Goal: Task Accomplishment & Management: Manage account settings

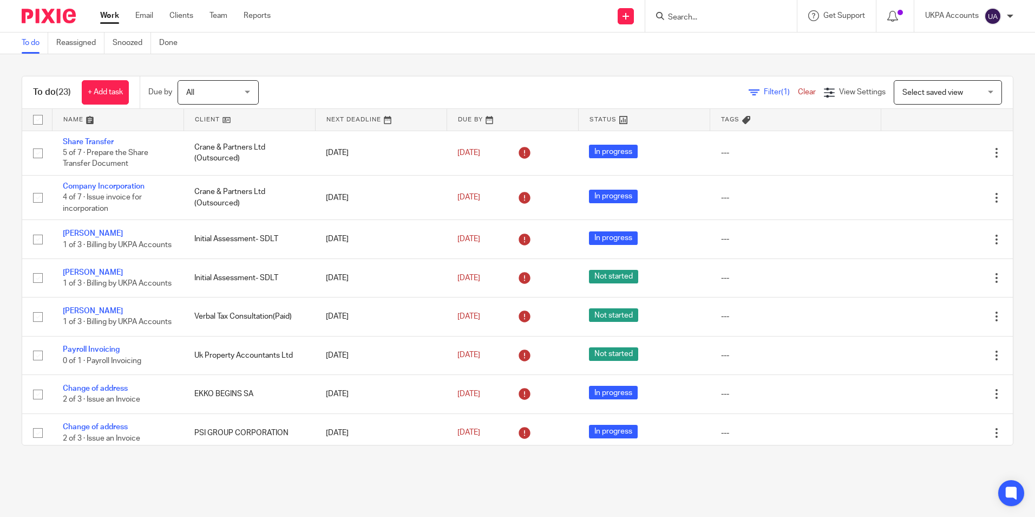
click at [737, 14] on input "Search" at bounding box center [715, 18] width 97 height 10
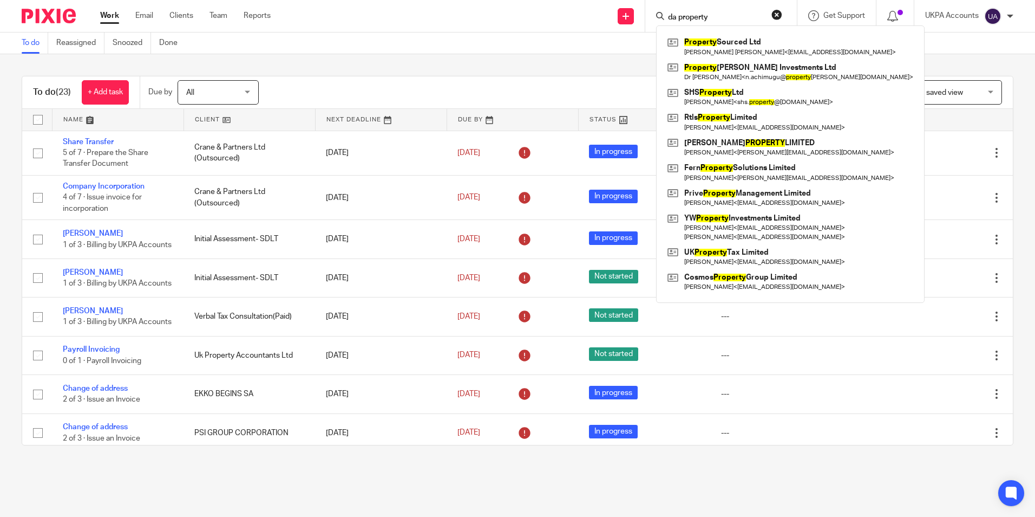
click at [723, 16] on input "da property" at bounding box center [715, 18] width 97 height 10
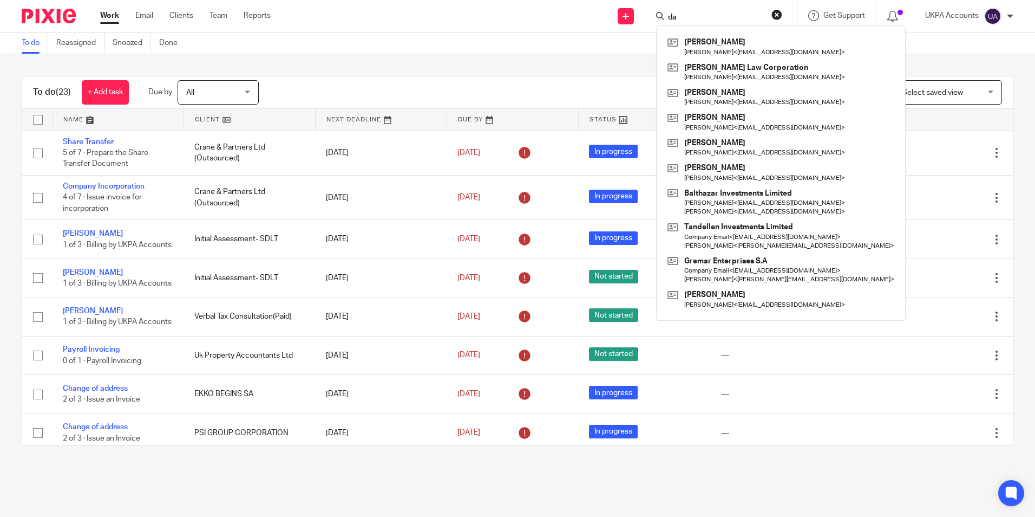
type input "d"
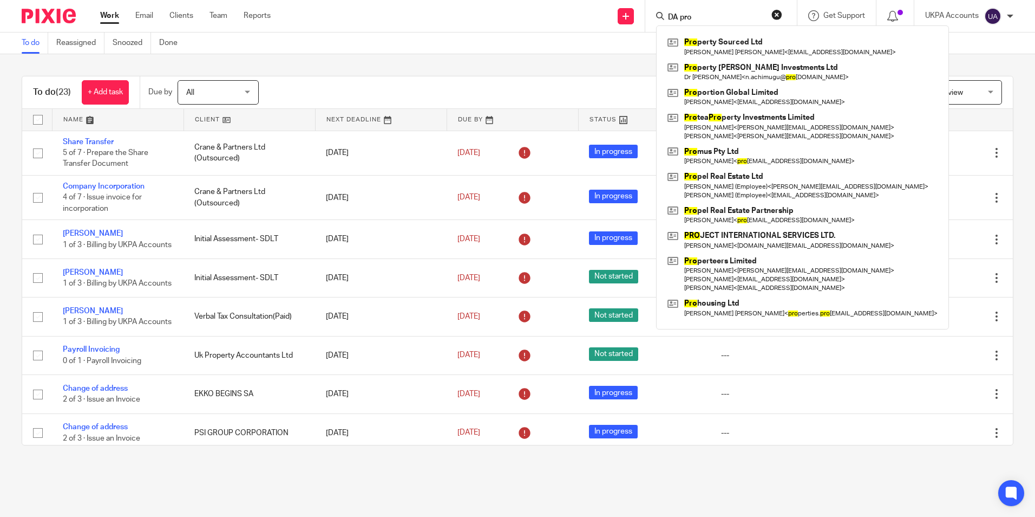
click at [706, 14] on input "DA pro" at bounding box center [715, 18] width 97 height 10
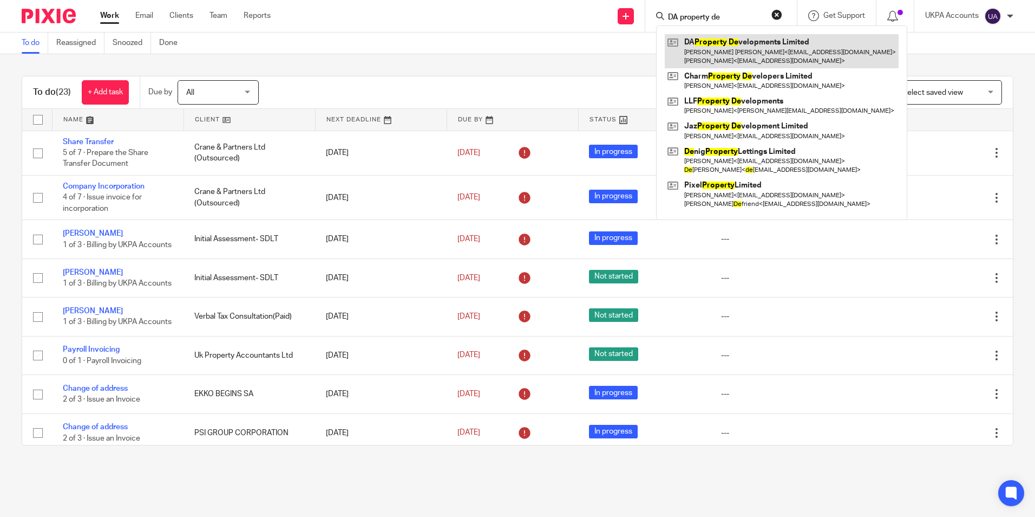
type input "DA property de"
click at [716, 43] on link at bounding box center [782, 51] width 234 height 34
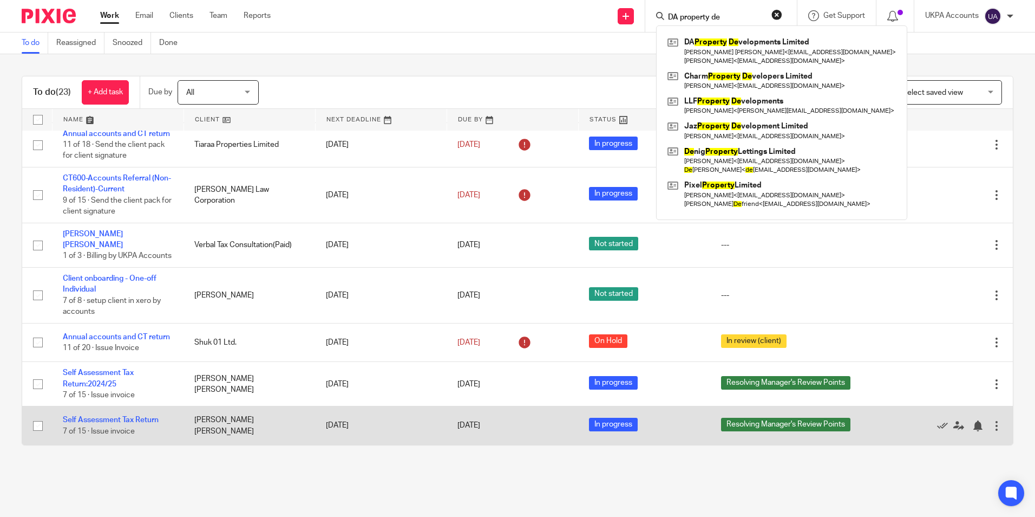
scroll to position [709, 0]
click at [131, 421] on link "Self Assessment Tax Return" at bounding box center [111, 420] width 96 height 8
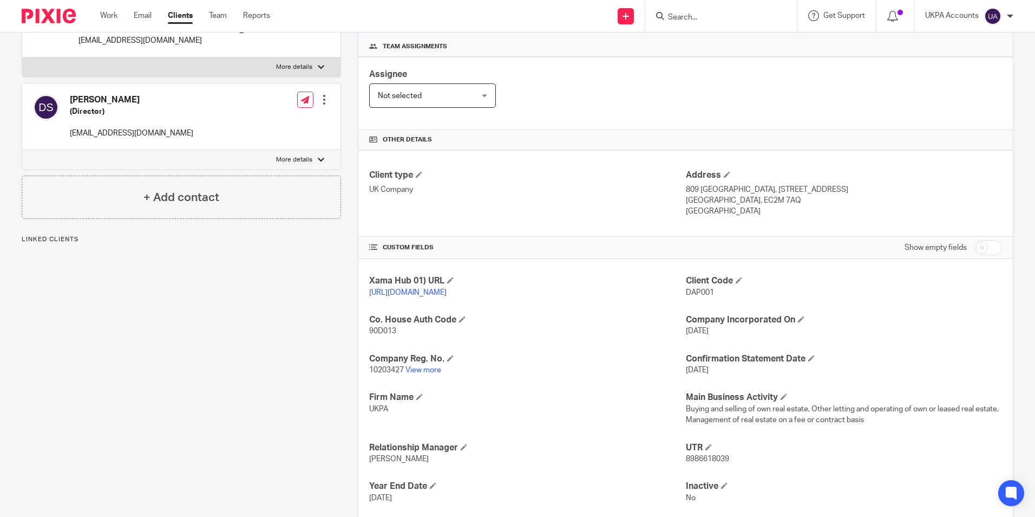
scroll to position [162, 0]
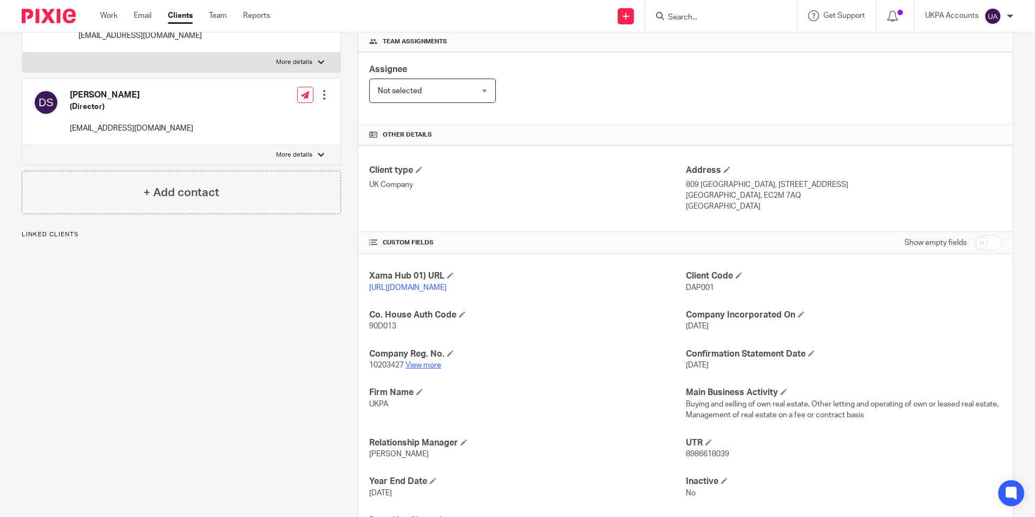
click at [429, 369] on link "View more" at bounding box center [424, 365] width 36 height 8
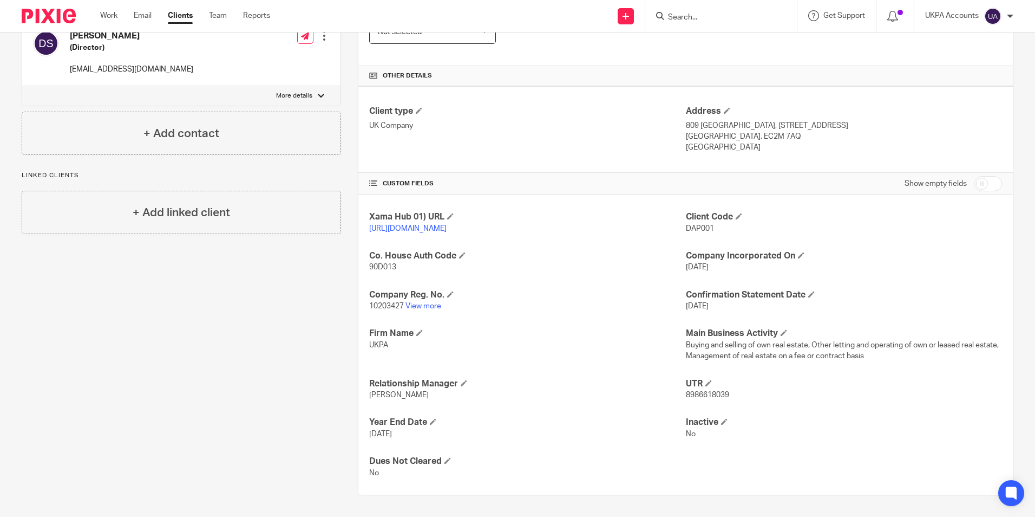
scroll to position [232, 0]
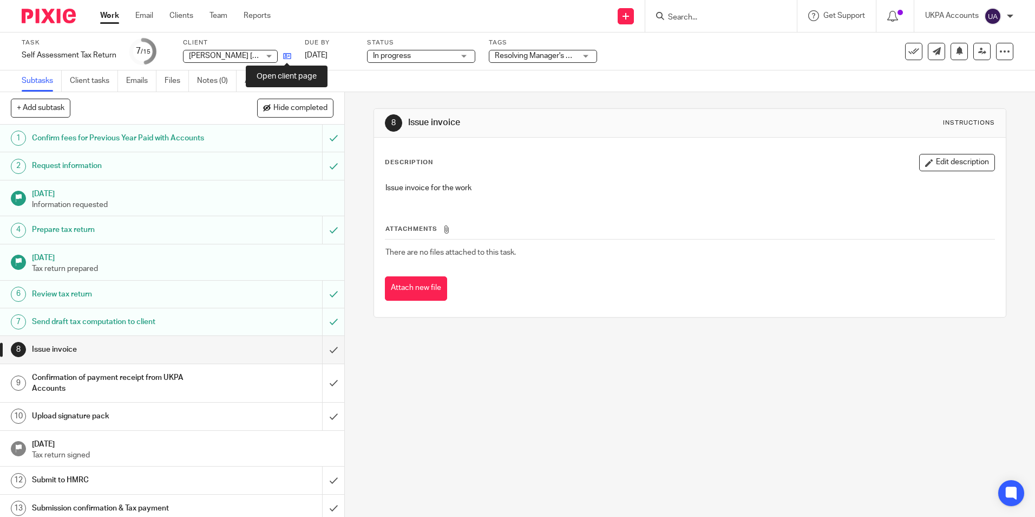
click at [288, 60] on icon at bounding box center [287, 56] width 8 height 8
click at [289, 61] on link at bounding box center [285, 55] width 14 height 11
click at [221, 78] on link "Notes (0)" at bounding box center [217, 80] width 40 height 21
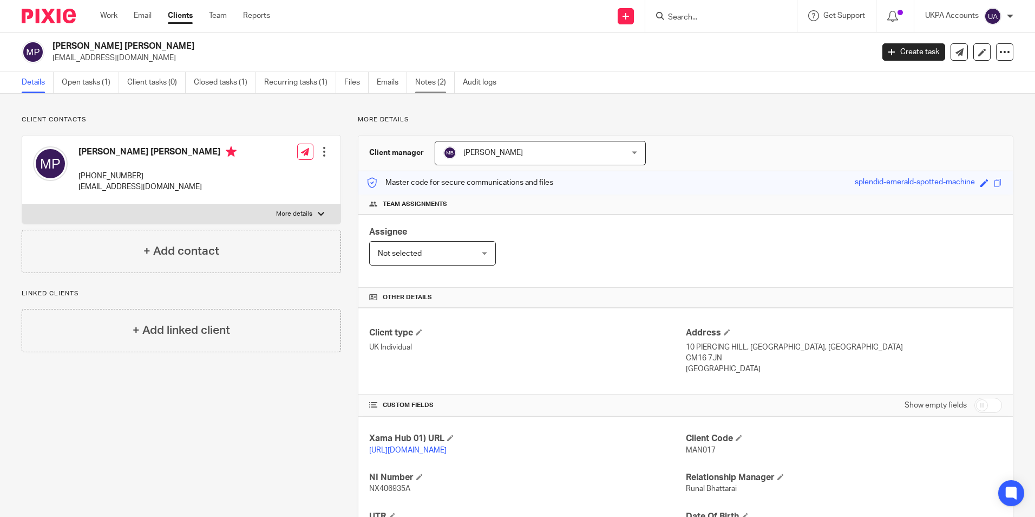
click at [431, 84] on link "Notes (2)" at bounding box center [435, 82] width 40 height 21
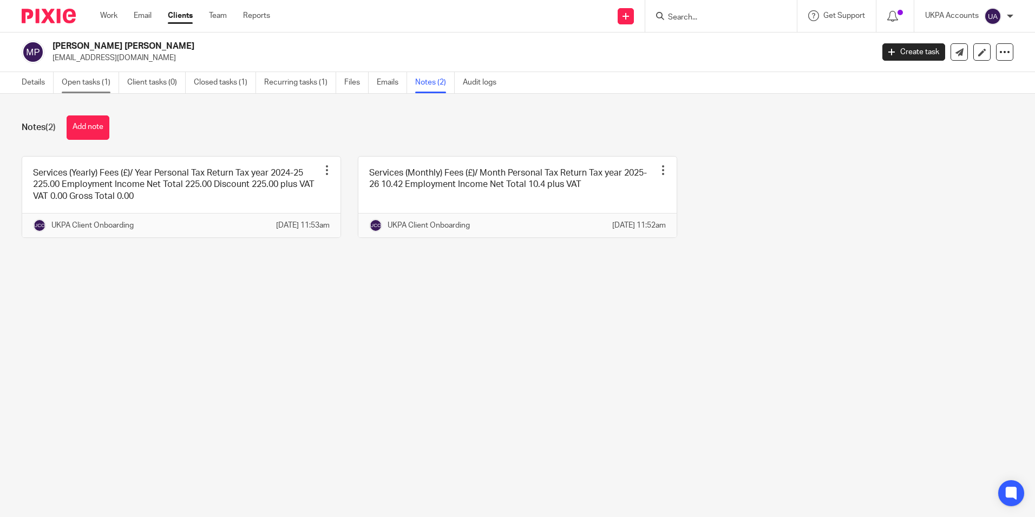
click at [106, 79] on link "Open tasks (1)" at bounding box center [90, 82] width 57 height 21
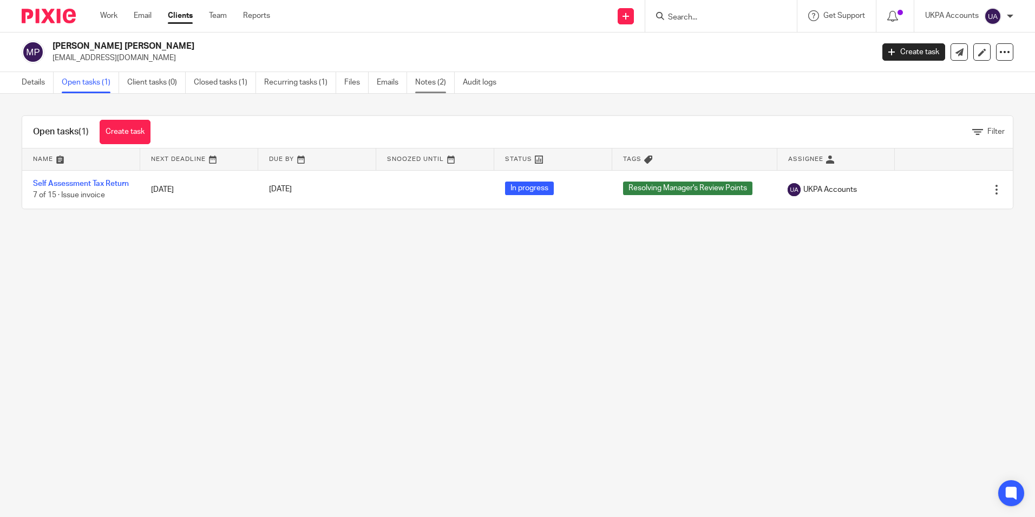
click at [429, 79] on link "Notes (2)" at bounding box center [435, 82] width 40 height 21
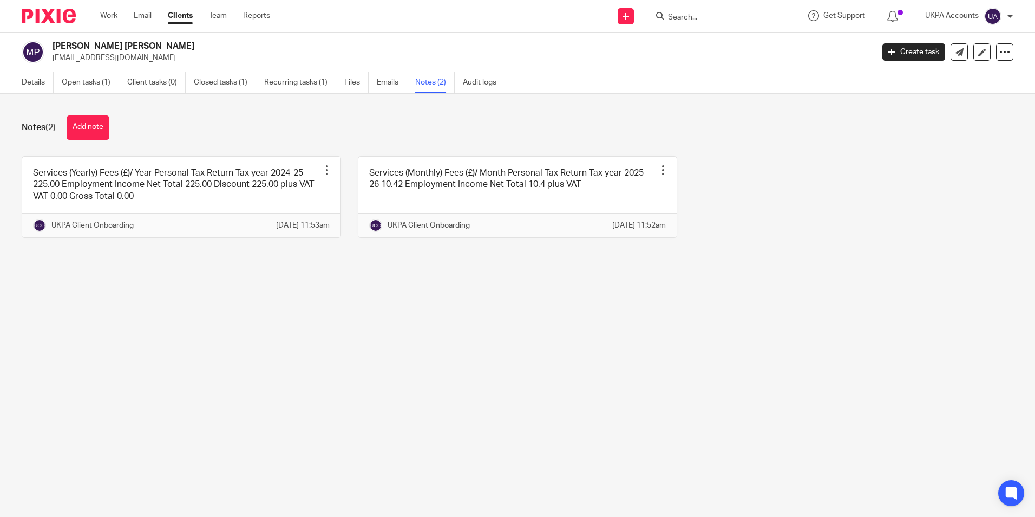
drag, startPoint x: 55, startPoint y: 57, endPoint x: 172, endPoint y: 62, distance: 117.1
click at [172, 62] on p "[EMAIL_ADDRESS][DOMAIN_NAME]" at bounding box center [460, 58] width 814 height 11
copy p "[EMAIL_ADDRESS][DOMAIN_NAME]"
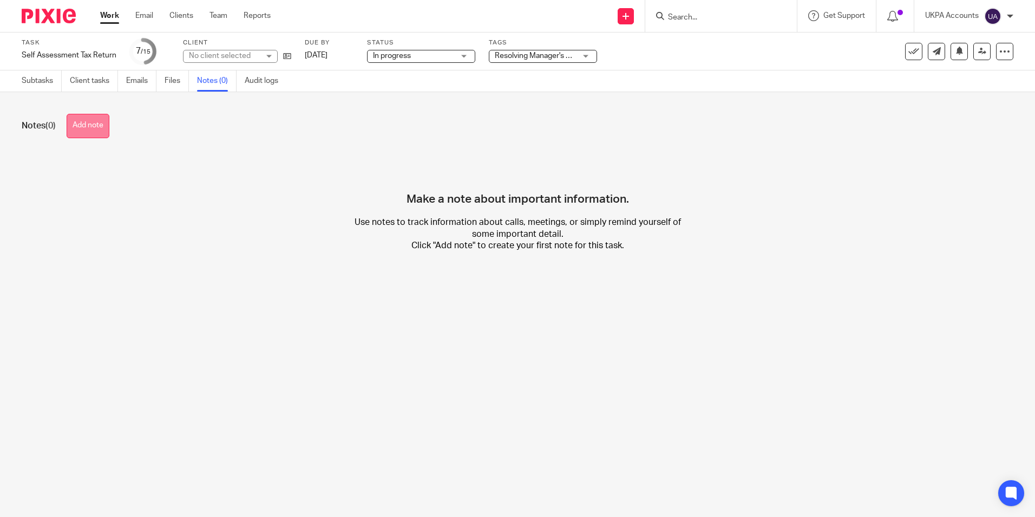
click at [107, 131] on button "Add note" at bounding box center [88, 126] width 43 height 24
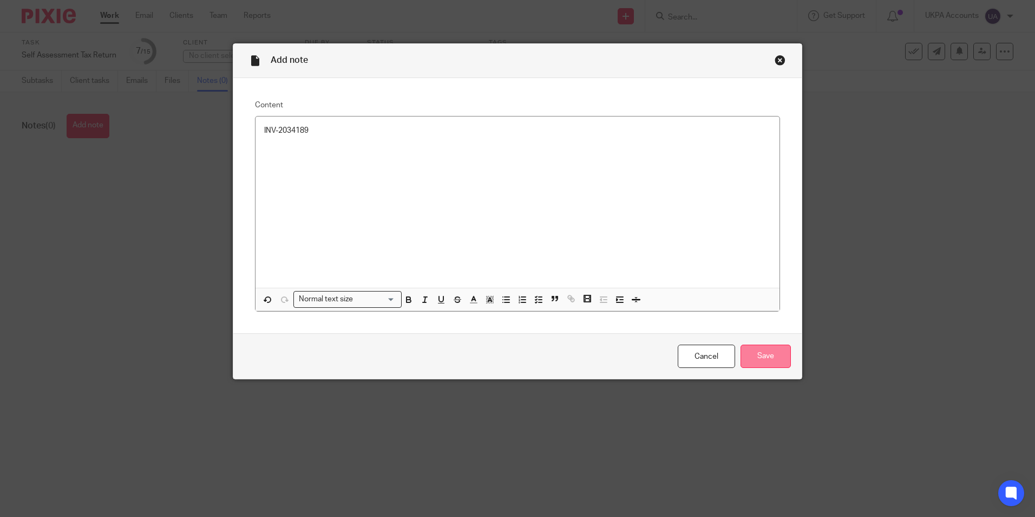
click at [783, 354] on input "Save" at bounding box center [766, 355] width 50 height 23
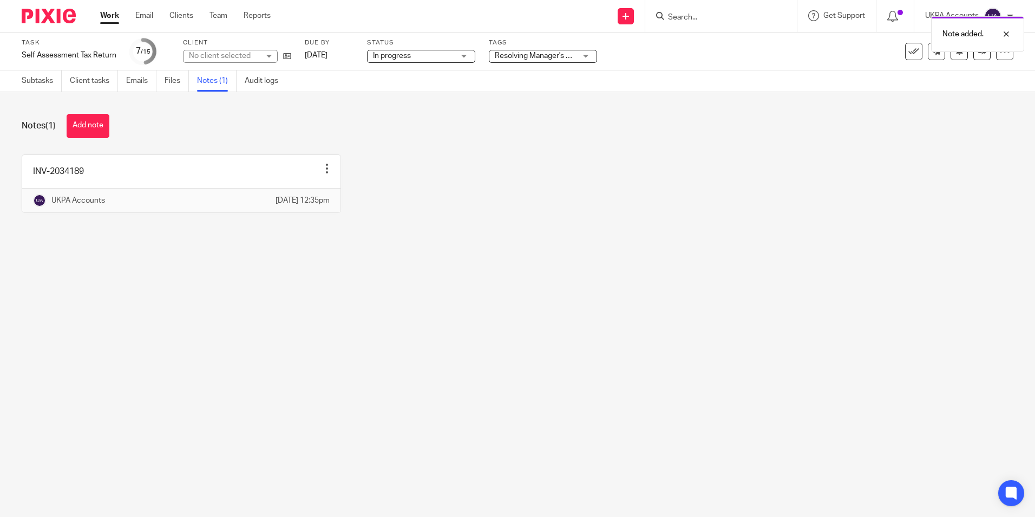
click at [110, 21] on link "Work" at bounding box center [109, 15] width 19 height 11
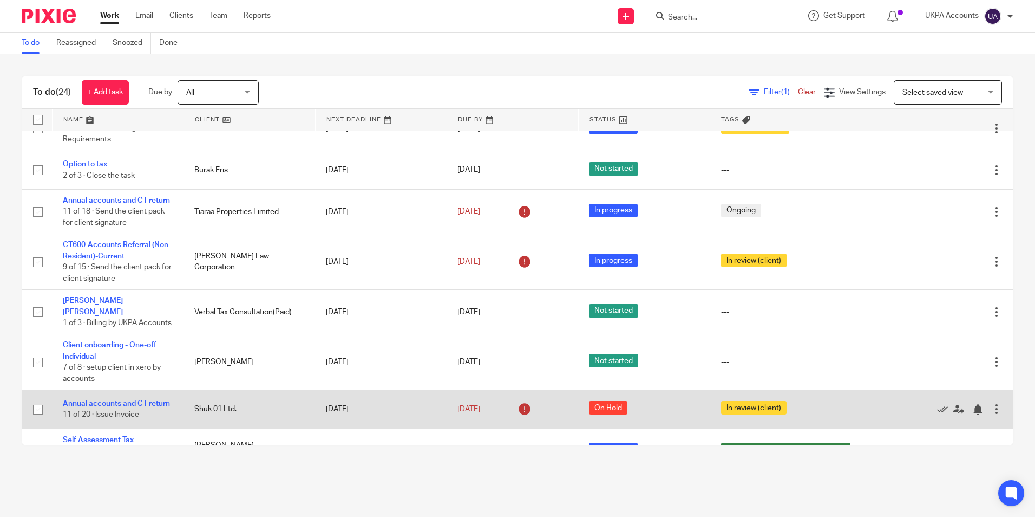
scroll to position [748, 0]
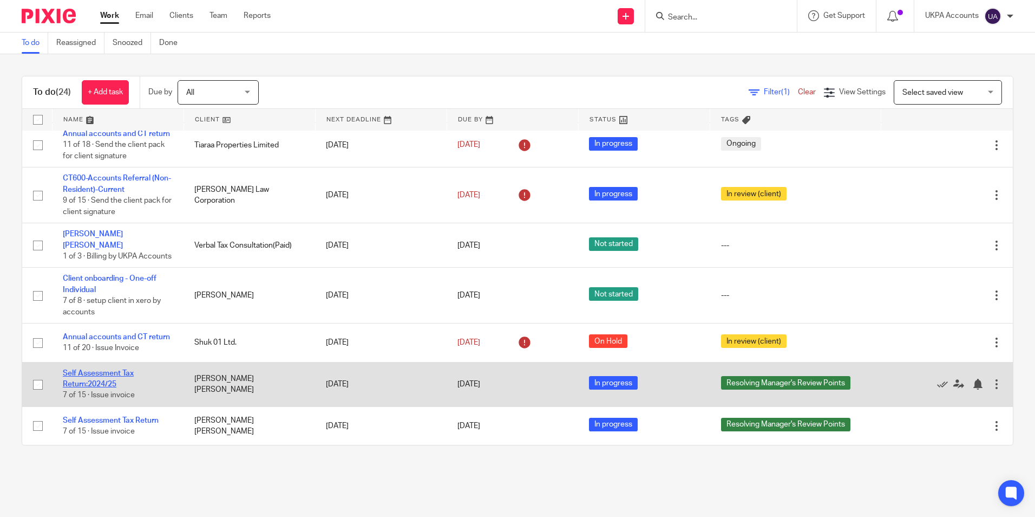
click at [126, 375] on link "Self Assessment Tax Return:2024/25" at bounding box center [98, 378] width 71 height 18
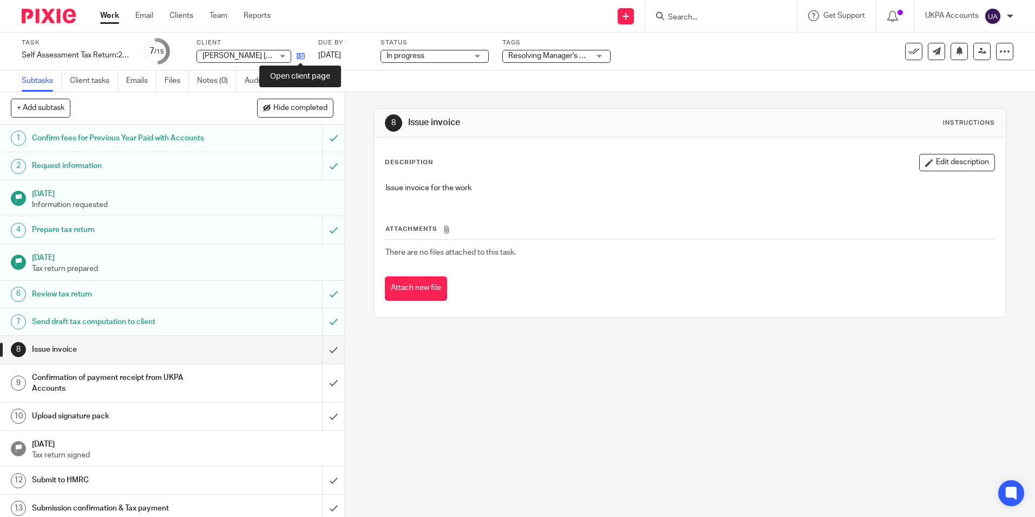
click at [304, 56] on icon at bounding box center [301, 56] width 8 height 8
click at [220, 79] on link "Notes (0)" at bounding box center [217, 80] width 40 height 21
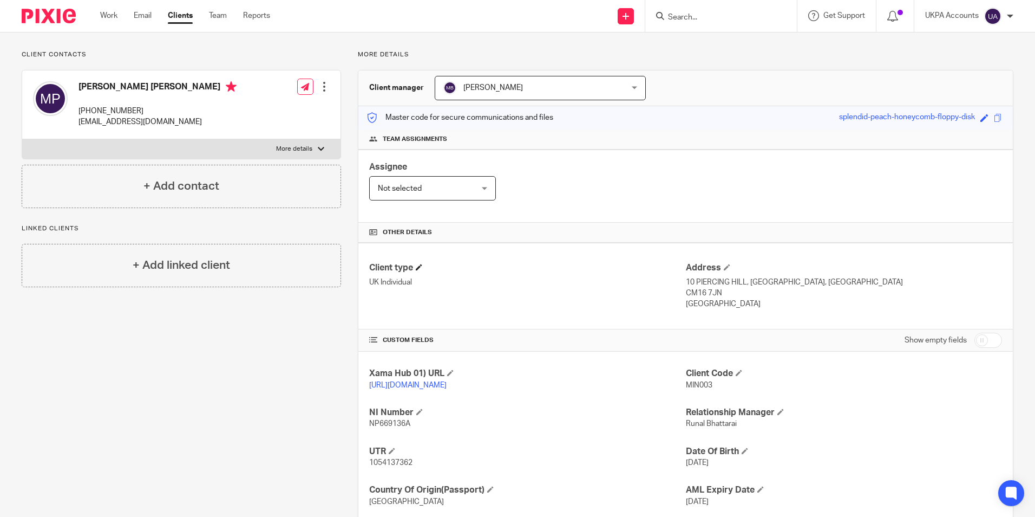
scroll to position [143, 0]
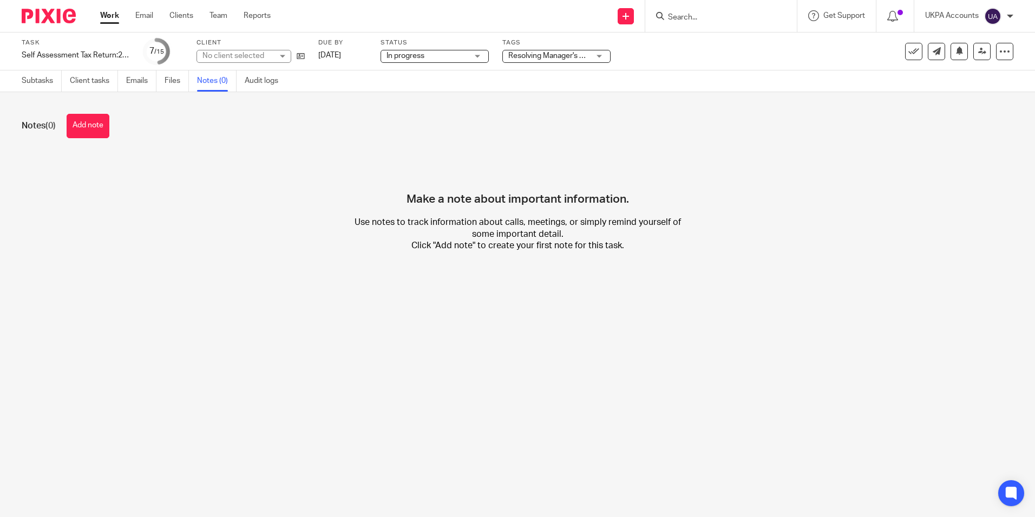
click at [101, 125] on button "Add note" at bounding box center [88, 126] width 43 height 24
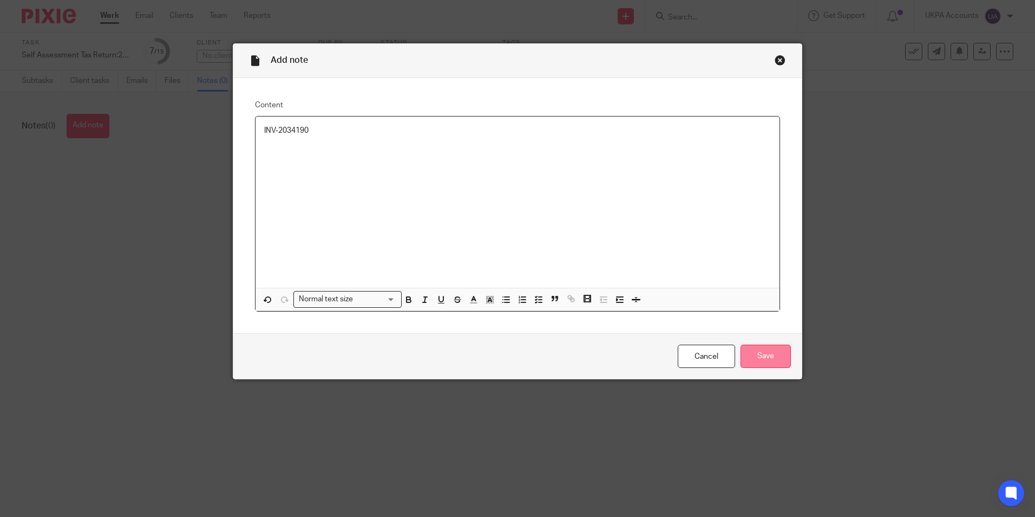
click at [755, 355] on input "Save" at bounding box center [766, 355] width 50 height 23
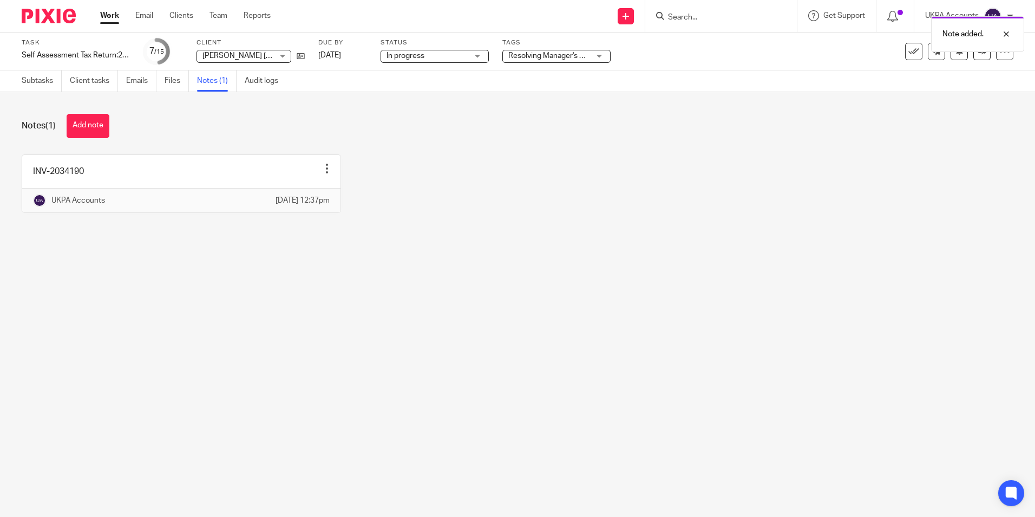
click at [115, 19] on link "Work" at bounding box center [109, 15] width 19 height 11
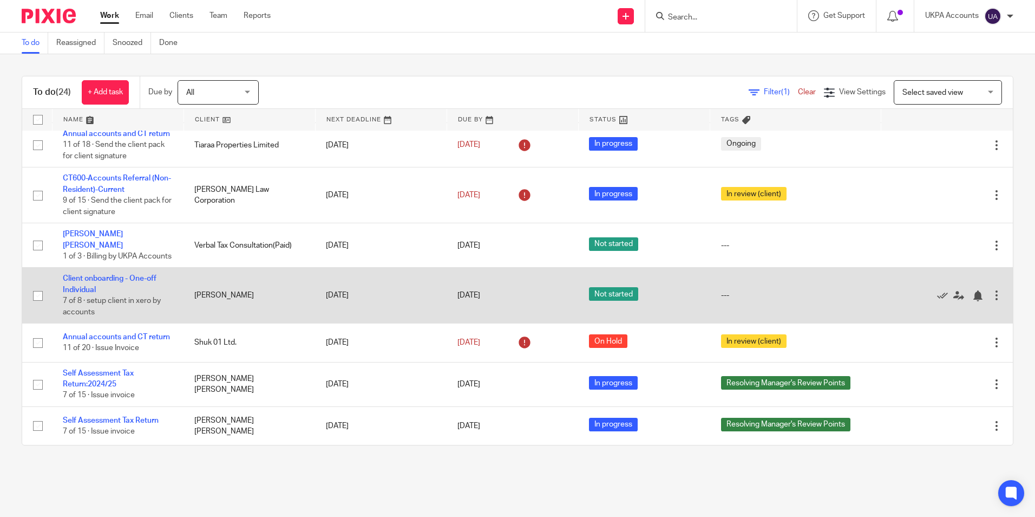
scroll to position [748, 0]
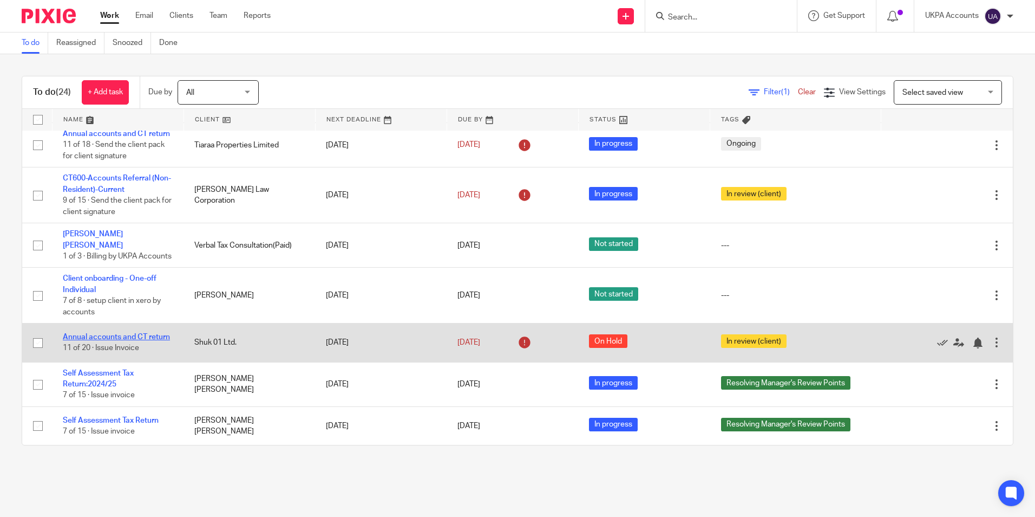
click at [120, 333] on link "Annual accounts and CT return" at bounding box center [116, 337] width 107 height 8
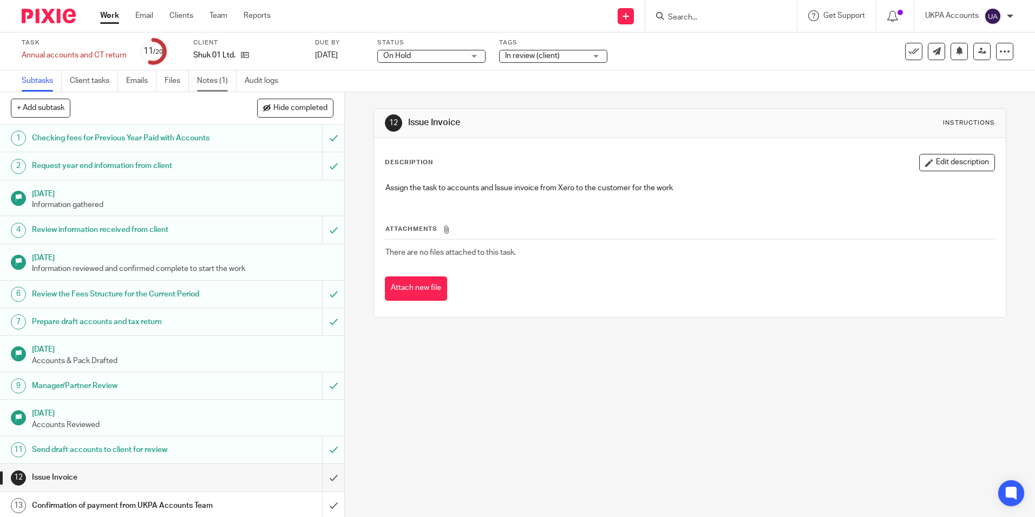
click at [211, 88] on link "Notes (1)" at bounding box center [217, 80] width 40 height 21
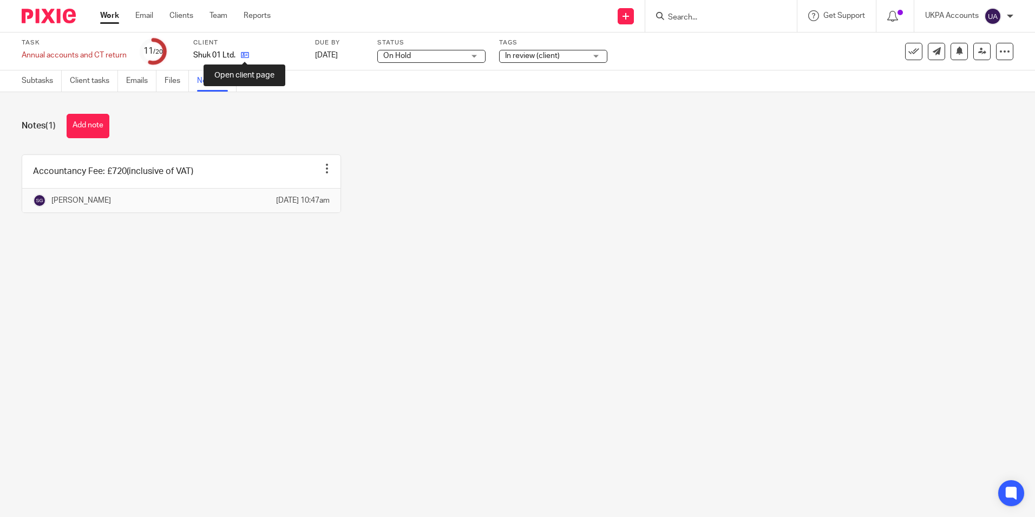
click at [246, 56] on icon at bounding box center [245, 55] width 8 height 8
click at [100, 125] on button "Add note" at bounding box center [88, 126] width 43 height 24
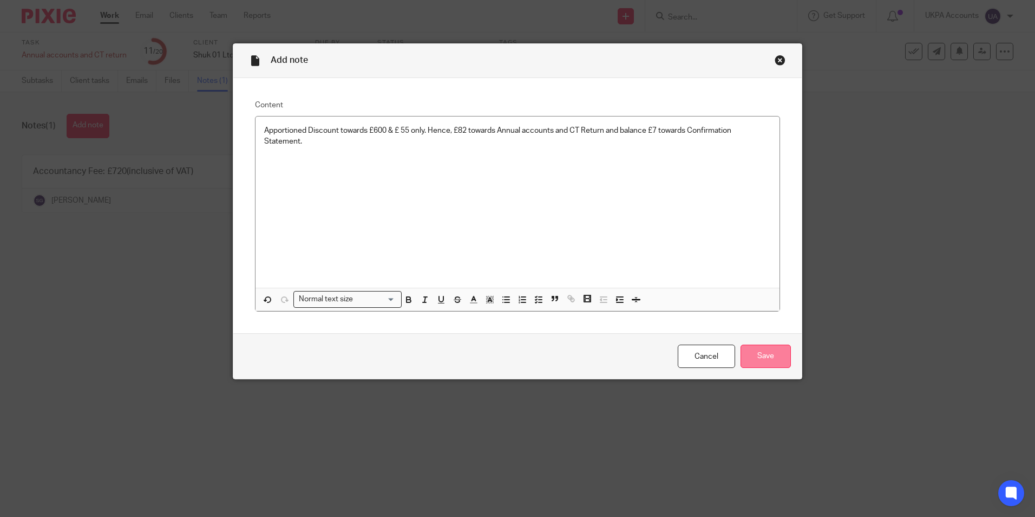
click at [758, 357] on input "Save" at bounding box center [766, 355] width 50 height 23
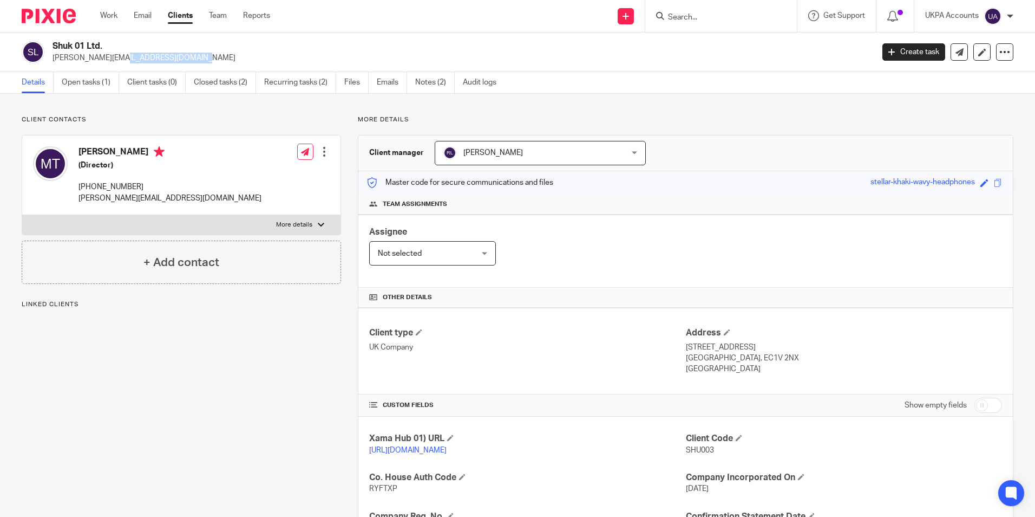
drag, startPoint x: 131, startPoint y: 58, endPoint x: 50, endPoint y: 62, distance: 80.8
click at [50, 62] on div "Shuk 01 Ltd. mabel.tay@gmail.com" at bounding box center [444, 52] width 845 height 23
copy p "mabel.tay@gmail.com"
drag, startPoint x: 107, startPoint y: 42, endPoint x: 51, endPoint y: 40, distance: 55.3
click at [51, 40] on div "Shuk 01 Ltd. mabel.tay@gmail.com Create task Update from Companies House Export…" at bounding box center [517, 52] width 1035 height 40
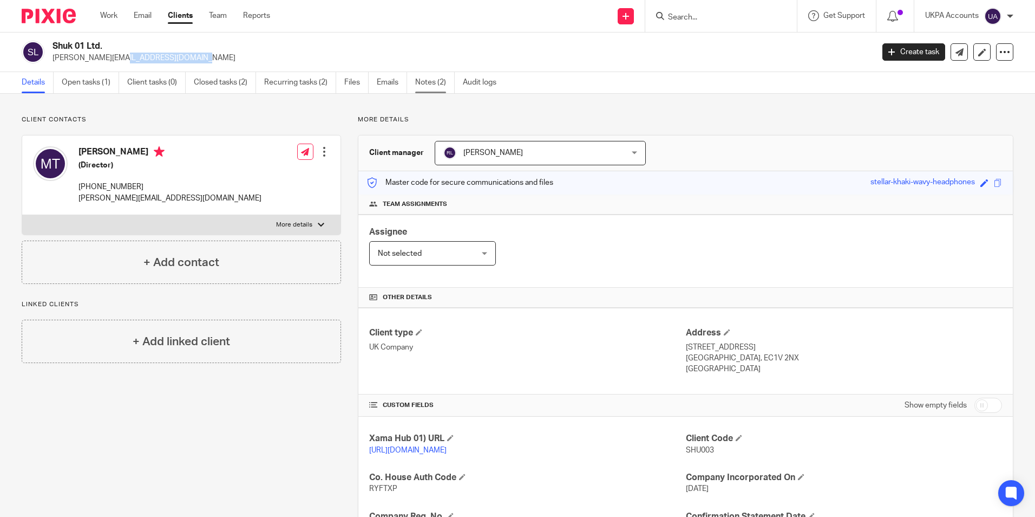
copy h2 "Shuk 01 Ltd."
drag, startPoint x: 15, startPoint y: 342, endPoint x: 506, endPoint y: 307, distance: 492.3
click at [217, 436] on div "Client contacts Mabel Tay (Director) +65 9479-8905 mabel.tay@gmail.com Edit con…" at bounding box center [173, 371] width 336 height 512
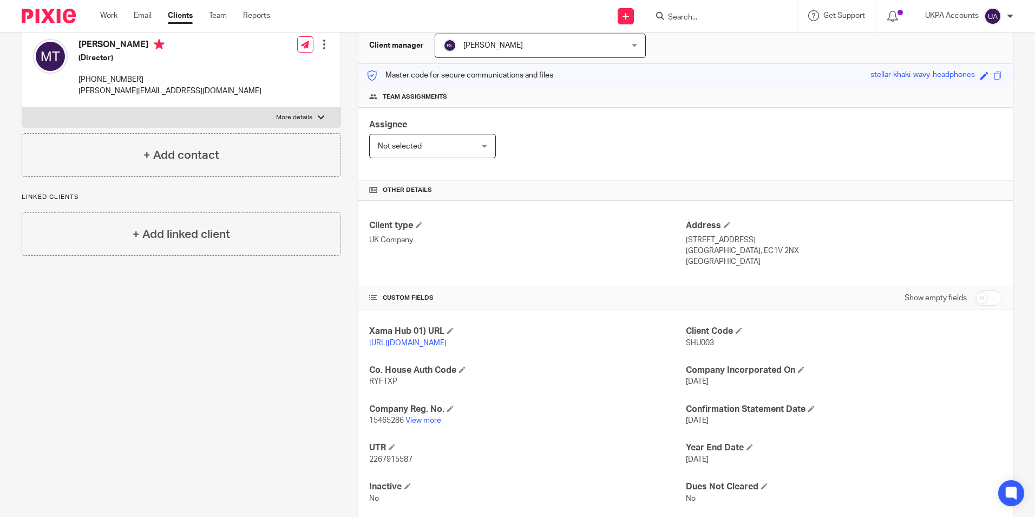
scroll to position [108, 0]
click at [417, 423] on link "View more" at bounding box center [424, 419] width 36 height 8
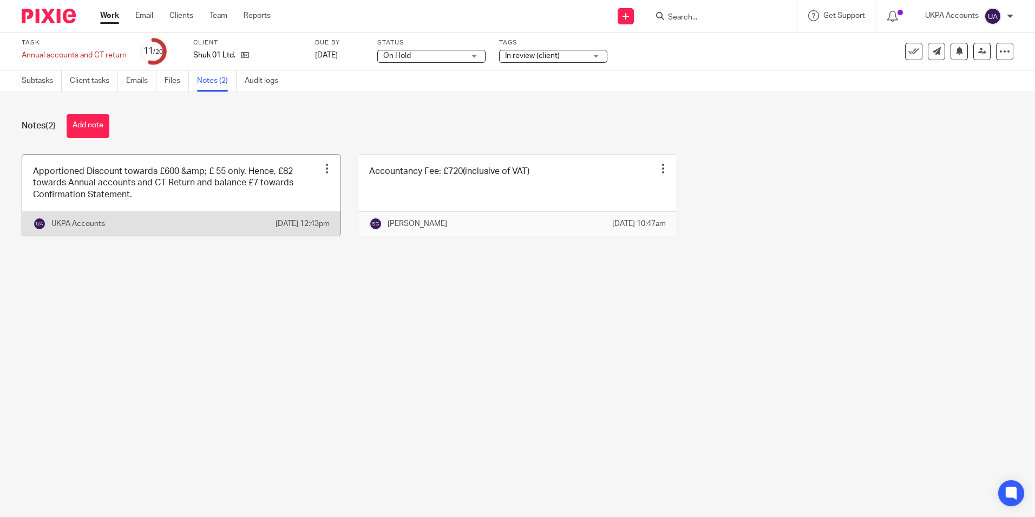
click at [207, 206] on link at bounding box center [181, 195] width 318 height 81
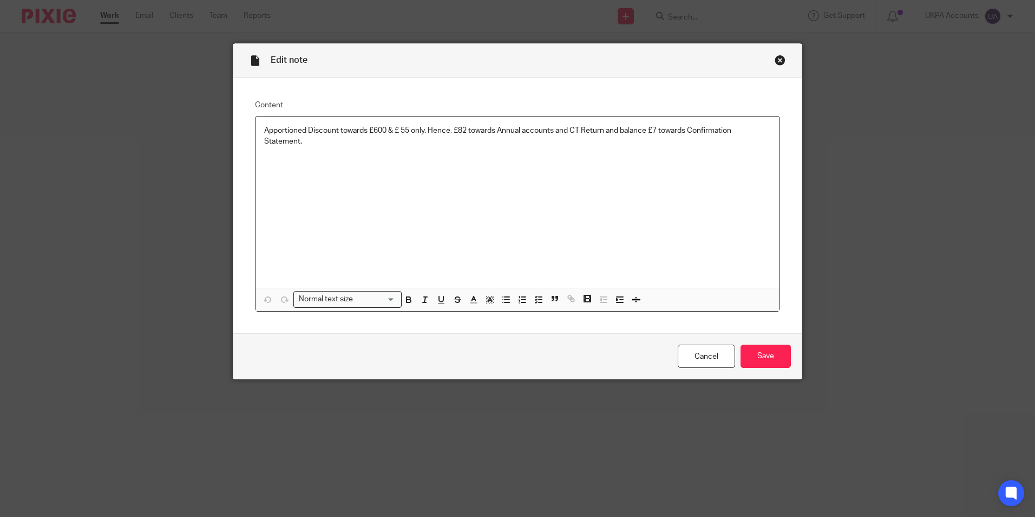
click at [311, 144] on p "Apportioned Discount towards £600 & £ 55 only. Hence, £82 towards Annual accoun…" at bounding box center [517, 136] width 507 height 22
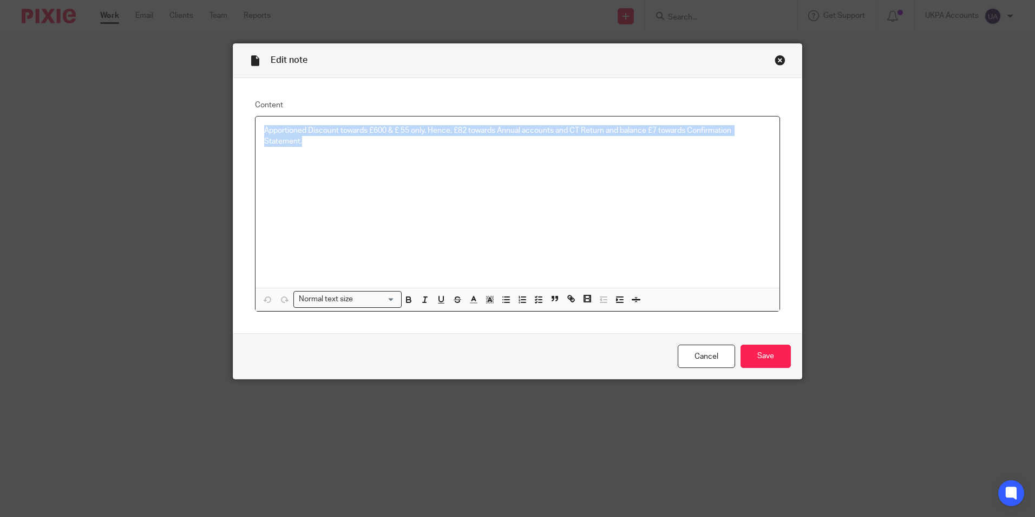
drag, startPoint x: 259, startPoint y: 131, endPoint x: 306, endPoint y: 148, distance: 50.5
click at [306, 148] on div "Apportioned Discount towards £600 & £ 55 only. Hence, £82 towards Annual accoun…" at bounding box center [518, 201] width 524 height 171
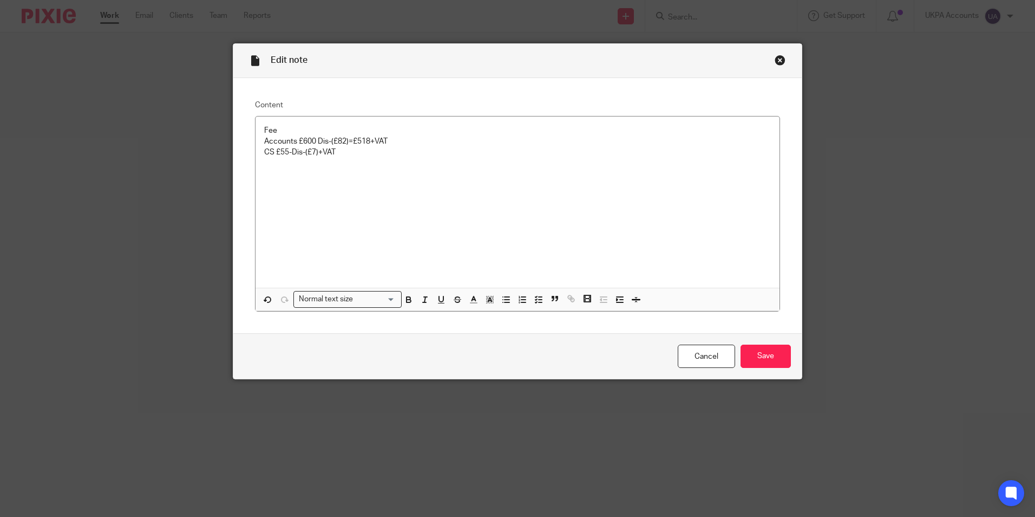
click at [270, 168] on div "Fee Accounts £600 Dis-(£82)=£518+VAT CS £55-Dis-(£7)+VAT" at bounding box center [518, 201] width 524 height 171
click at [349, 154] on p "CS £55-Dis-(£7)+VAT" at bounding box center [517, 152] width 507 height 11
click at [757, 357] on input "Save" at bounding box center [766, 355] width 50 height 23
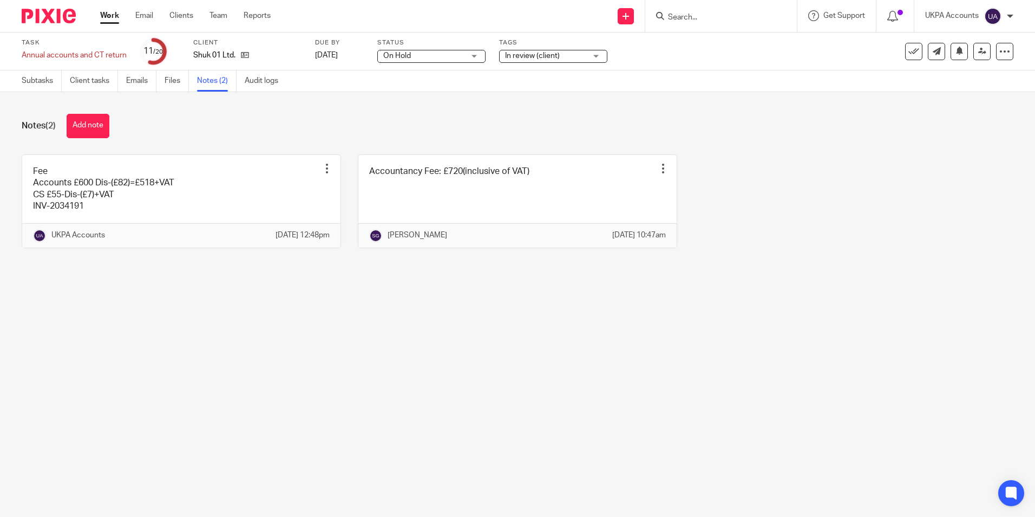
click at [117, 20] on link "Work" at bounding box center [109, 15] width 19 height 11
click at [118, 15] on link "Work" at bounding box center [109, 15] width 19 height 11
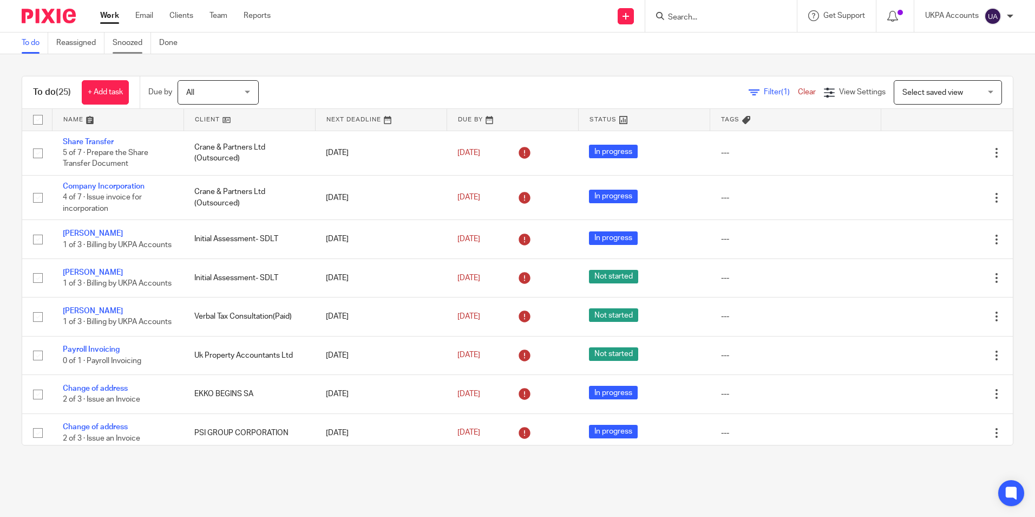
click at [140, 40] on link "Snoozed" at bounding box center [132, 42] width 38 height 21
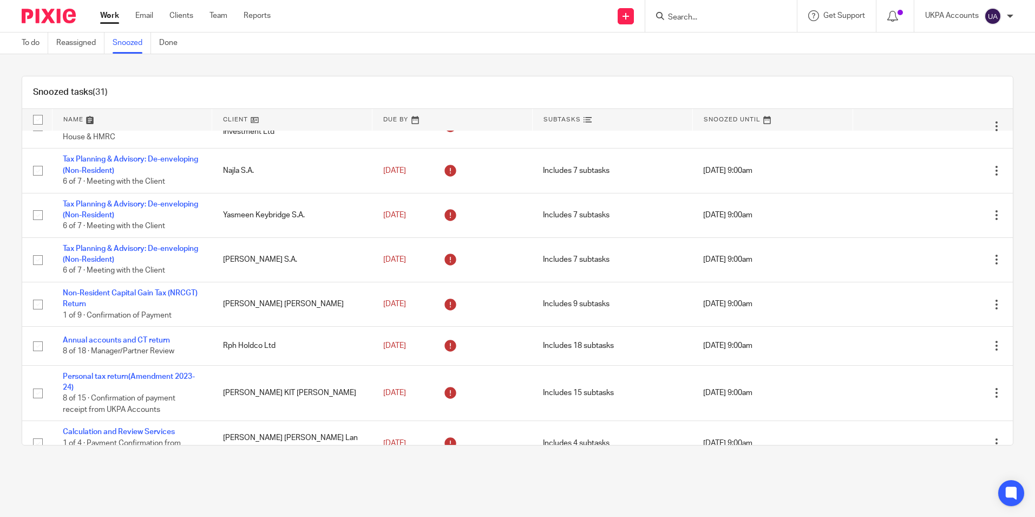
scroll to position [541, 0]
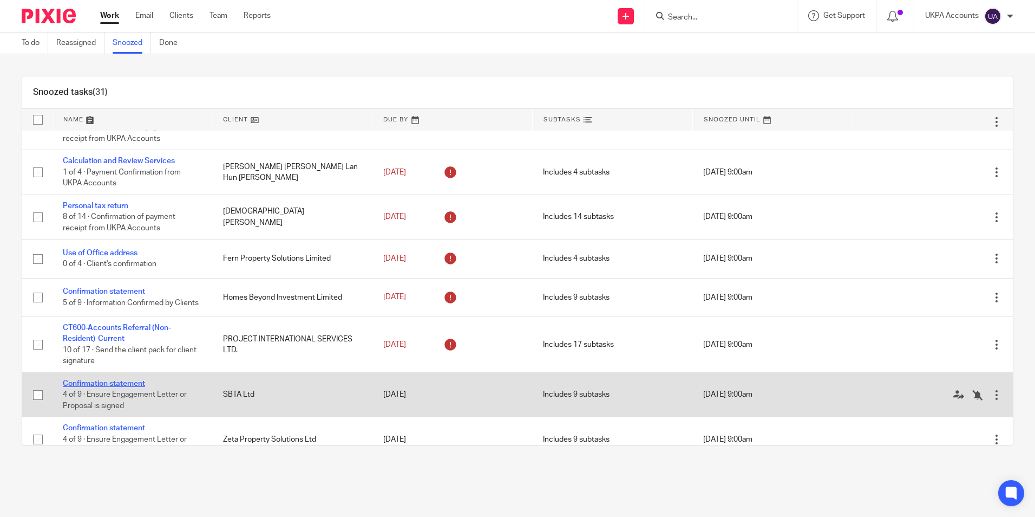
click at [130, 387] on link "Confirmation statement" at bounding box center [104, 384] width 82 height 8
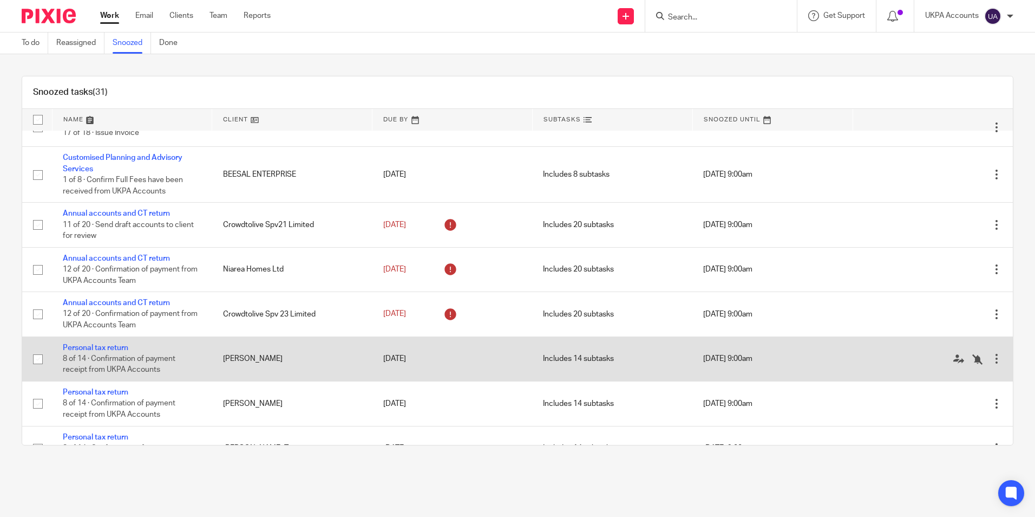
scroll to position [1066, 0]
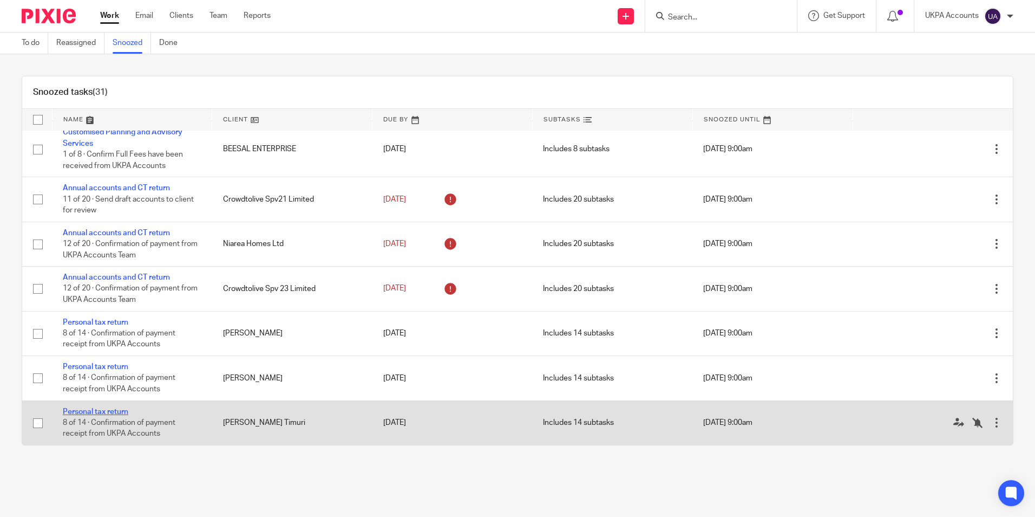
click at [117, 413] on link "Personal tax return" at bounding box center [96, 412] width 66 height 8
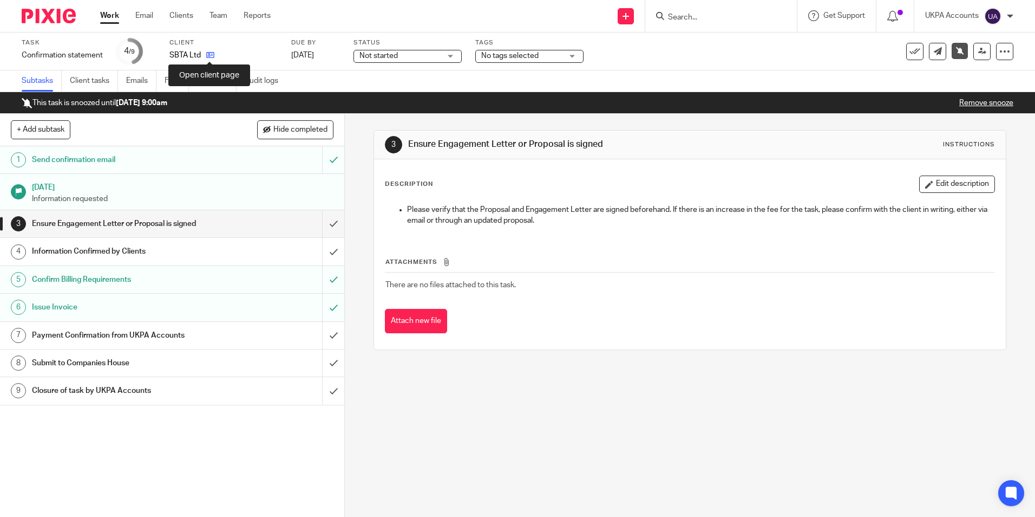
click at [208, 55] on icon at bounding box center [210, 55] width 8 height 8
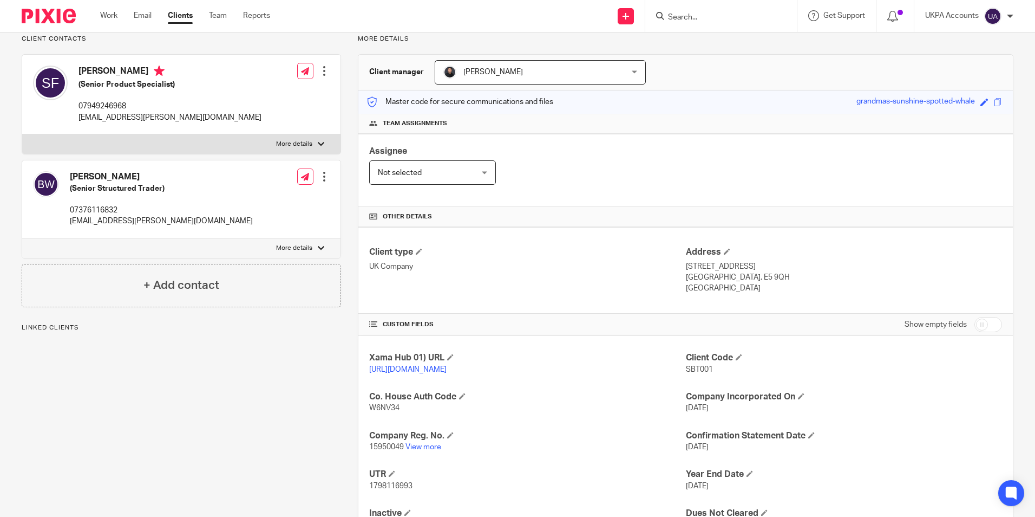
scroll to position [143, 0]
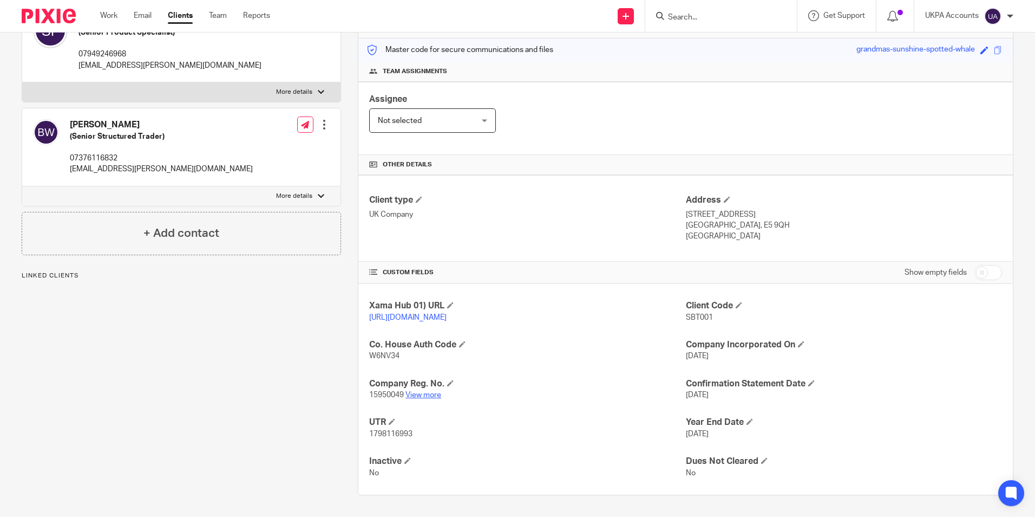
click at [437, 393] on link "View more" at bounding box center [424, 395] width 36 height 8
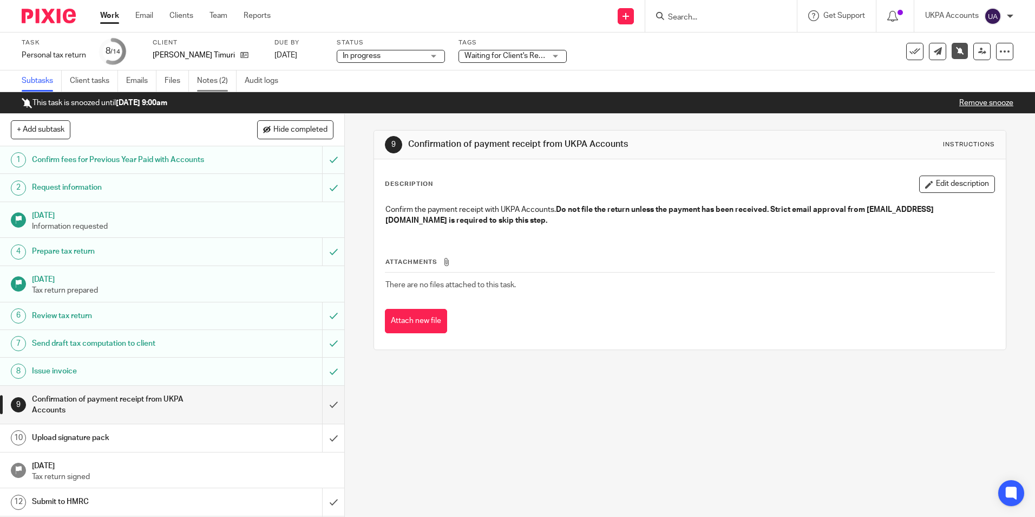
click at [221, 80] on link "Notes (2)" at bounding box center [217, 80] width 40 height 21
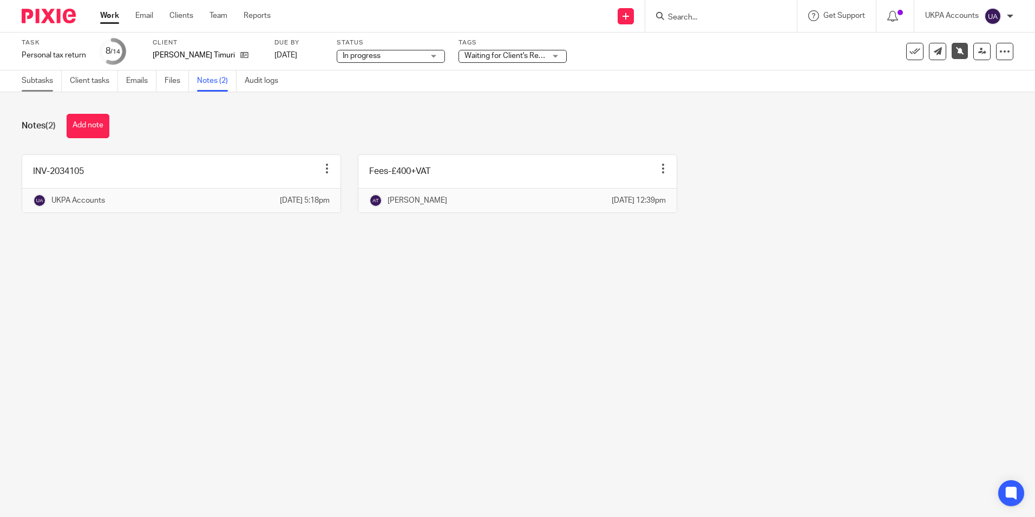
click at [28, 81] on link "Subtasks" at bounding box center [42, 80] width 40 height 21
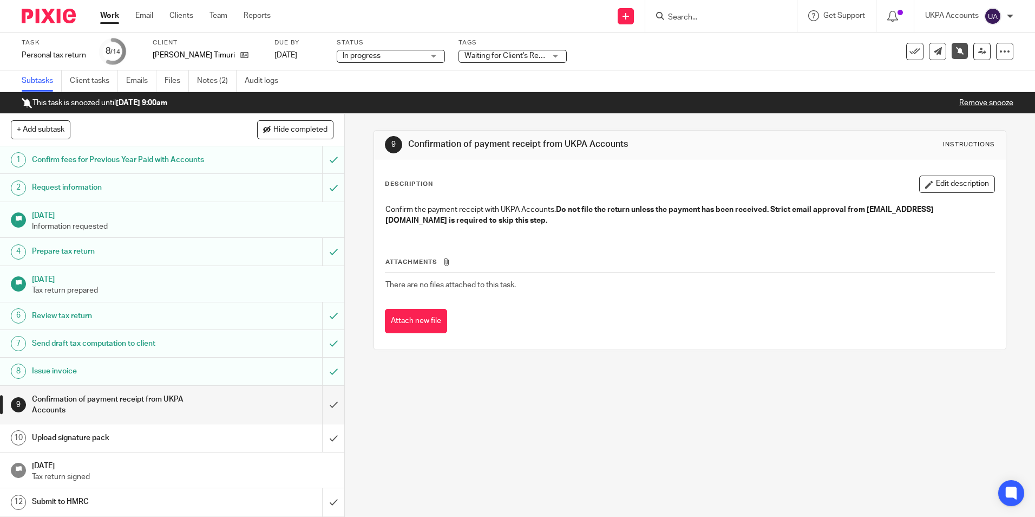
scroll to position [55, 0]
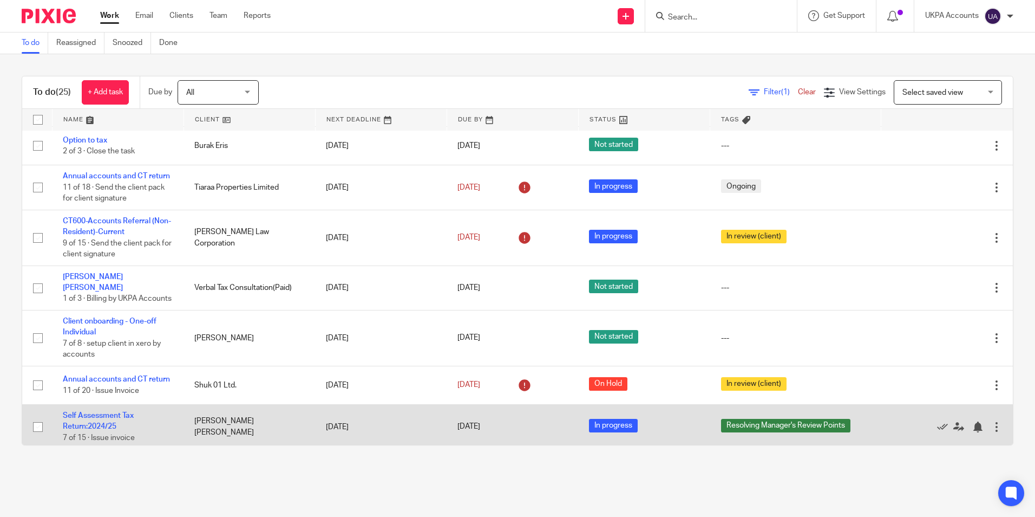
scroll to position [787, 0]
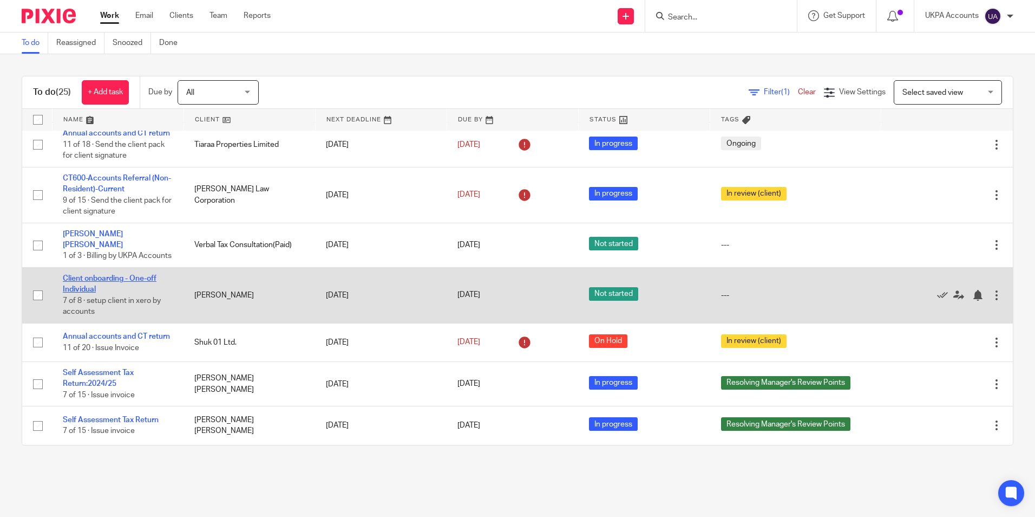
click at [141, 275] on link "Client onboarding - One-off Individual" at bounding box center [110, 284] width 94 height 18
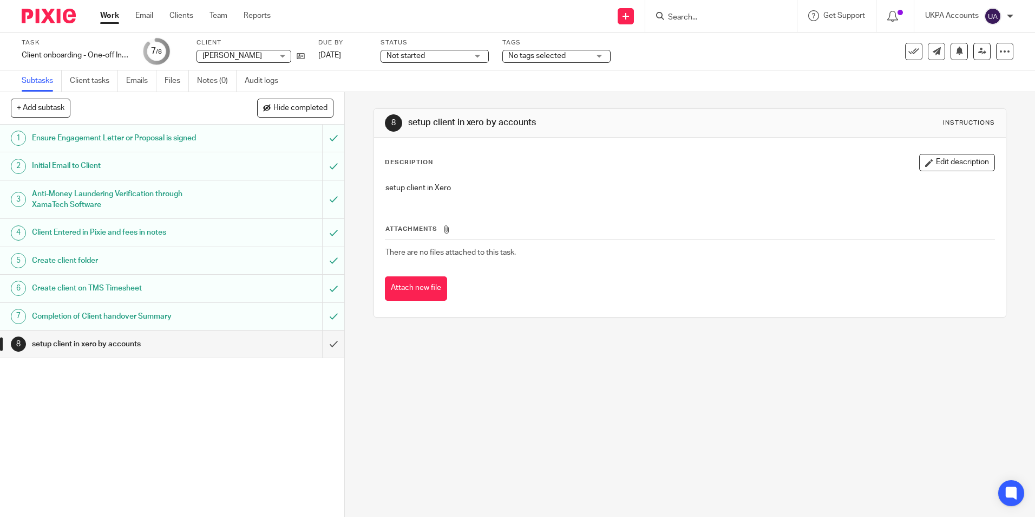
click at [107, 16] on link "Work" at bounding box center [109, 15] width 19 height 11
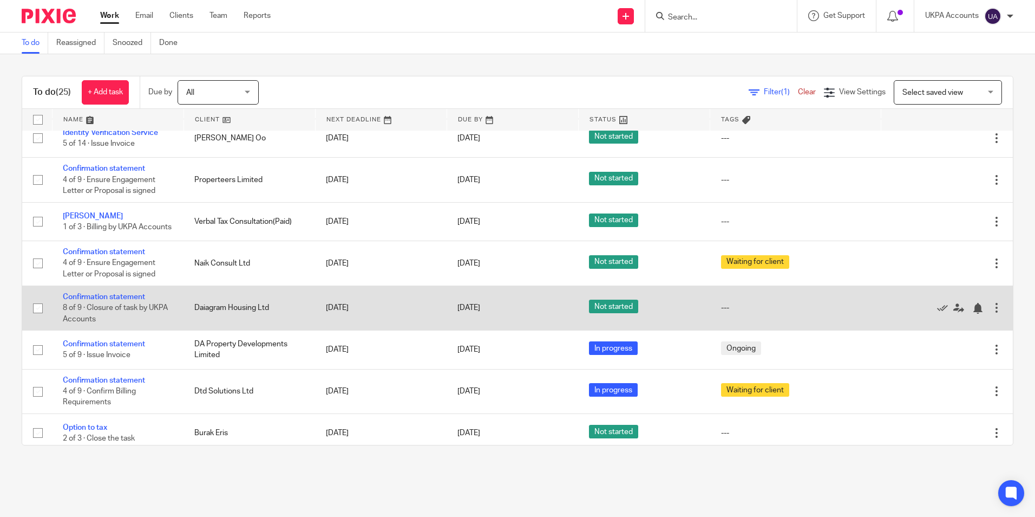
scroll to position [433, 0]
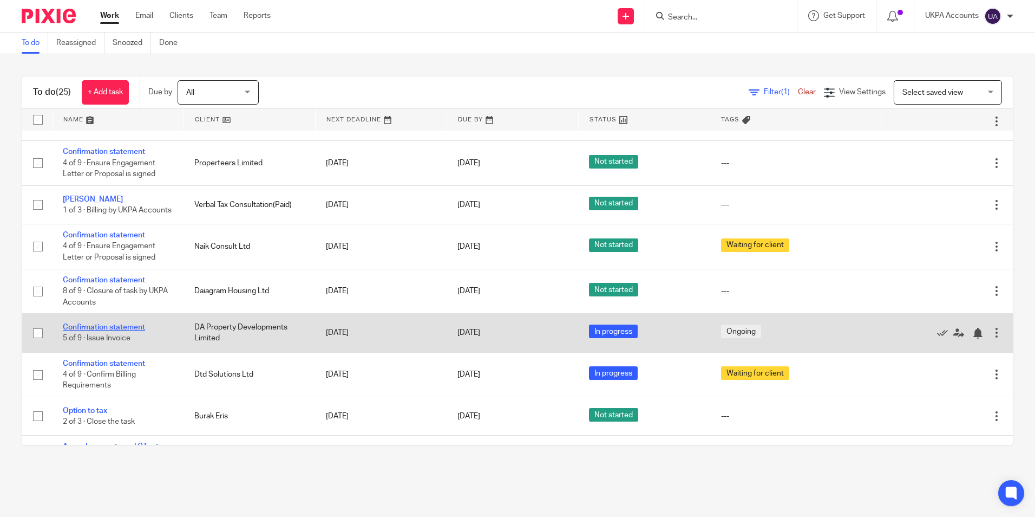
click at [108, 331] on link "Confirmation statement" at bounding box center [104, 327] width 82 height 8
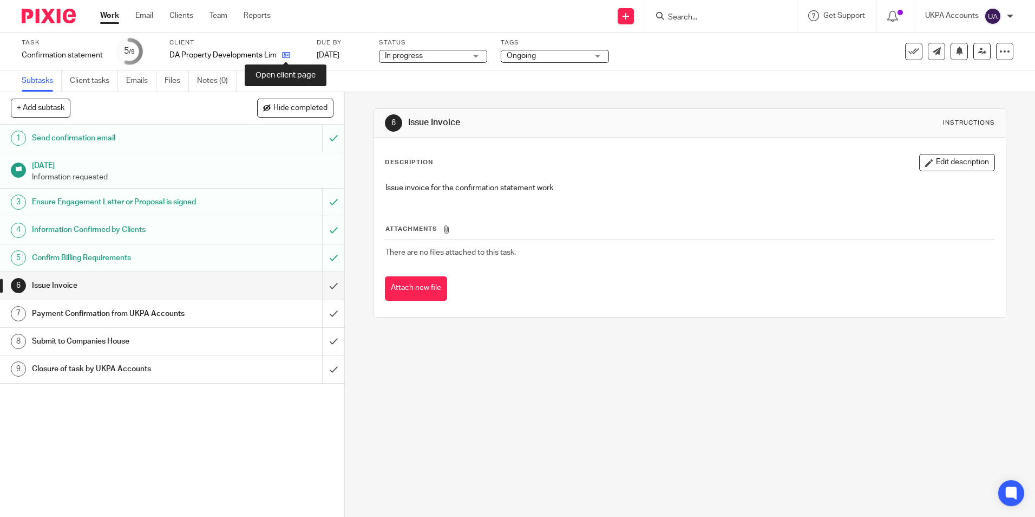
click at [285, 57] on icon at bounding box center [286, 55] width 8 height 8
click at [218, 84] on link "Notes (0)" at bounding box center [217, 80] width 40 height 21
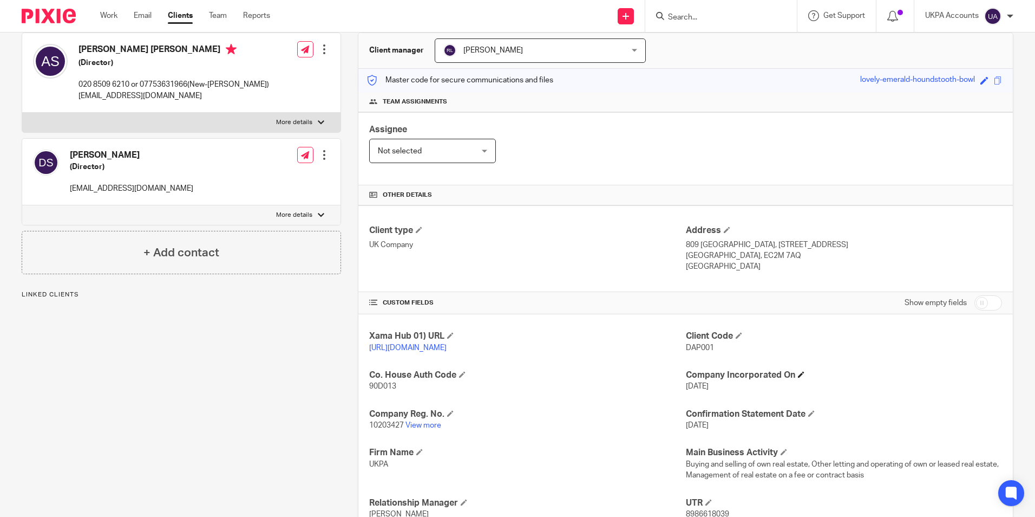
scroll to position [108, 0]
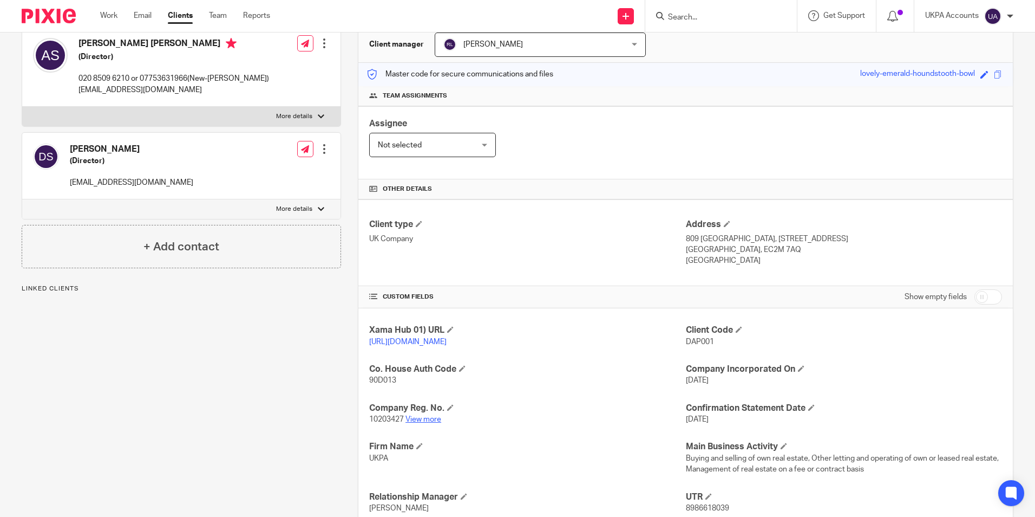
click at [425, 423] on link "View more" at bounding box center [424, 419] width 36 height 8
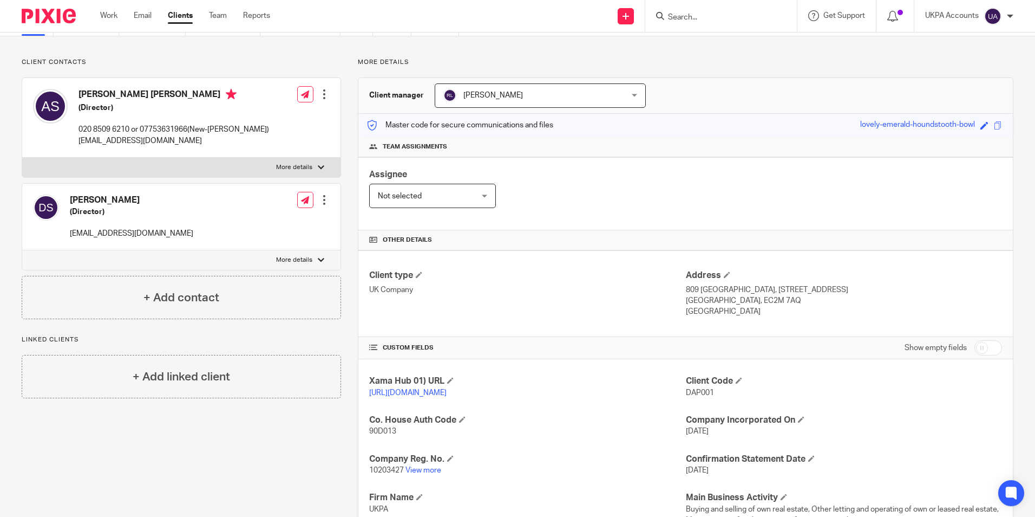
scroll to position [0, 0]
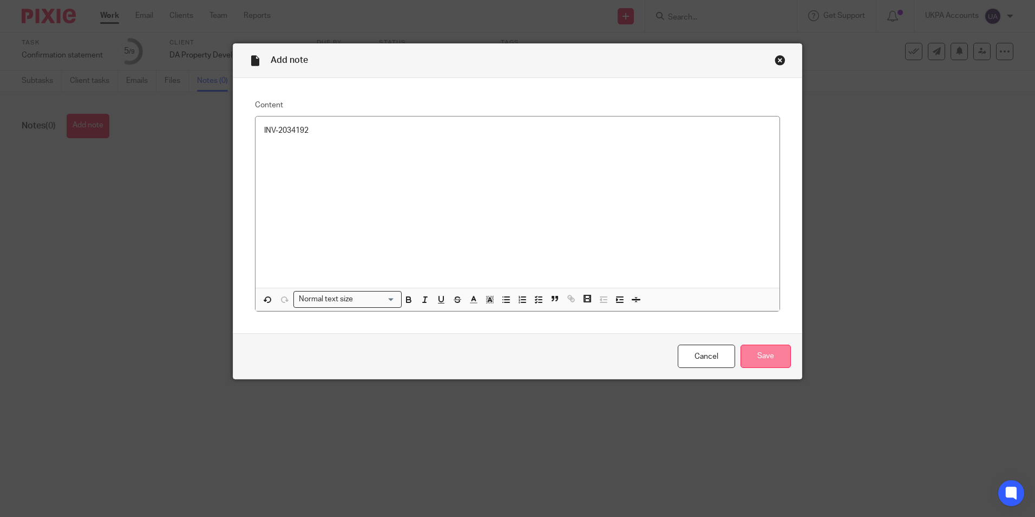
click at [783, 352] on input "Save" at bounding box center [766, 355] width 50 height 23
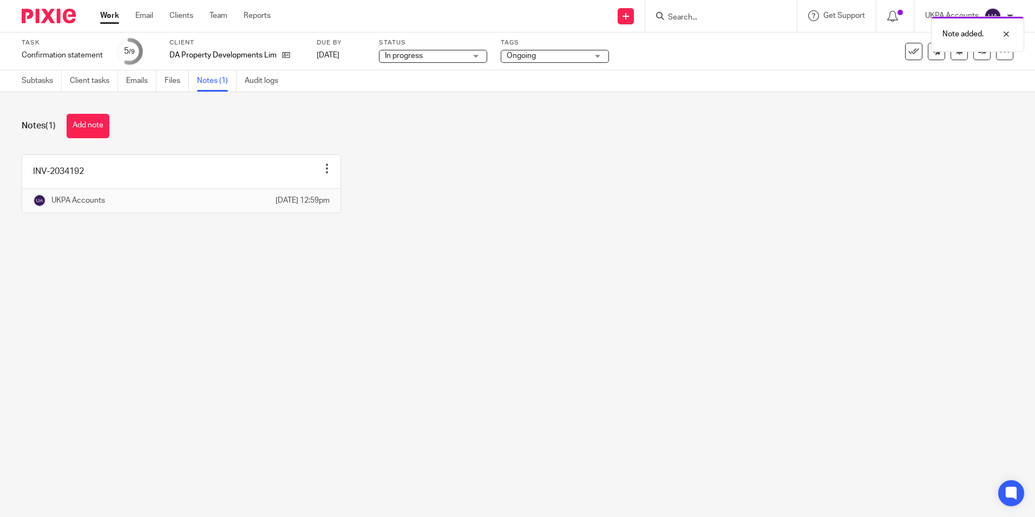
click at [108, 15] on link "Work" at bounding box center [109, 15] width 19 height 11
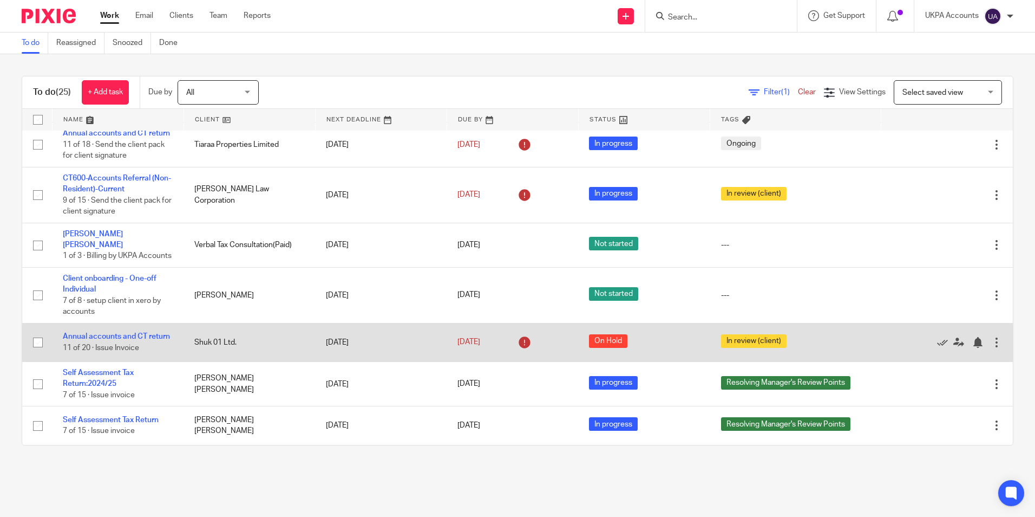
scroll to position [787, 0]
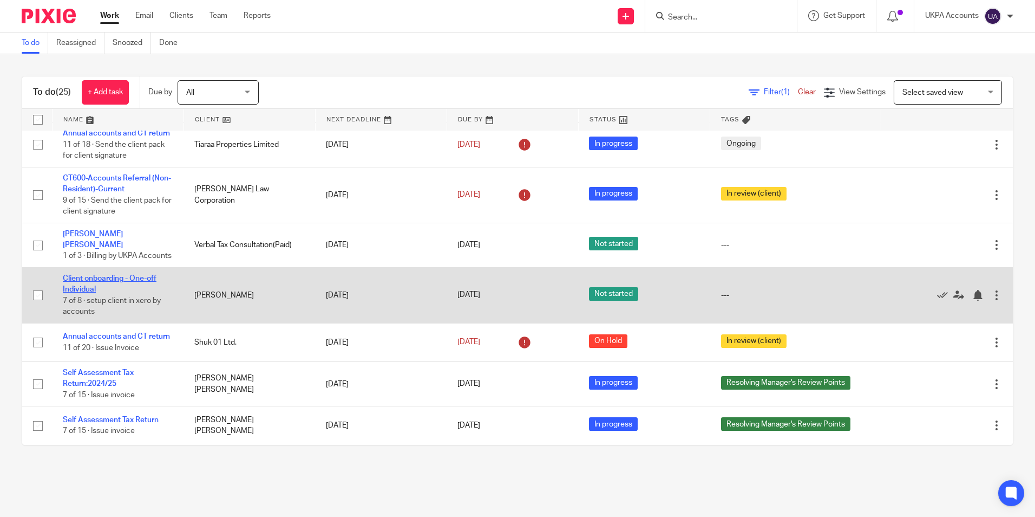
click at [130, 275] on link "Client onboarding - One-off Individual" at bounding box center [110, 284] width 94 height 18
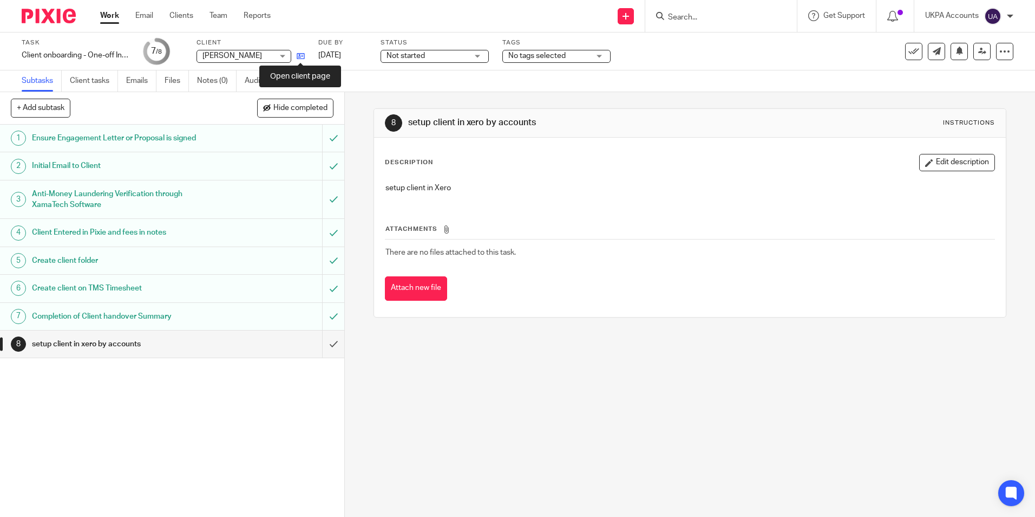
click at [299, 57] on icon at bounding box center [301, 56] width 8 height 8
click at [325, 345] on input "submit" at bounding box center [172, 343] width 344 height 27
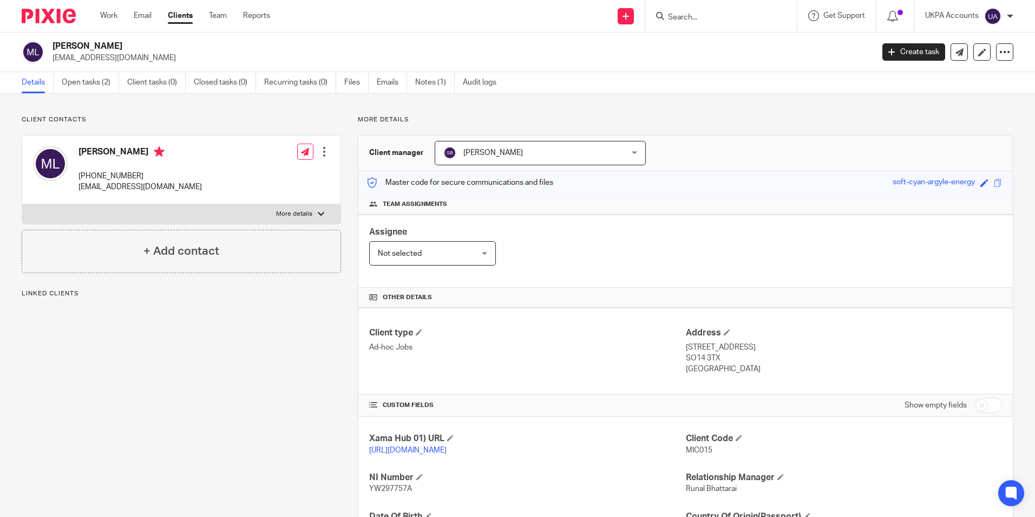
drag, startPoint x: 53, startPoint y: 44, endPoint x: 158, endPoint y: 50, distance: 105.2
click at [158, 50] on h2 "[PERSON_NAME]" at bounding box center [378, 46] width 651 height 11
copy h2 "[PERSON_NAME]"
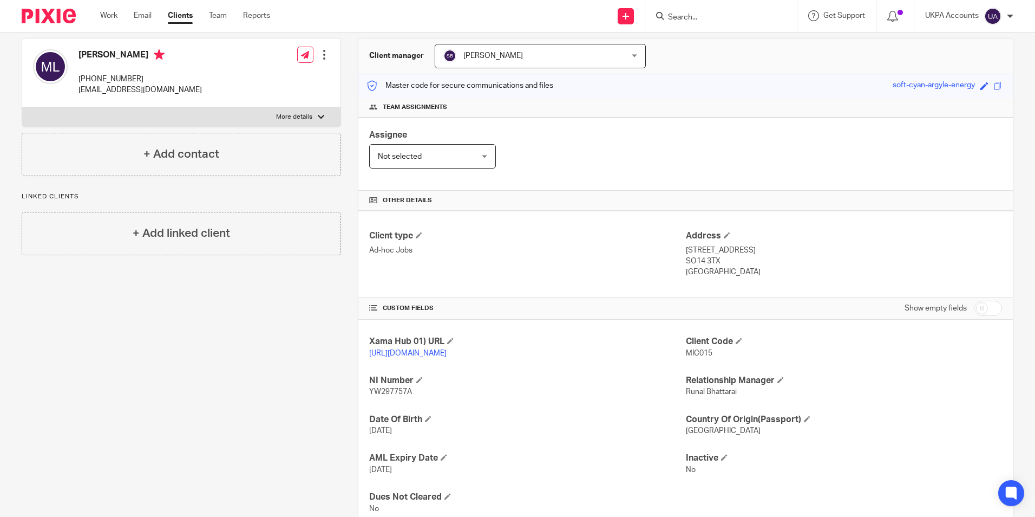
scroll to position [108, 0]
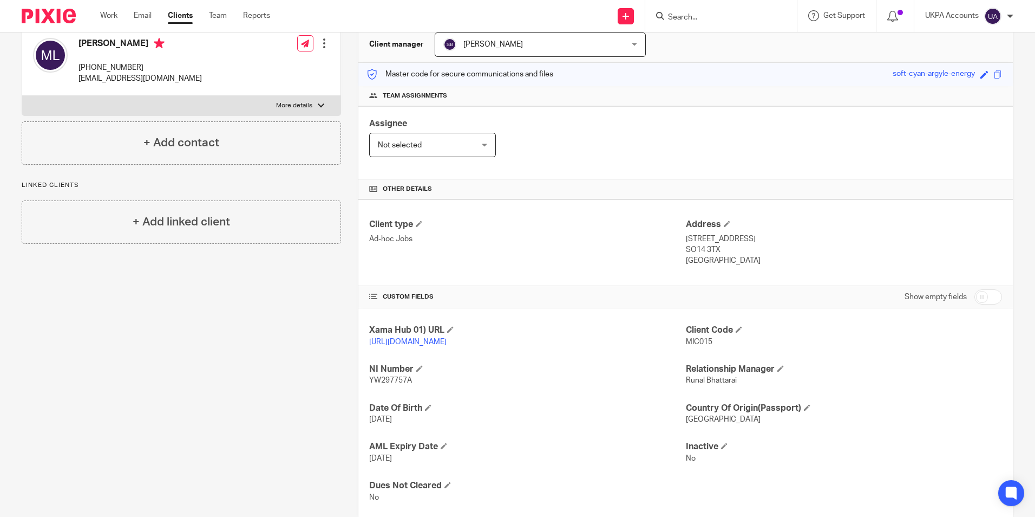
drag, startPoint x: 677, startPoint y: 340, endPoint x: 710, endPoint y: 348, distance: 34.5
click at [710, 348] on div "Xama Hub 01) URL [URL][DOMAIN_NAME] Client Code MIC015 NI Number YW297757A Rela…" at bounding box center [685, 413] width 655 height 211
drag, startPoint x: 710, startPoint y: 348, endPoint x: 694, endPoint y: 355, distance: 18.2
click at [715, 364] on div "Xama Hub 01) URL https://platform.xamatech.com/portal/crm/clients/af0058e0-9477…" at bounding box center [685, 413] width 655 height 211
drag, startPoint x: 678, startPoint y: 341, endPoint x: 709, endPoint y: 342, distance: 31.4
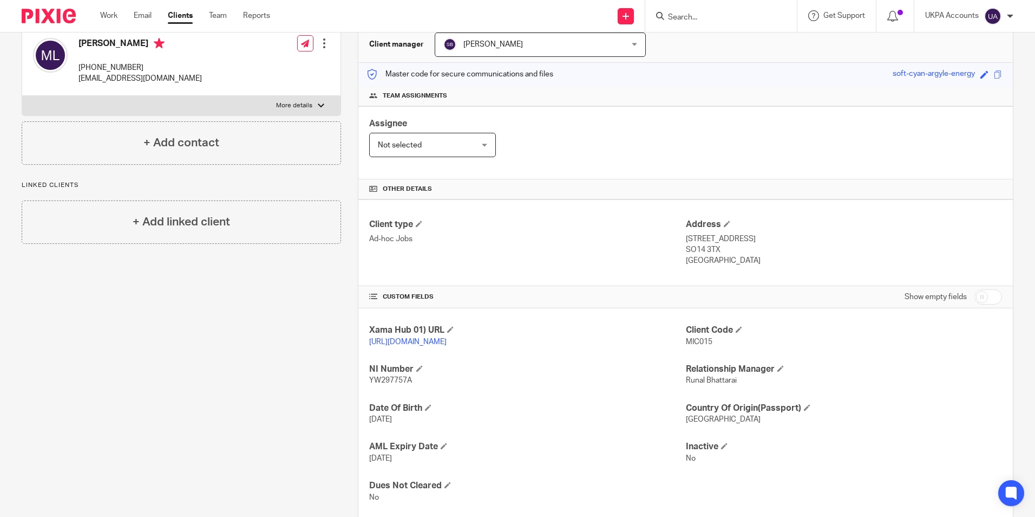
click at [709, 342] on div "Xama Hub 01) URL https://platform.xamatech.com/portal/crm/clients/af0058e0-9477…" at bounding box center [685, 413] width 655 height 211
drag, startPoint x: 709, startPoint y: 342, endPoint x: 684, endPoint y: 360, distance: 30.3
click at [684, 360] on div "Xama Hub 01) URL https://platform.xamatech.com/portal/crm/clients/af0058e0-9477…" at bounding box center [685, 413] width 655 height 211
drag, startPoint x: 681, startPoint y: 343, endPoint x: 711, endPoint y: 346, distance: 31.0
click at [711, 346] on p "MIC015" at bounding box center [844, 341] width 316 height 11
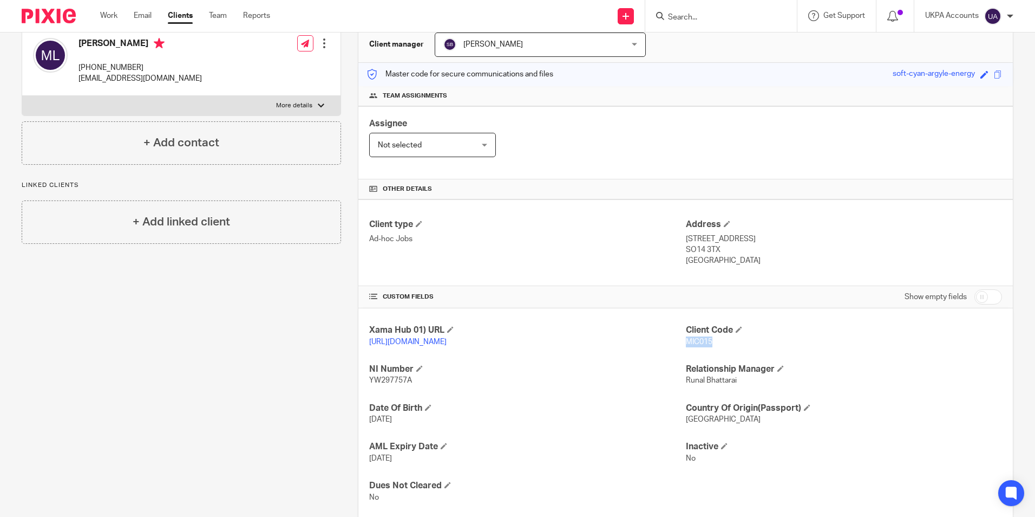
copy span "MIC015"
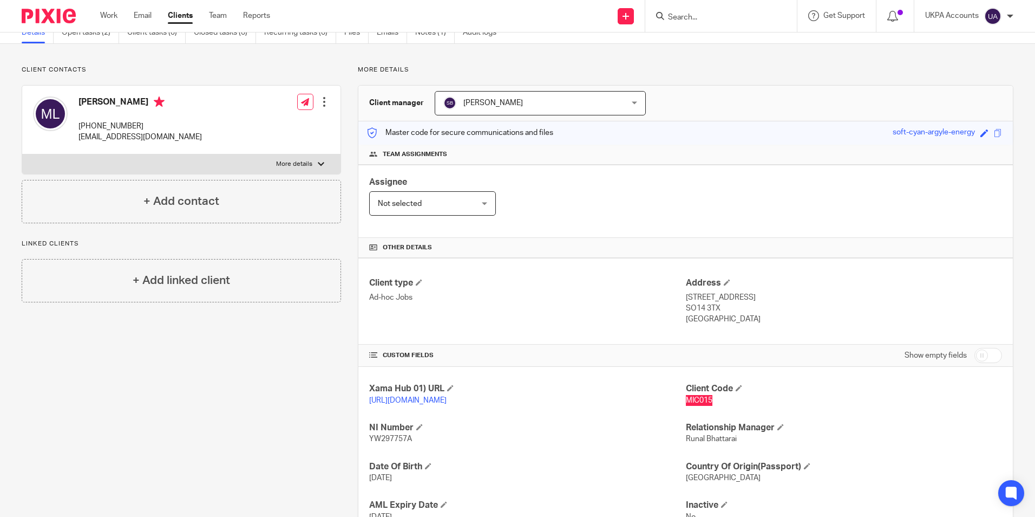
scroll to position [0, 0]
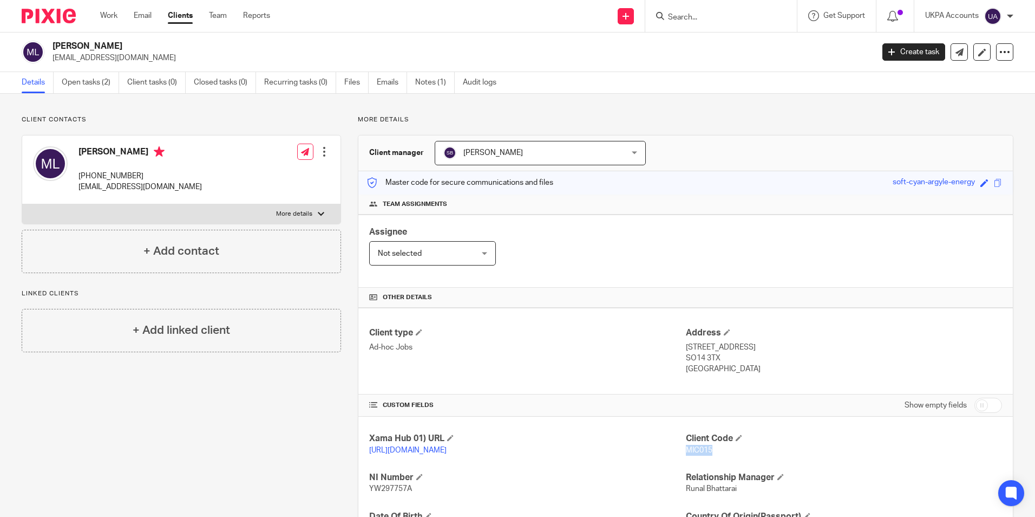
drag, startPoint x: 55, startPoint y: 59, endPoint x: 164, endPoint y: 66, distance: 109.6
click at [164, 66] on div "Michale George Larter mikeygeorge2004@yahoo.com Create task Update from Compani…" at bounding box center [517, 52] width 1035 height 40
copy p "mikeygeorge2004@yahoo.com"
drag, startPoint x: 80, startPoint y: 175, endPoint x: 90, endPoint y: 175, distance: 10.3
click at [90, 175] on p "+44 077 717 23277" at bounding box center [140, 176] width 123 height 11
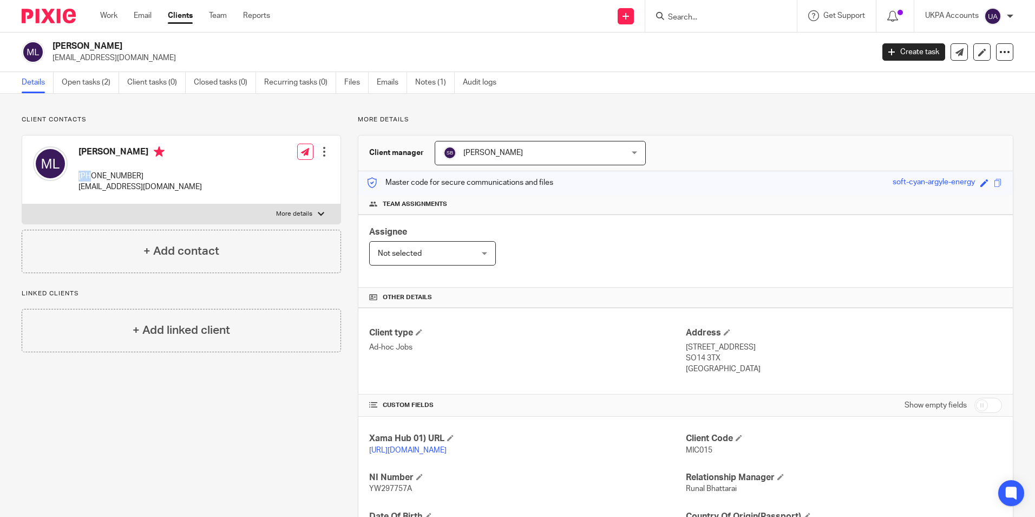
copy p "+44"
drag, startPoint x: 95, startPoint y: 174, endPoint x: 154, endPoint y: 178, distance: 58.6
click at [154, 178] on p "+44 077 717 23277" at bounding box center [140, 176] width 123 height 11
copy p "077 717 23277"
drag, startPoint x: 680, startPoint y: 346, endPoint x: 725, endPoint y: 348, distance: 45.5
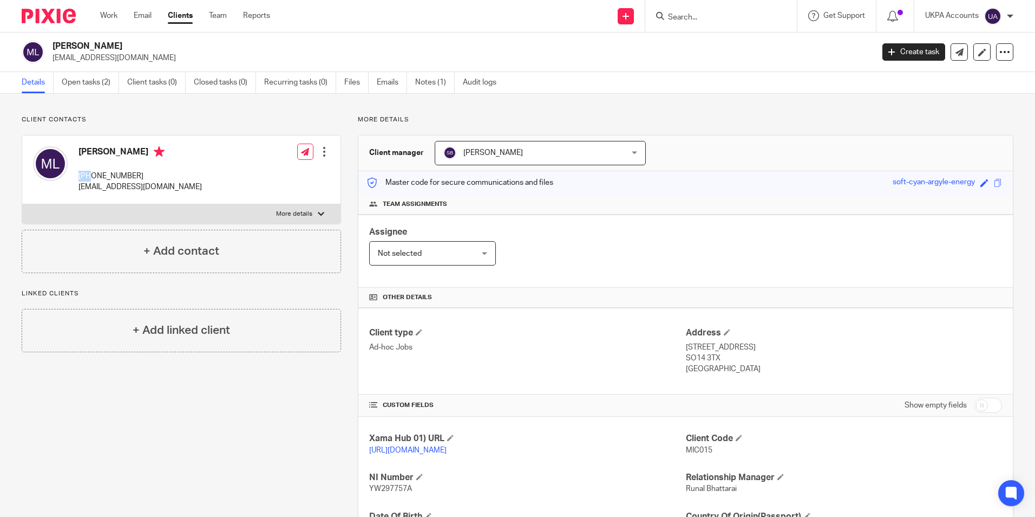
click at [725, 348] on div "Client type Ad-hoc Jobs Address 26 Pacific Close, Southampton SO14 3TX United K…" at bounding box center [685, 351] width 655 height 87
drag, startPoint x: 725, startPoint y: 348, endPoint x: 793, endPoint y: 367, distance: 70.7
click at [793, 367] on p "United Kingdom" at bounding box center [844, 368] width 316 height 11
drag, startPoint x: 682, startPoint y: 345, endPoint x: 733, endPoint y: 347, distance: 50.9
click at [733, 347] on p "26 Pacific Close, Southampton" at bounding box center [844, 347] width 316 height 11
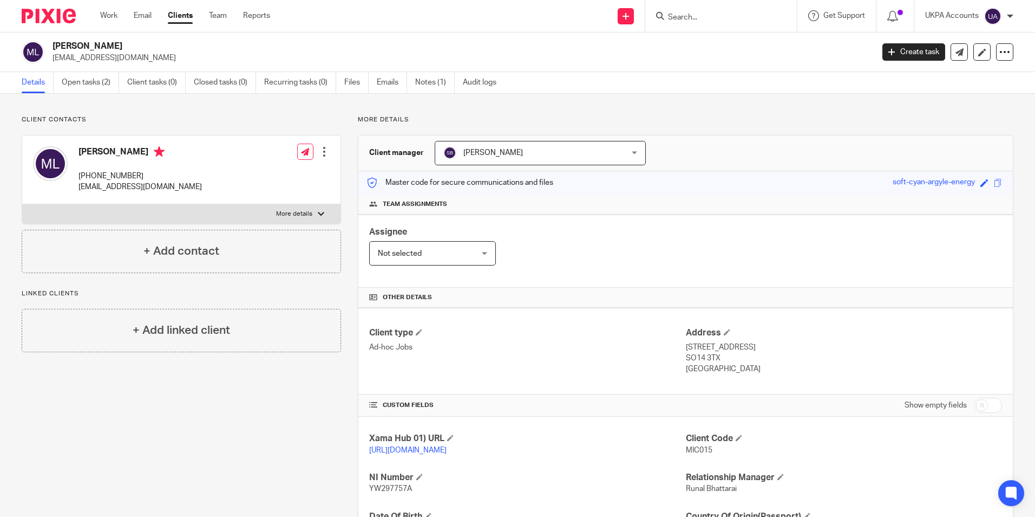
copy p "26 Pacific Close"
drag, startPoint x: 743, startPoint y: 346, endPoint x: 788, endPoint y: 349, distance: 45.6
click at [788, 349] on p "26 Pacific Close, Southampton" at bounding box center [844, 347] width 316 height 11
drag, startPoint x: 748, startPoint y: 345, endPoint x: 789, endPoint y: 345, distance: 41.7
click at [789, 345] on p "26 Pacific Close, Southampton" at bounding box center [844, 347] width 316 height 11
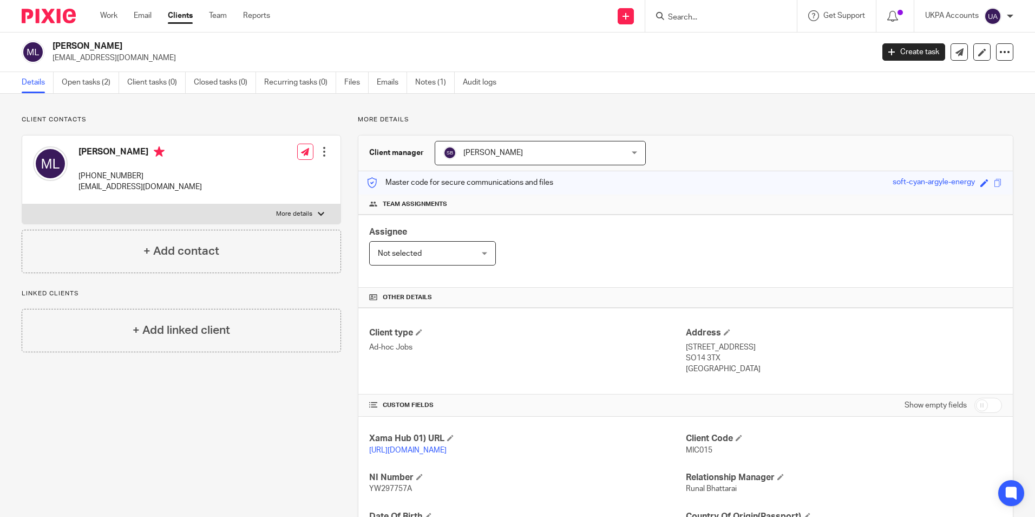
copy p "Southampton"
drag, startPoint x: 681, startPoint y: 357, endPoint x: 718, endPoint y: 358, distance: 37.4
click at [718, 358] on p "SO14 3TX" at bounding box center [844, 357] width 316 height 11
copy p "SO14 3TX"
click at [679, 367] on div "Client type Ad-hoc Jobs" at bounding box center [527, 351] width 316 height 48
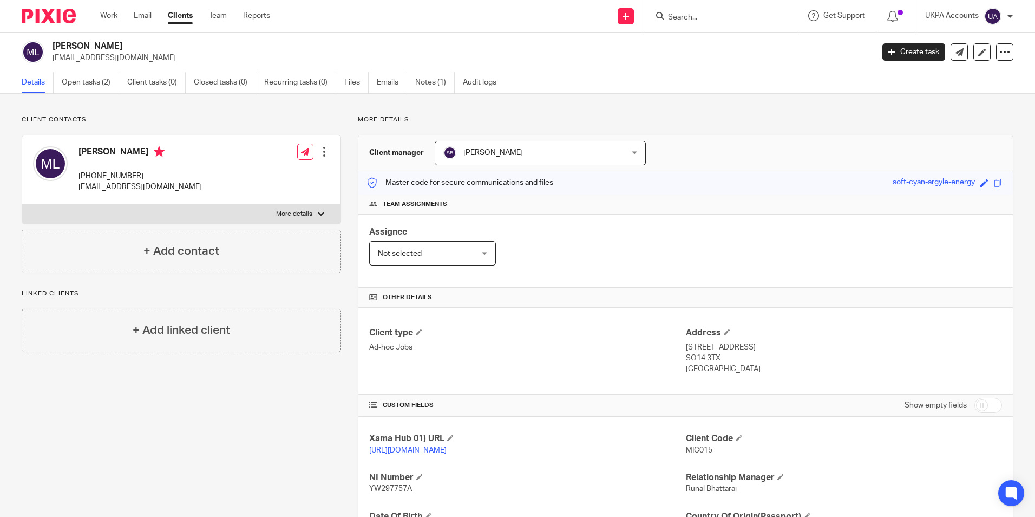
drag, startPoint x: 679, startPoint y: 367, endPoint x: 736, endPoint y: 375, distance: 57.9
click at [736, 375] on div "Client type Ad-hoc Jobs Address 26 Pacific Close, Southampton SO14 3TX United K…" at bounding box center [685, 351] width 655 height 87
drag, startPoint x: 736, startPoint y: 375, endPoint x: 733, endPoint y: 384, distance: 9.8
click at [735, 384] on div "Client type Ad-hoc Jobs Address 26 Pacific Close, Southampton SO14 3TX United K…" at bounding box center [685, 351] width 655 height 87
drag, startPoint x: 681, startPoint y: 368, endPoint x: 745, endPoint y: 374, distance: 64.2
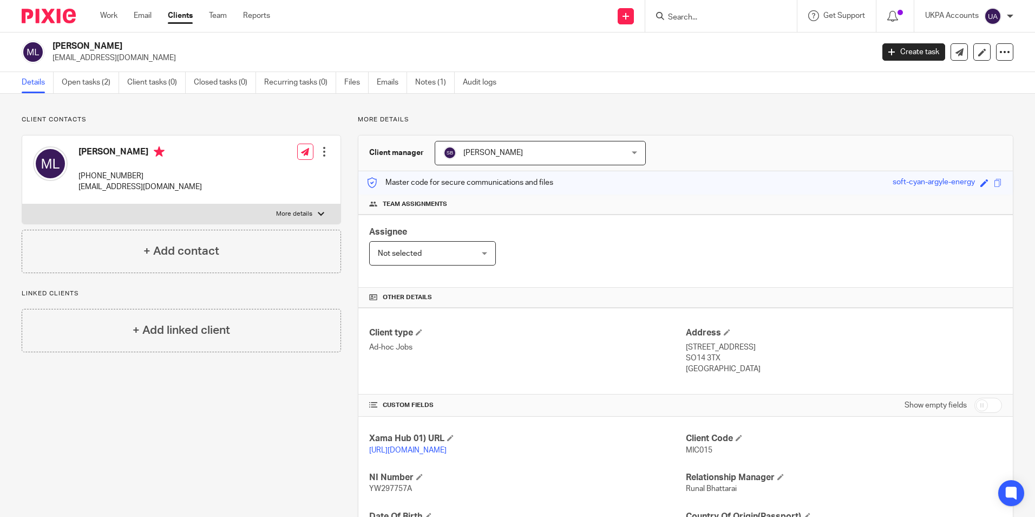
click at [745, 374] on p "United Kingdom" at bounding box center [844, 368] width 316 height 11
copy p "United Kingdom"
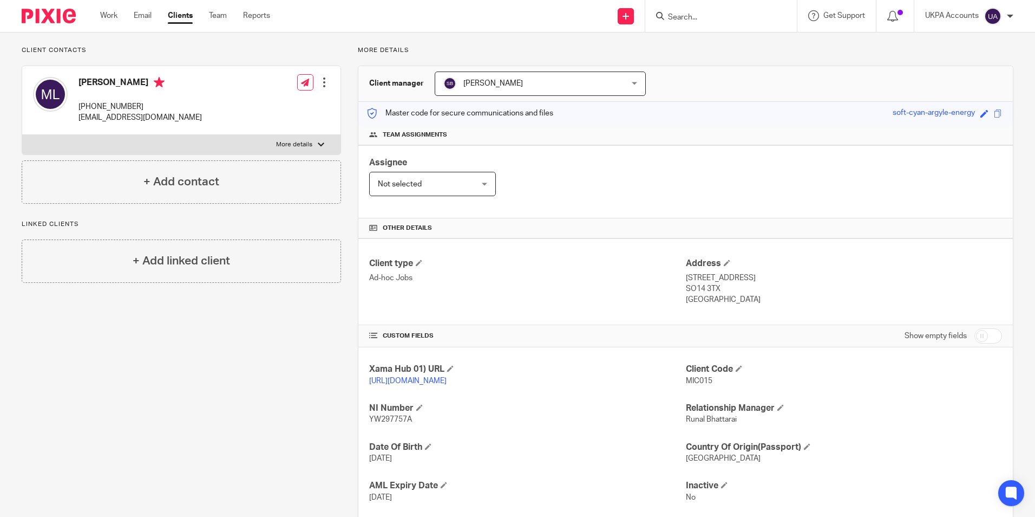
scroll to position [143, 0]
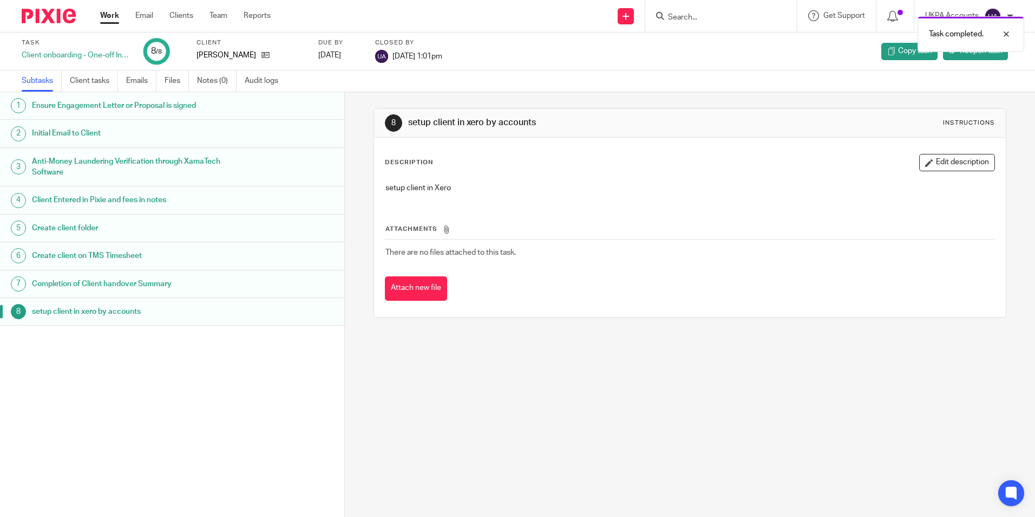
click at [114, 15] on link "Work" at bounding box center [109, 15] width 19 height 11
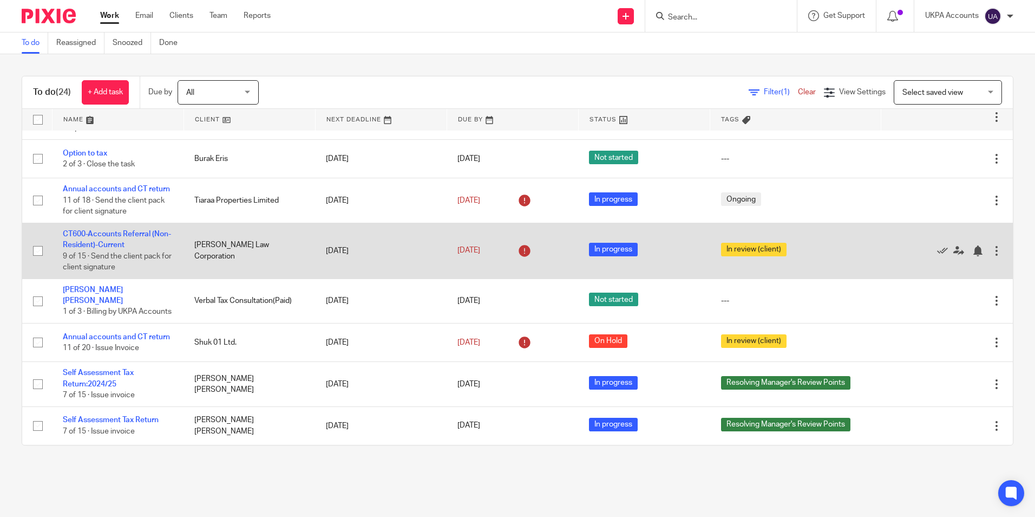
scroll to position [731, 0]
click at [128, 230] on link "CT600-Accounts Referral (Non-Resident)-Current" at bounding box center [117, 239] width 108 height 18
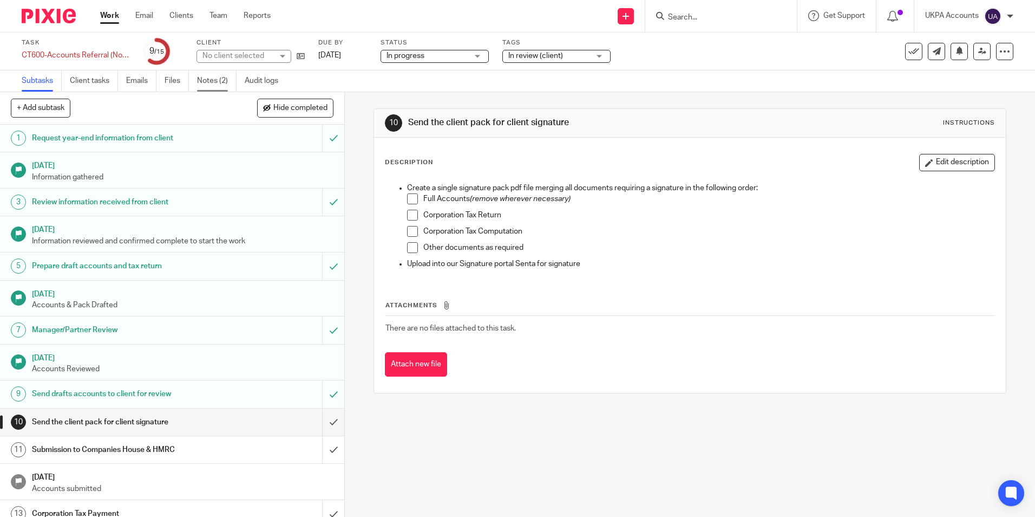
click at [211, 81] on link "Notes (2)" at bounding box center [217, 80] width 40 height 21
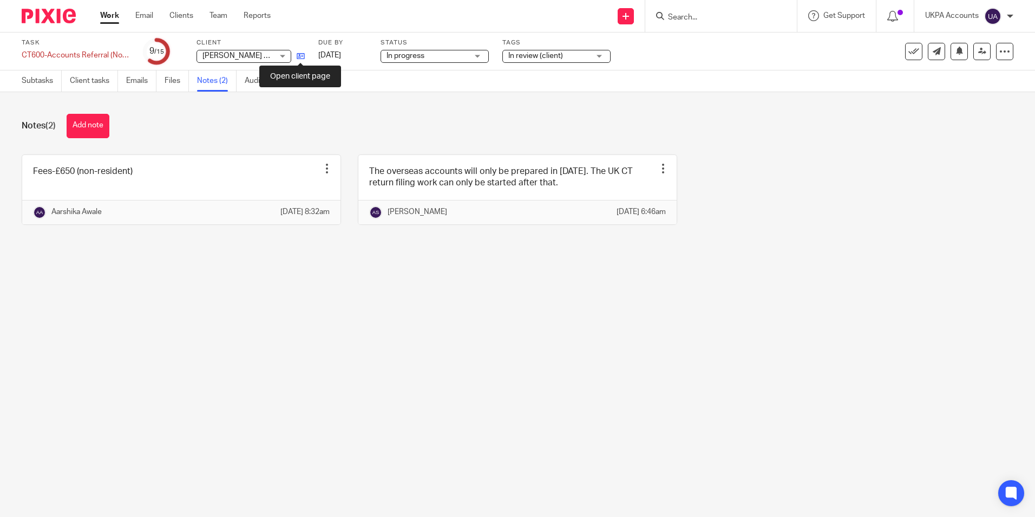
click at [302, 56] on icon at bounding box center [301, 56] width 8 height 8
click at [733, 22] on input "Search" at bounding box center [715, 18] width 97 height 10
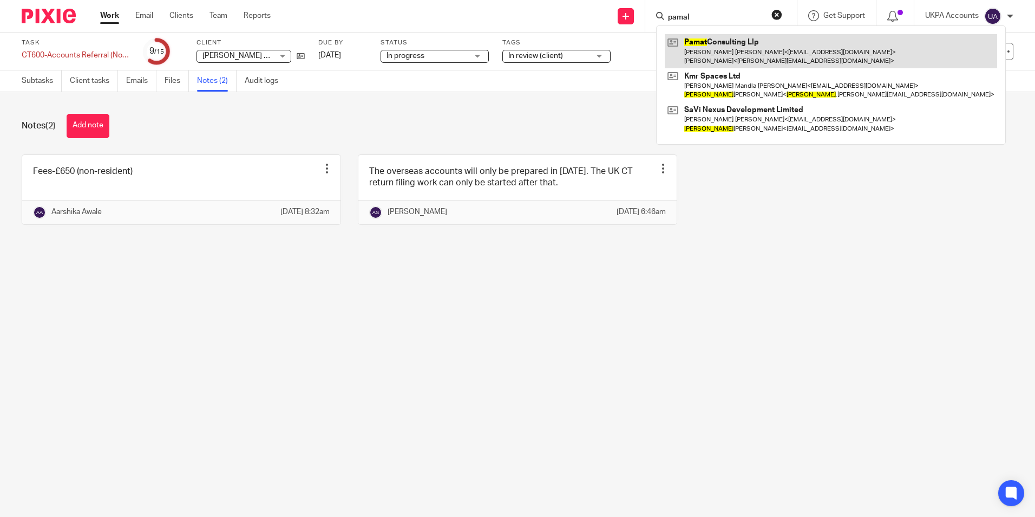
type input "pamal"
click at [719, 64] on link at bounding box center [831, 51] width 332 height 34
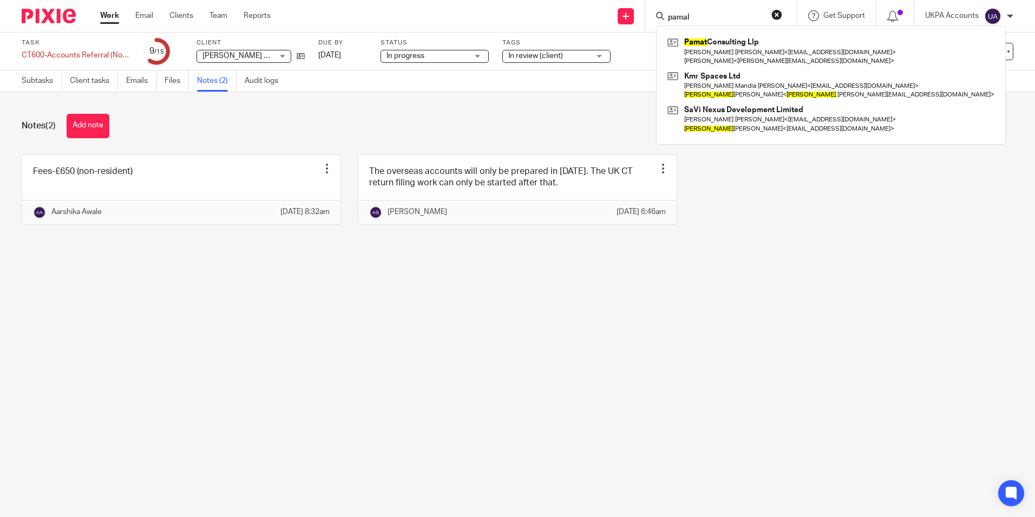
click at [330, 117] on div "Notes (2) Add note" at bounding box center [518, 126] width 992 height 24
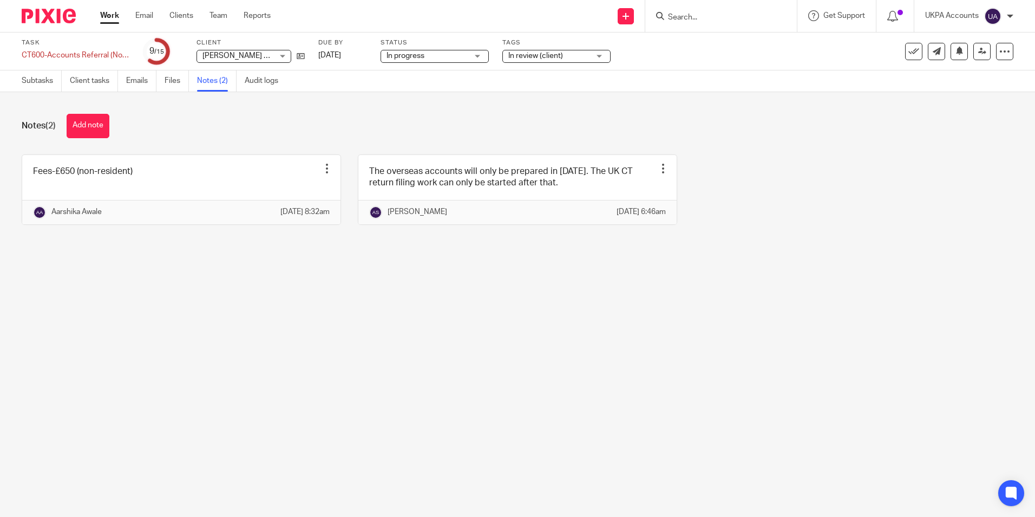
click at [856, 241] on div "Fees-£650 (non-resident) Edit note Delete note Aarshika Awale 18 Sep 2025 8:32a…" at bounding box center [509, 197] width 1009 height 87
click at [108, 12] on link "Work" at bounding box center [109, 15] width 19 height 11
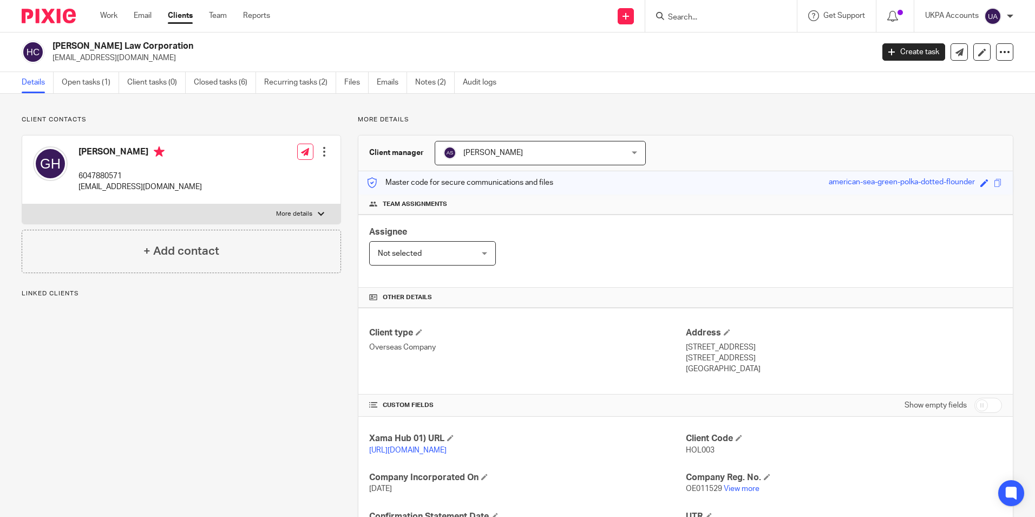
drag, startPoint x: 158, startPoint y: 58, endPoint x: 47, endPoint y: 63, distance: 110.6
click at [47, 63] on div "[PERSON_NAME] Law Corporation [EMAIL_ADDRESS][DOMAIN_NAME]" at bounding box center [444, 52] width 845 height 23
click at [282, 59] on p "[EMAIL_ADDRESS][DOMAIN_NAME]" at bounding box center [460, 58] width 814 height 11
drag, startPoint x: 163, startPoint y: 60, endPoint x: 48, endPoint y: 61, distance: 114.8
click at [48, 61] on div "[PERSON_NAME] Law Corporation [EMAIL_ADDRESS][DOMAIN_NAME]" at bounding box center [444, 52] width 845 height 23
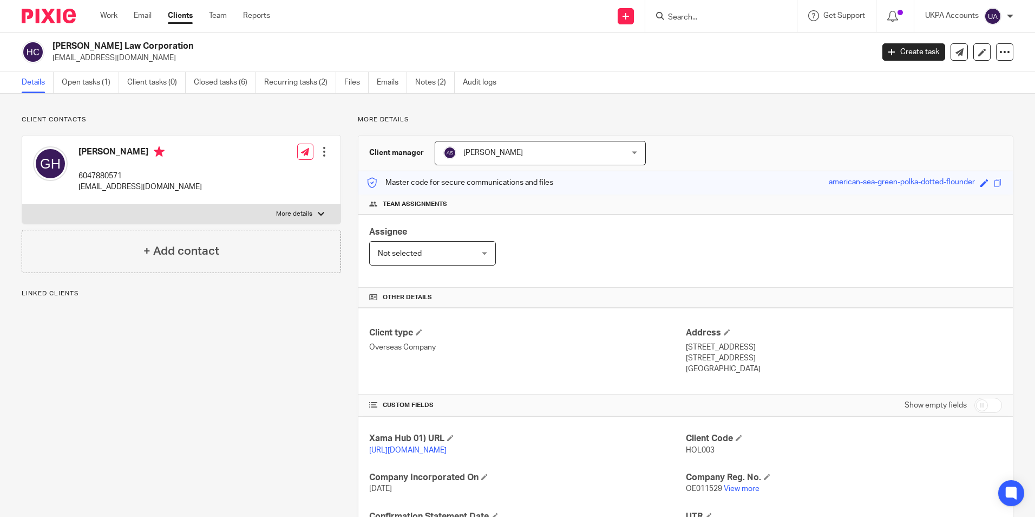
drag, startPoint x: 48, startPoint y: 61, endPoint x: 149, endPoint y: 60, distance: 100.7
click at [220, 48] on h2 "[PERSON_NAME] Law Corporation" at bounding box center [378, 46] width 651 height 11
click at [43, 57] on div at bounding box center [33, 52] width 23 height 23
click at [49, 59] on div "Hollingsworth Law Corporation ghollingsworth.hlc@gmail.com" at bounding box center [444, 52] width 845 height 23
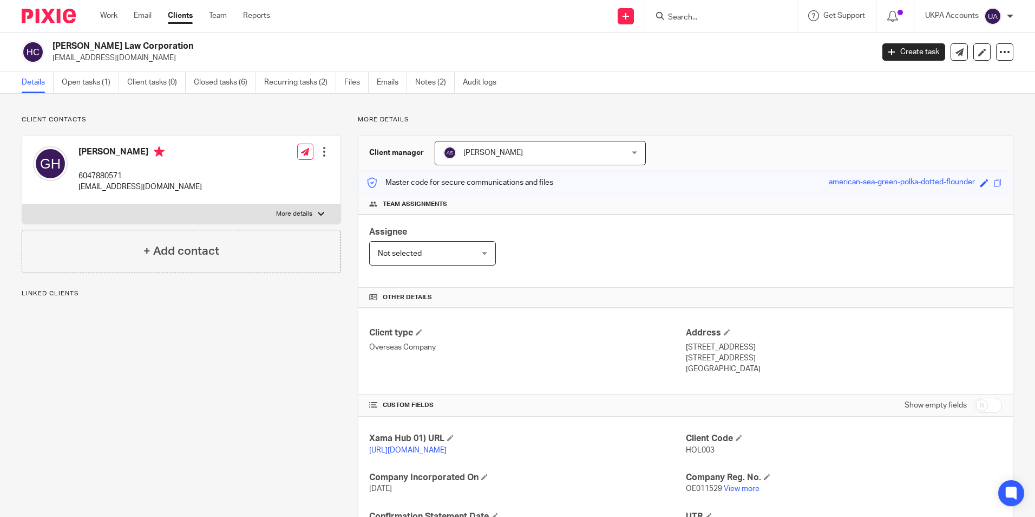
click at [49, 58] on div "Hollingsworth Law Corporation ghollingsworth.hlc@gmail.com" at bounding box center [444, 52] width 845 height 23
drag, startPoint x: 49, startPoint y: 58, endPoint x: 166, endPoint y: 66, distance: 117.2
click at [166, 66] on div "Hollingsworth Law Corporation ghollingsworth.hlc@gmail.com Create task Update f…" at bounding box center [517, 52] width 1035 height 40
copy p "ghollingsworth.hlc@gmail.com"
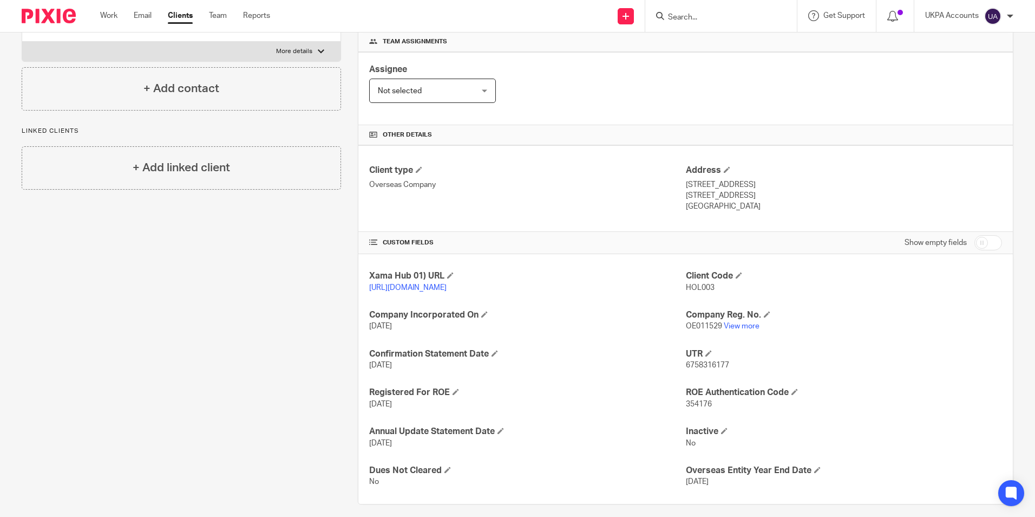
scroll to position [182, 0]
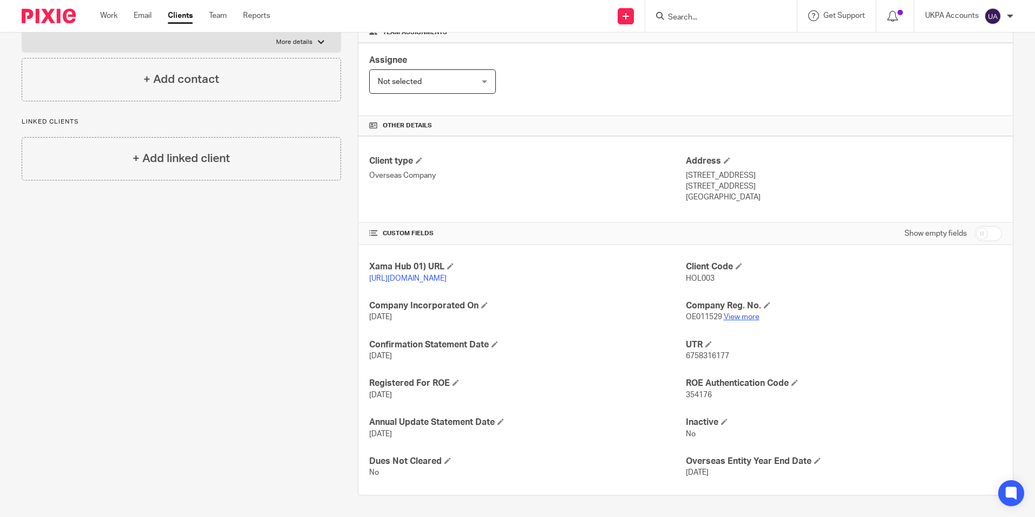
click at [737, 317] on link "View more" at bounding box center [742, 317] width 36 height 8
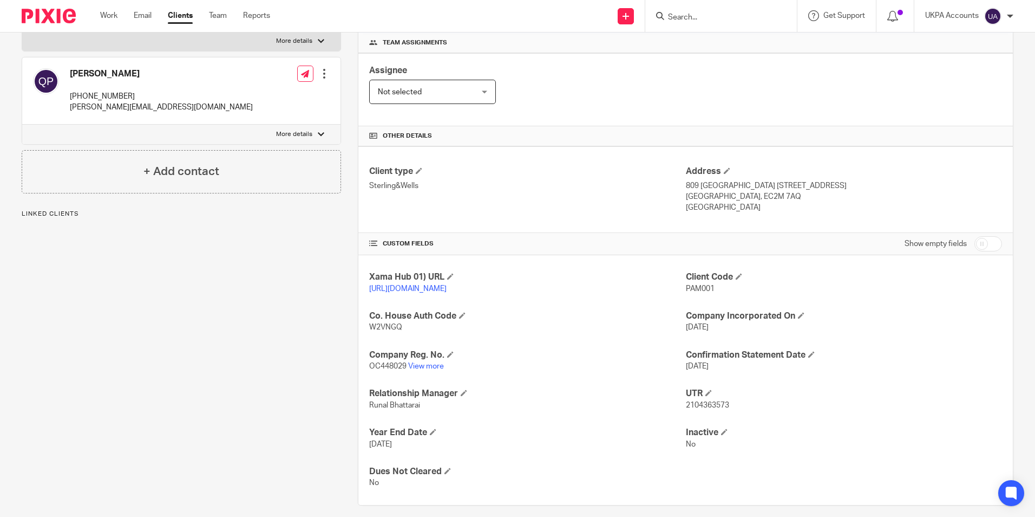
scroll to position [162, 0]
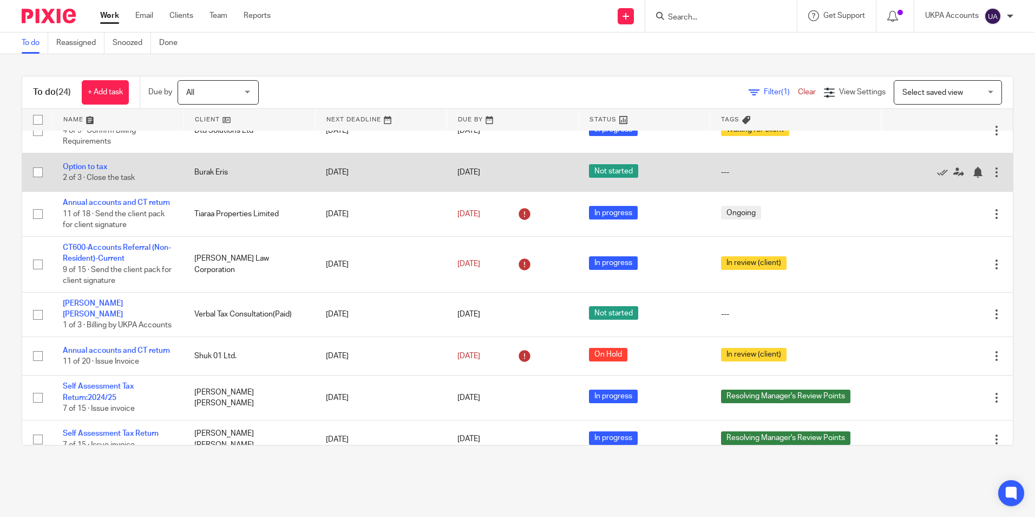
scroll to position [623, 0]
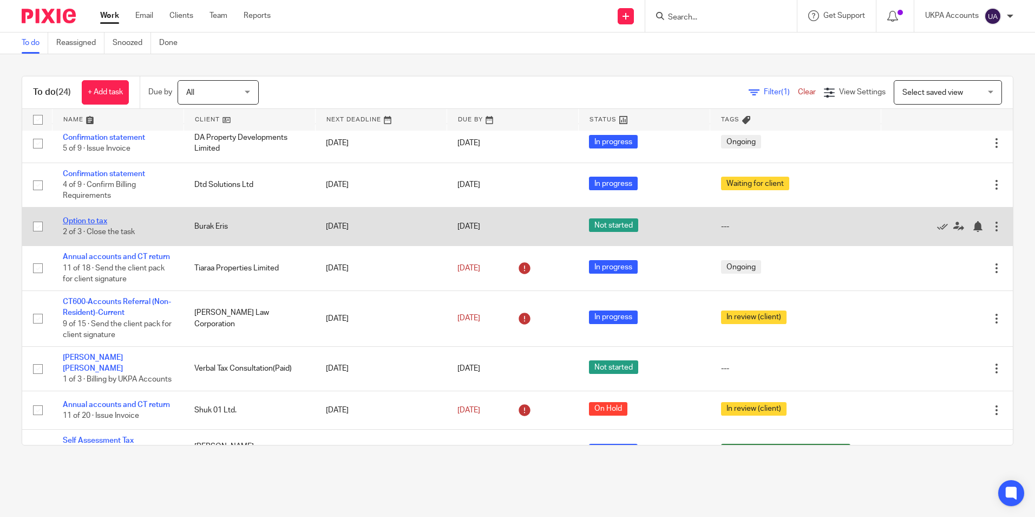
click at [94, 225] on link "Option to tax" at bounding box center [85, 221] width 44 height 8
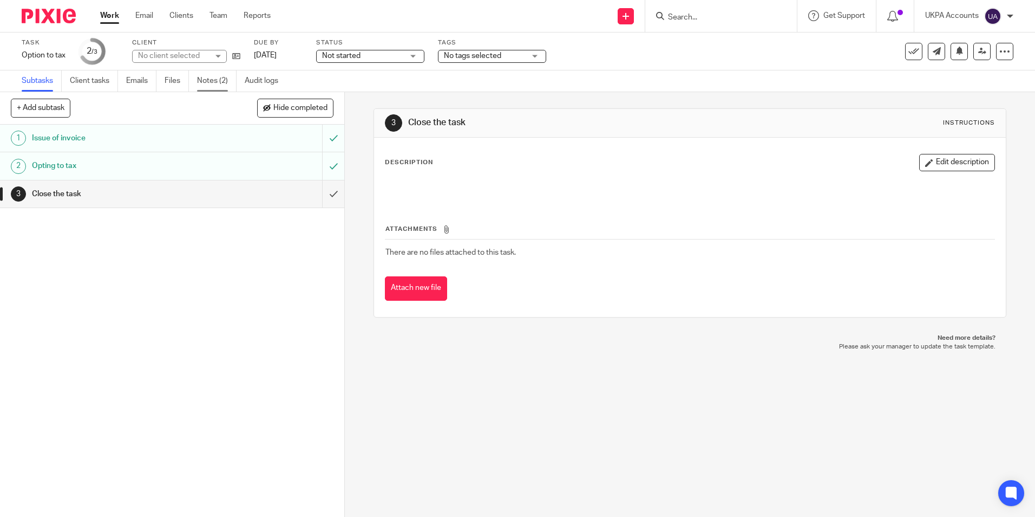
click at [208, 78] on link "Notes (2)" at bounding box center [217, 80] width 40 height 21
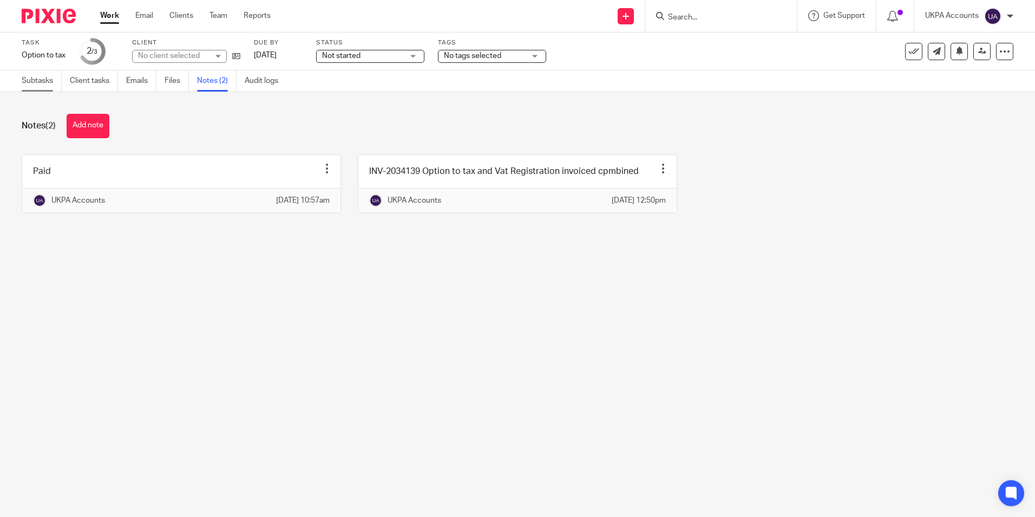
click at [51, 84] on link "Subtasks" at bounding box center [42, 80] width 40 height 21
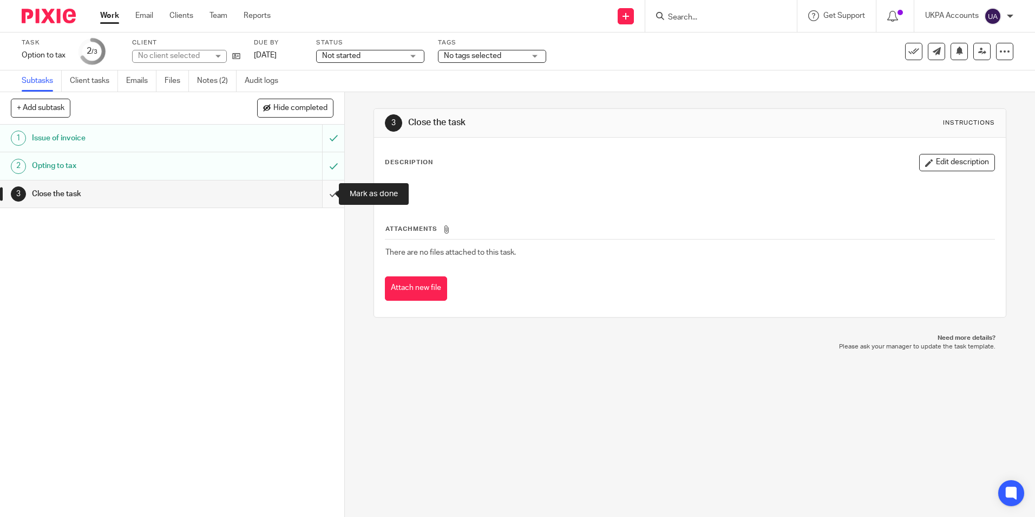
click at [321, 191] on input "submit" at bounding box center [172, 193] width 344 height 27
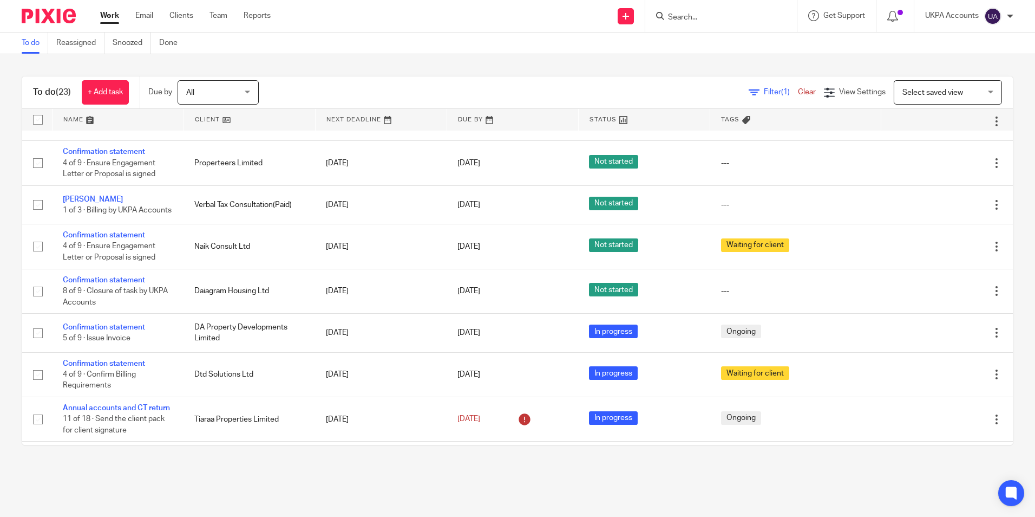
scroll to position [693, 0]
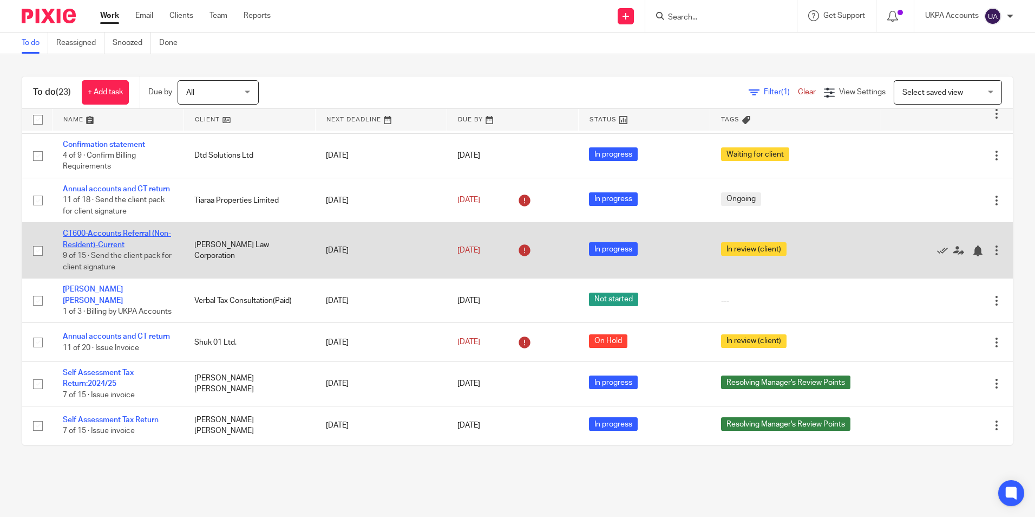
click at [121, 231] on link "CT600-Accounts Referral (Non-Resident)-Current" at bounding box center [117, 239] width 108 height 18
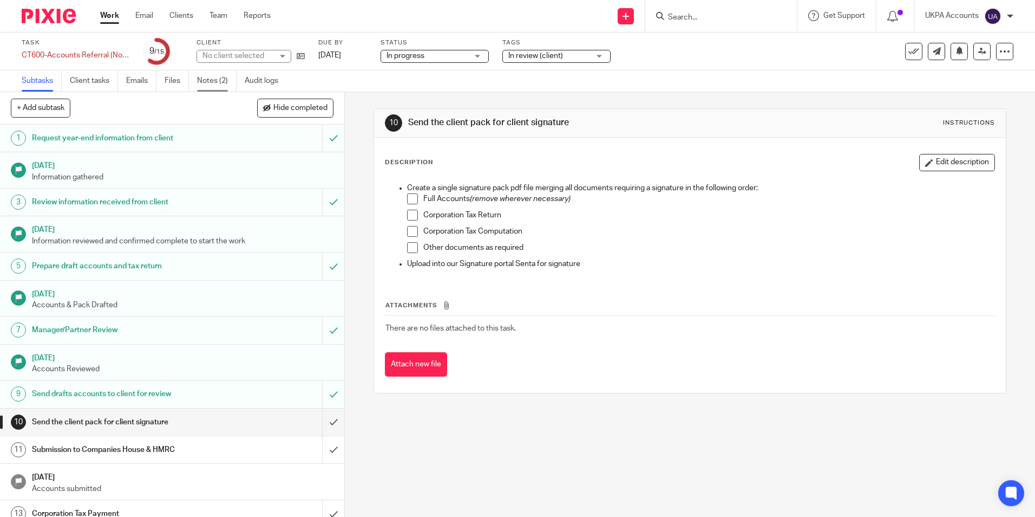
click at [222, 80] on link "Notes (2)" at bounding box center [217, 80] width 40 height 21
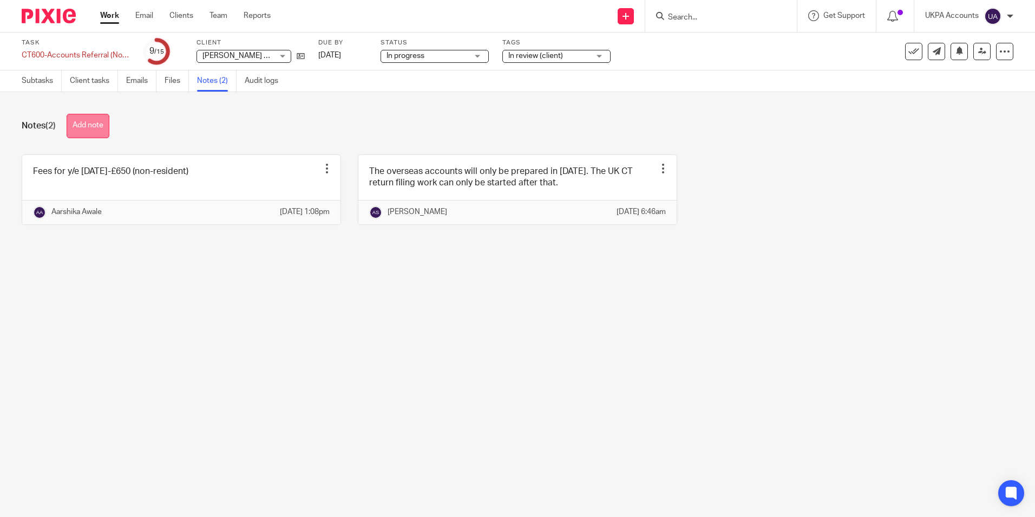
click at [101, 119] on button "Add note" at bounding box center [88, 126] width 43 height 24
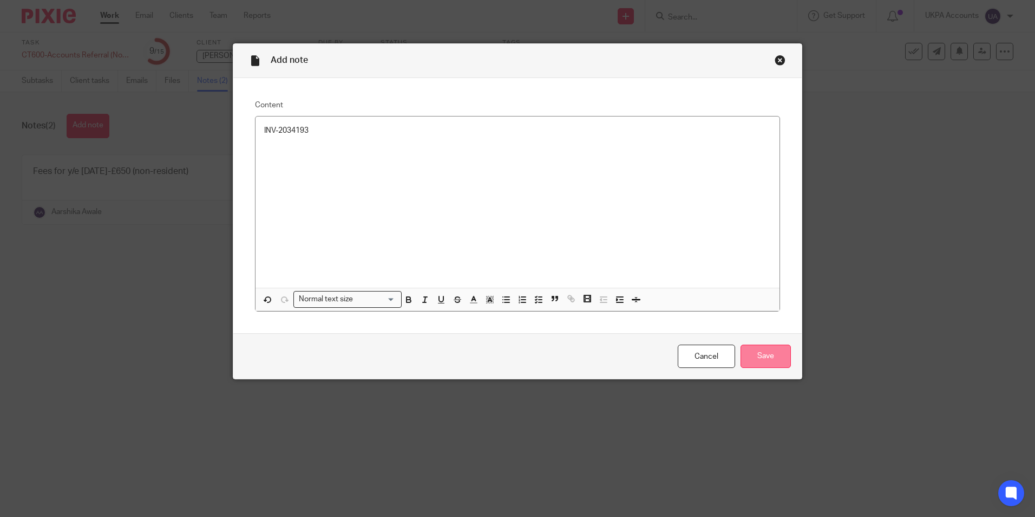
click at [753, 362] on input "Save" at bounding box center [766, 355] width 50 height 23
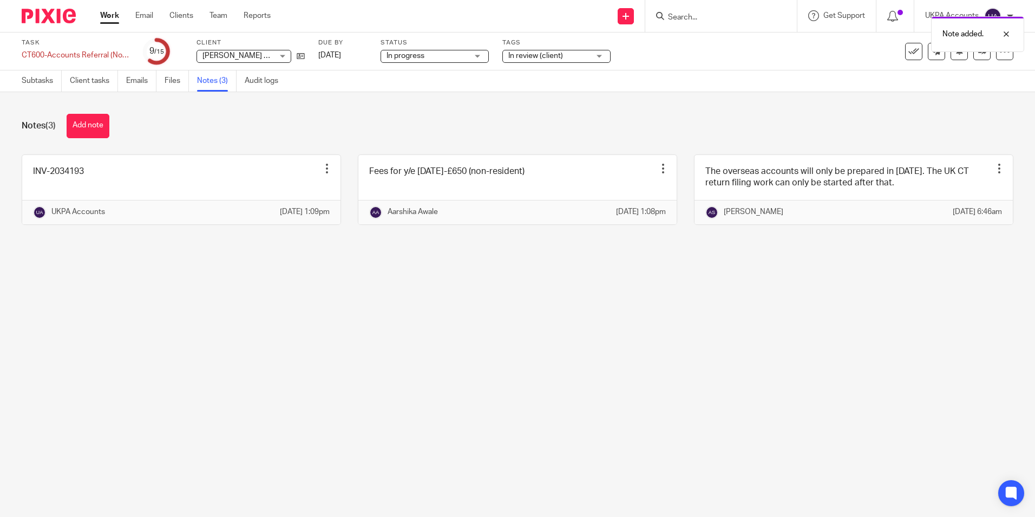
click at [111, 12] on link "Work" at bounding box center [109, 15] width 19 height 11
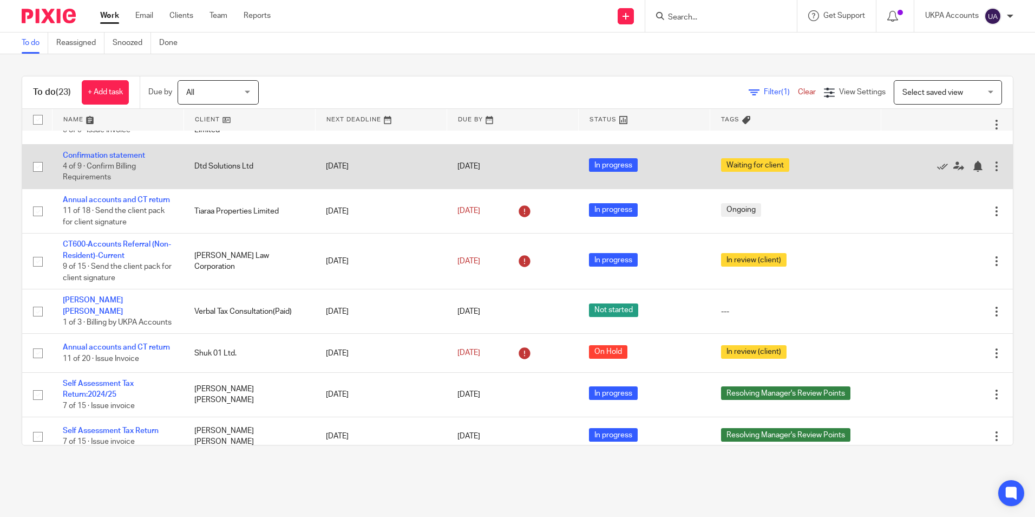
scroll to position [638, 0]
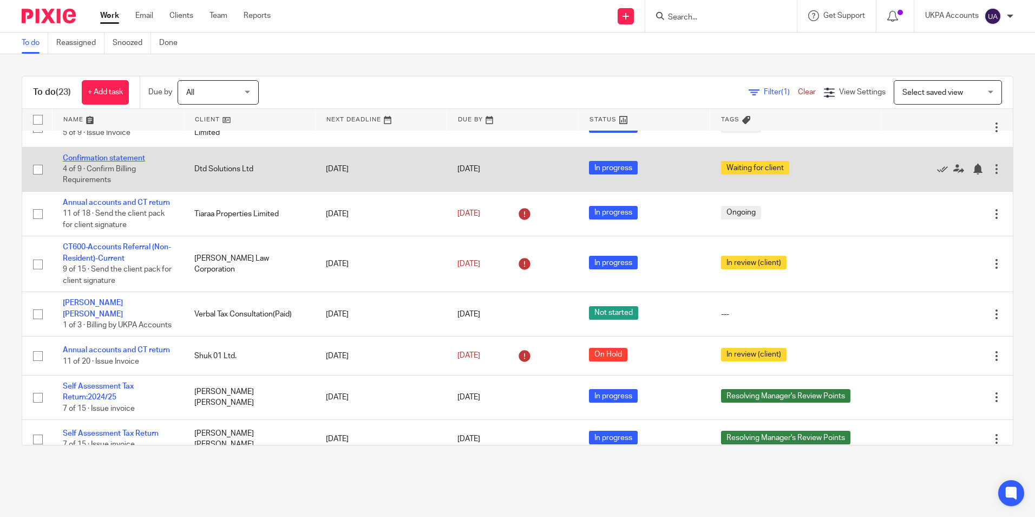
click at [116, 162] on link "Confirmation statement" at bounding box center [104, 158] width 82 height 8
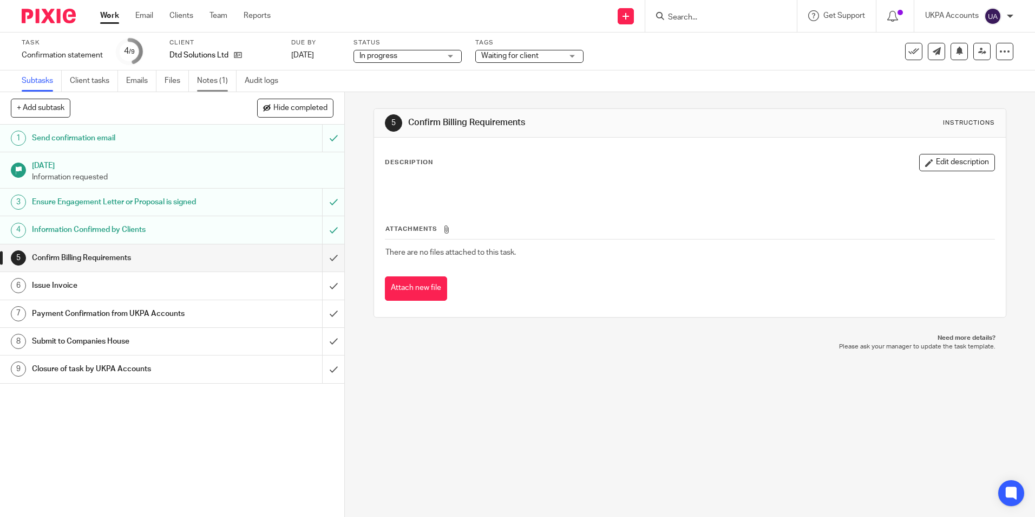
click at [230, 87] on link "Notes (1)" at bounding box center [217, 80] width 40 height 21
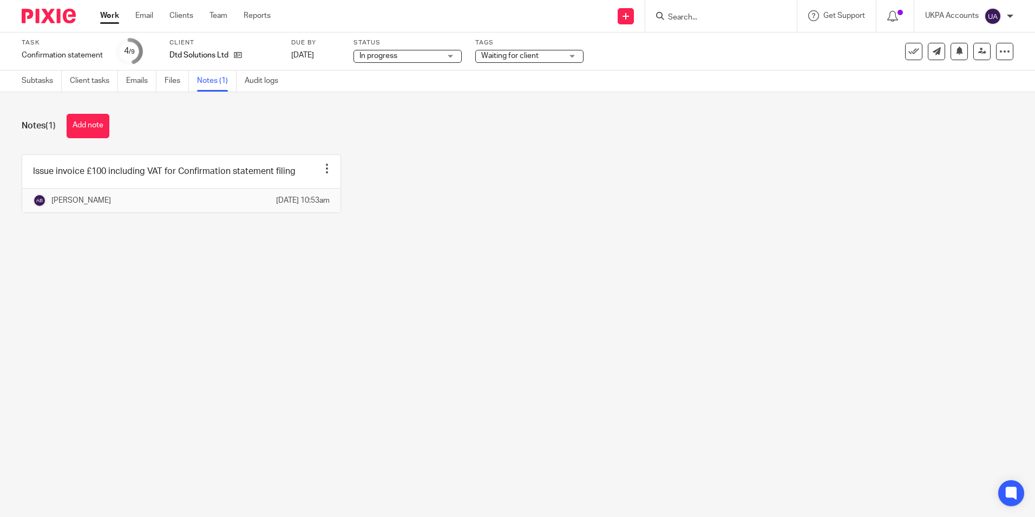
click at [417, 398] on main "Task Confirmation statement Save Confirmation statement 4 /9 Client Dtd Solutio…" at bounding box center [517, 258] width 1035 height 517
click at [857, 204] on div "Issue invoice £100 including VAT for Confirmation statement filing Edit note De…" at bounding box center [509, 191] width 1009 height 75
click at [236, 55] on icon at bounding box center [238, 55] width 8 height 8
click at [105, 125] on button "Add note" at bounding box center [88, 126] width 43 height 24
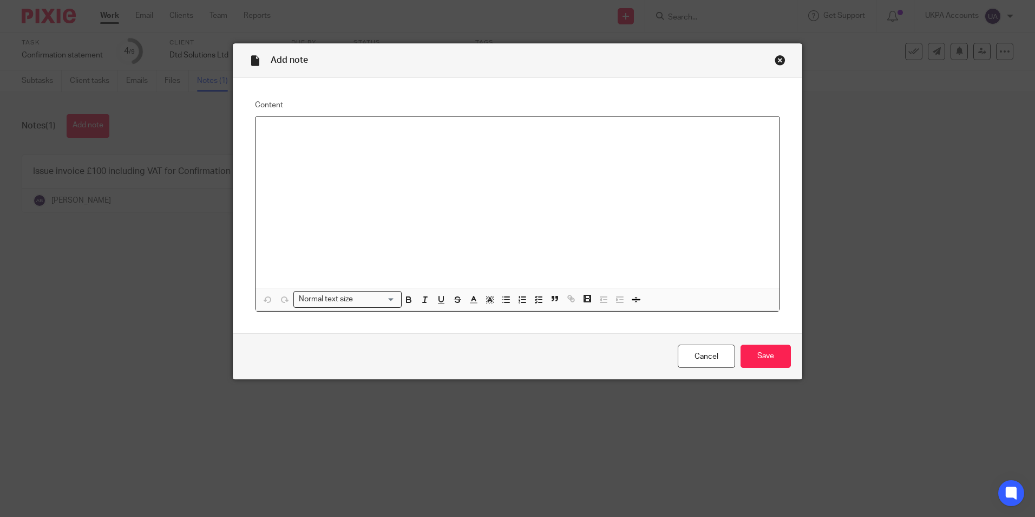
click at [502, 171] on div at bounding box center [518, 201] width 524 height 171
click at [759, 355] on input "Save" at bounding box center [766, 355] width 50 height 23
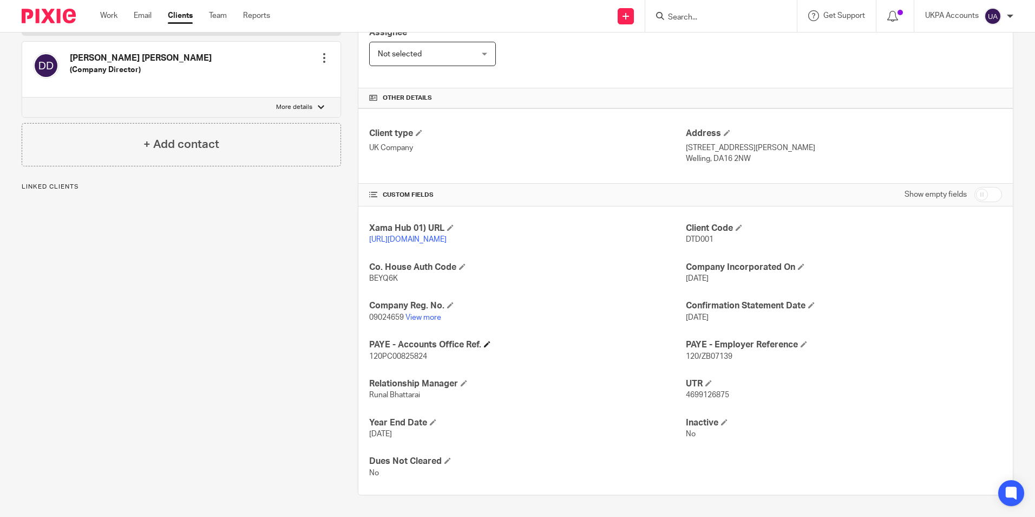
scroll to position [211, 0]
click at [435, 318] on link "View more" at bounding box center [424, 318] width 36 height 8
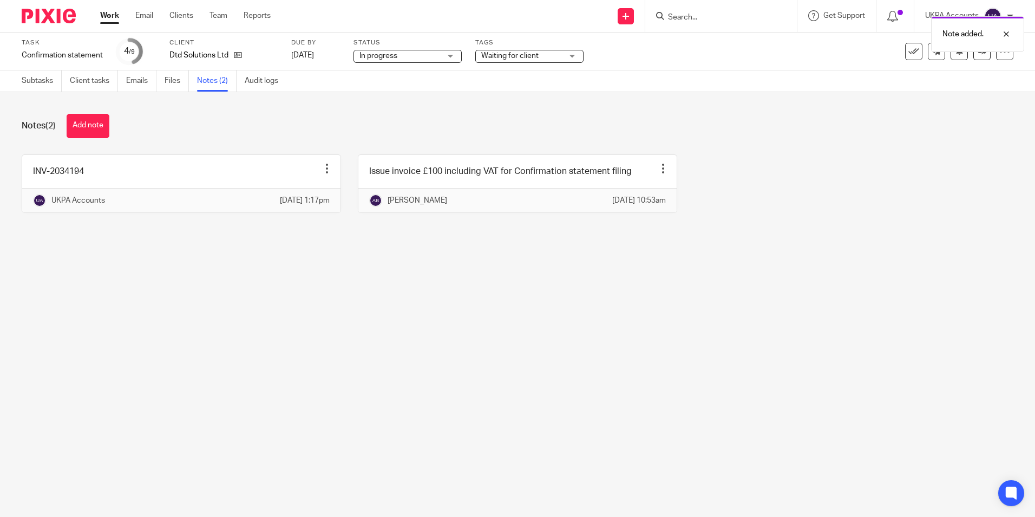
click at [115, 21] on link "Work" at bounding box center [109, 15] width 19 height 11
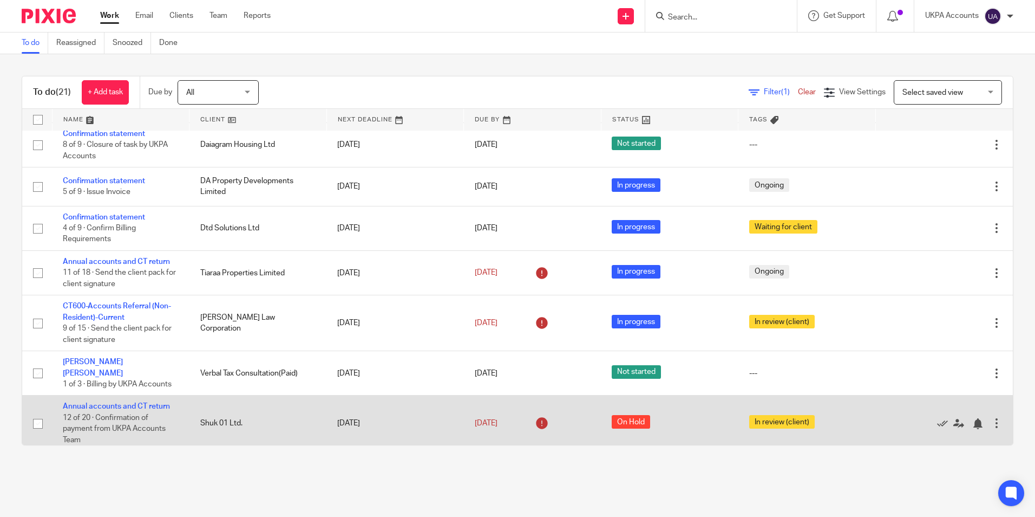
scroll to position [580, 0]
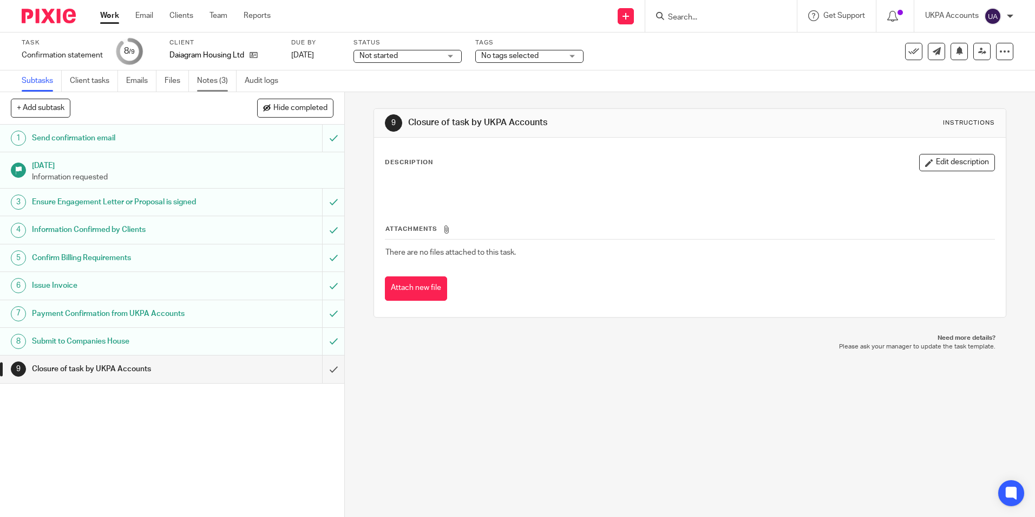
click at [199, 79] on link "Notes (3)" at bounding box center [217, 80] width 40 height 21
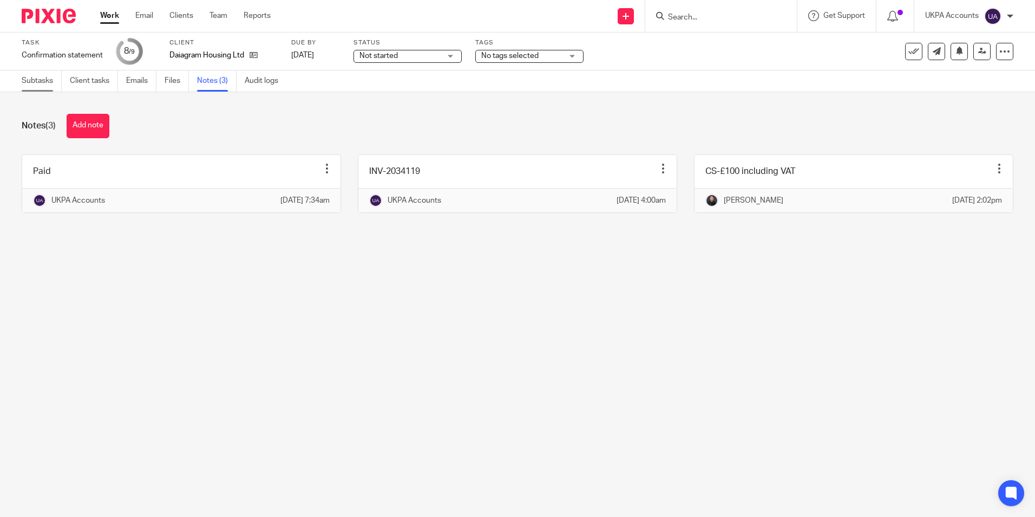
click at [34, 82] on link "Subtasks" at bounding box center [42, 80] width 40 height 21
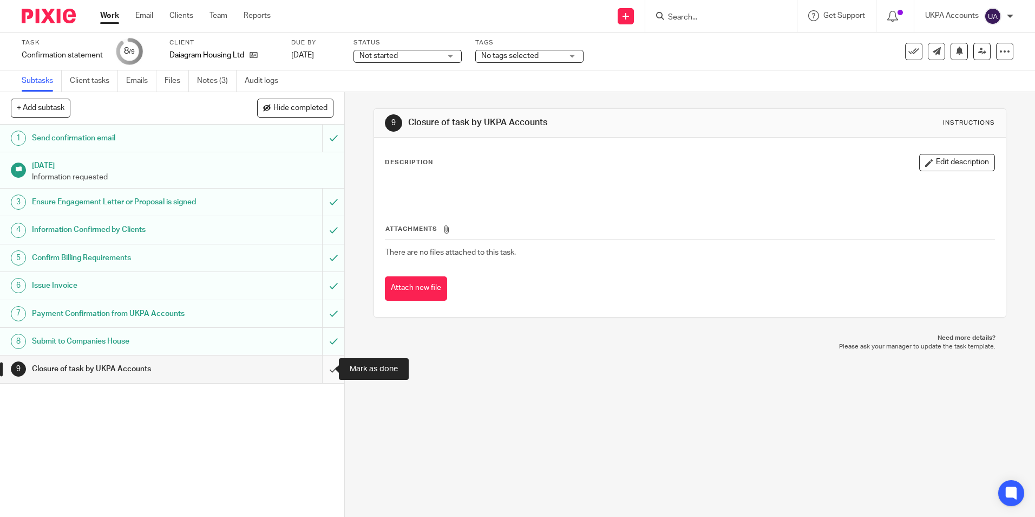
click at [326, 370] on input "submit" at bounding box center [172, 368] width 344 height 27
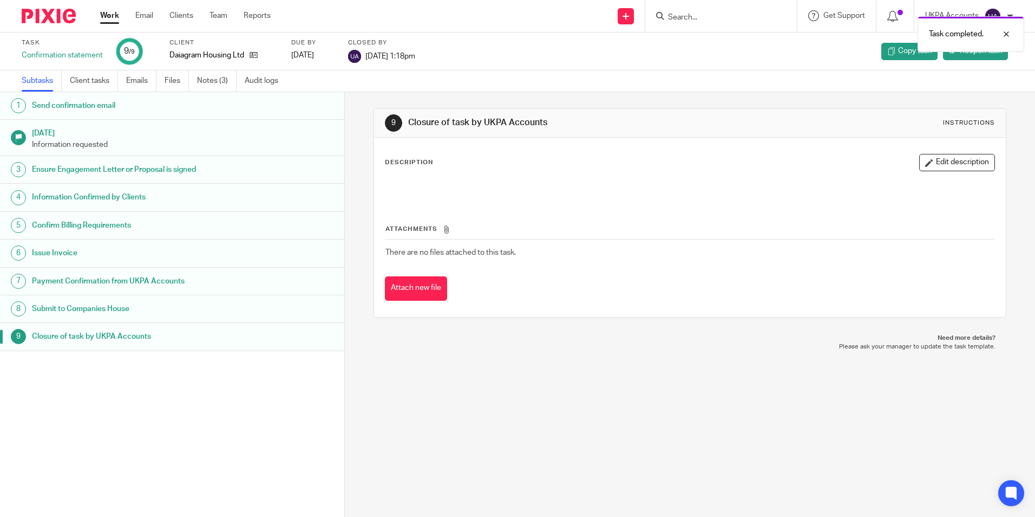
click at [105, 15] on link "Work" at bounding box center [109, 15] width 19 height 11
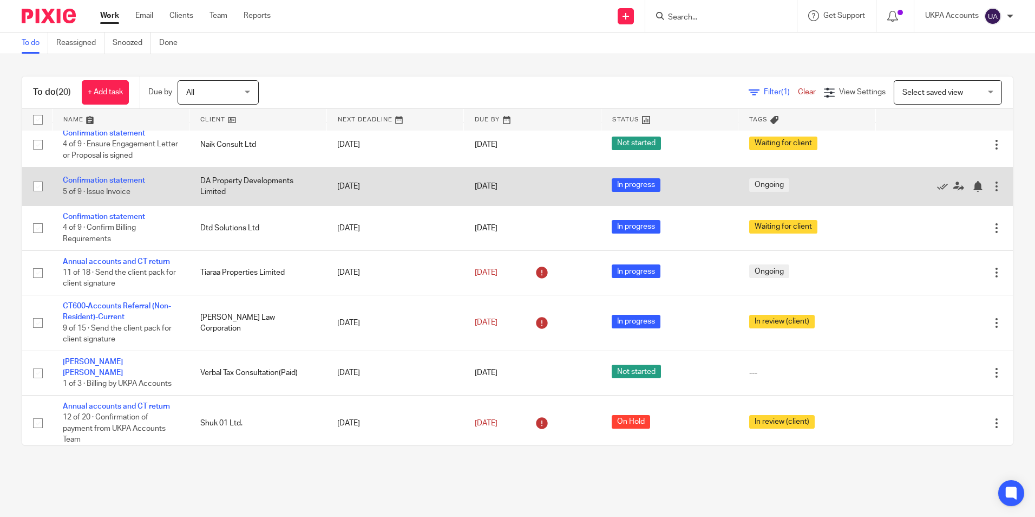
scroll to position [481, 0]
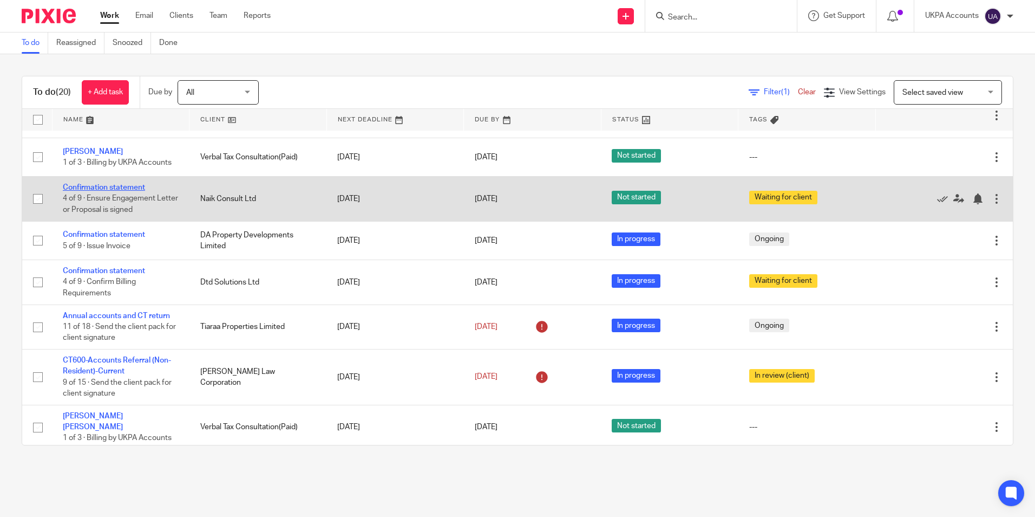
click at [139, 188] on link "Confirmation statement" at bounding box center [104, 188] width 82 height 8
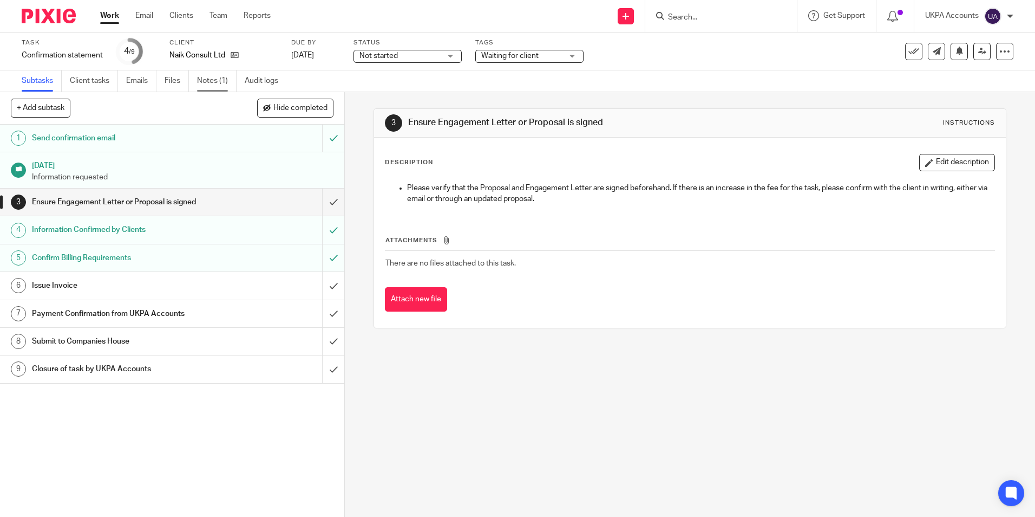
click at [211, 79] on link "Notes (1)" at bounding box center [217, 80] width 40 height 21
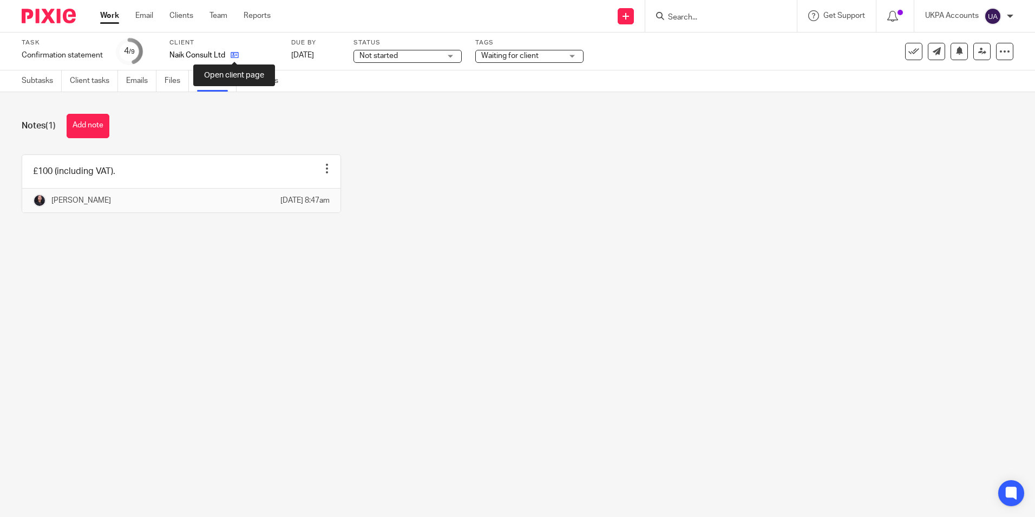
click at [238, 56] on icon at bounding box center [235, 55] width 8 height 8
click at [90, 126] on button "Add note" at bounding box center [88, 126] width 43 height 24
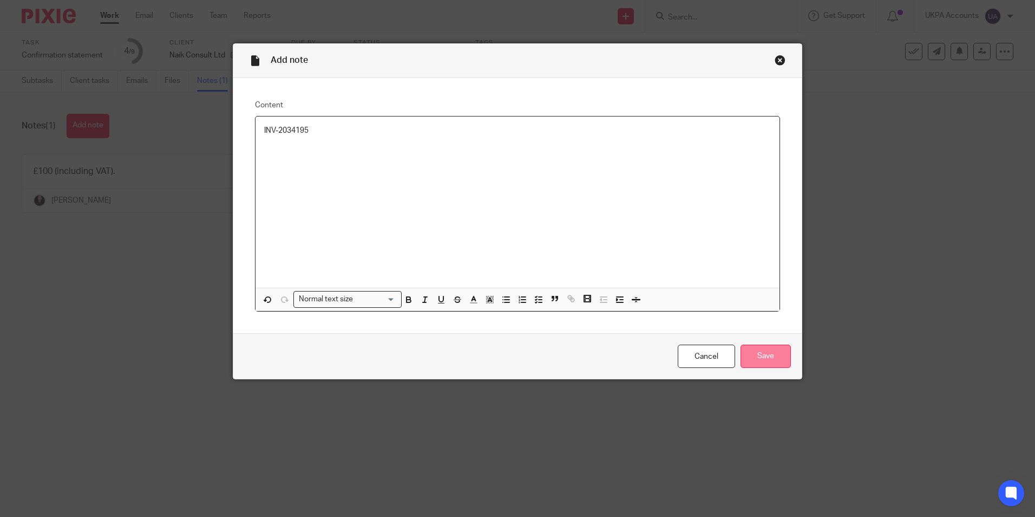
click at [768, 357] on input "Save" at bounding box center [766, 355] width 50 height 23
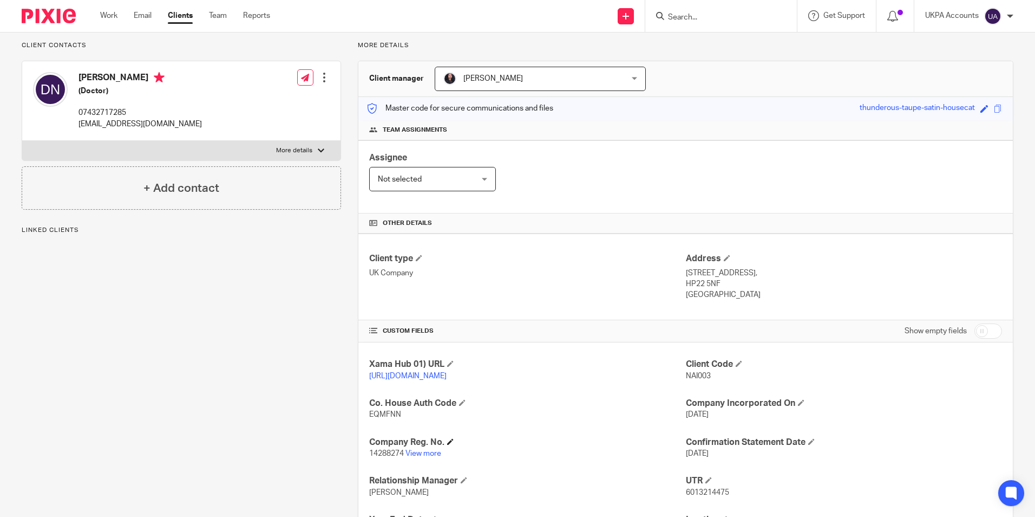
scroll to position [108, 0]
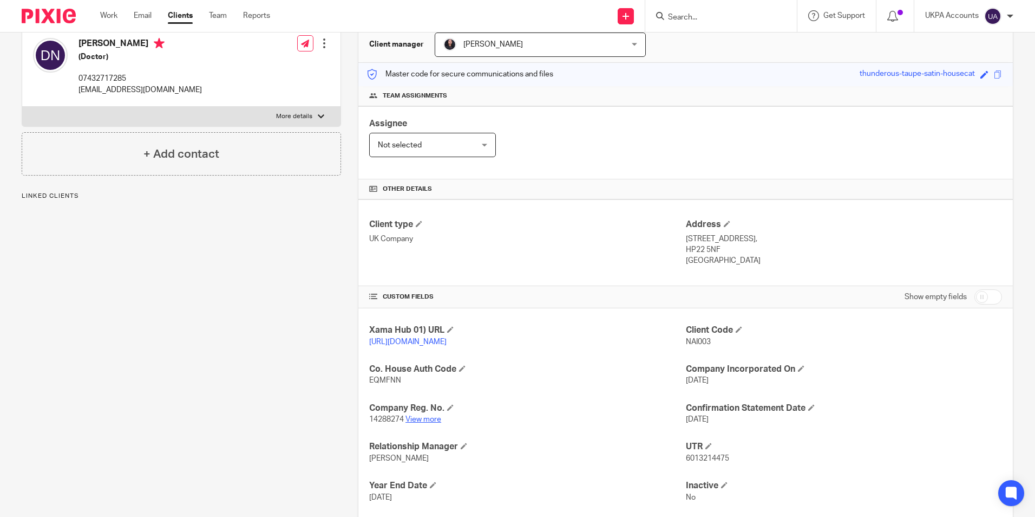
click at [421, 423] on link "View more" at bounding box center [424, 419] width 36 height 8
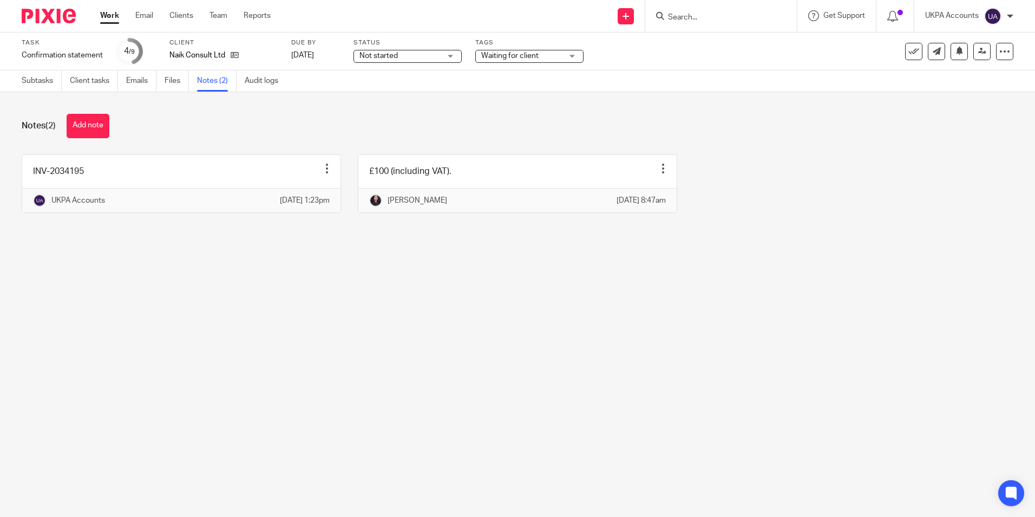
click at [113, 11] on link "Work" at bounding box center [109, 15] width 19 height 11
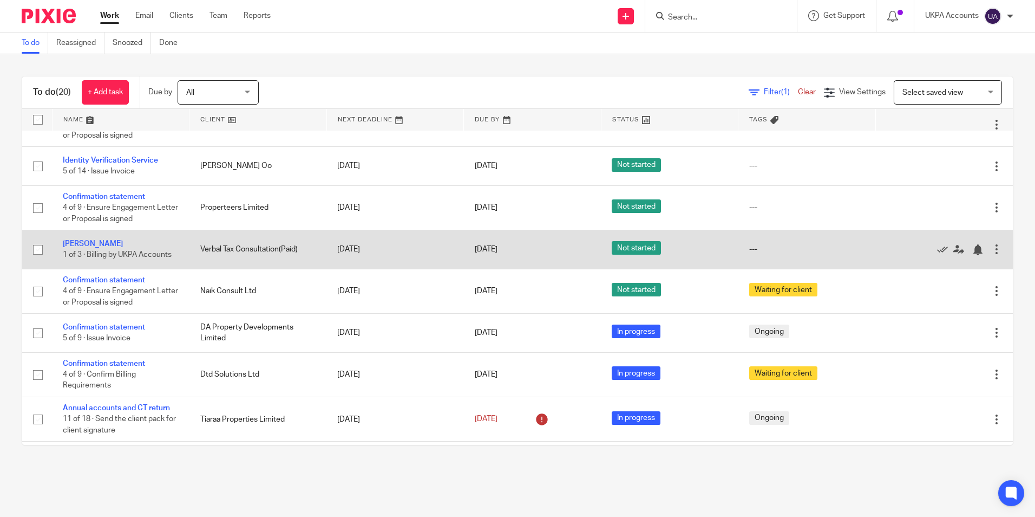
scroll to position [416, 0]
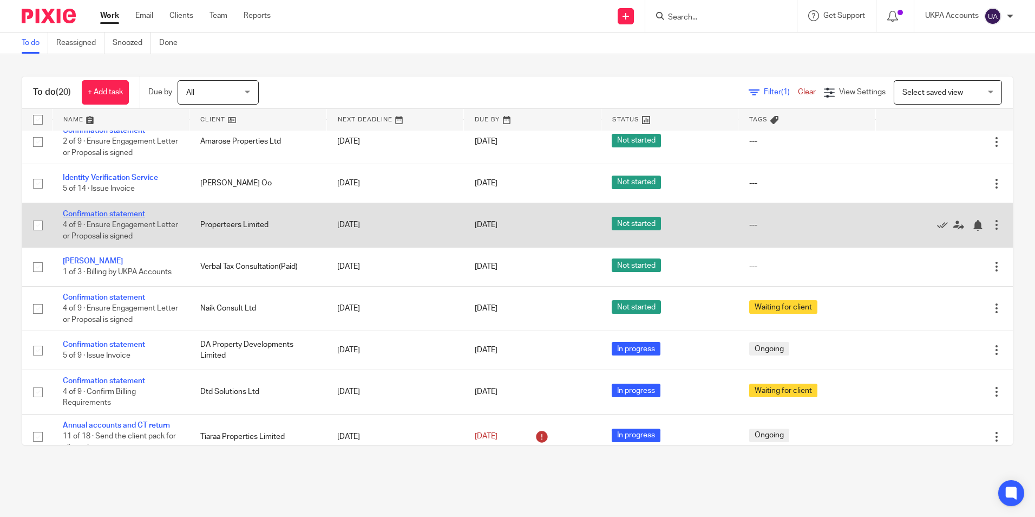
click at [142, 216] on link "Confirmation statement" at bounding box center [104, 214] width 82 height 8
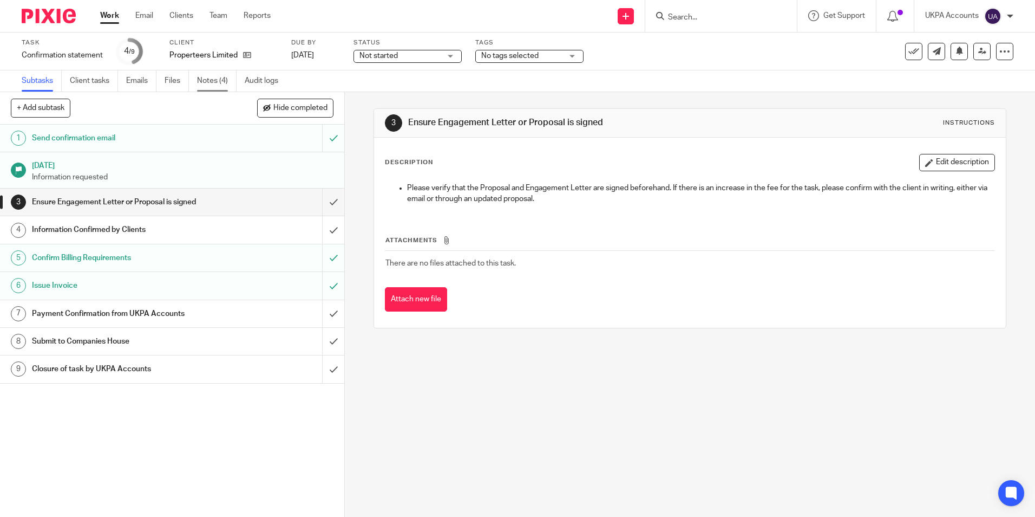
click at [206, 77] on link "Notes (4)" at bounding box center [217, 80] width 40 height 21
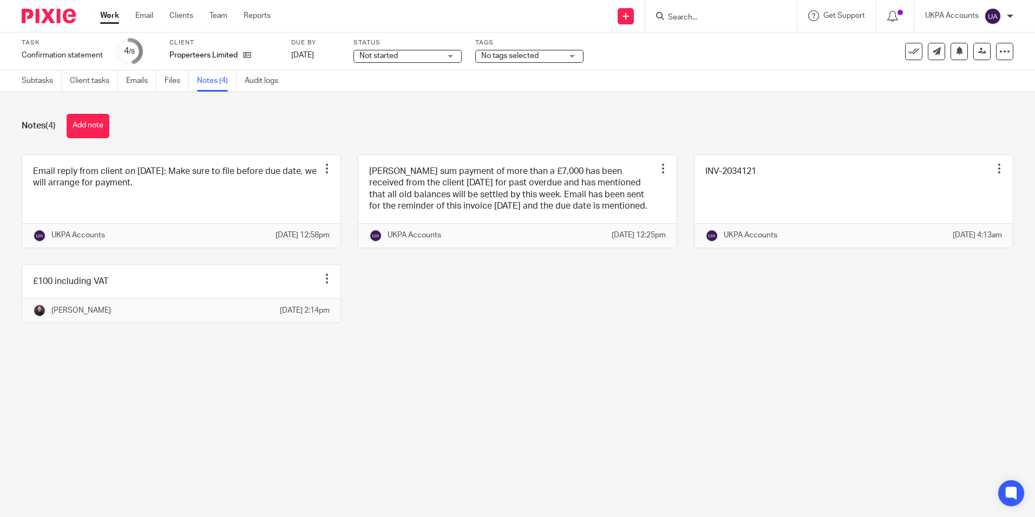
click at [109, 19] on link "Work" at bounding box center [109, 15] width 19 height 11
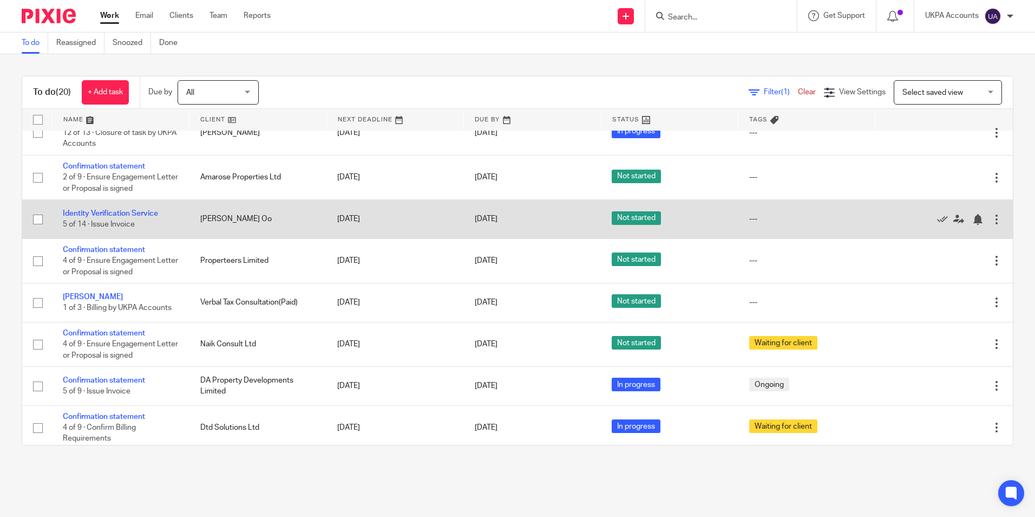
scroll to position [362, 0]
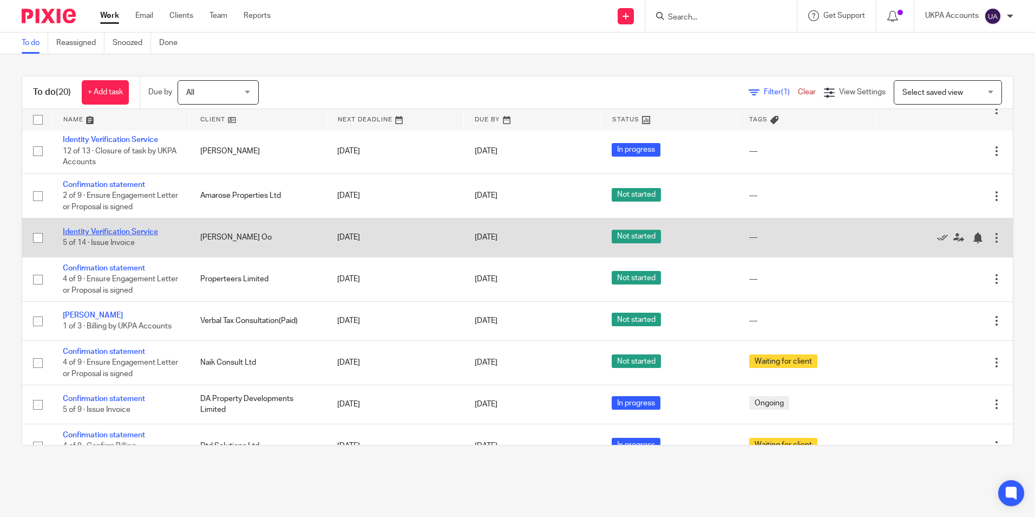
click at [137, 234] on link "Identity Verification Service" at bounding box center [110, 232] width 95 height 8
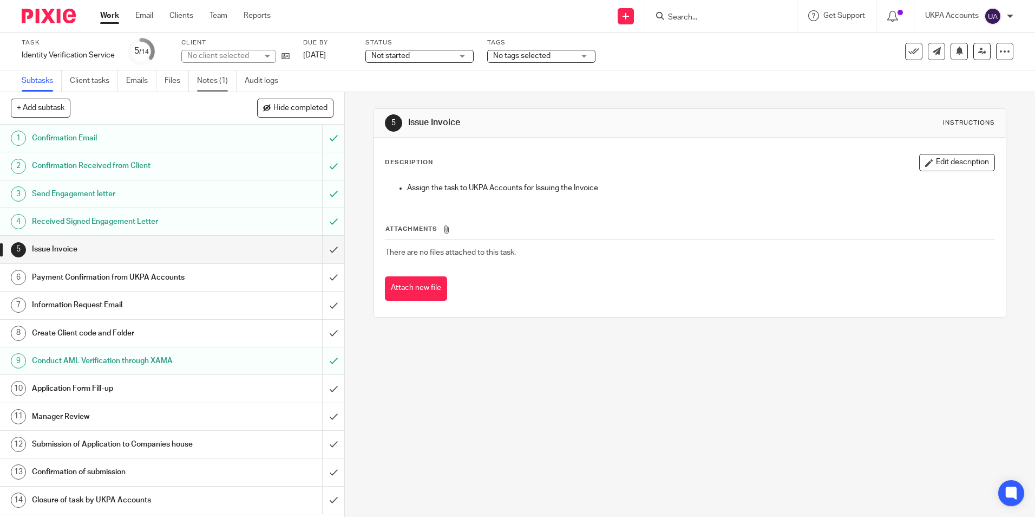
click at [211, 77] on link "Notes (1)" at bounding box center [217, 80] width 40 height 21
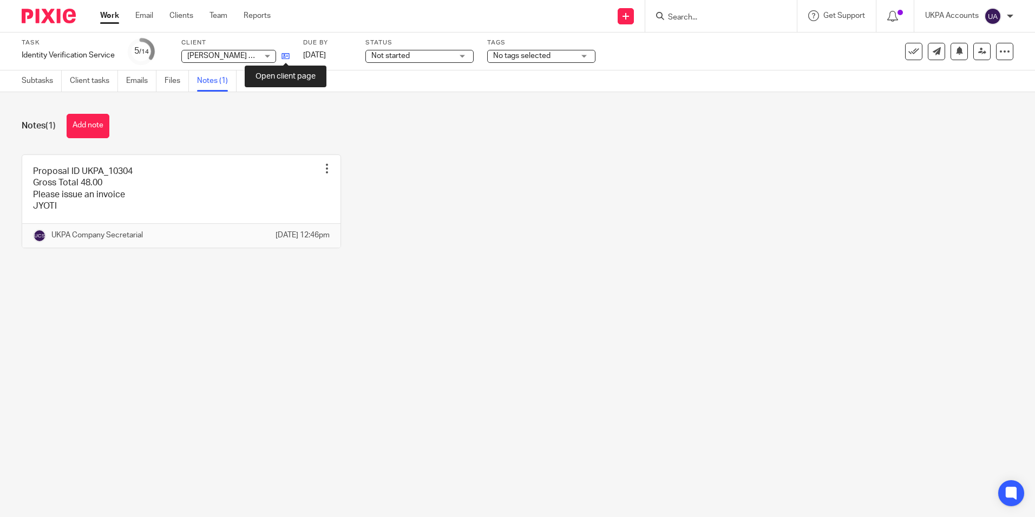
click at [284, 56] on icon at bounding box center [286, 56] width 8 height 8
drag, startPoint x: 99, startPoint y: 126, endPoint x: 117, endPoint y: 126, distance: 18.4
click at [99, 126] on button "Add note" at bounding box center [88, 126] width 43 height 24
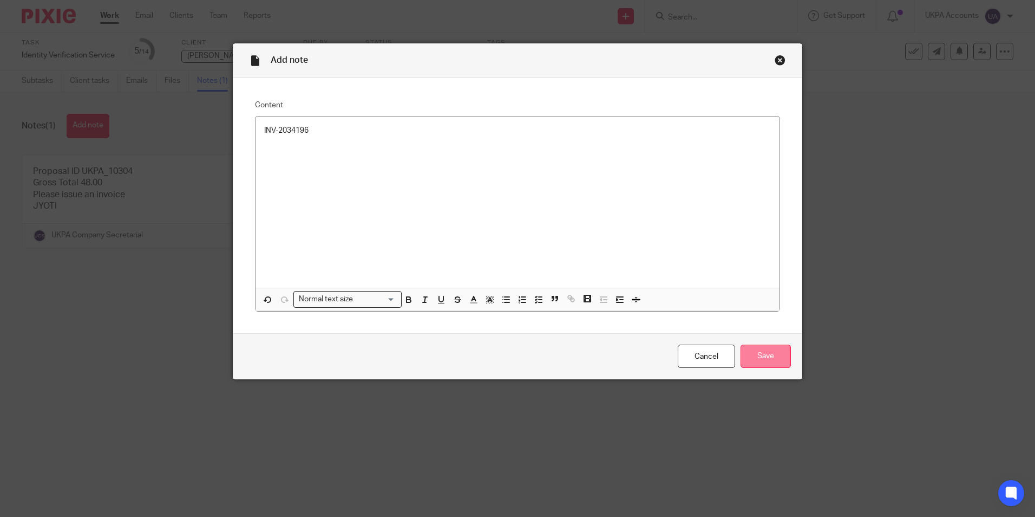
drag, startPoint x: 775, startPoint y: 356, endPoint x: 587, endPoint y: 255, distance: 213.4
click at [775, 356] on input "Save" at bounding box center [766, 355] width 50 height 23
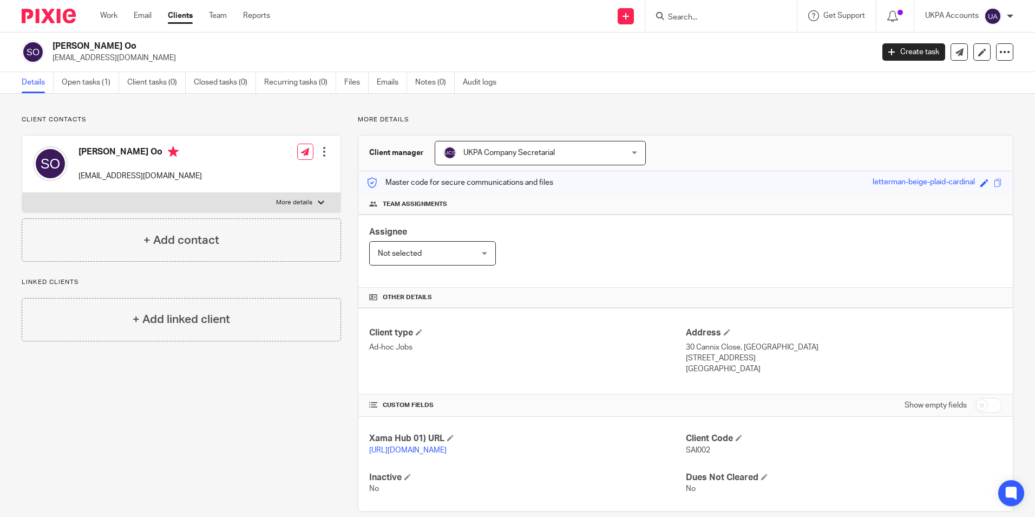
drag, startPoint x: 104, startPoint y: 45, endPoint x: 54, endPoint y: 40, distance: 50.1
click at [54, 40] on div "[PERSON_NAME] Oo [EMAIL_ADDRESS][DOMAIN_NAME] Create task Update from Companies…" at bounding box center [517, 52] width 1035 height 40
copy h2 "[PERSON_NAME] Oo"
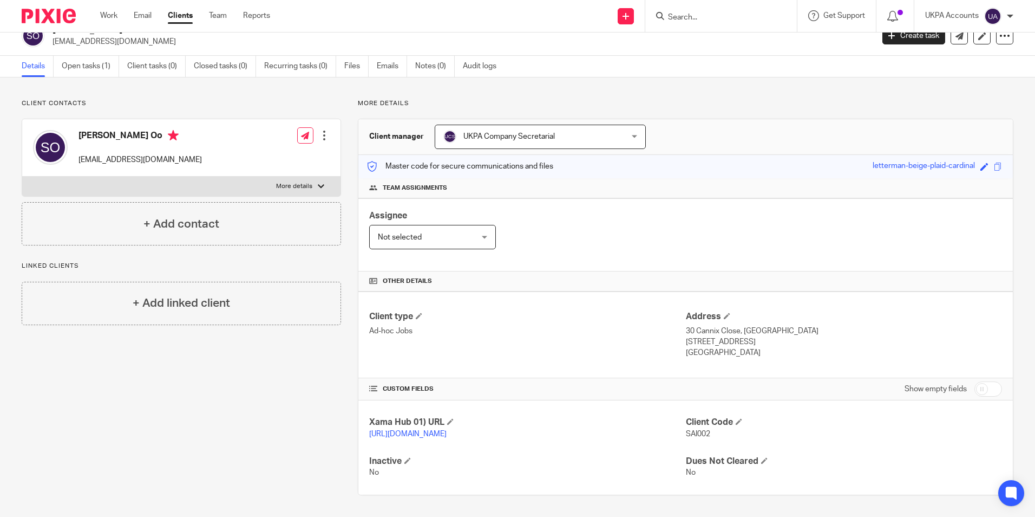
drag, startPoint x: 708, startPoint y: 425, endPoint x: 670, endPoint y: 424, distance: 37.9
click at [670, 424] on div "Xama Hub 01) URL https://platform.xamatech.com/portal/crm/clients/4cb50870-9481…" at bounding box center [685, 447] width 655 height 94
drag, startPoint x: 670, startPoint y: 424, endPoint x: 744, endPoint y: 434, distance: 74.9
click at [749, 434] on div "Client Code SAI002" at bounding box center [844, 427] width 316 height 23
drag, startPoint x: 682, startPoint y: 423, endPoint x: 711, endPoint y: 421, distance: 28.8
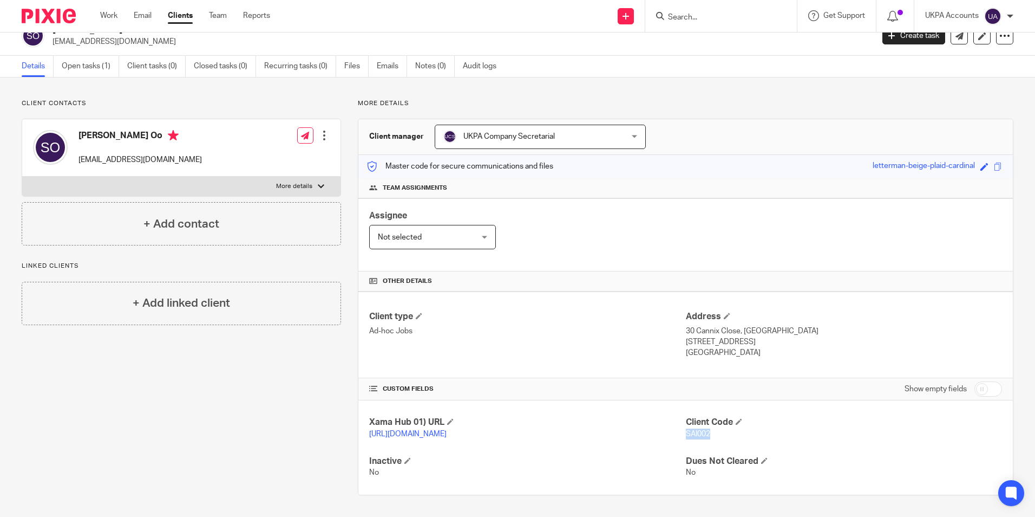
click at [711, 428] on p "SAI002" at bounding box center [844, 433] width 316 height 11
copy span "SAI002"
drag, startPoint x: 79, startPoint y: 122, endPoint x: 91, endPoint y: 127, distance: 12.7
click at [91, 127] on div "Sai Myint Oo saimyintoo520@gmail.com" at bounding box center [117, 148] width 169 height 46
copy h4 "Sai"
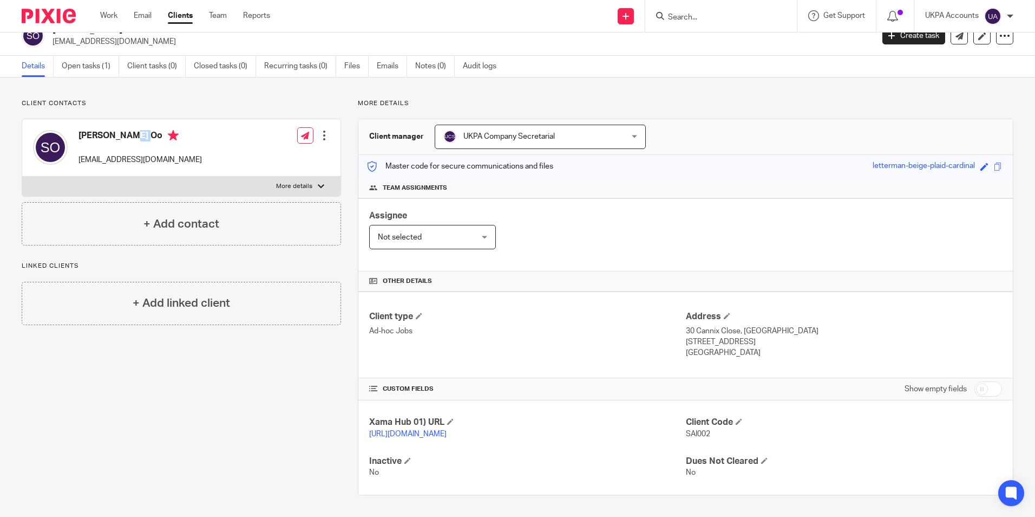
drag, startPoint x: 94, startPoint y: 122, endPoint x: 129, endPoint y: 126, distance: 34.9
click at [129, 130] on h4 "[PERSON_NAME] Oo" at bounding box center [140, 137] width 123 height 14
copy h4 "Myint Oo"
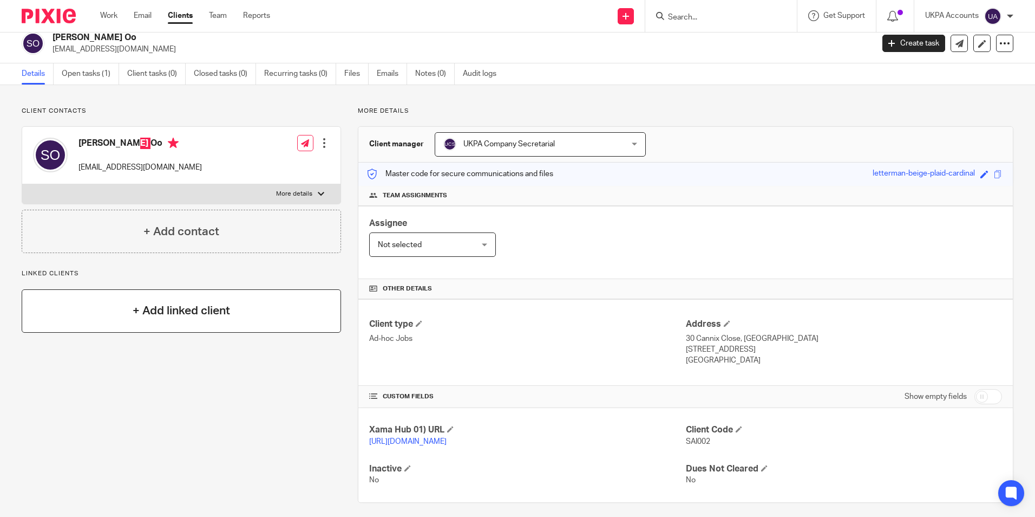
scroll to position [0, 0]
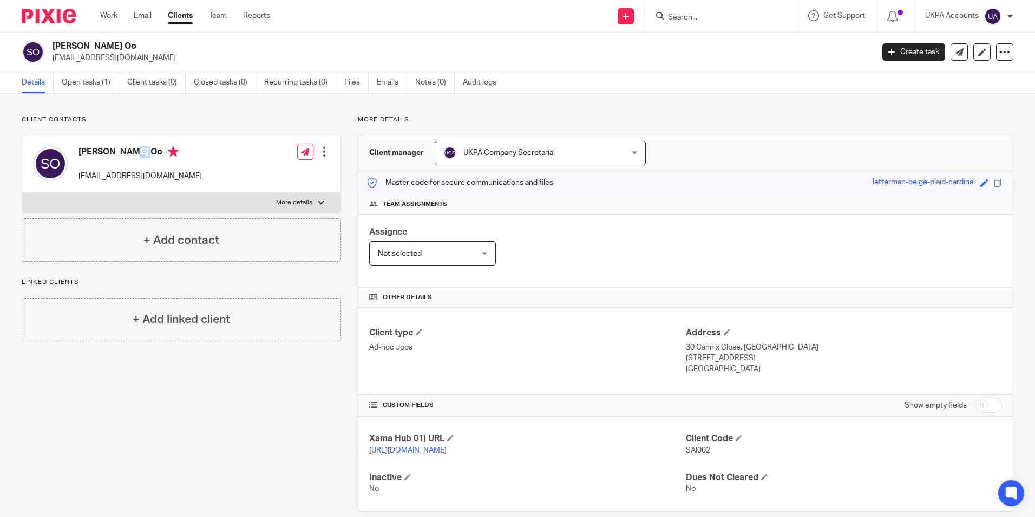
drag, startPoint x: 52, startPoint y: 60, endPoint x: 155, endPoint y: 67, distance: 103.1
click at [155, 67] on div "Sai Myint Oo saimyintoo520@gmail.com Create task Update from Companies House Ex…" at bounding box center [517, 52] width 1035 height 40
copy p "saimyintoo520@gmail.com"
drag, startPoint x: 681, startPoint y: 346, endPoint x: 735, endPoint y: 348, distance: 54.2
click at [735, 348] on p "30 Cannix Close, Stevenage" at bounding box center [844, 347] width 316 height 11
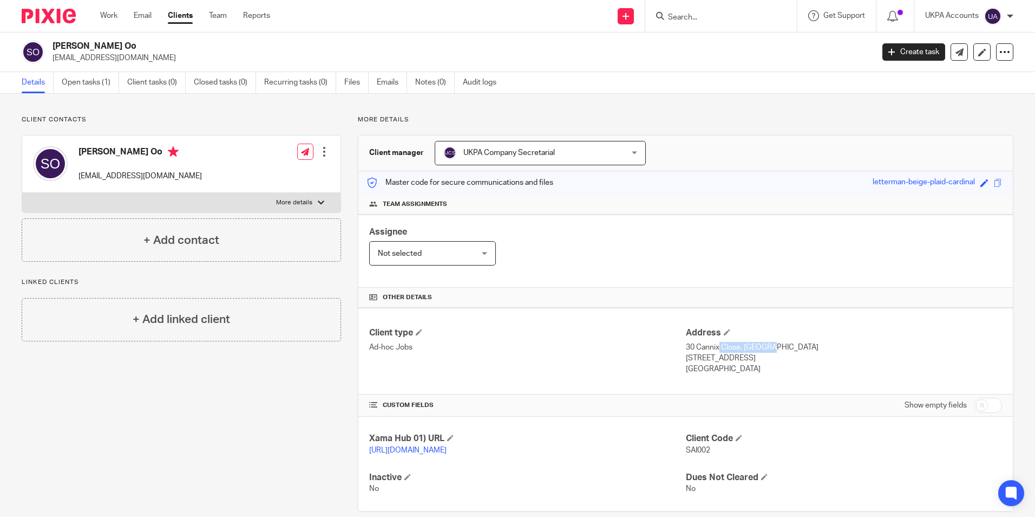
copy p "30 Cannix Close"
click at [814, 342] on p "30 Cannix Close, Stevenage" at bounding box center [844, 347] width 316 height 11
drag, startPoint x: 741, startPoint y: 347, endPoint x: 726, endPoint y: 361, distance: 20.3
click at [726, 361] on div "Address 30 Cannix Close, Stevenage Hertfordshire, SG2 9AN United Kingdom" at bounding box center [844, 351] width 316 height 48
copy div "Stevenage Hertfordshire"
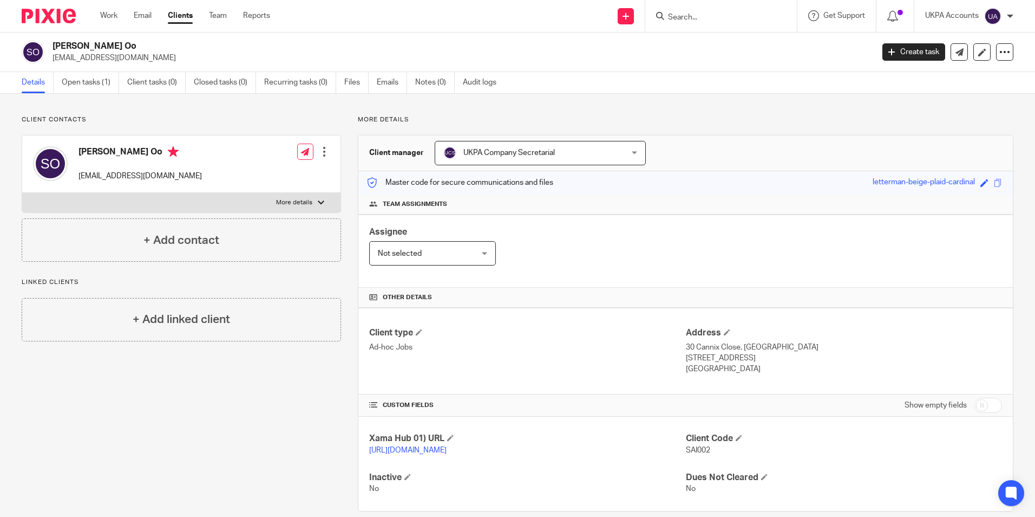
click at [807, 359] on p "Hertfordshire, SG2 9AN" at bounding box center [844, 357] width 316 height 11
drag, startPoint x: 730, startPoint y: 357, endPoint x: 764, endPoint y: 358, distance: 33.6
click at [764, 358] on p "Hertfordshire, SG2 9AN" at bounding box center [844, 357] width 316 height 11
copy p "SG2 9AN"
click at [740, 377] on div "Client type Ad-hoc Jobs Address 30 Cannix Close, Stevenage Hertfordshire, SG2 9…" at bounding box center [685, 351] width 655 height 87
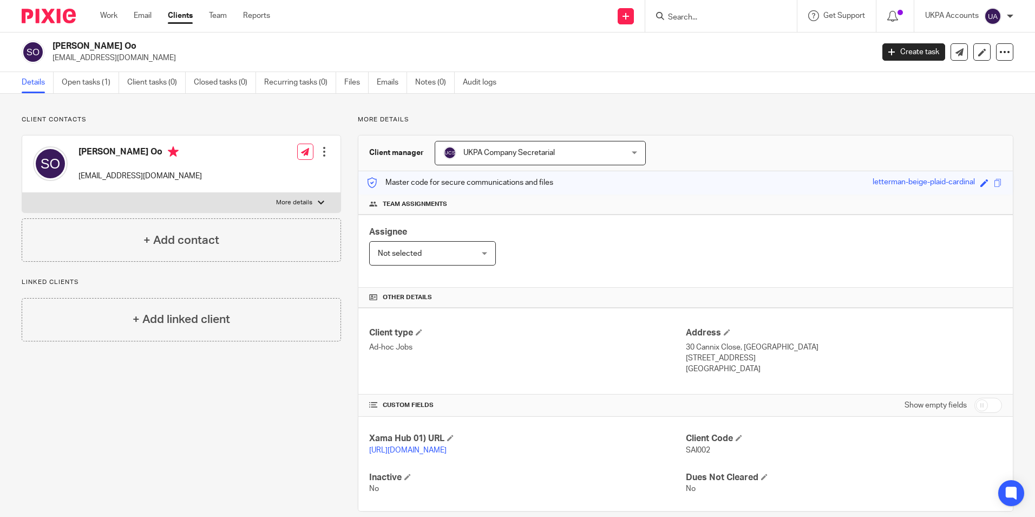
drag, startPoint x: 681, startPoint y: 368, endPoint x: 747, endPoint y: 368, distance: 66.1
click at [747, 368] on p "United Kingdom" at bounding box center [844, 368] width 316 height 11
copy p "United Kingdom"
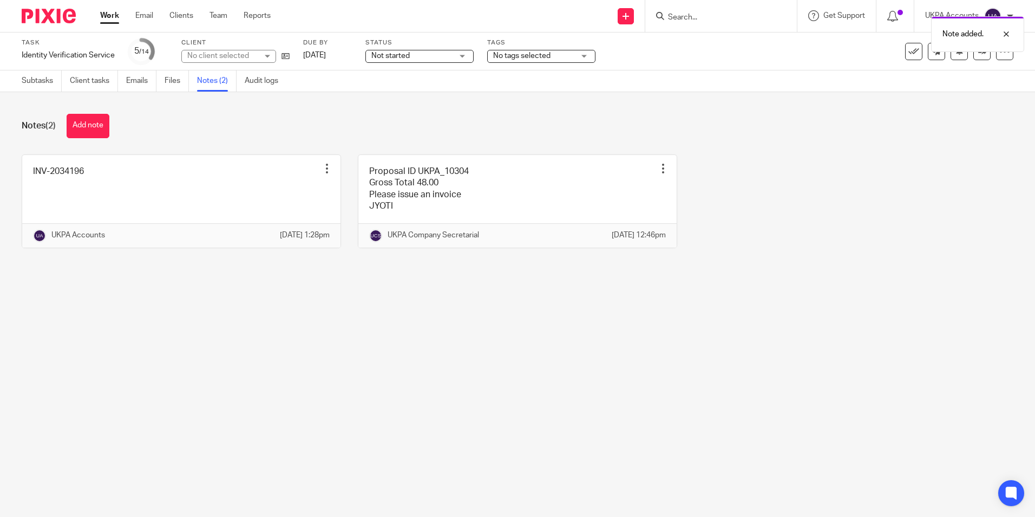
click at [141, 352] on main "Task Identity Verification Service Save Identity Verification Service 5 /14 Cli…" at bounding box center [517, 258] width 1035 height 517
click at [159, 350] on main "Task Identity Verification Service Save Identity Verification Service 5 /14 Cli…" at bounding box center [517, 258] width 1035 height 517
click at [112, 13] on link "Work" at bounding box center [109, 15] width 19 height 11
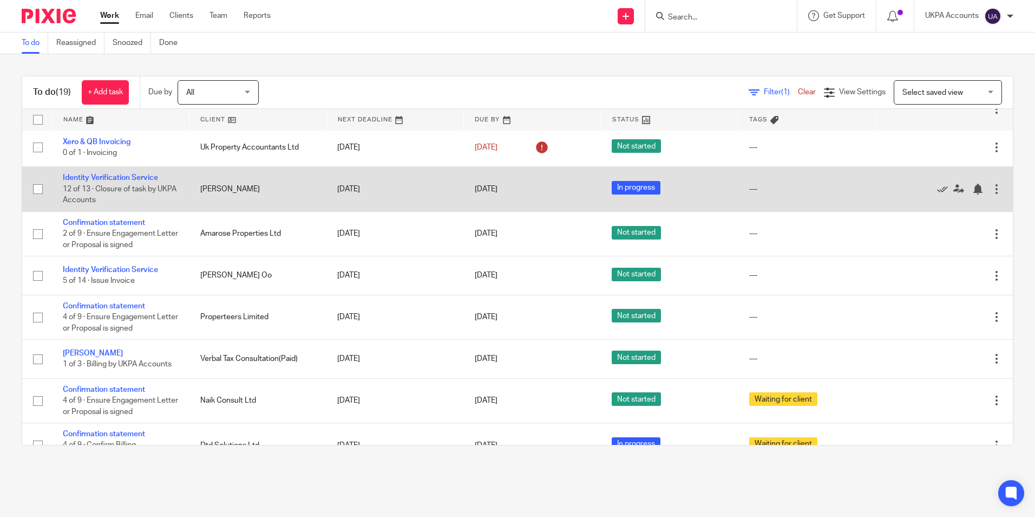
scroll to position [323, 0]
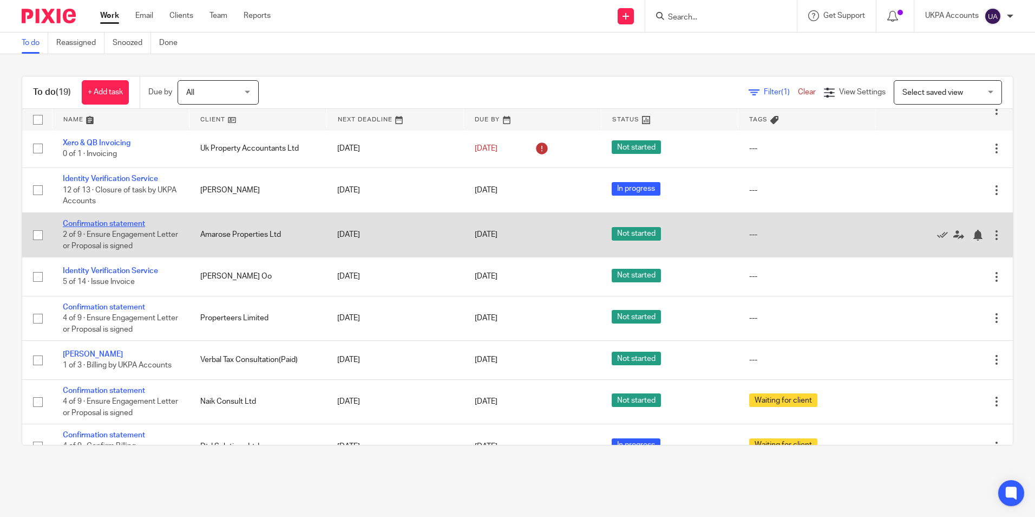
click at [123, 224] on link "Confirmation statement" at bounding box center [104, 224] width 82 height 8
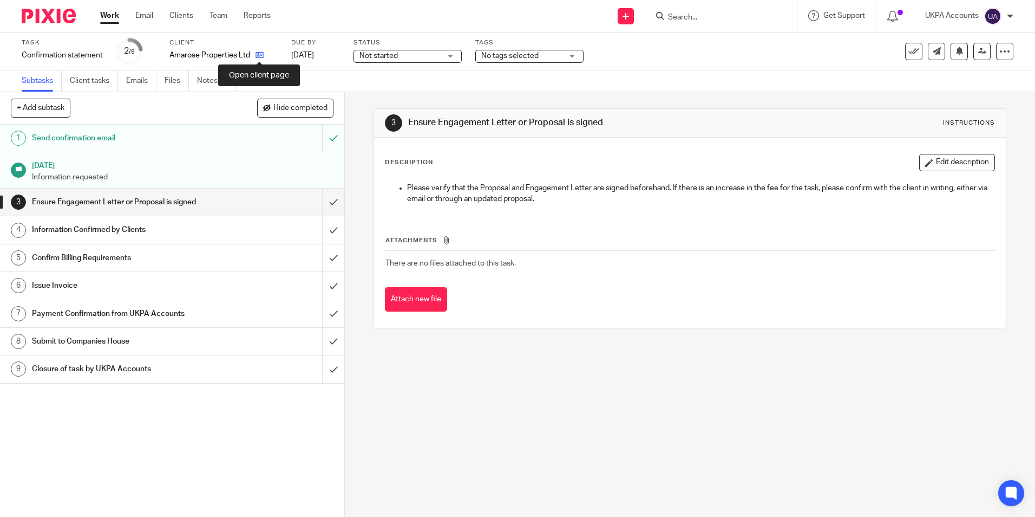
click at [262, 56] on icon at bounding box center [260, 55] width 8 height 8
drag, startPoint x: 173, startPoint y: 56, endPoint x: 244, endPoint y: 58, distance: 71.0
click at [245, 58] on p "Amarose Properties Ltd" at bounding box center [209, 55] width 81 height 11
drag, startPoint x: 244, startPoint y: 58, endPoint x: 250, endPoint y: 60, distance: 6.7
click at [250, 60] on div "Task Confirmation statement Save Confirmation statement 2 /9 Client Amarose Pro…" at bounding box center [435, 51] width 827 height 26
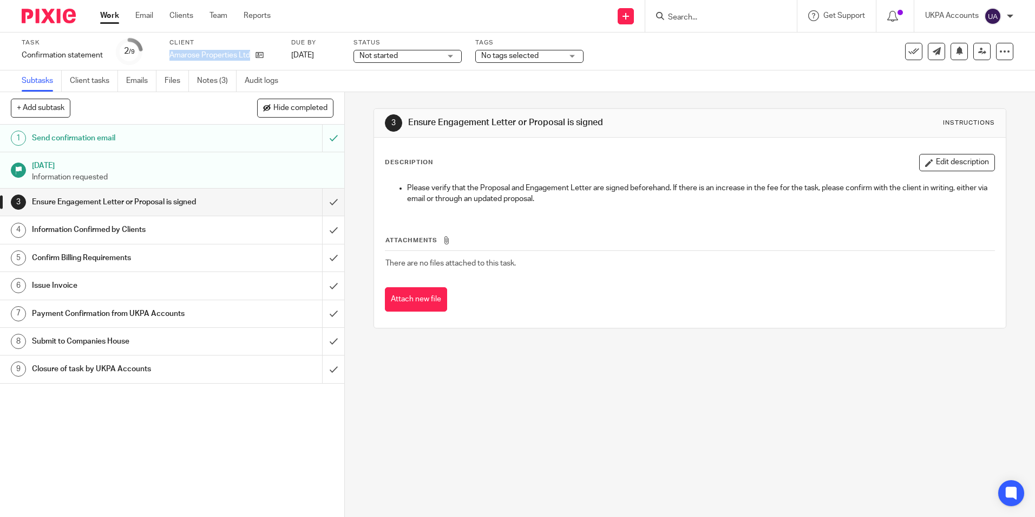
copy div "Amarose Properties Ltd"
click at [215, 80] on link "Notes (3)" at bounding box center [217, 80] width 40 height 21
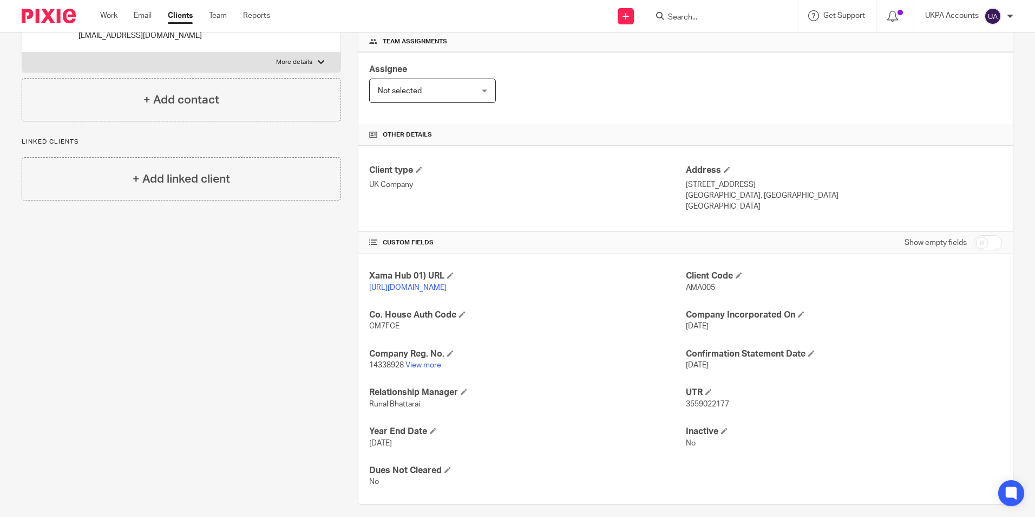
scroll to position [182, 0]
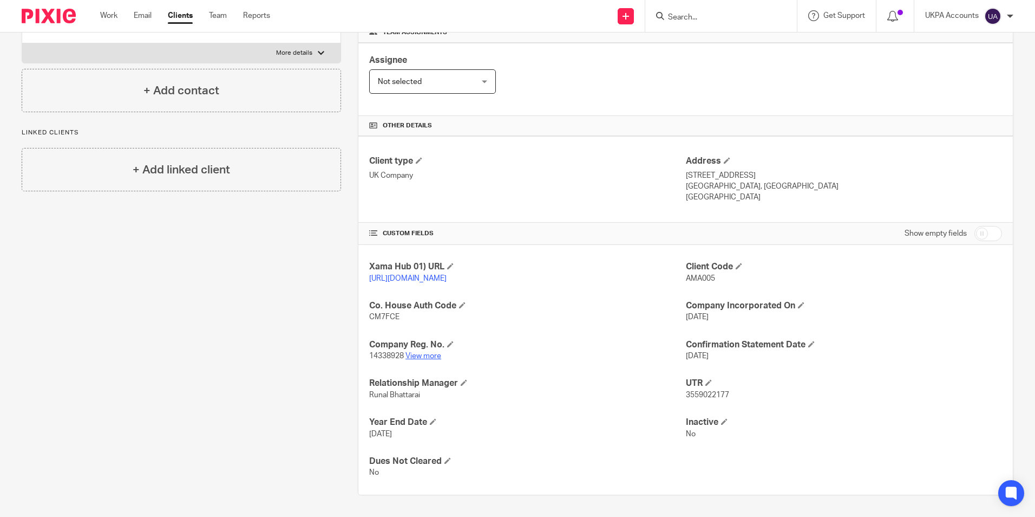
click at [432, 355] on link "View more" at bounding box center [424, 356] width 36 height 8
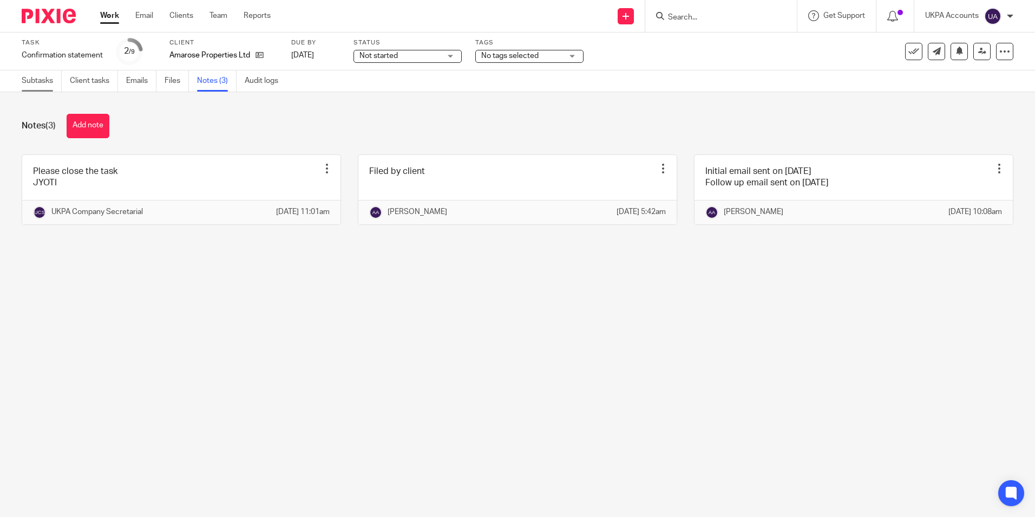
click at [45, 87] on link "Subtasks" at bounding box center [42, 80] width 40 height 21
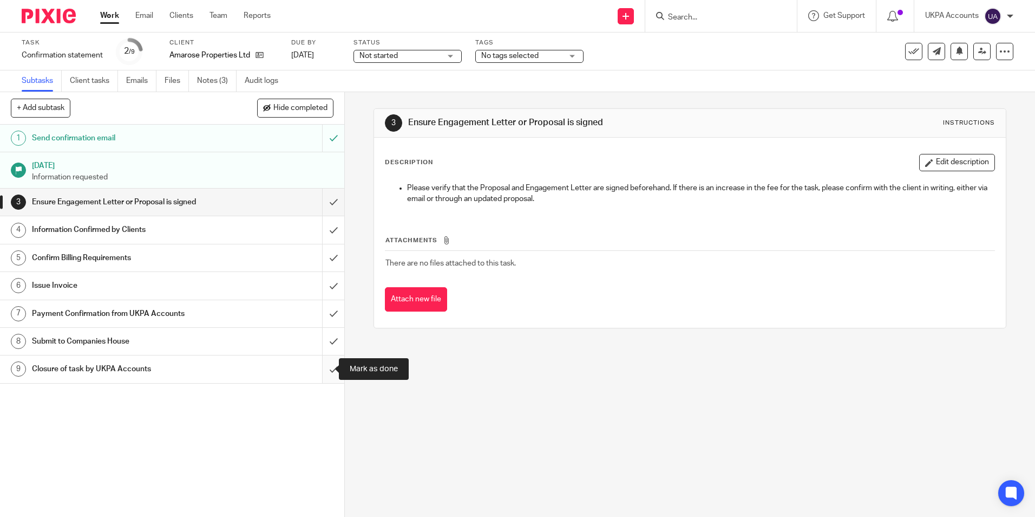
click at [325, 370] on input "submit" at bounding box center [172, 368] width 344 height 27
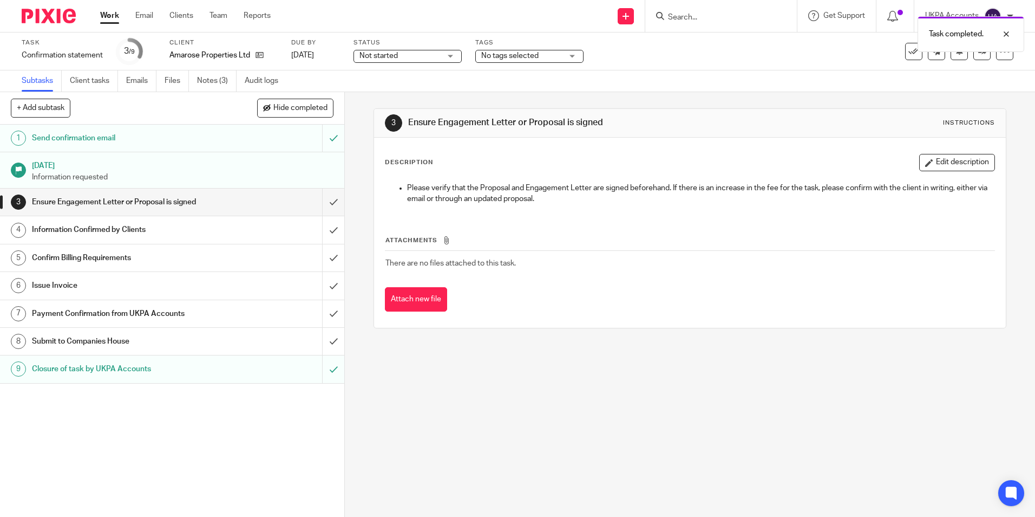
click at [107, 14] on link "Work" at bounding box center [109, 15] width 19 height 11
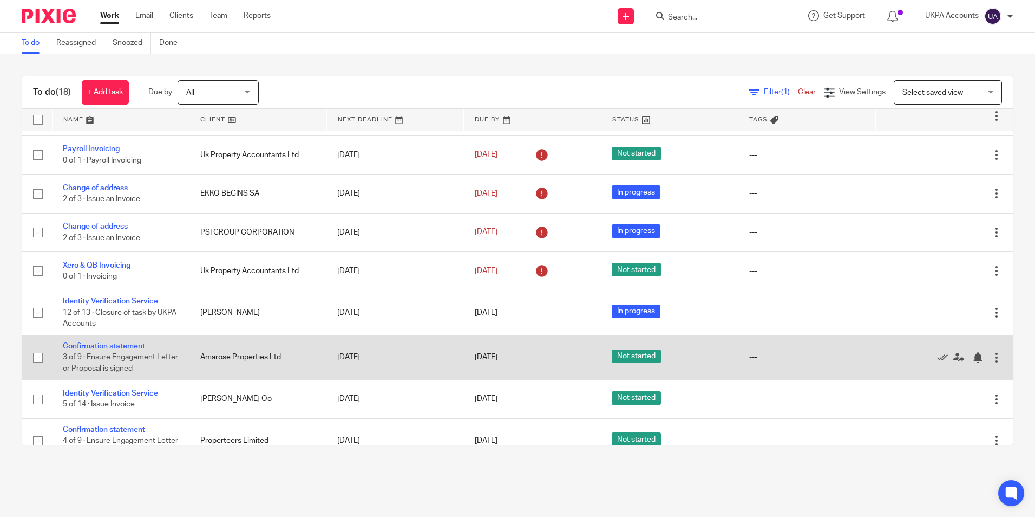
scroll to position [217, 0]
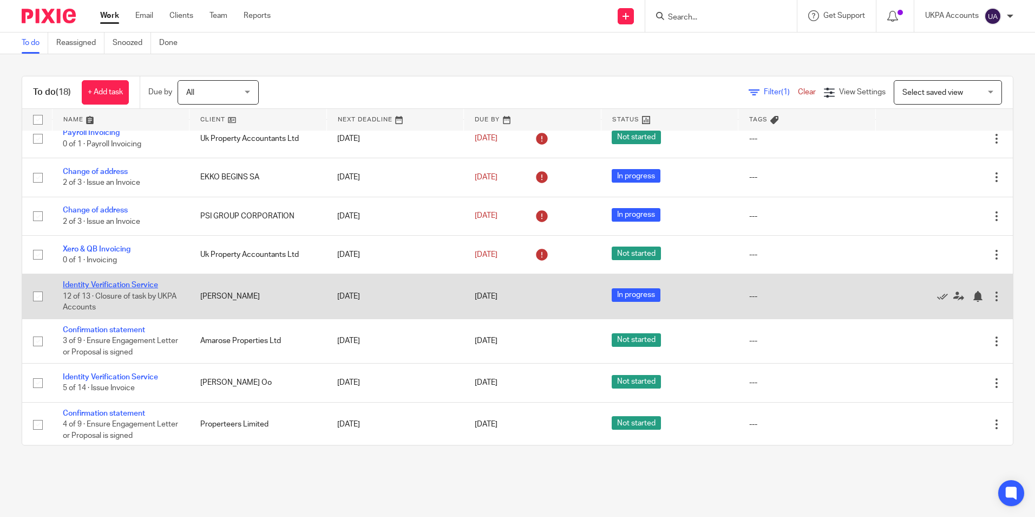
click at [153, 284] on link "Identity Verification Service" at bounding box center [110, 285] width 95 height 8
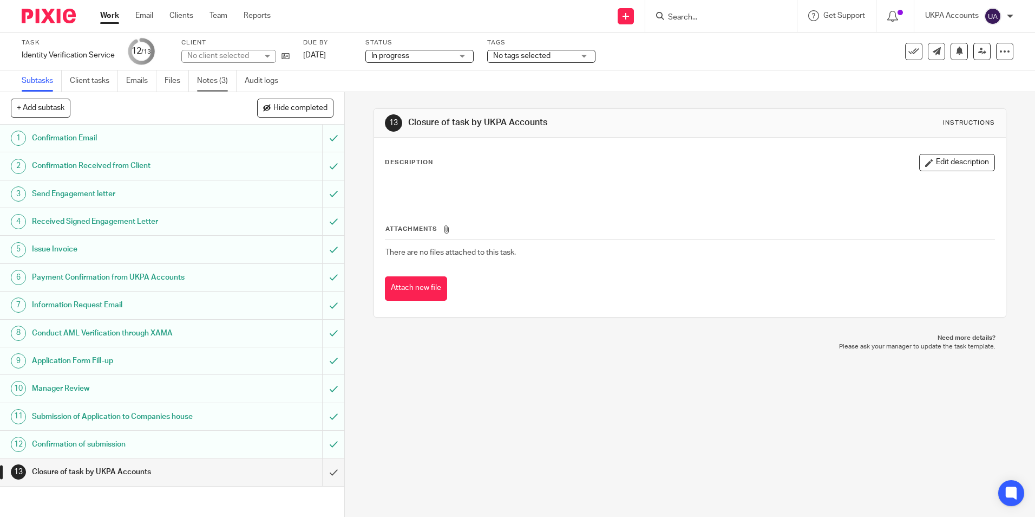
click at [212, 79] on link "Notes (3)" at bounding box center [217, 80] width 40 height 21
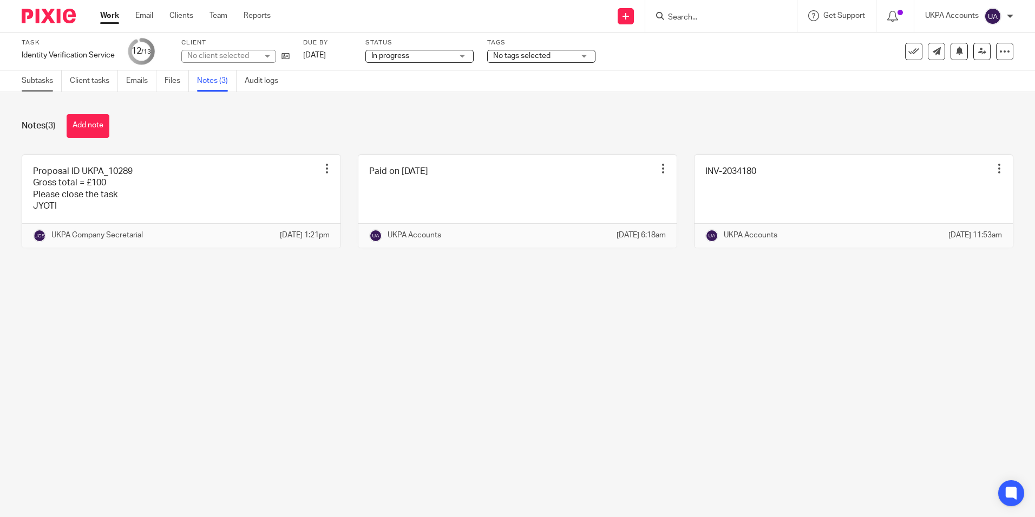
click at [37, 77] on link "Subtasks" at bounding box center [42, 80] width 40 height 21
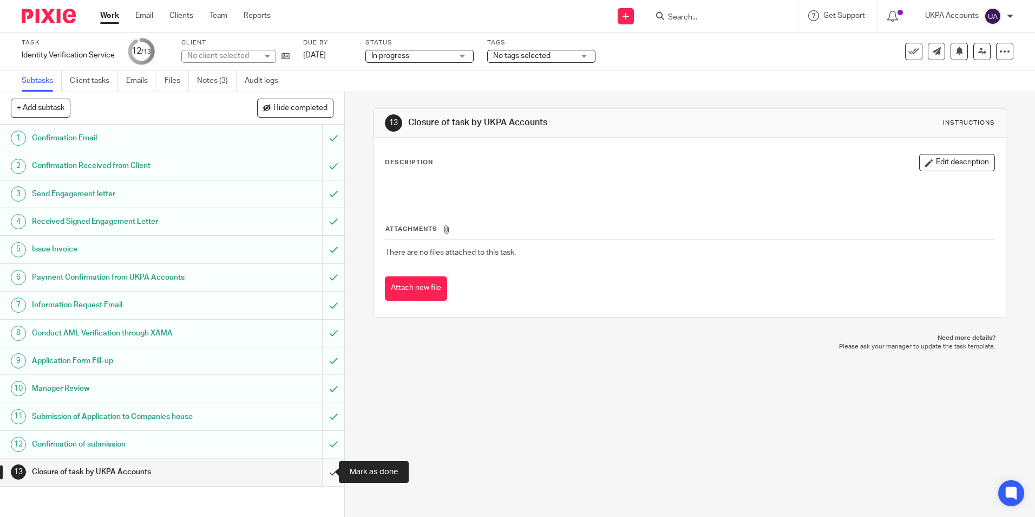
click at [324, 472] on input "submit" at bounding box center [172, 471] width 344 height 27
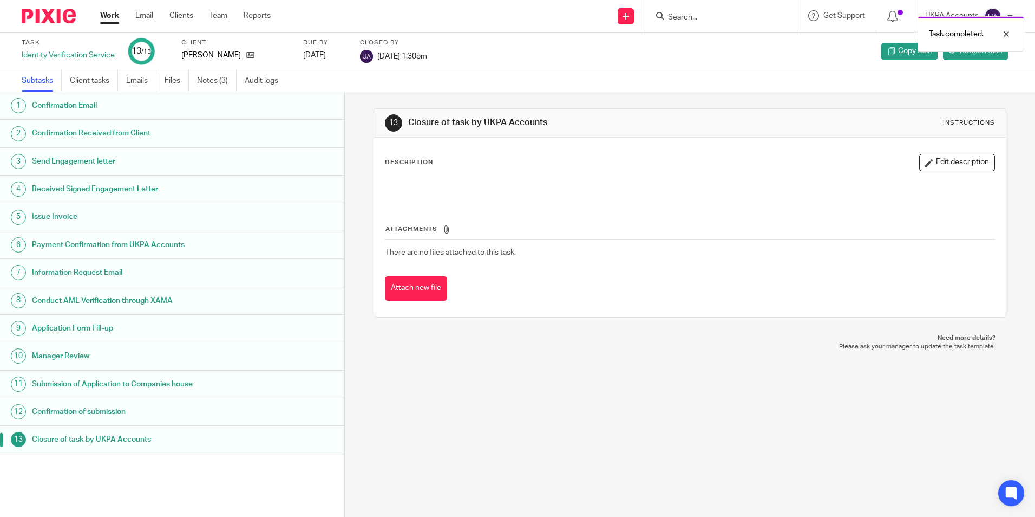
click at [107, 18] on link "Work" at bounding box center [109, 15] width 19 height 11
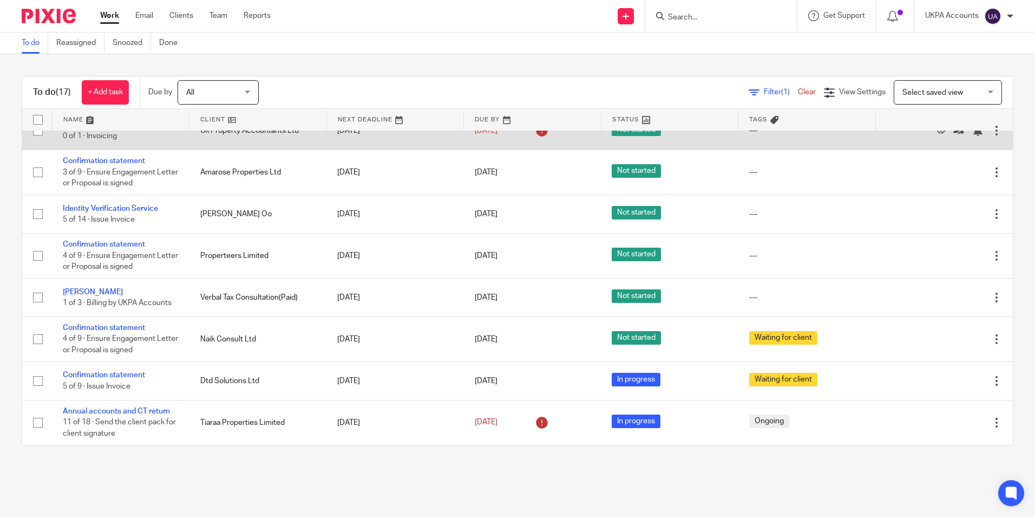
scroll to position [325, 0]
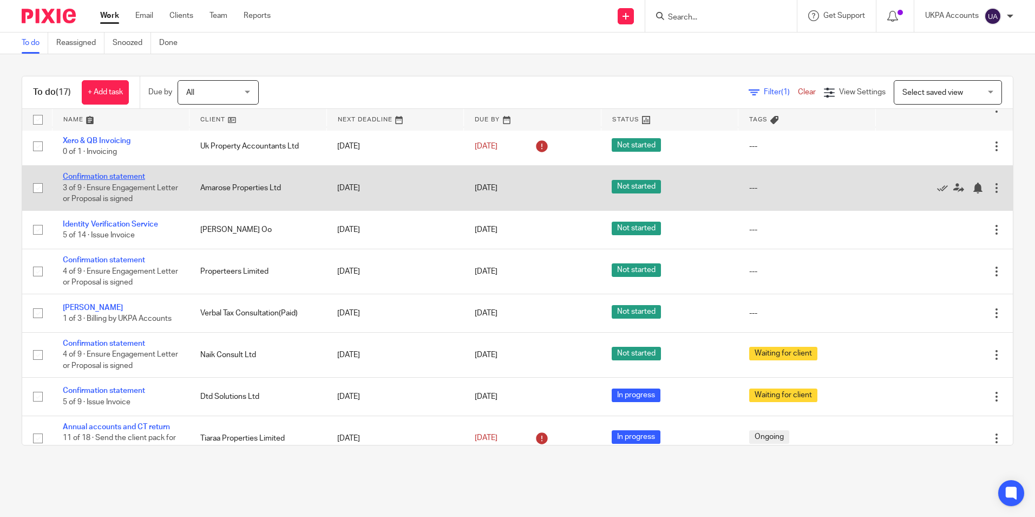
click at [139, 178] on link "Confirmation statement" at bounding box center [104, 177] width 82 height 8
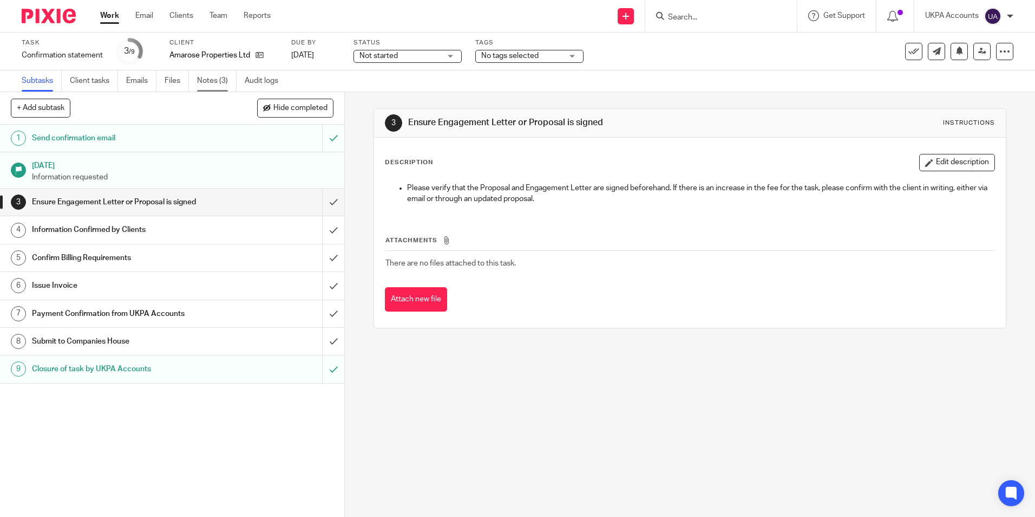
click at [214, 80] on link "Notes (3)" at bounding box center [217, 80] width 40 height 21
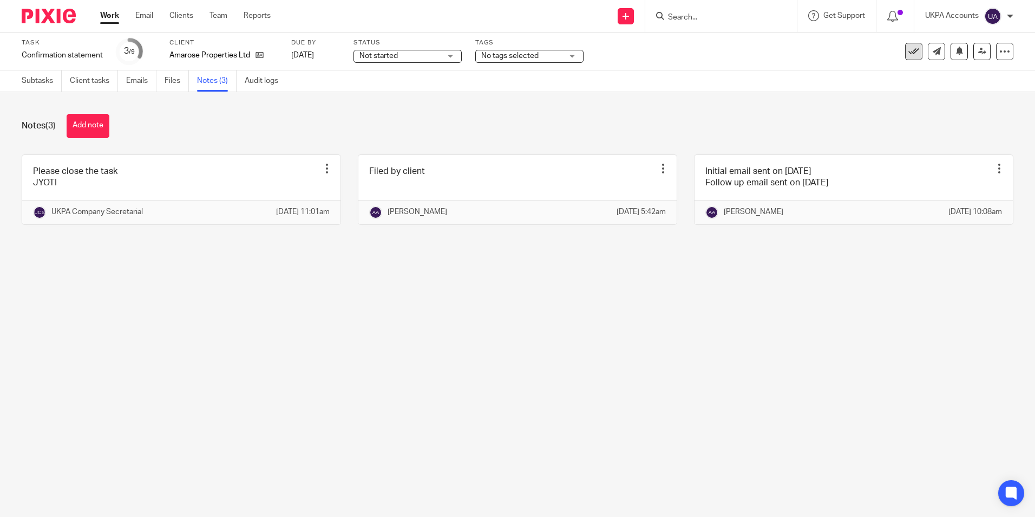
click at [909, 53] on icon at bounding box center [914, 51] width 11 height 11
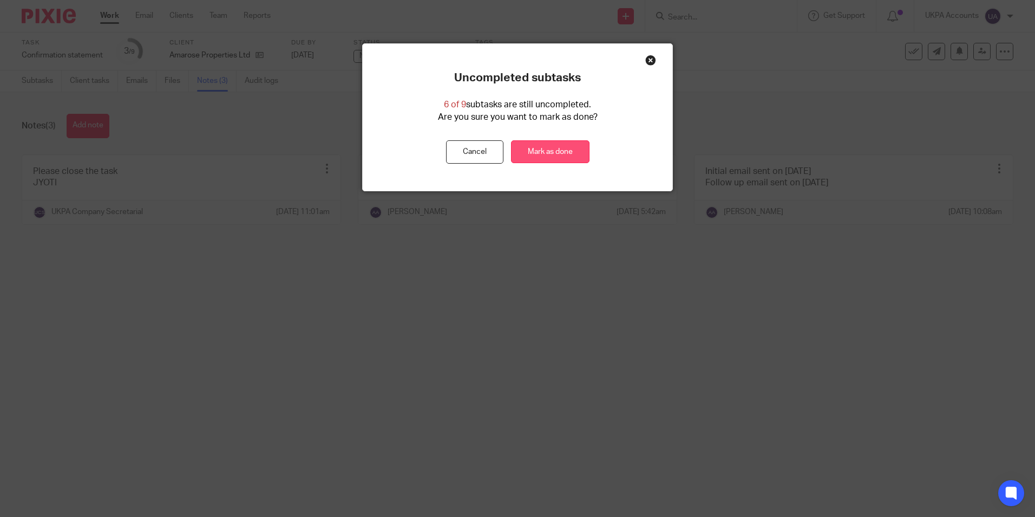
click at [566, 152] on link "Mark as done" at bounding box center [550, 151] width 79 height 23
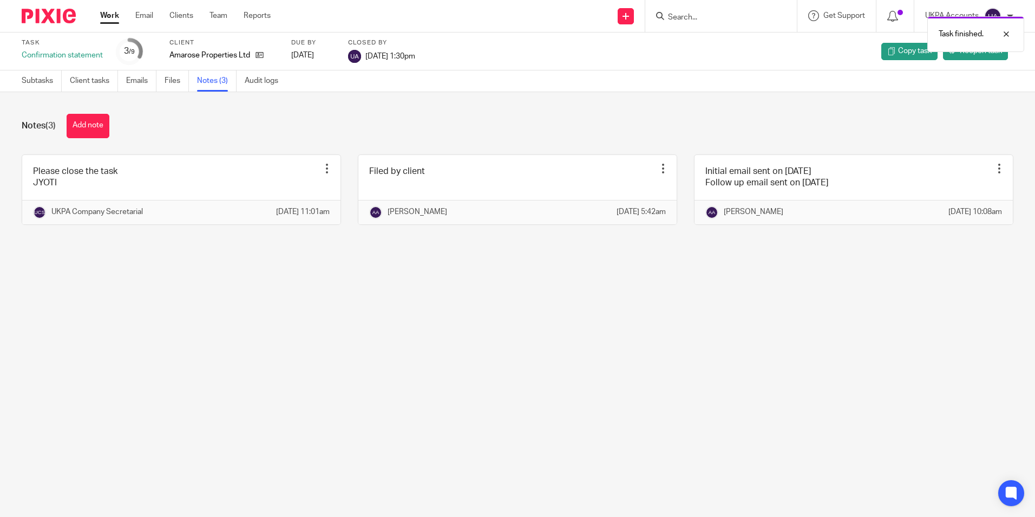
click at [110, 21] on link "Work" at bounding box center [109, 15] width 19 height 11
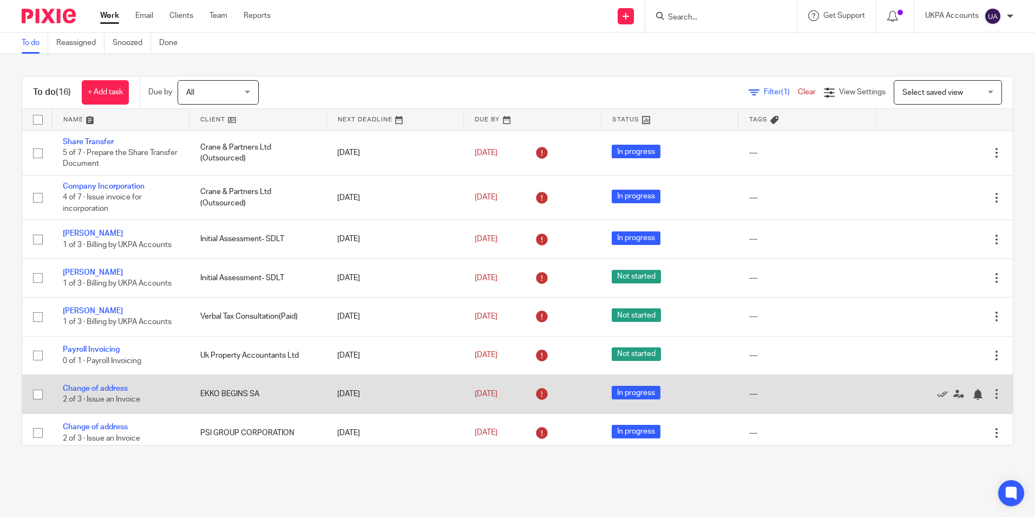
scroll to position [54, 0]
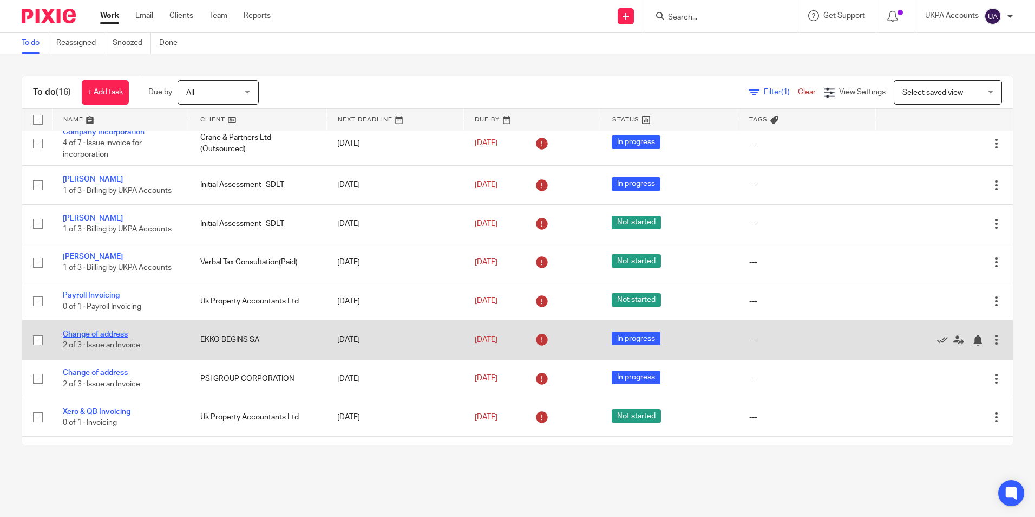
click at [111, 336] on link "Change of address" at bounding box center [95, 334] width 65 height 8
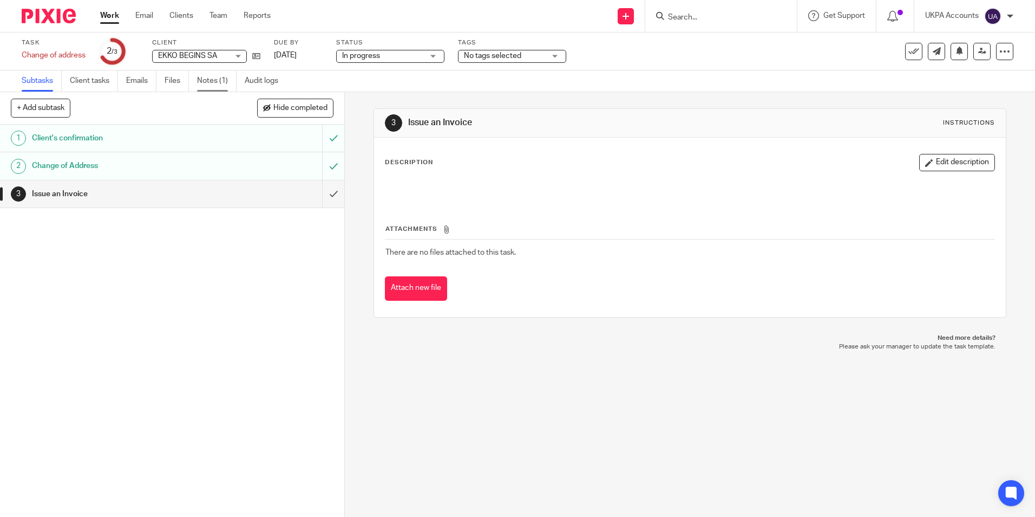
click at [218, 80] on link "Notes (1)" at bounding box center [217, 80] width 40 height 21
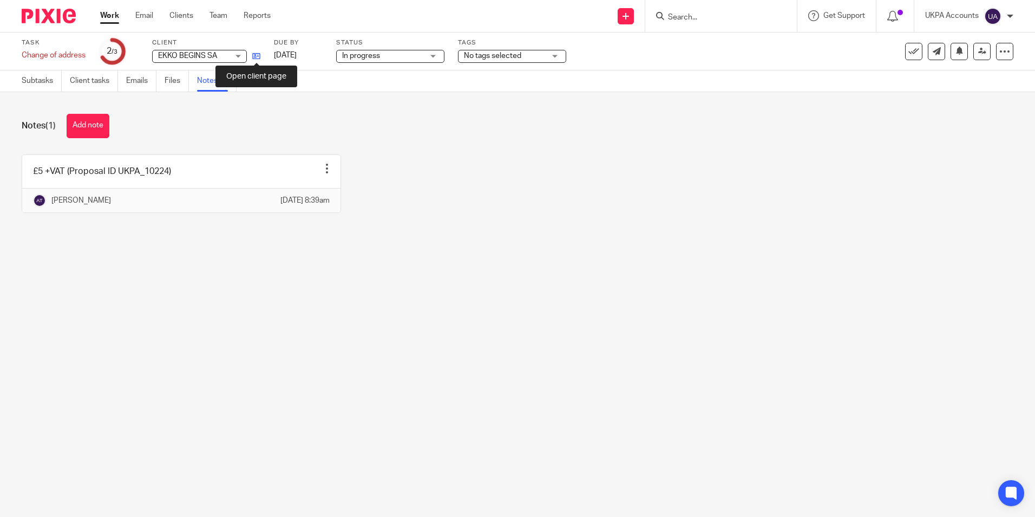
click at [259, 60] on icon at bounding box center [256, 56] width 8 height 8
click at [427, 299] on main "Task Change of address Save Change of address 2 /3 Client EKKO BEGINS SA EKKO B…" at bounding box center [517, 258] width 1035 height 517
click at [399, 304] on main "Task Change of address Save Change of address 2 /3 Client EKKO BEGINS SA EKKO B…" at bounding box center [517, 258] width 1035 height 517
click at [110, 12] on link "Work" at bounding box center [109, 15] width 19 height 11
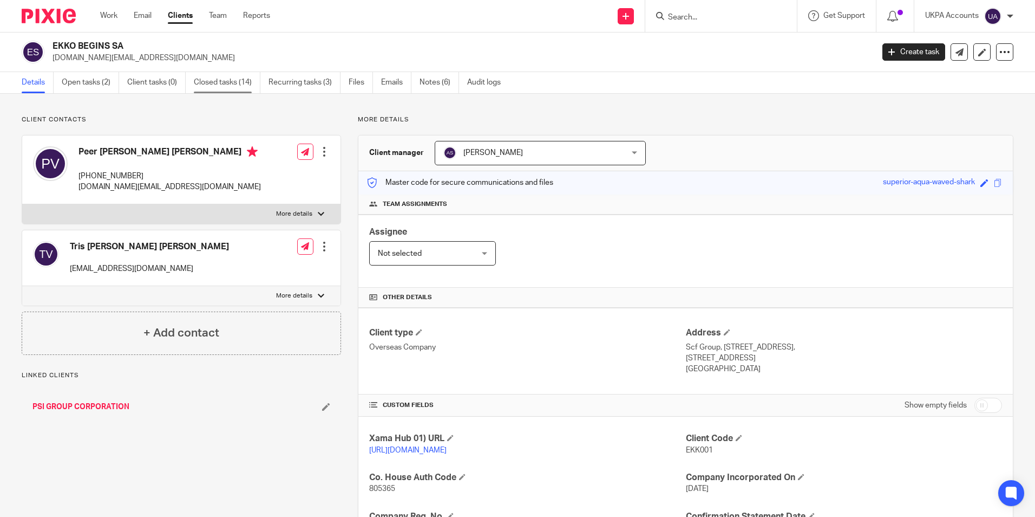
click at [218, 84] on link "Closed tasks (14)" at bounding box center [227, 82] width 67 height 21
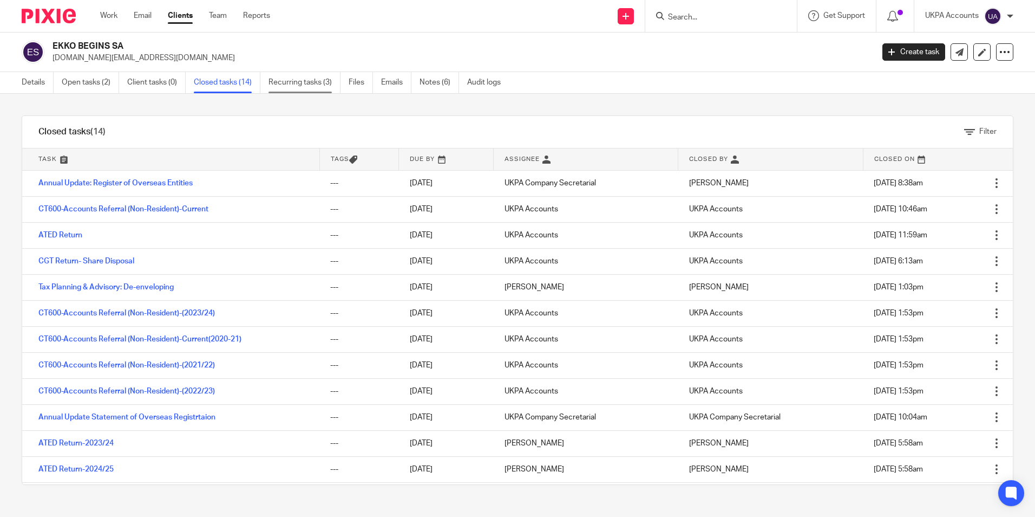
click at [322, 81] on link "Recurring tasks (3)" at bounding box center [305, 82] width 72 height 21
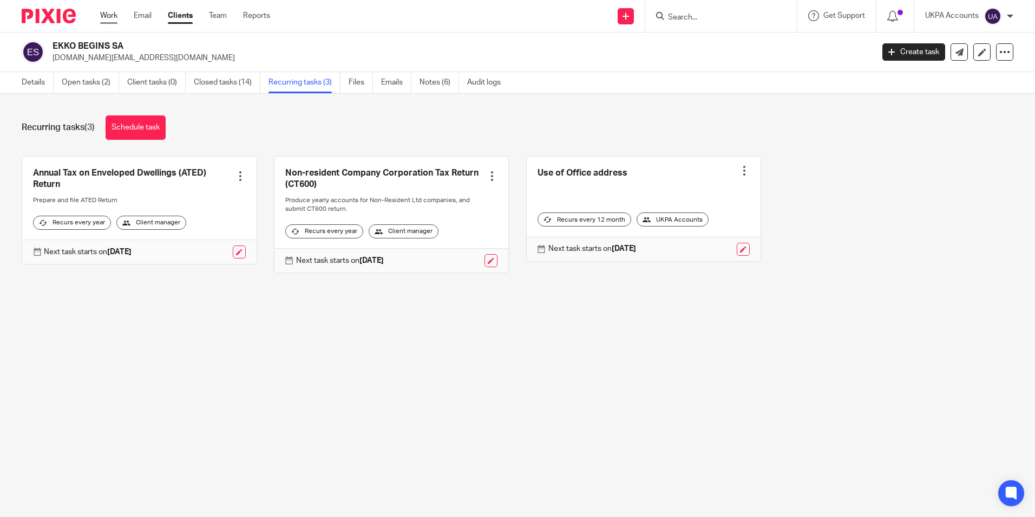
click at [113, 17] on link "Work" at bounding box center [108, 15] width 17 height 11
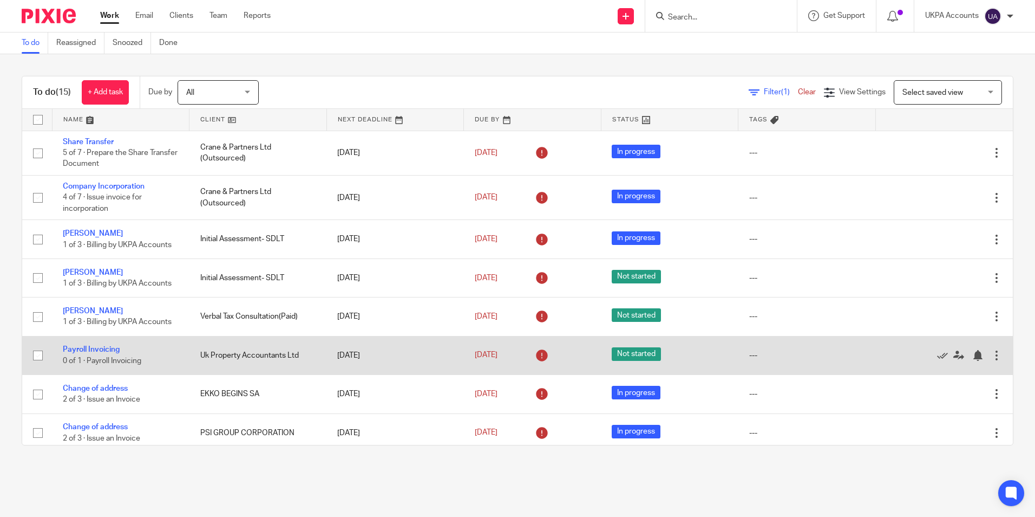
scroll to position [54, 0]
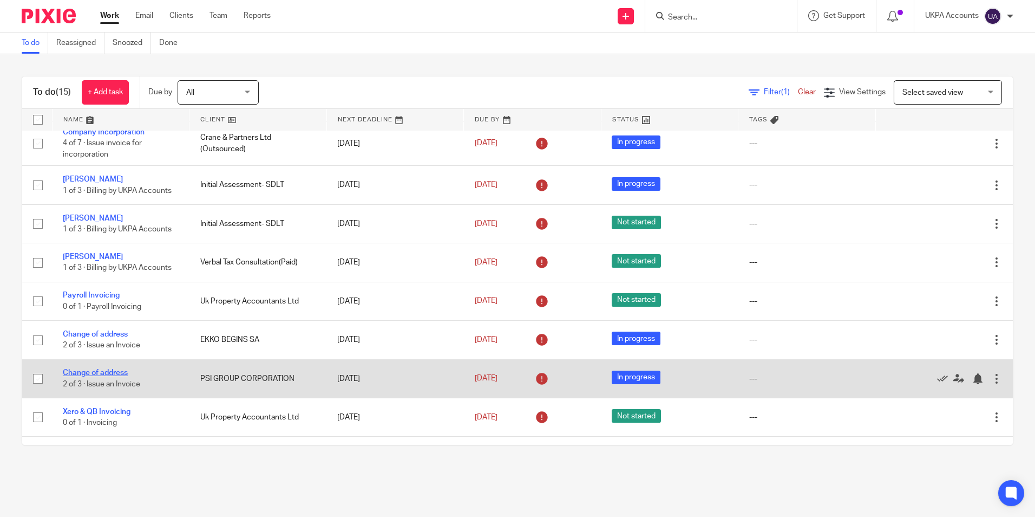
click at [122, 371] on link "Change of address" at bounding box center [95, 373] width 65 height 8
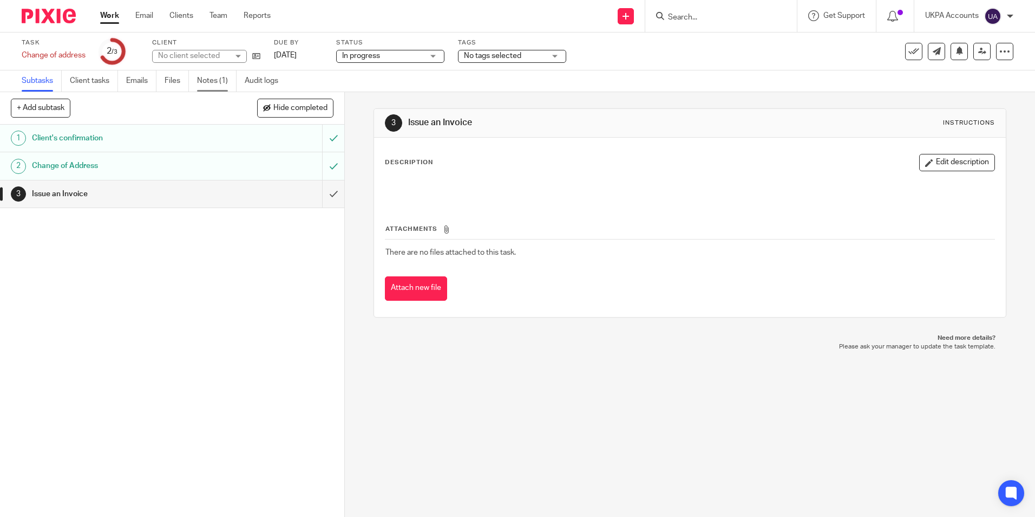
click at [217, 77] on link "Notes (1)" at bounding box center [217, 80] width 40 height 21
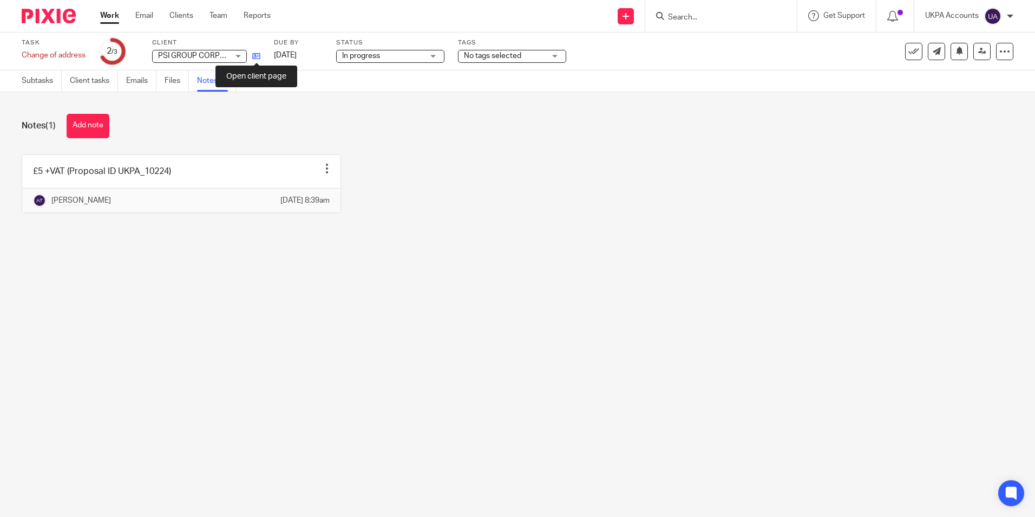
click at [253, 57] on icon at bounding box center [256, 56] width 8 height 8
click at [110, 16] on link "Work" at bounding box center [109, 15] width 19 height 11
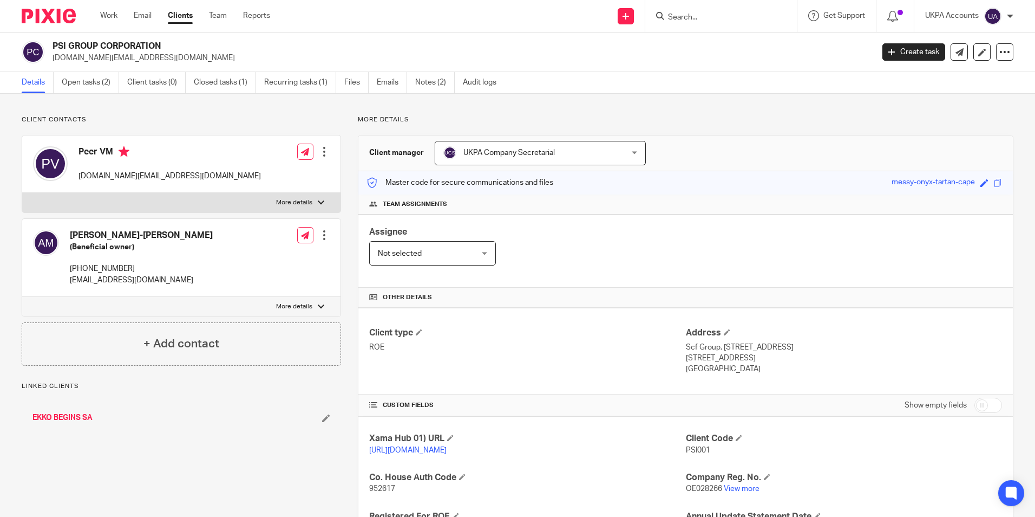
scroll to position [105, 0]
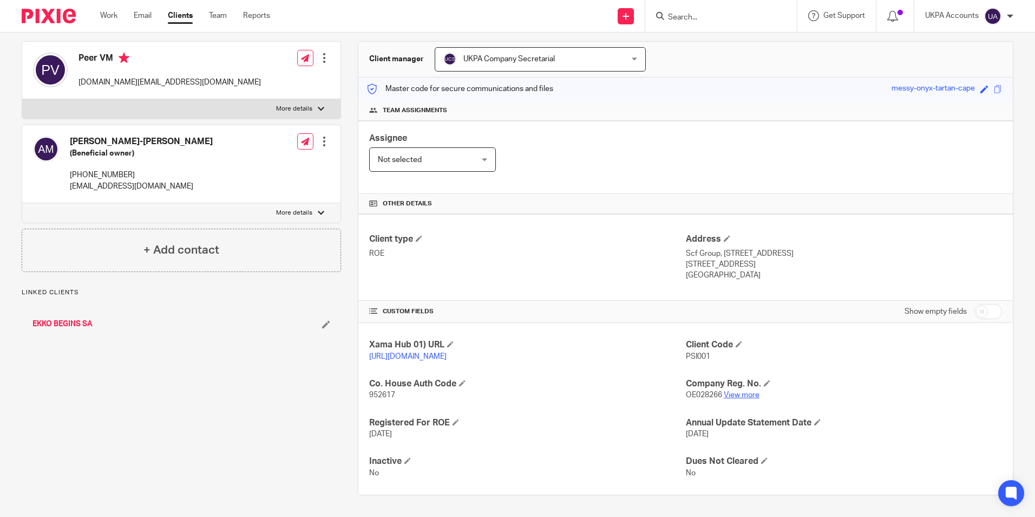
click at [734, 395] on link "View more" at bounding box center [742, 395] width 36 height 8
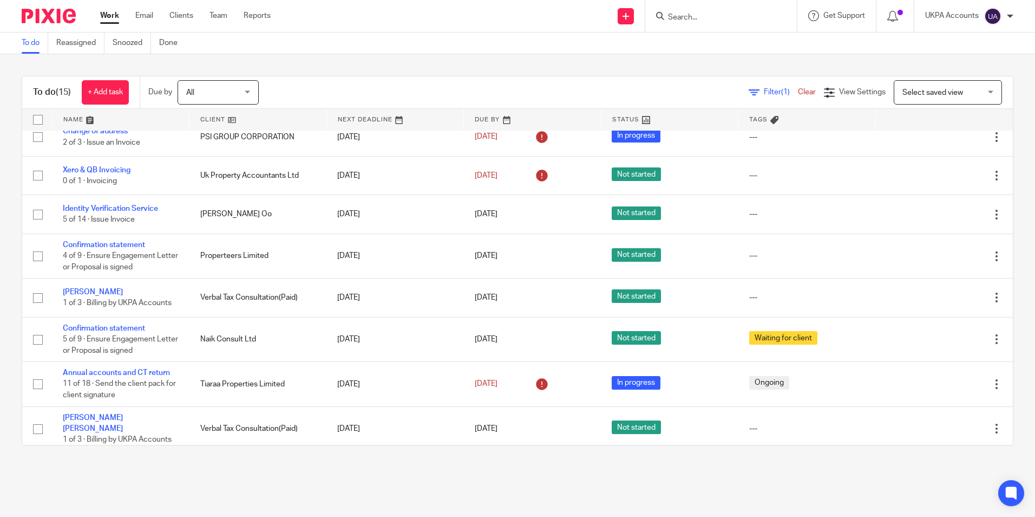
scroll to position [133, 0]
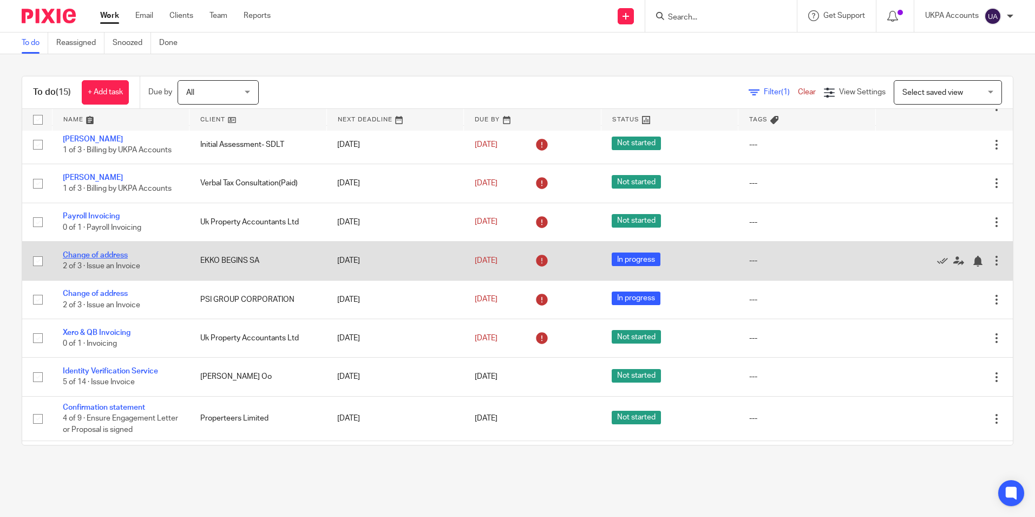
click at [114, 257] on link "Change of address" at bounding box center [95, 255] width 65 height 8
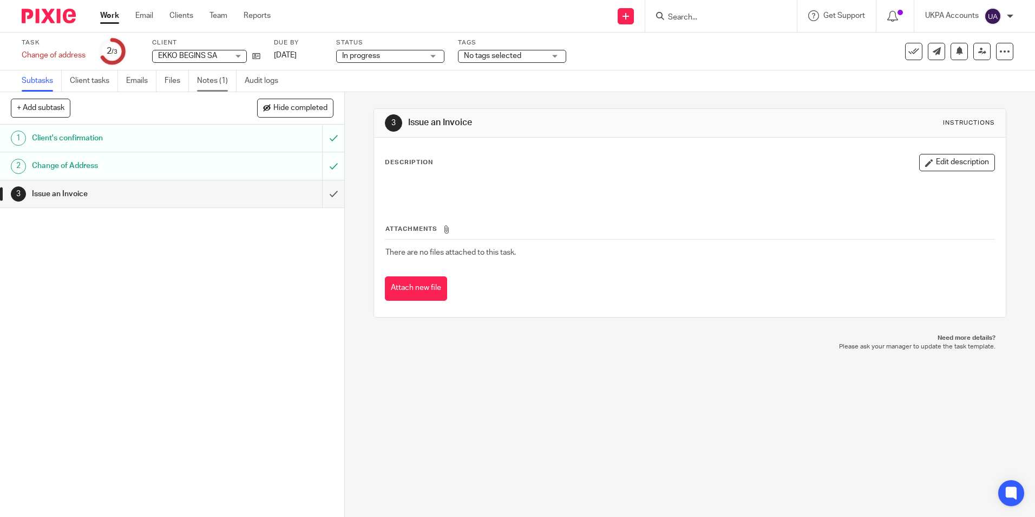
click at [224, 80] on link "Notes (1)" at bounding box center [217, 80] width 40 height 21
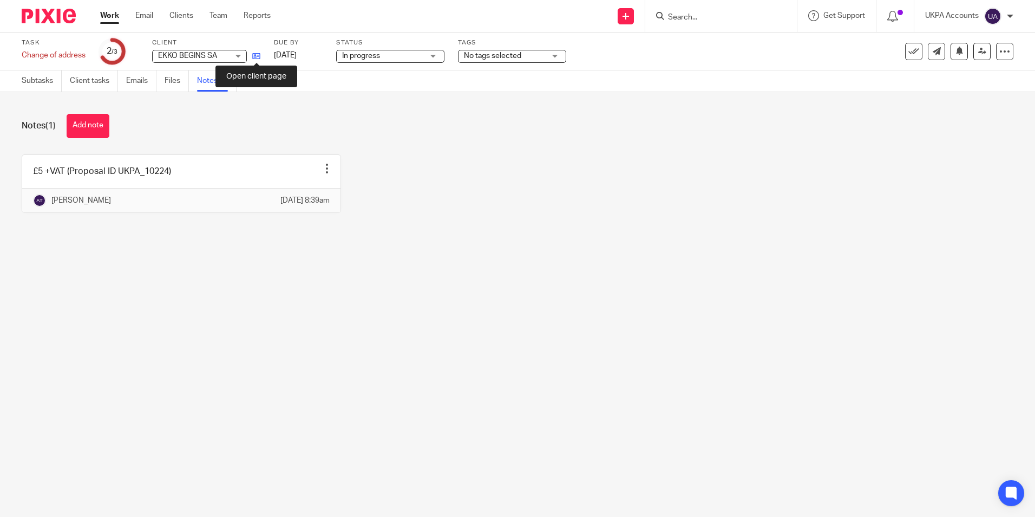
click at [260, 54] on icon at bounding box center [256, 56] width 8 height 8
click at [257, 57] on icon at bounding box center [256, 56] width 8 height 8
drag, startPoint x: 94, startPoint y: 132, endPoint x: 100, endPoint y: 130, distance: 6.1
click at [95, 131] on button "Add note" at bounding box center [88, 126] width 43 height 24
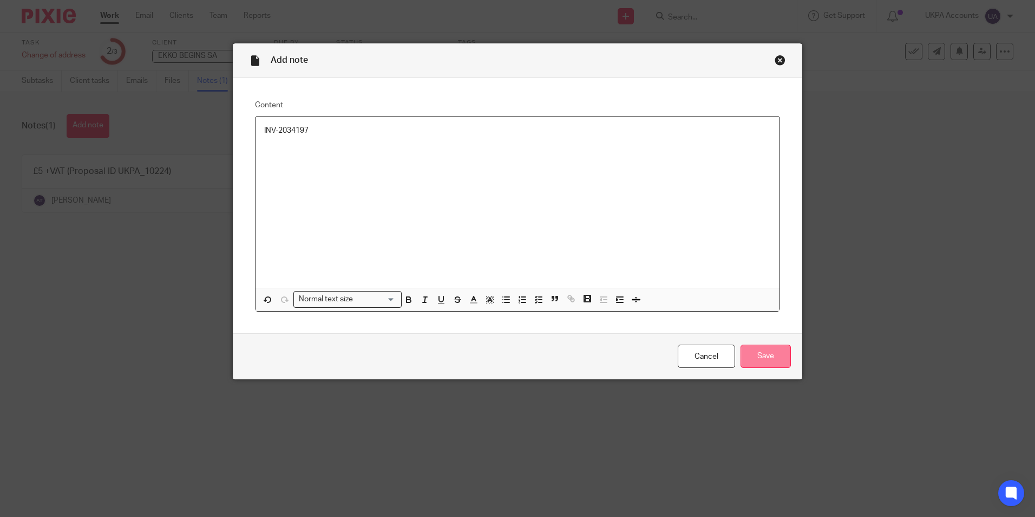
click at [757, 354] on input "Save" at bounding box center [766, 355] width 50 height 23
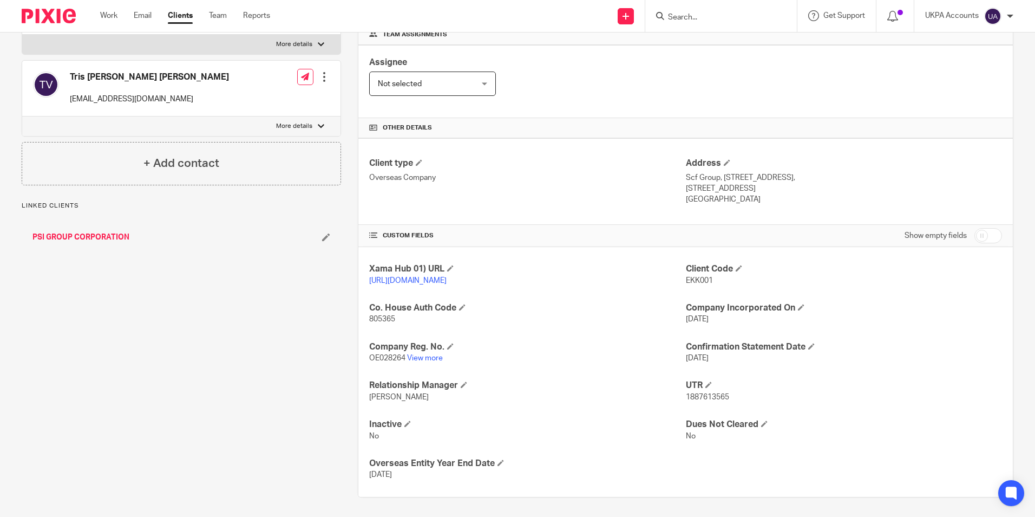
scroll to position [172, 0]
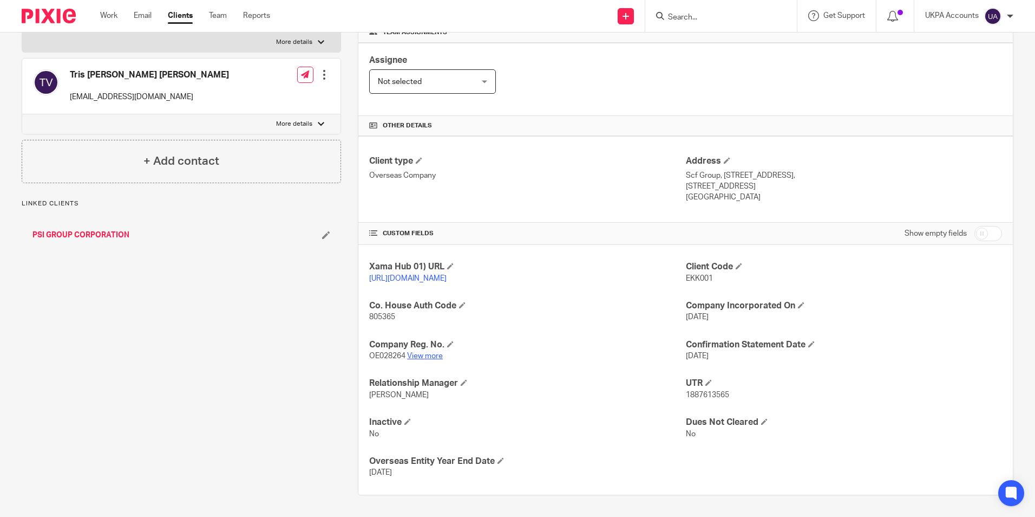
click at [424, 357] on link "View more" at bounding box center [425, 356] width 36 height 8
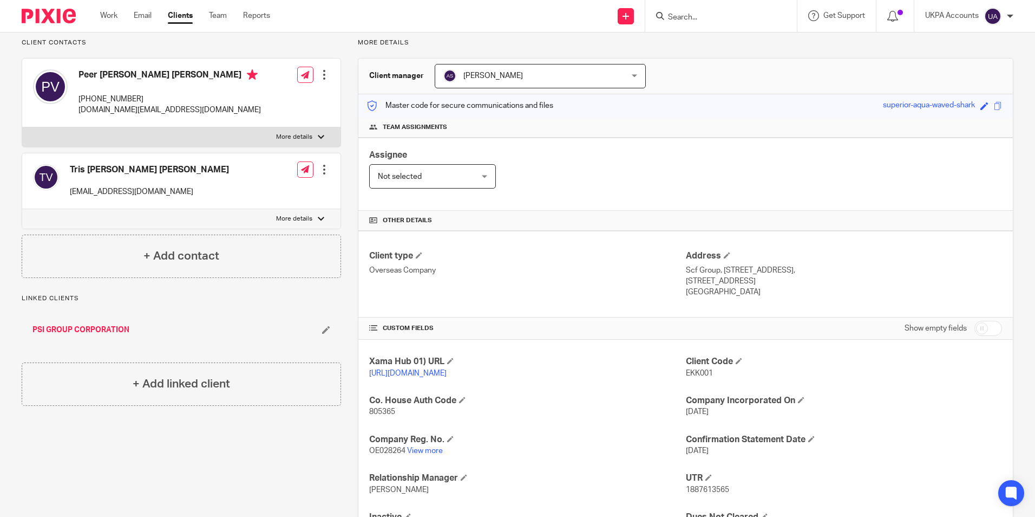
scroll to position [0, 0]
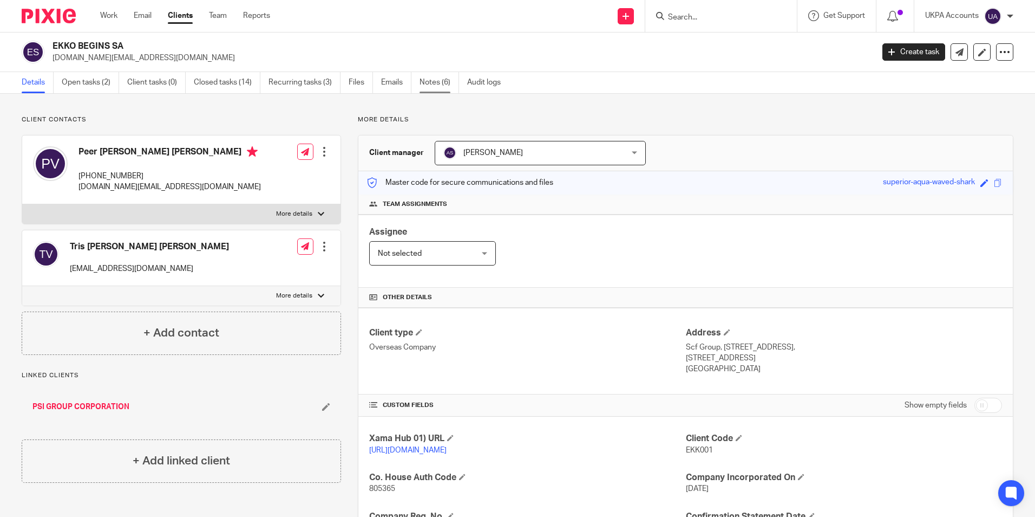
click at [432, 85] on link "Notes (6)" at bounding box center [440, 82] width 40 height 21
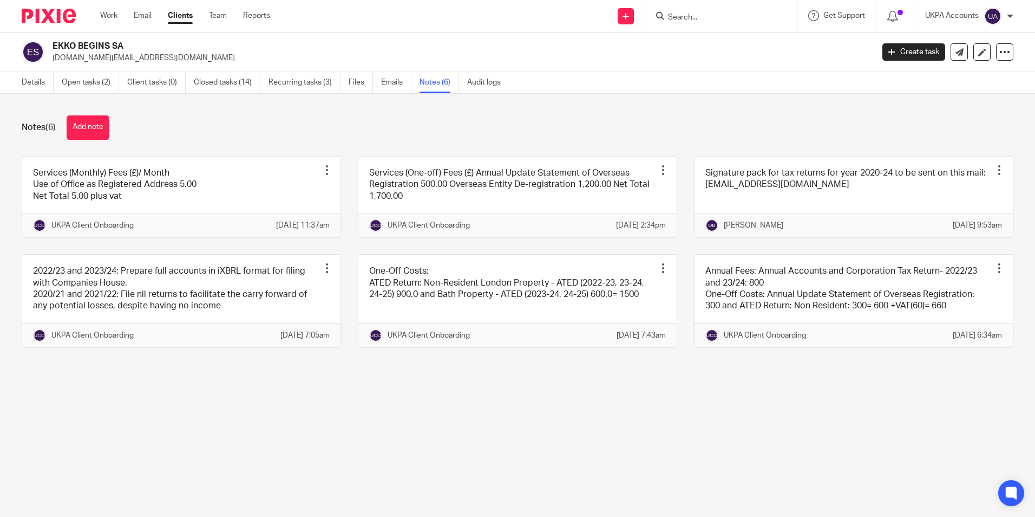
click at [482, 480] on main "EKKO BEGINS SA [DOMAIN_NAME][EMAIL_ADDRESS][DOMAIN_NAME] Create task Update fro…" at bounding box center [517, 258] width 1035 height 517
click at [104, 12] on link "Work" at bounding box center [108, 15] width 17 height 11
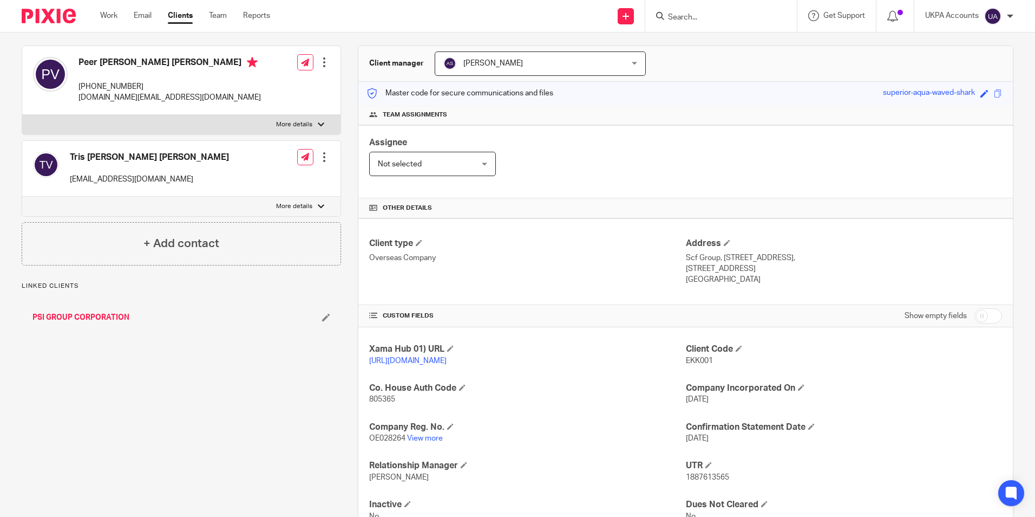
scroll to position [9, 0]
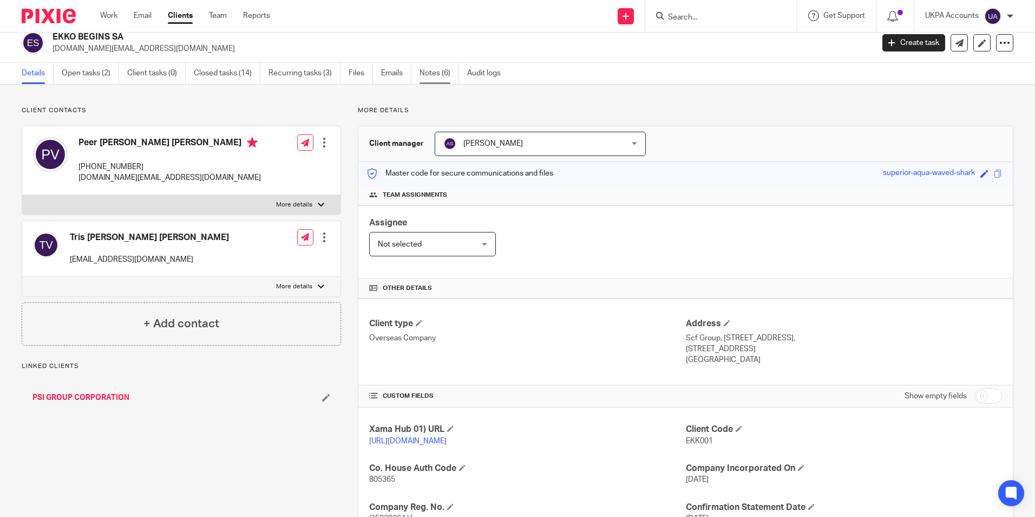
click at [427, 80] on link "Notes (6)" at bounding box center [440, 73] width 40 height 21
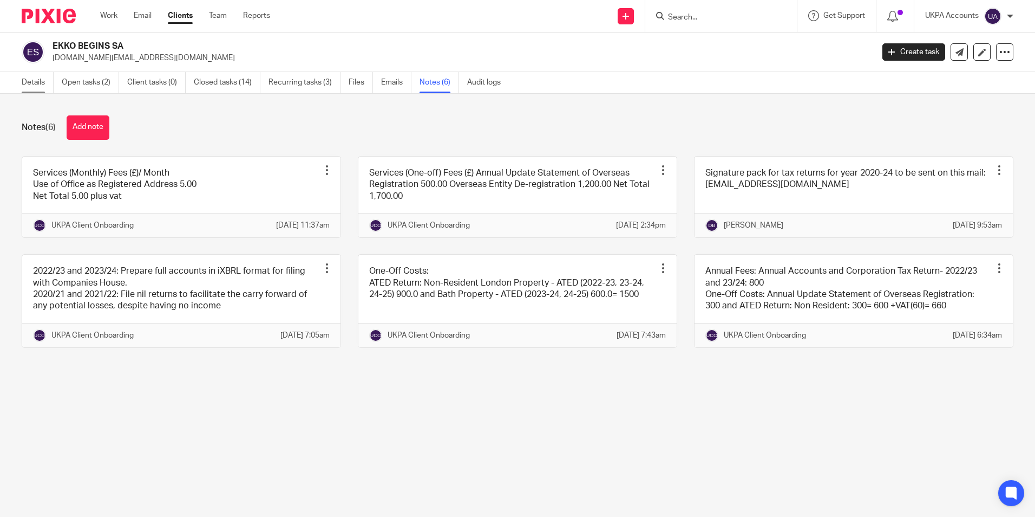
click at [43, 87] on link "Details" at bounding box center [38, 82] width 32 height 21
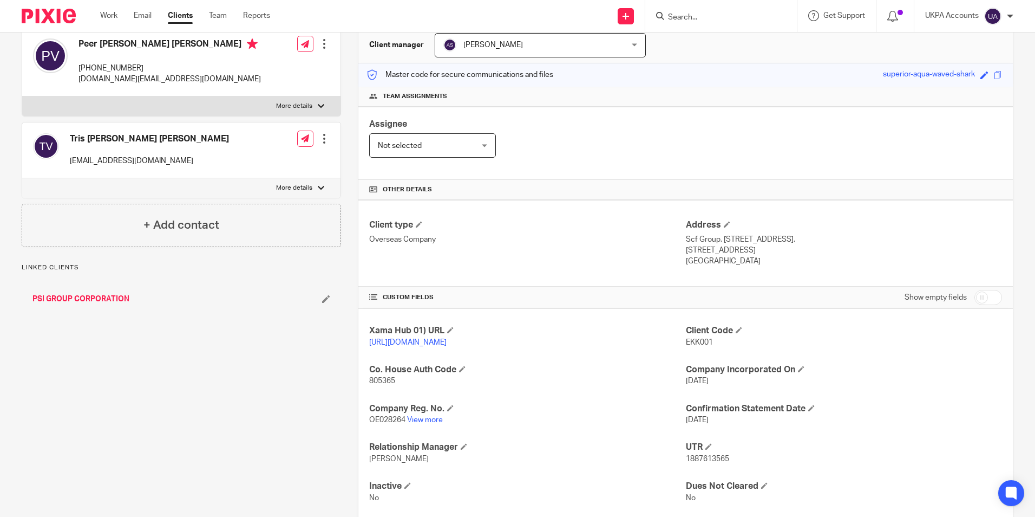
scroll to position [108, 0]
click at [421, 420] on link "View more" at bounding box center [425, 419] width 36 height 8
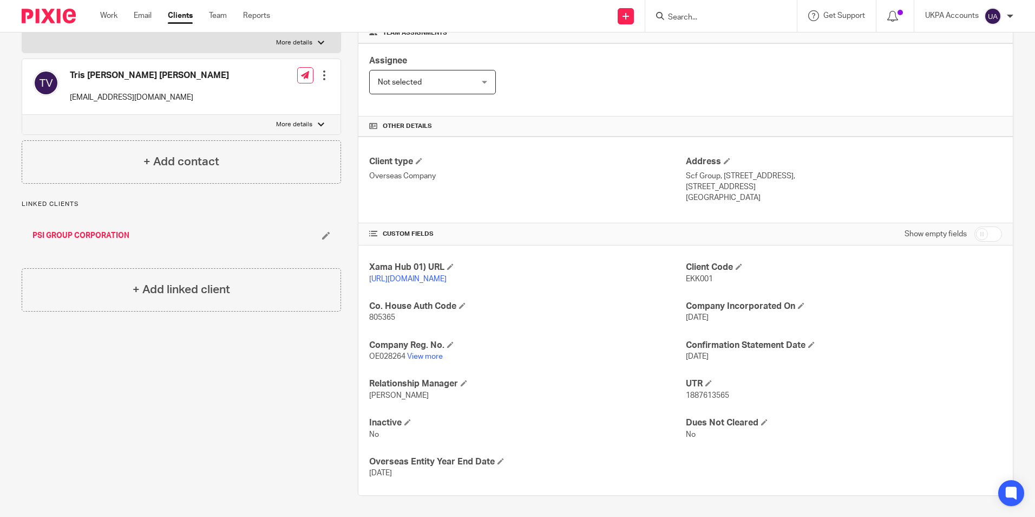
scroll to position [172, 0]
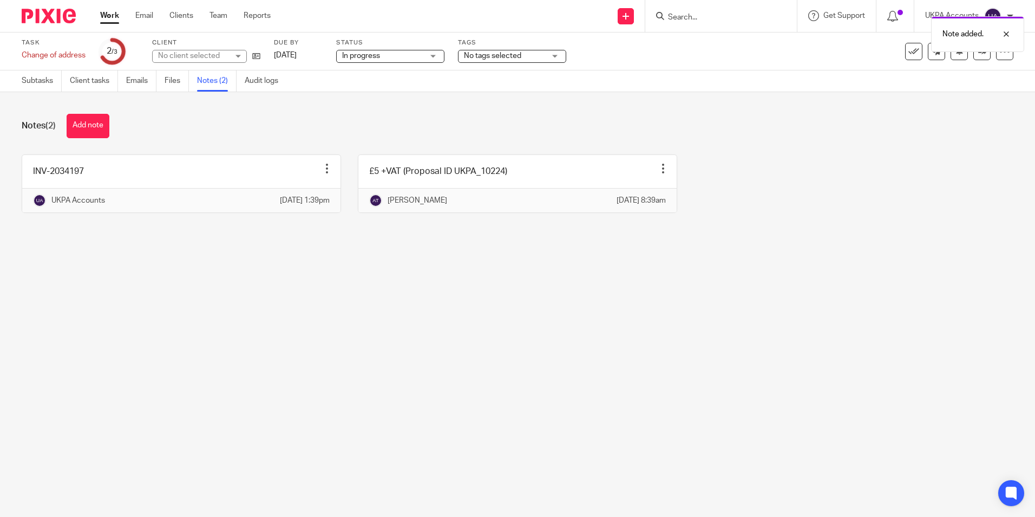
click at [112, 21] on link "Work" at bounding box center [109, 15] width 19 height 11
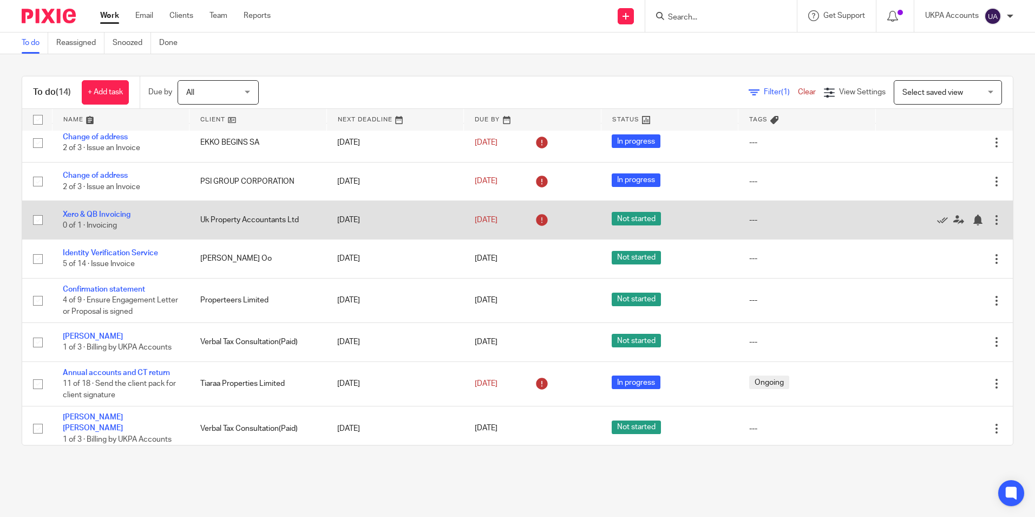
scroll to position [197, 0]
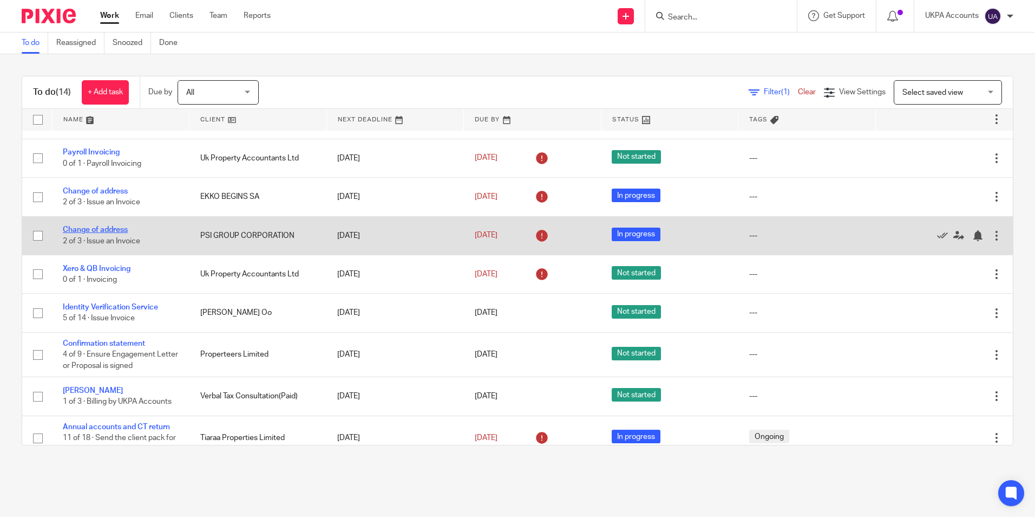
click at [115, 229] on link "Change of address" at bounding box center [95, 230] width 65 height 8
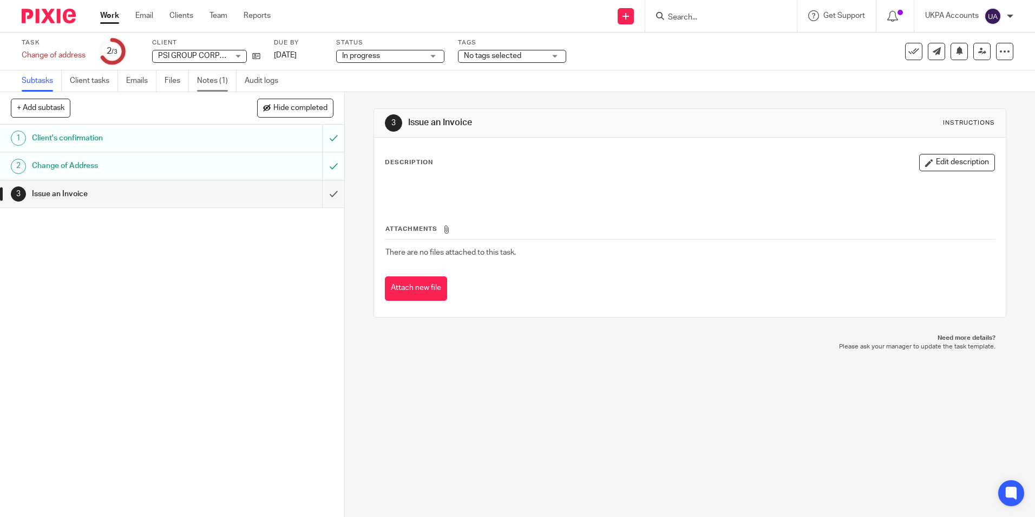
click at [220, 79] on link "Notes (1)" at bounding box center [217, 80] width 40 height 21
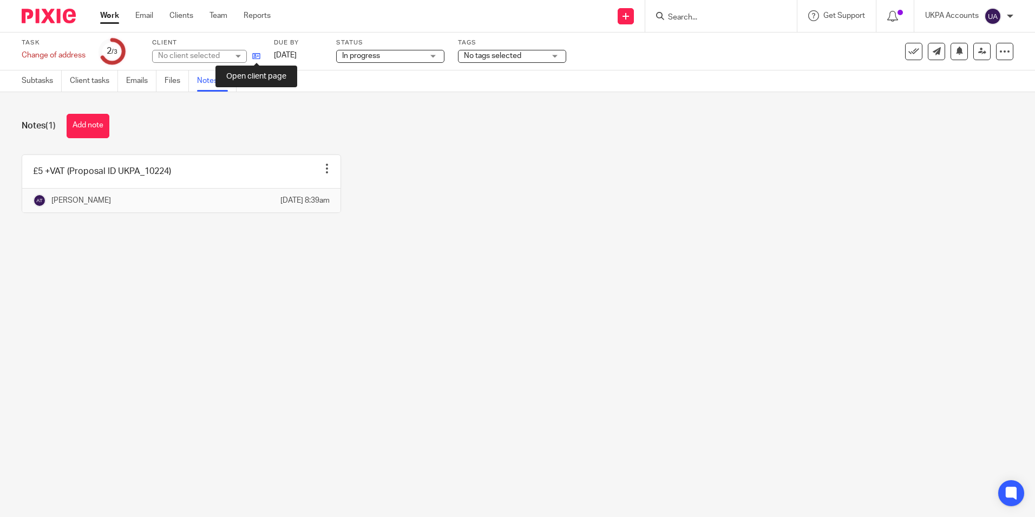
click at [258, 55] on icon at bounding box center [256, 56] width 8 height 8
drag, startPoint x: 87, startPoint y: 123, endPoint x: 103, endPoint y: 126, distance: 16.9
click at [87, 123] on button "Add note" at bounding box center [88, 126] width 43 height 24
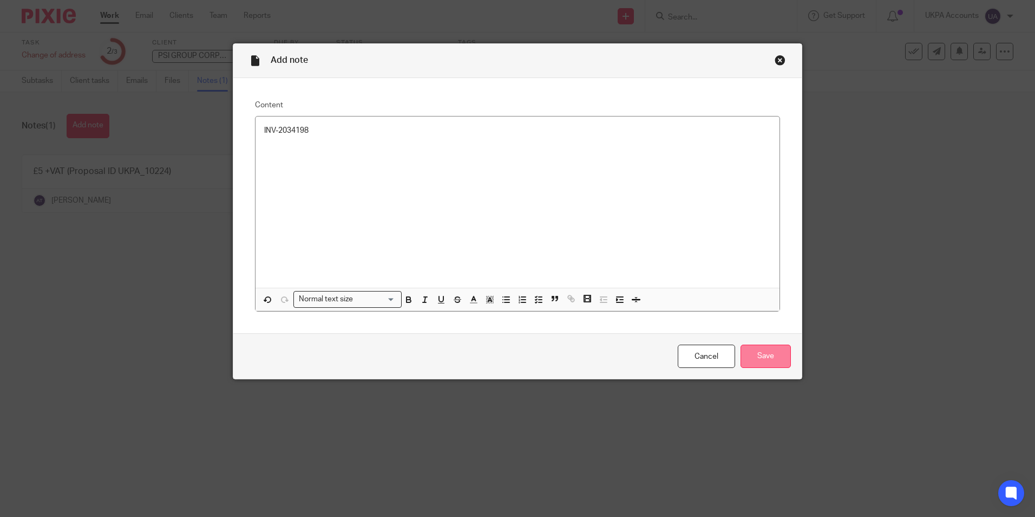
click at [752, 354] on input "Save" at bounding box center [766, 355] width 50 height 23
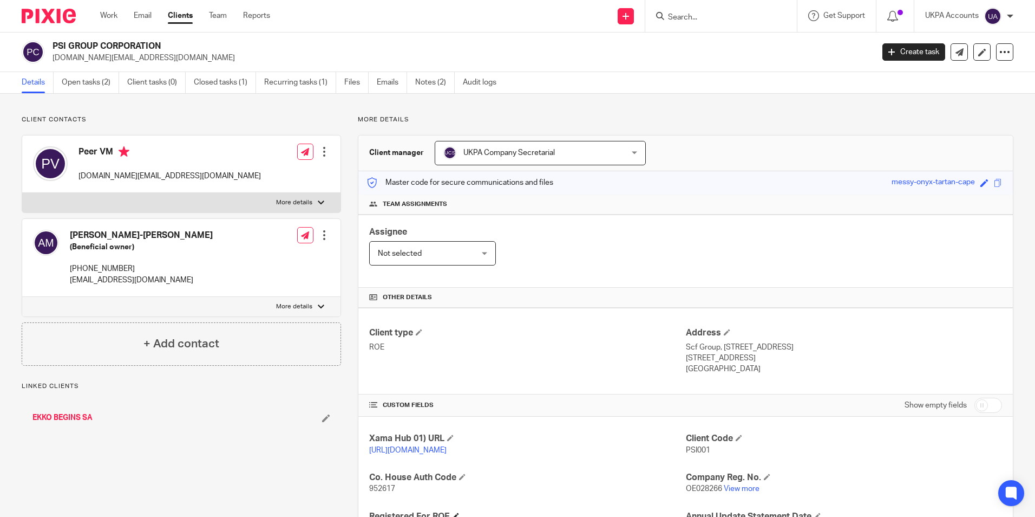
scroll to position [105, 0]
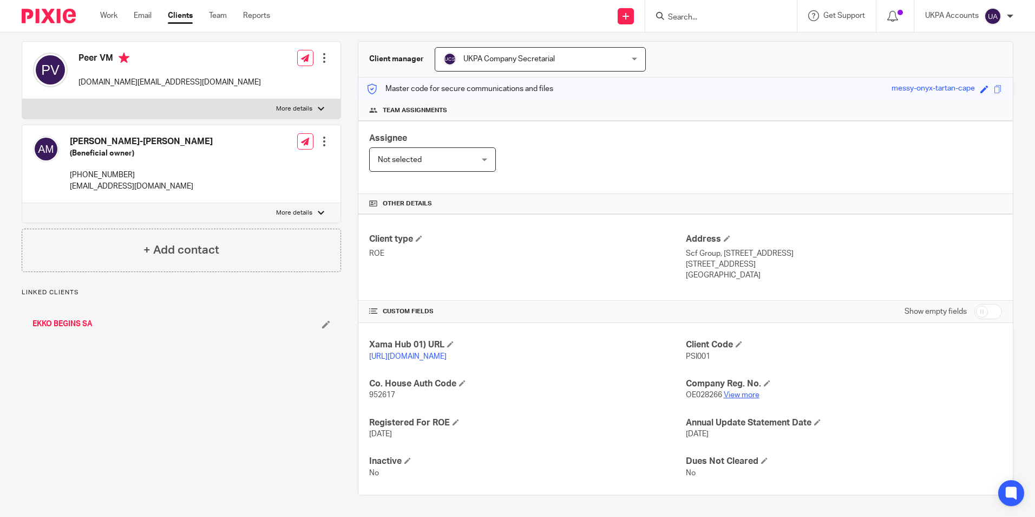
click at [747, 393] on link "View more" at bounding box center [742, 395] width 36 height 8
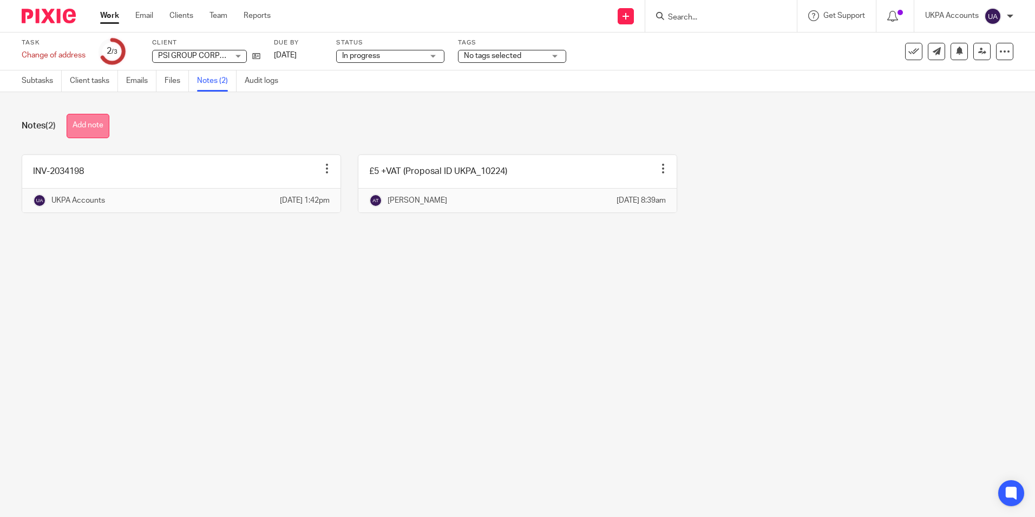
click at [102, 133] on button "Add note" at bounding box center [88, 126] width 43 height 24
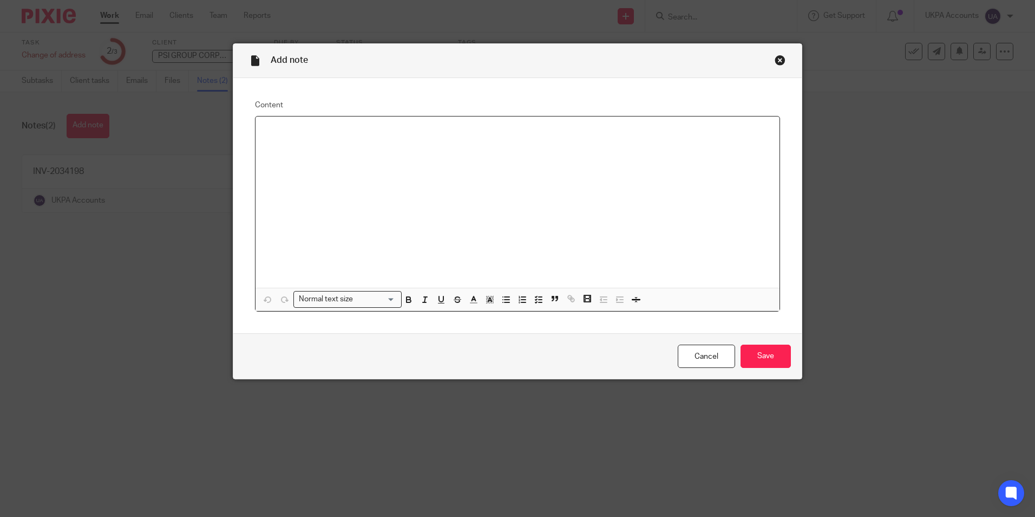
click at [314, 152] on div at bounding box center [518, 201] width 524 height 171
click at [765, 352] on input "Save" at bounding box center [766, 355] width 50 height 23
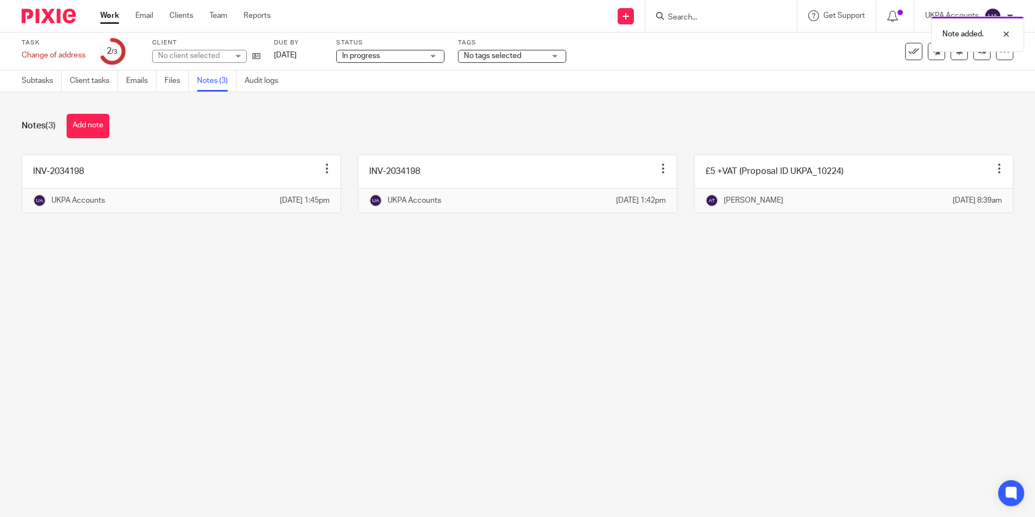
click at [110, 17] on link "Work" at bounding box center [109, 15] width 19 height 11
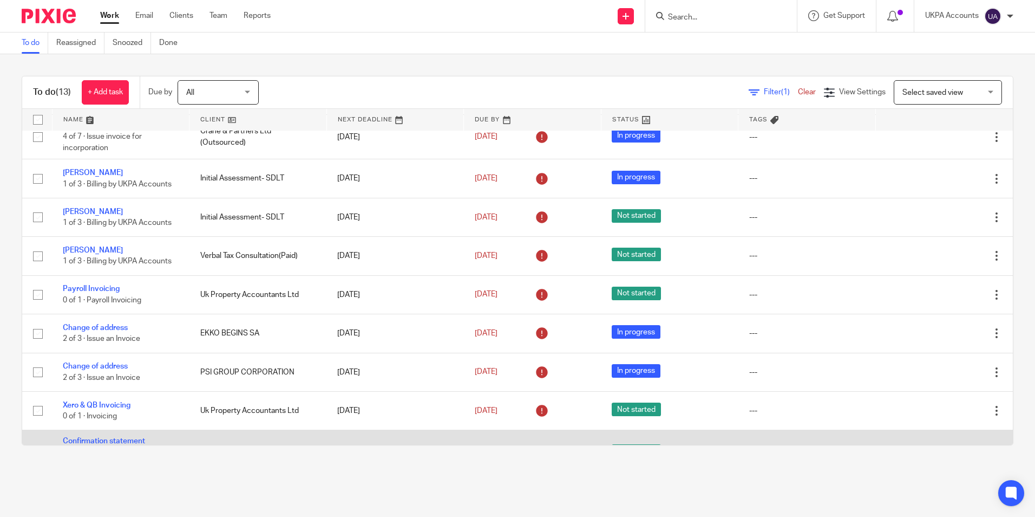
scroll to position [212, 0]
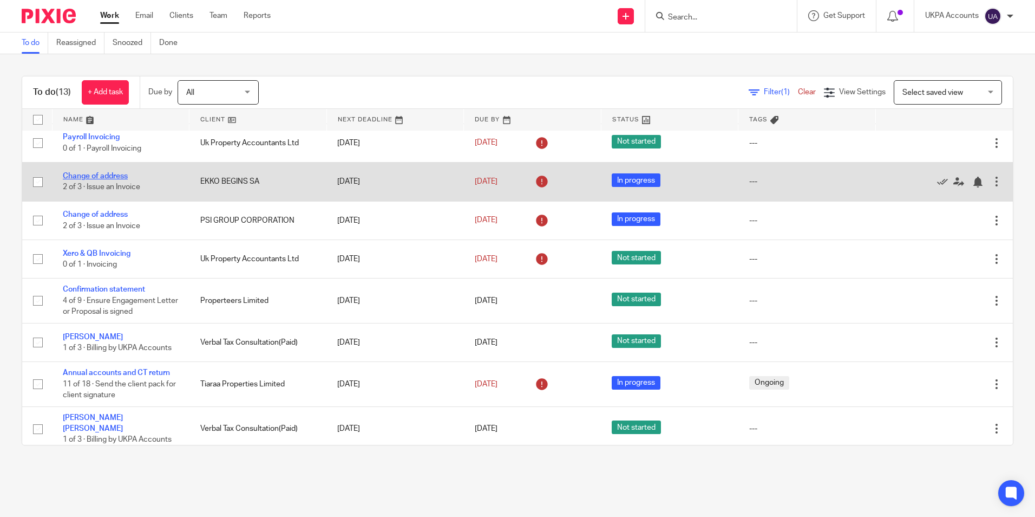
click at [115, 175] on link "Change of address" at bounding box center [95, 176] width 65 height 8
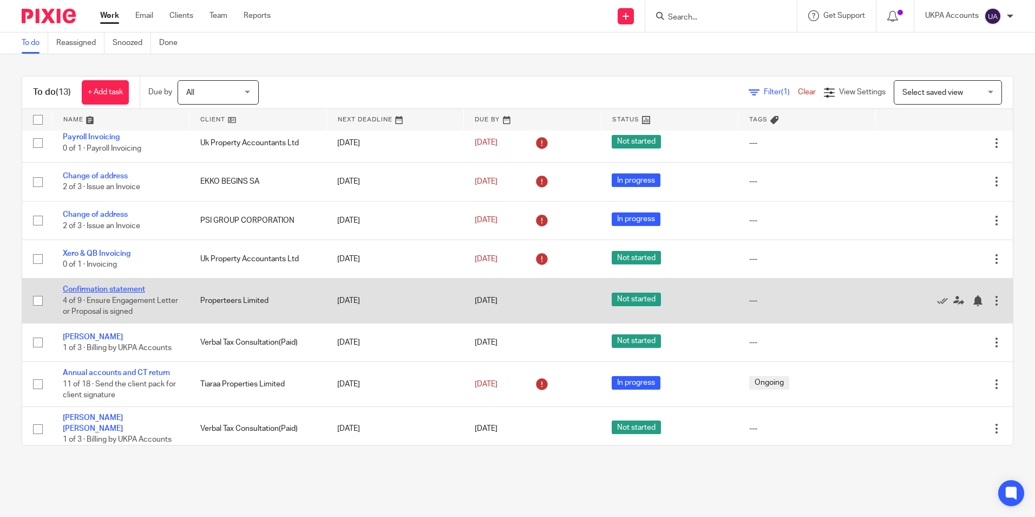
click at [139, 291] on link "Confirmation statement" at bounding box center [104, 289] width 82 height 8
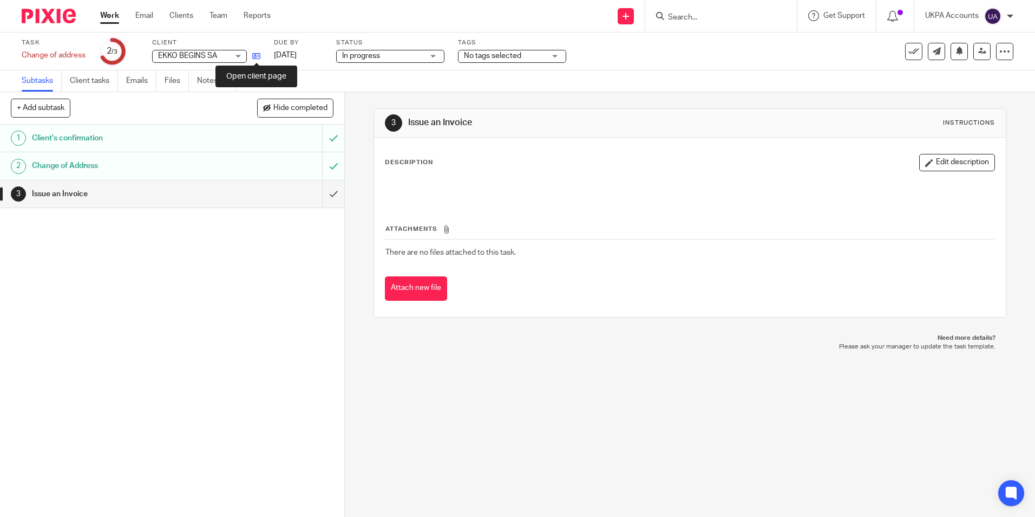
click at [260, 58] on icon at bounding box center [256, 56] width 8 height 8
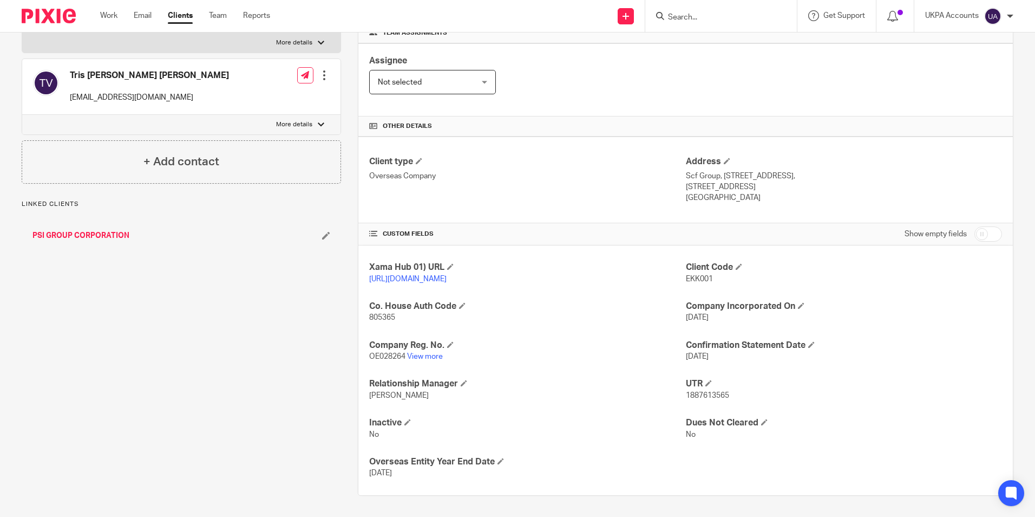
scroll to position [172, 0]
click at [432, 354] on link "View more" at bounding box center [425, 356] width 36 height 8
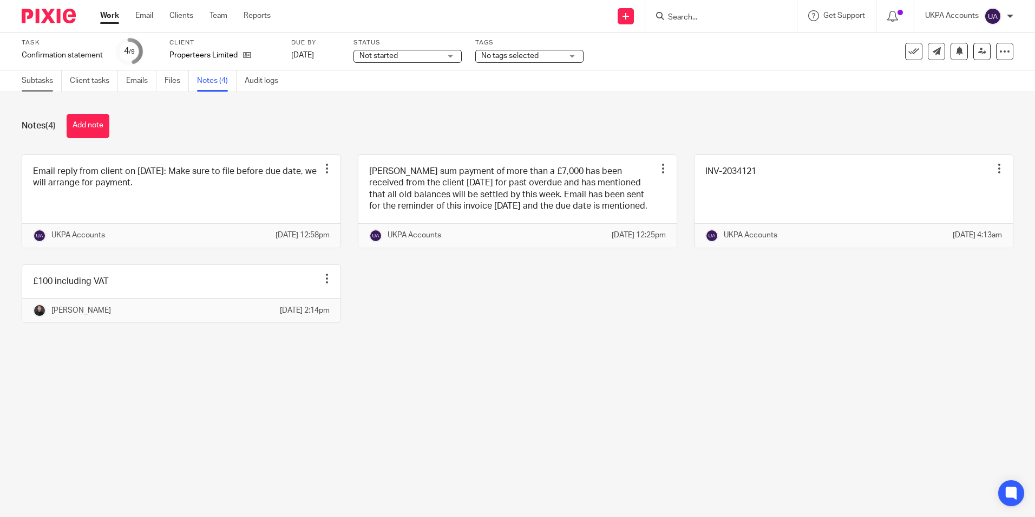
click at [53, 81] on link "Subtasks" at bounding box center [42, 80] width 40 height 21
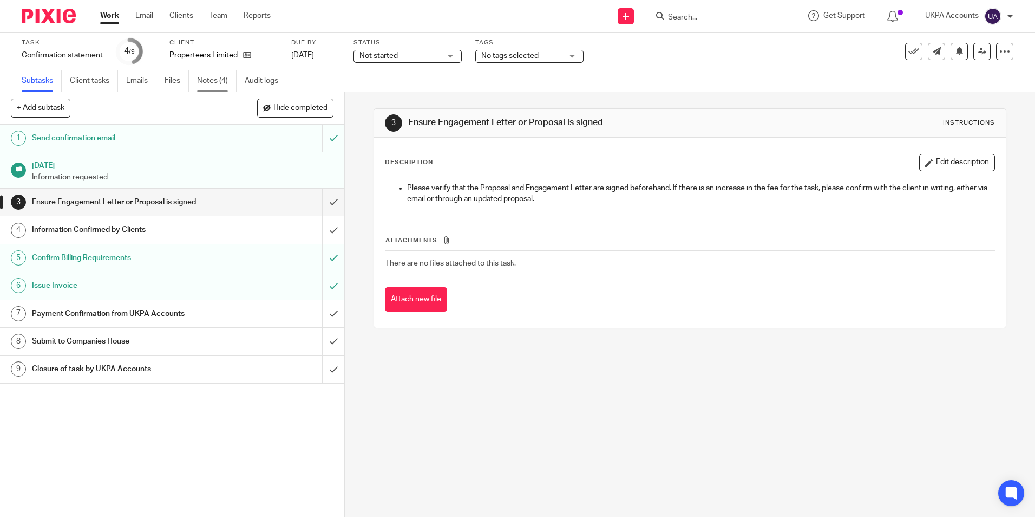
click at [214, 78] on link "Notes (4)" at bounding box center [217, 80] width 40 height 21
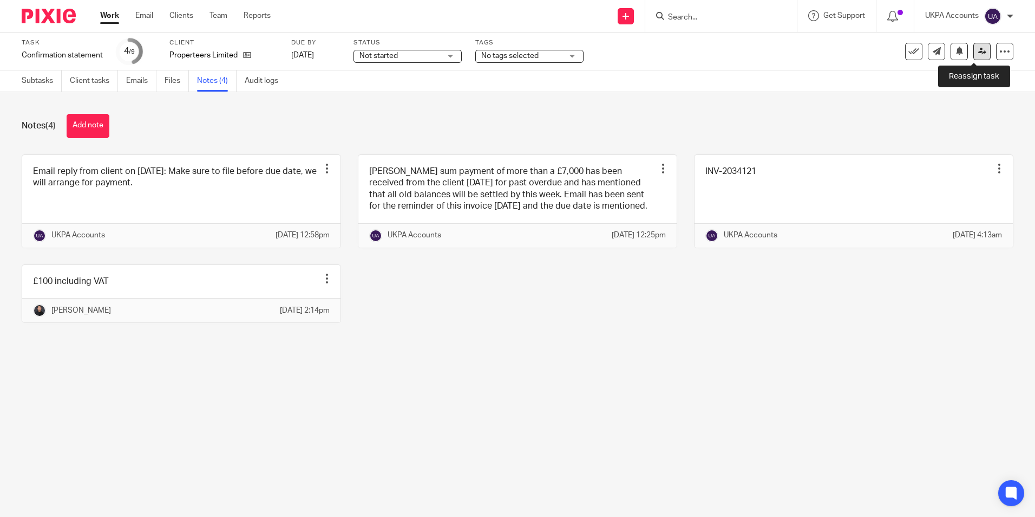
click at [978, 54] on icon at bounding box center [982, 51] width 8 height 8
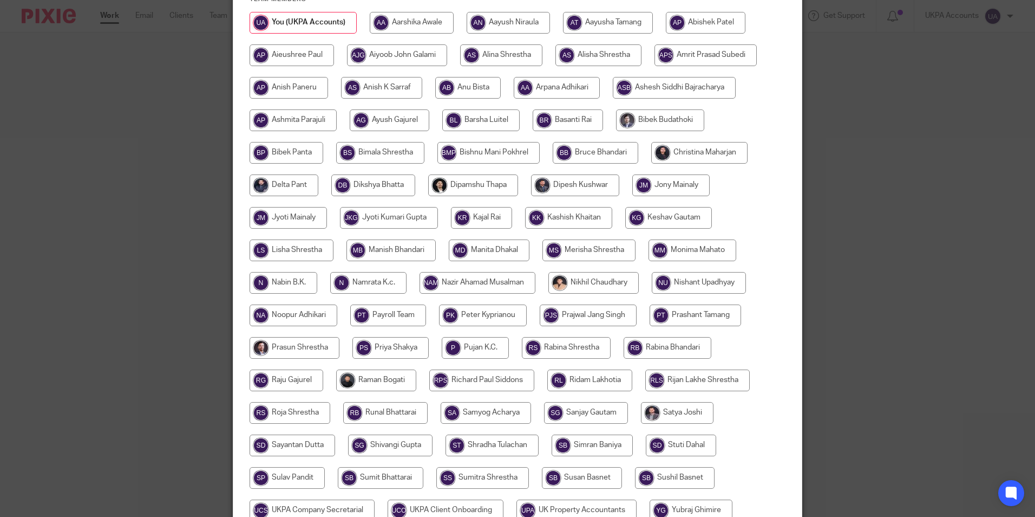
scroll to position [162, 0]
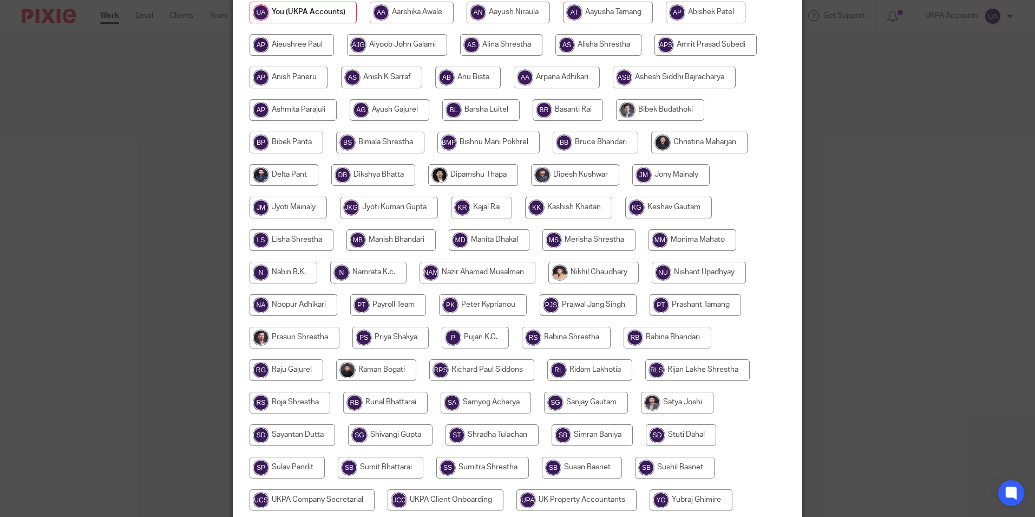
click at [395, 366] on input "radio" at bounding box center [376, 370] width 80 height 22
radio input "true"
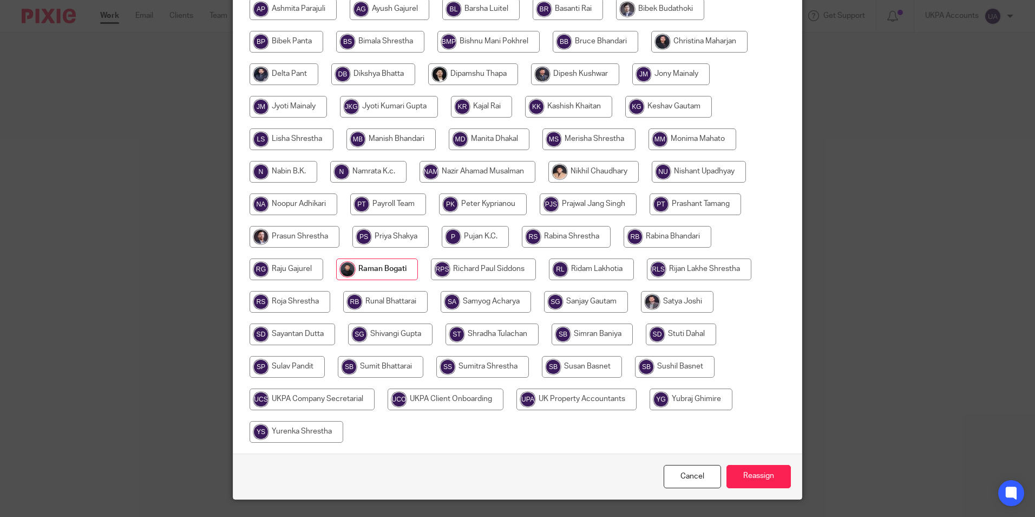
scroll to position [289, 0]
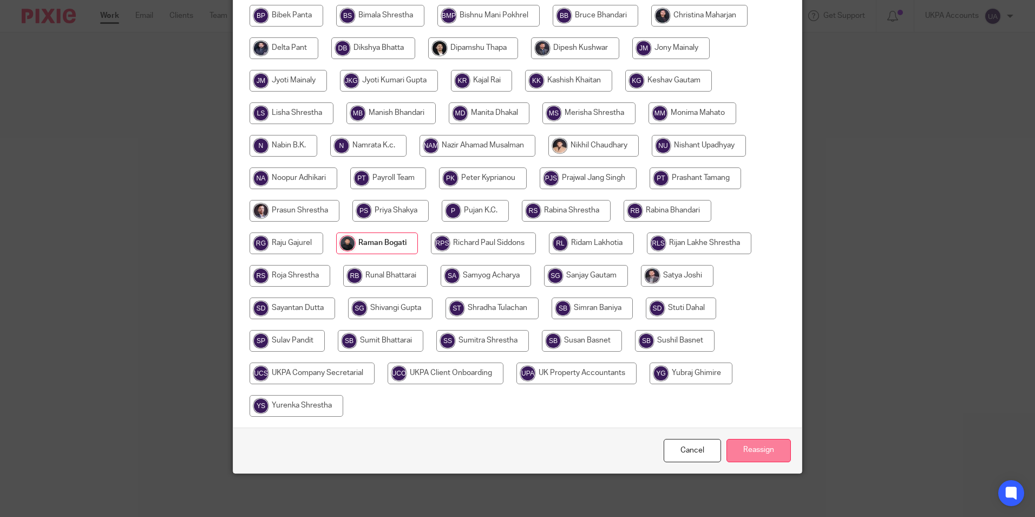
click at [733, 445] on input "Reassign" at bounding box center [759, 450] width 64 height 23
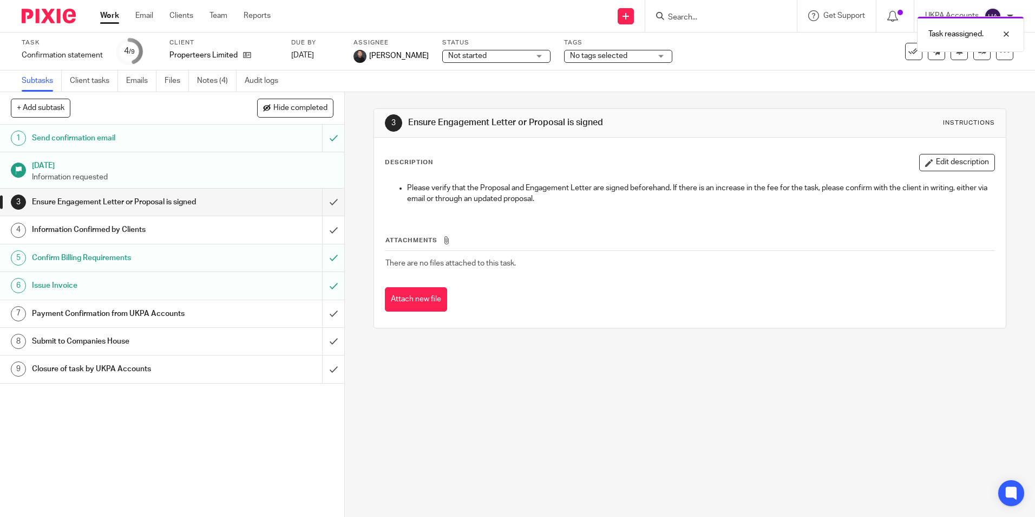
click at [115, 19] on link "Work" at bounding box center [109, 15] width 19 height 11
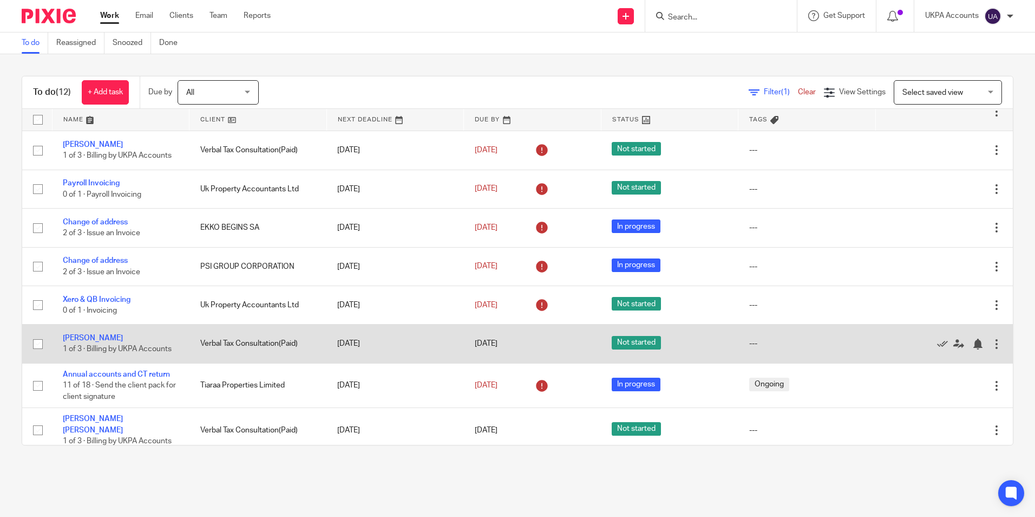
scroll to position [168, 0]
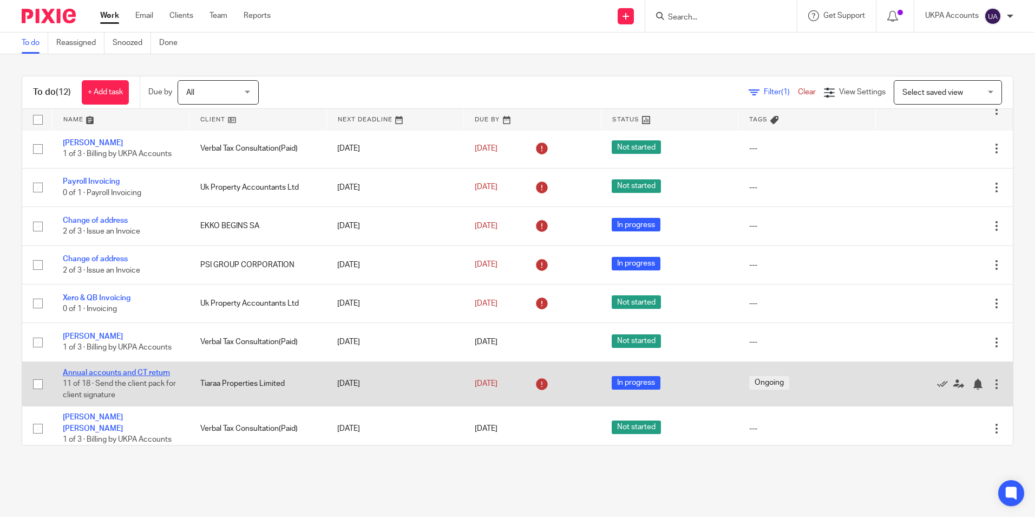
click at [128, 371] on link "Annual accounts and CT return" at bounding box center [116, 373] width 107 height 8
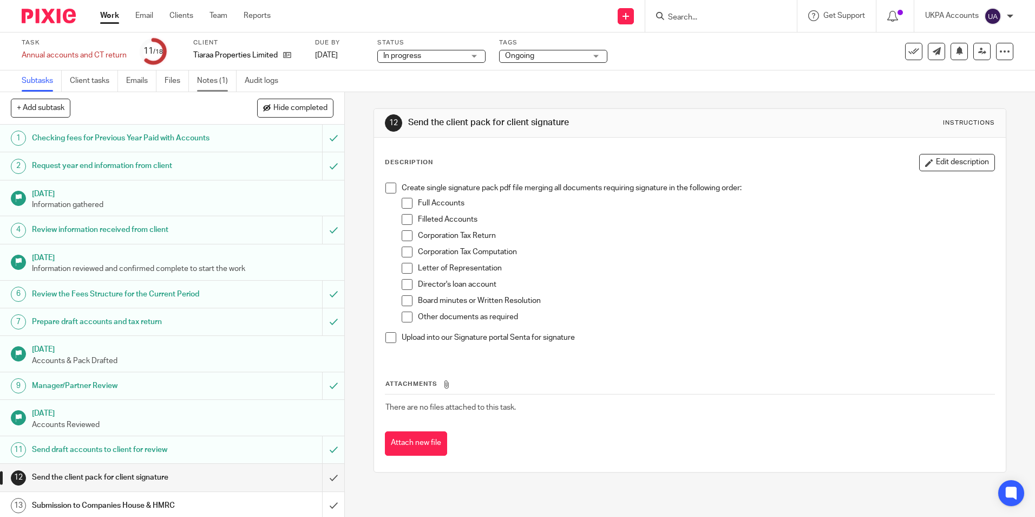
click at [220, 85] on link "Notes (1)" at bounding box center [217, 80] width 40 height 21
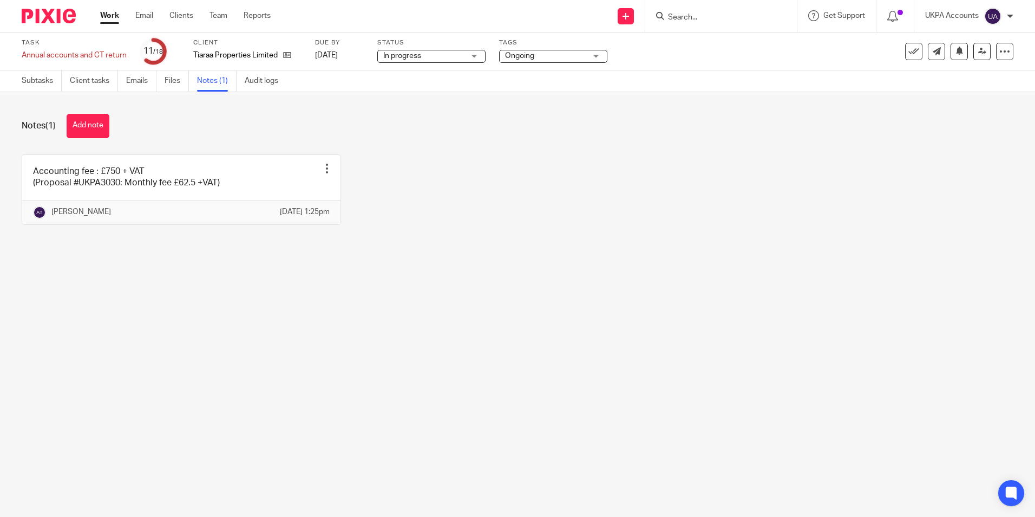
click at [147, 314] on main "Task Annual accounts and CT return Save Annual accounts and CT return 11 /18 Cl…" at bounding box center [517, 258] width 1035 height 517
click at [259, 327] on main "Task Annual accounts and CT return Save Annual accounts and CT return 11 /18 Cl…" at bounding box center [517, 258] width 1035 height 517
drag, startPoint x: 224, startPoint y: 323, endPoint x: 186, endPoint y: 271, distance: 64.3
click at [224, 323] on main "Task Annual accounts and CT return Save Annual accounts and CT return 11 /18 Cl…" at bounding box center [517, 258] width 1035 height 517
click at [115, 19] on link "Work" at bounding box center [109, 15] width 19 height 11
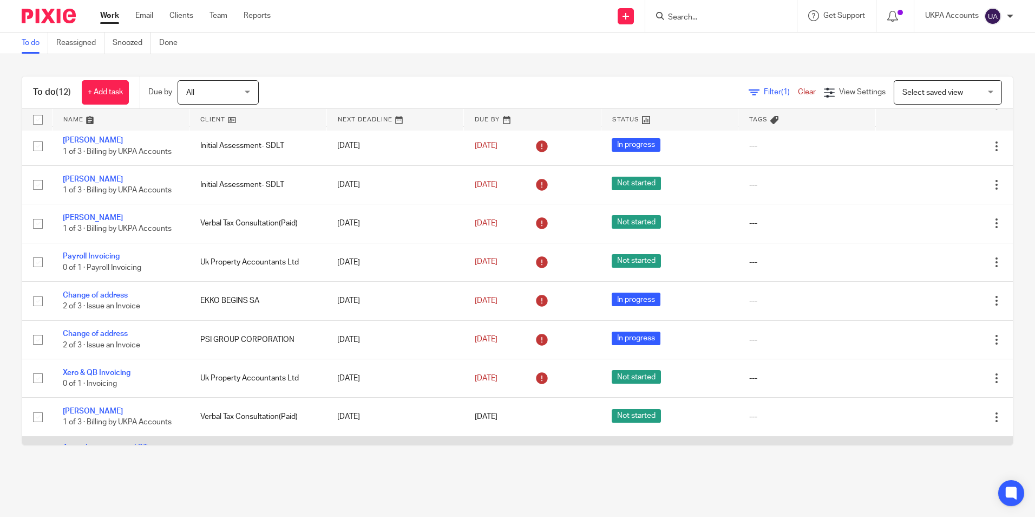
scroll to position [168, 0]
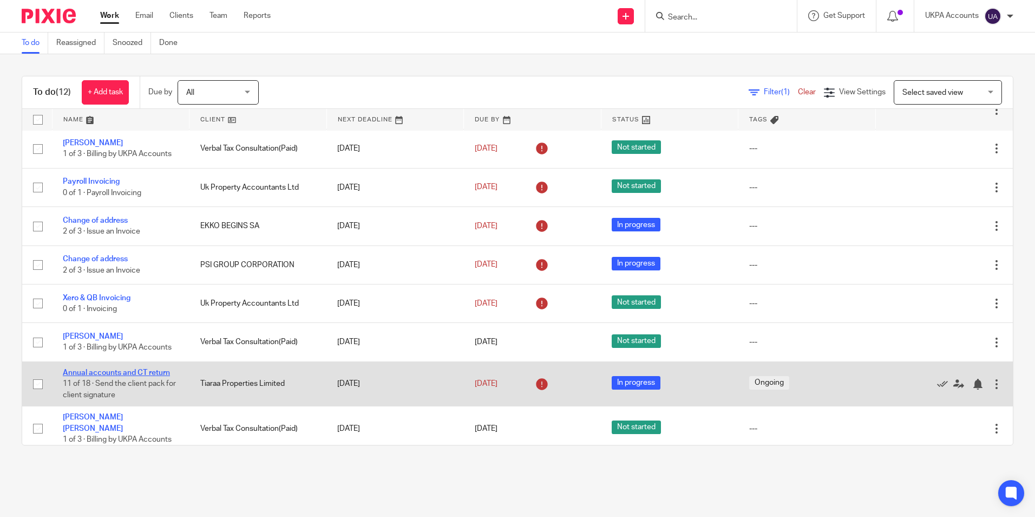
click at [131, 372] on link "Annual accounts and CT return" at bounding box center [116, 373] width 107 height 8
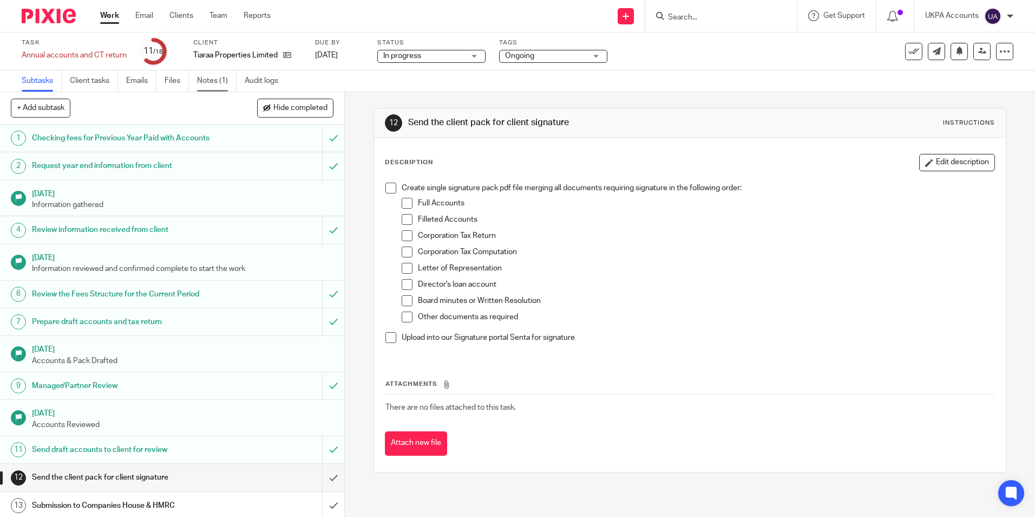
click at [214, 79] on link "Notes (1)" at bounding box center [217, 80] width 40 height 21
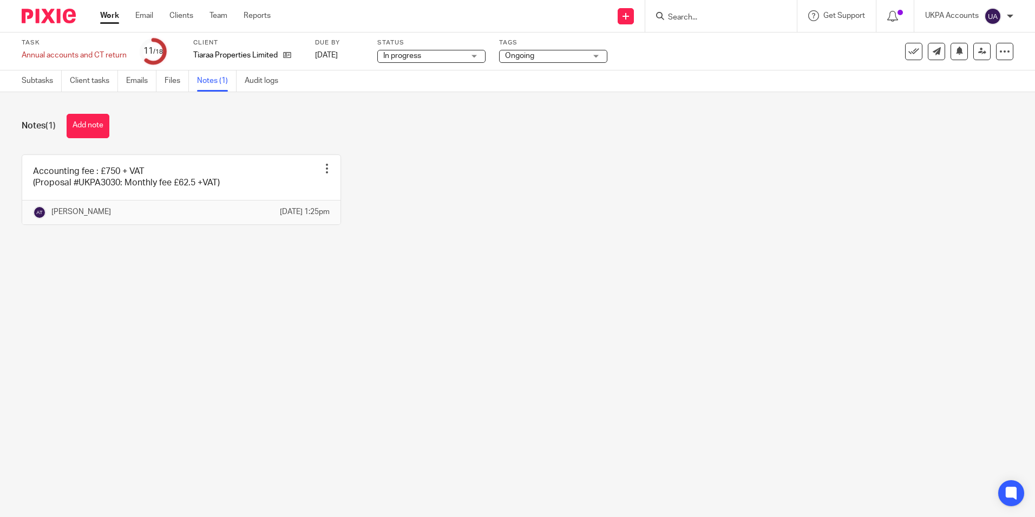
drag, startPoint x: 88, startPoint y: 126, endPoint x: 194, endPoint y: 143, distance: 107.5
click at [88, 126] on button "Add note" at bounding box center [88, 126] width 43 height 24
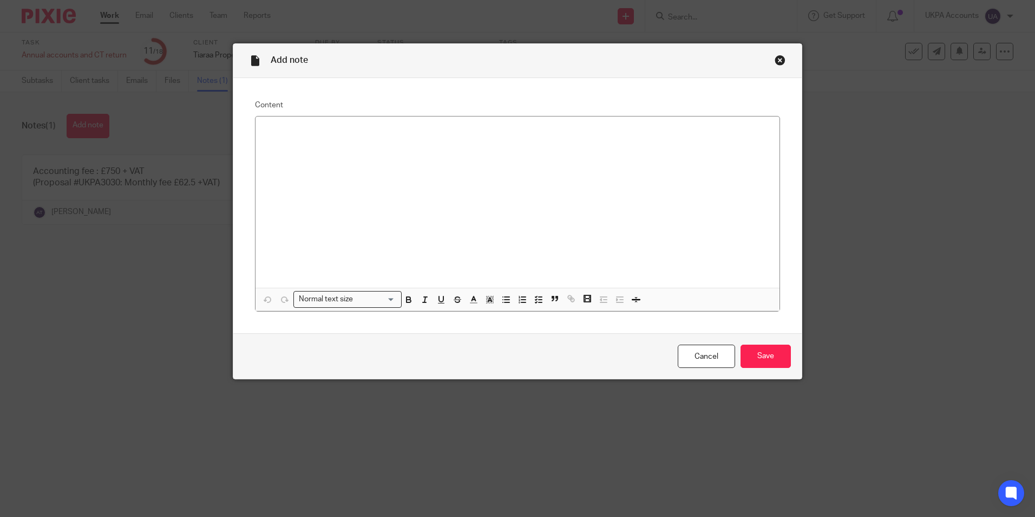
click at [779, 61] on div "Close this dialog window" at bounding box center [780, 60] width 11 height 11
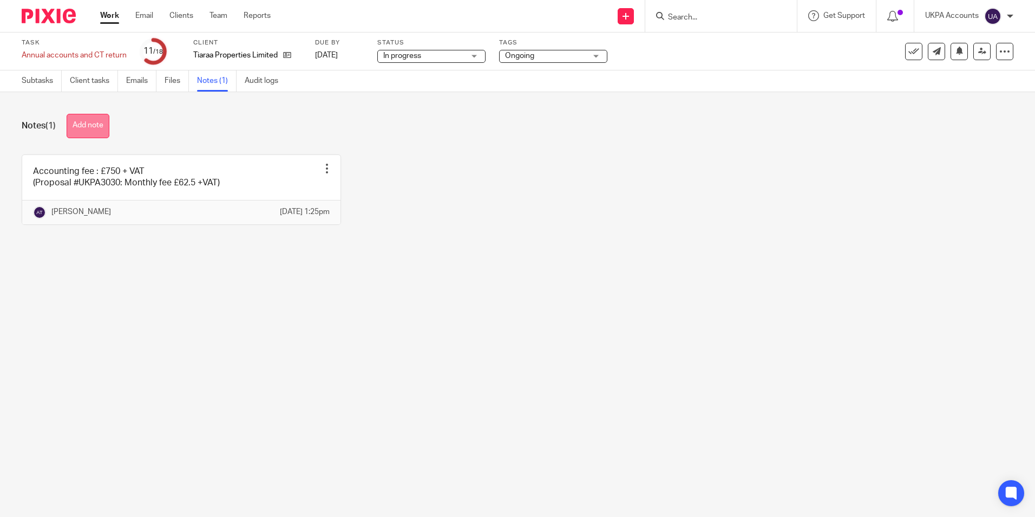
click at [97, 130] on button "Add note" at bounding box center [88, 126] width 43 height 24
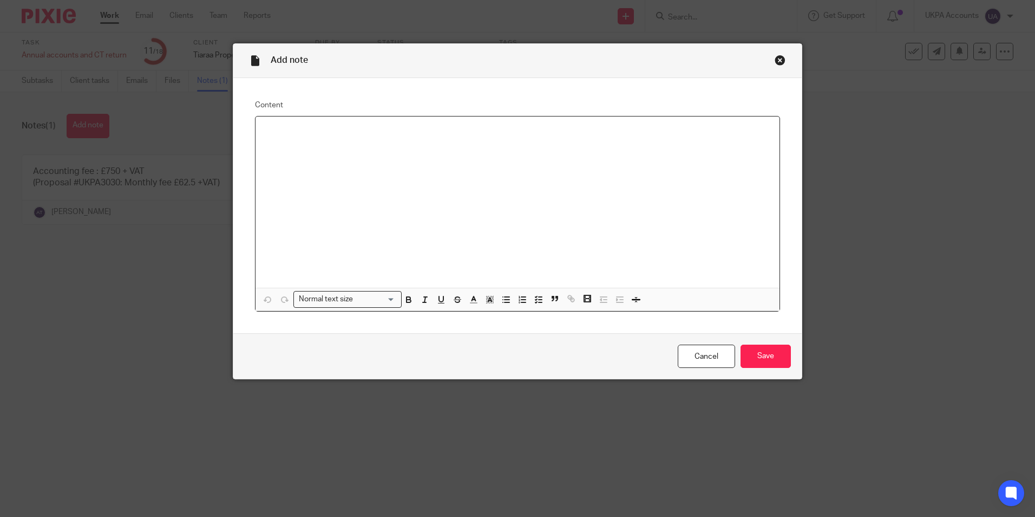
click at [322, 169] on div at bounding box center [518, 201] width 524 height 171
click at [767, 351] on input "Save" at bounding box center [766, 355] width 50 height 23
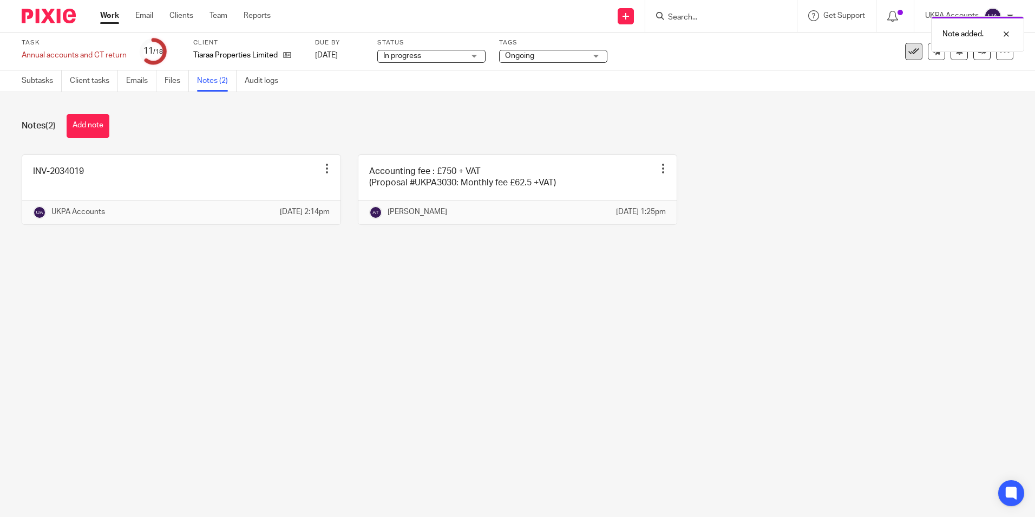
click at [909, 52] on icon at bounding box center [914, 51] width 11 height 11
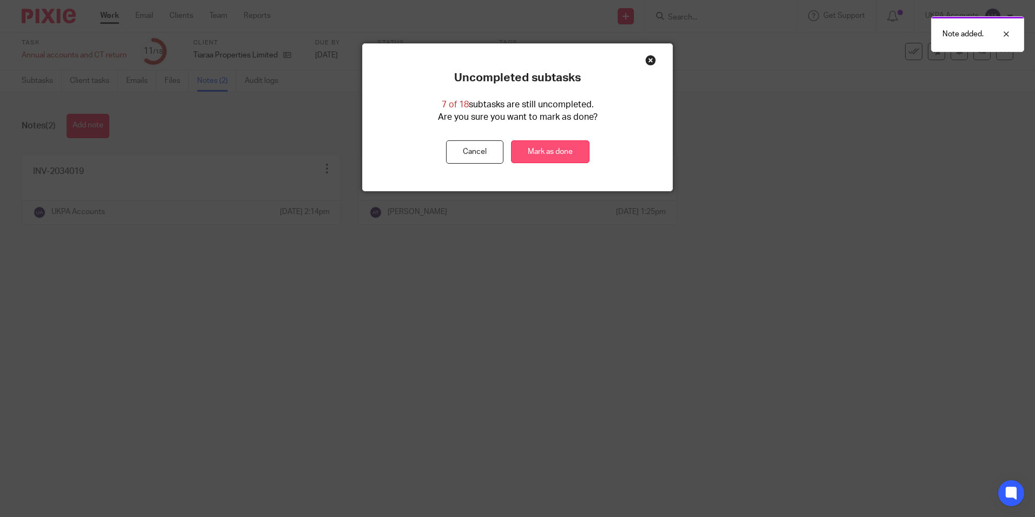
click at [559, 152] on link "Mark as done" at bounding box center [550, 151] width 79 height 23
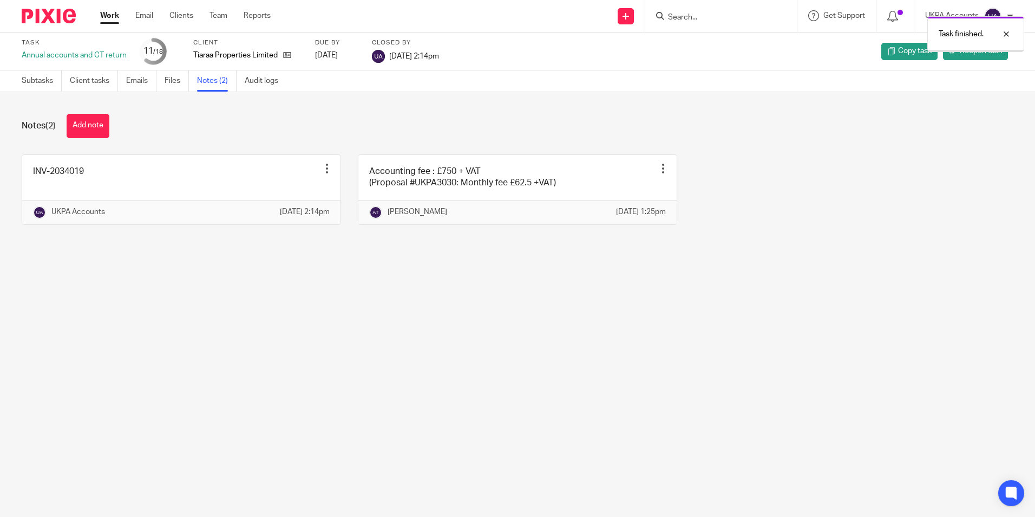
click at [116, 16] on link "Work" at bounding box center [109, 15] width 19 height 11
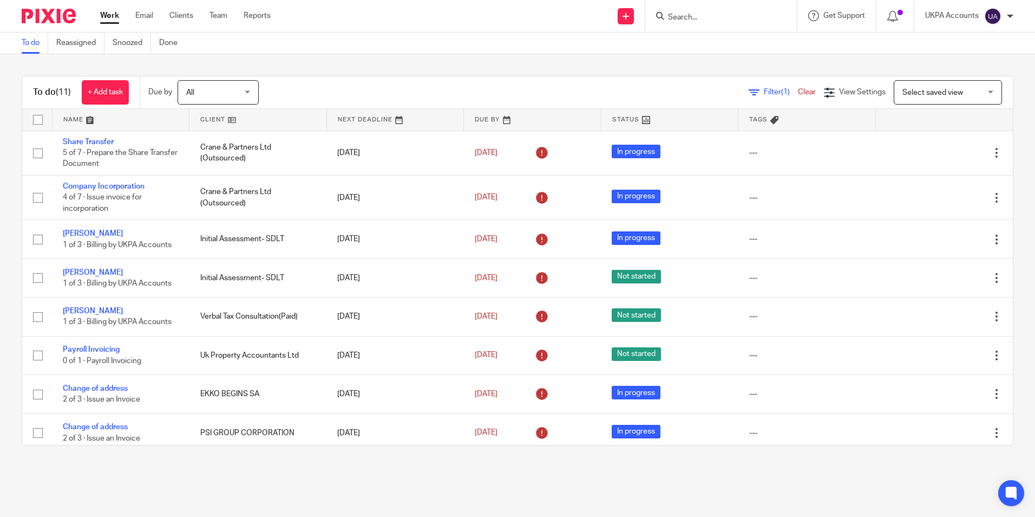
drag, startPoint x: 350, startPoint y: 30, endPoint x: 350, endPoint y: 22, distance: 8.7
click at [350, 30] on div "Send new email Create task Add client Get Support Contact Support Help Document…" at bounding box center [661, 16] width 748 height 32
click at [140, 46] on link "Snoozed" at bounding box center [132, 42] width 38 height 21
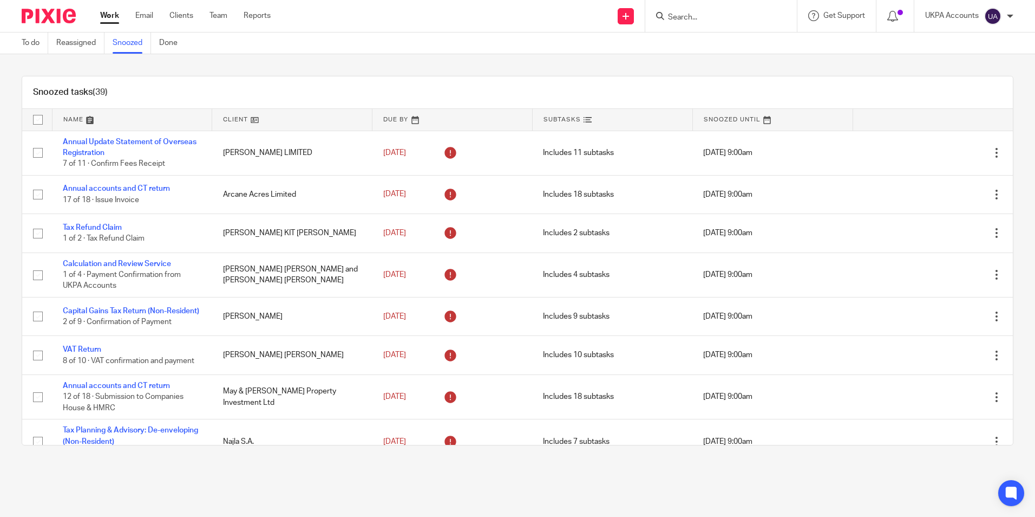
click at [249, 119] on link at bounding box center [292, 120] width 160 height 22
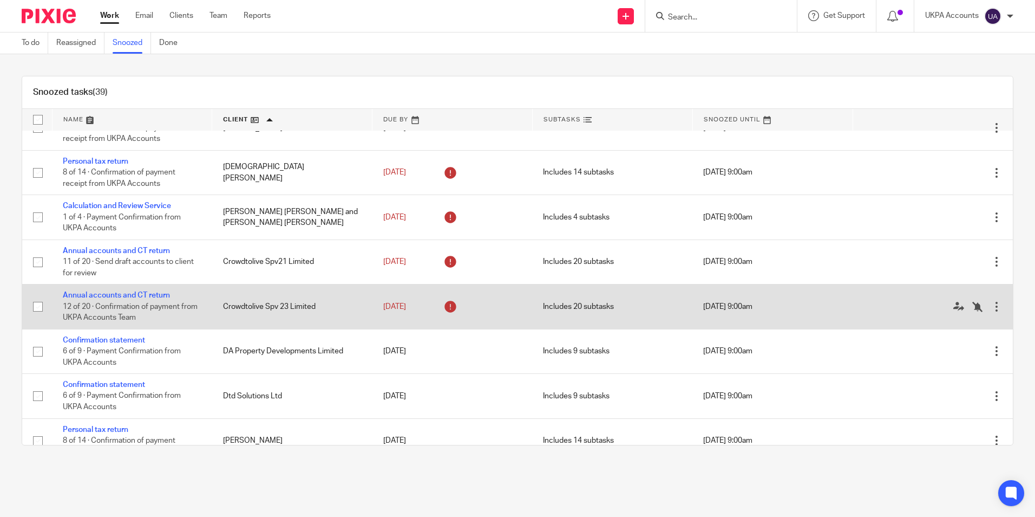
scroll to position [217, 0]
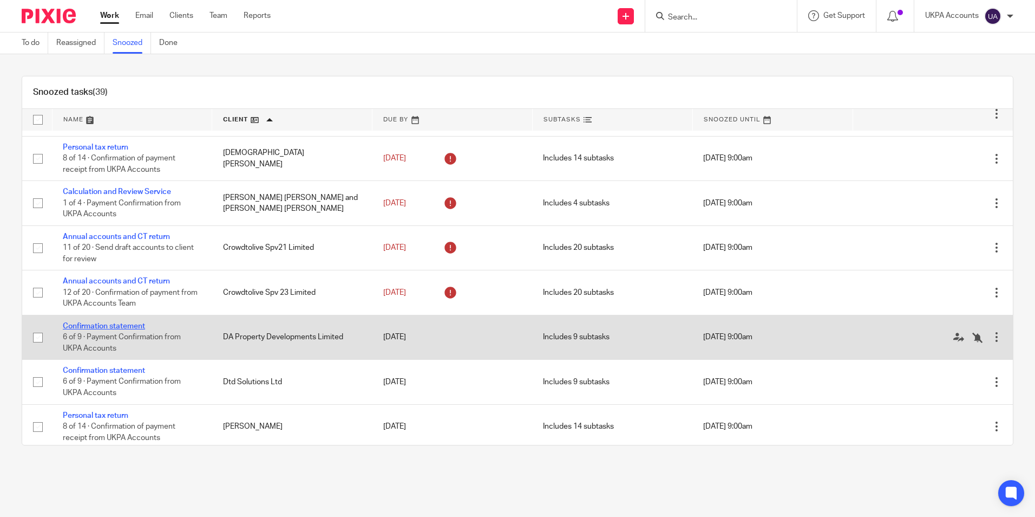
click at [129, 326] on link "Confirmation statement" at bounding box center [104, 326] width 82 height 8
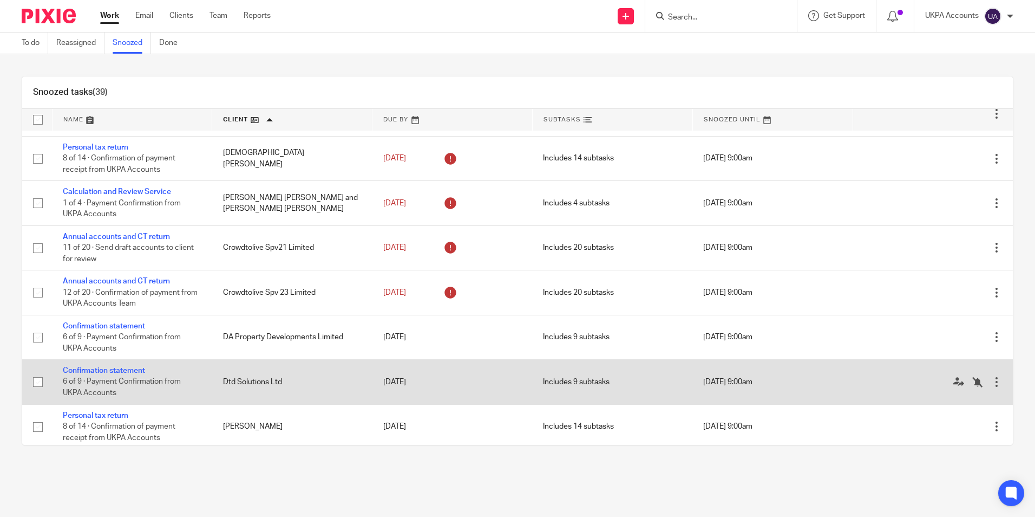
scroll to position [271, 0]
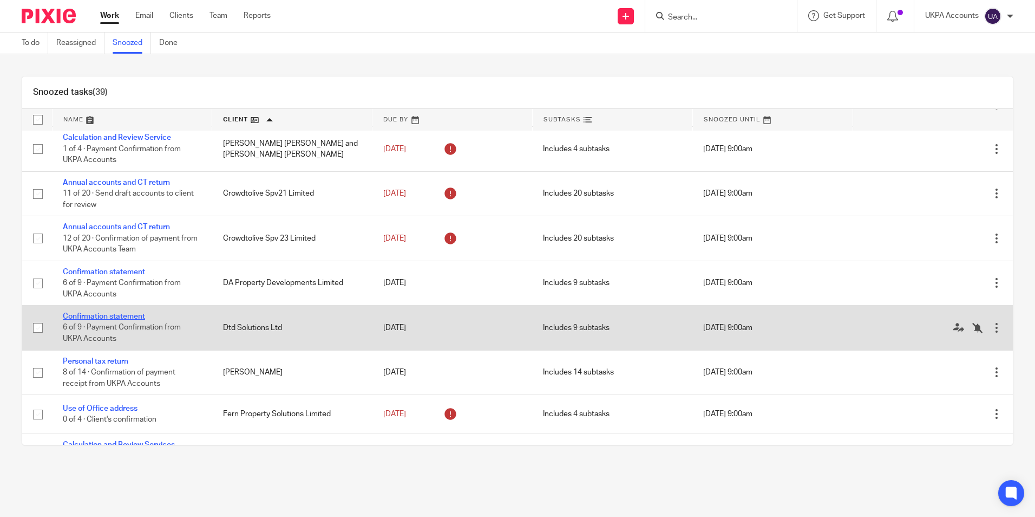
click at [116, 318] on link "Confirmation statement" at bounding box center [104, 316] width 82 height 8
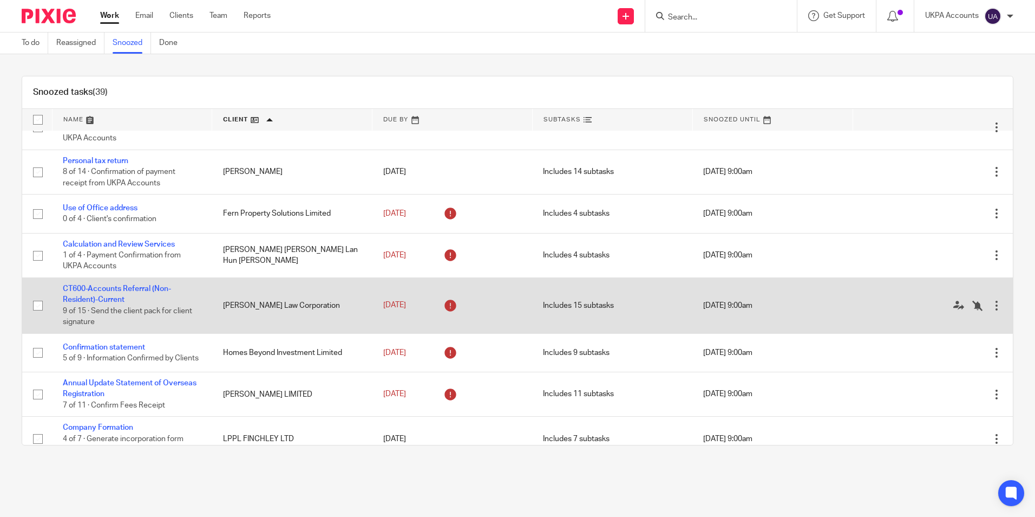
scroll to position [487, 0]
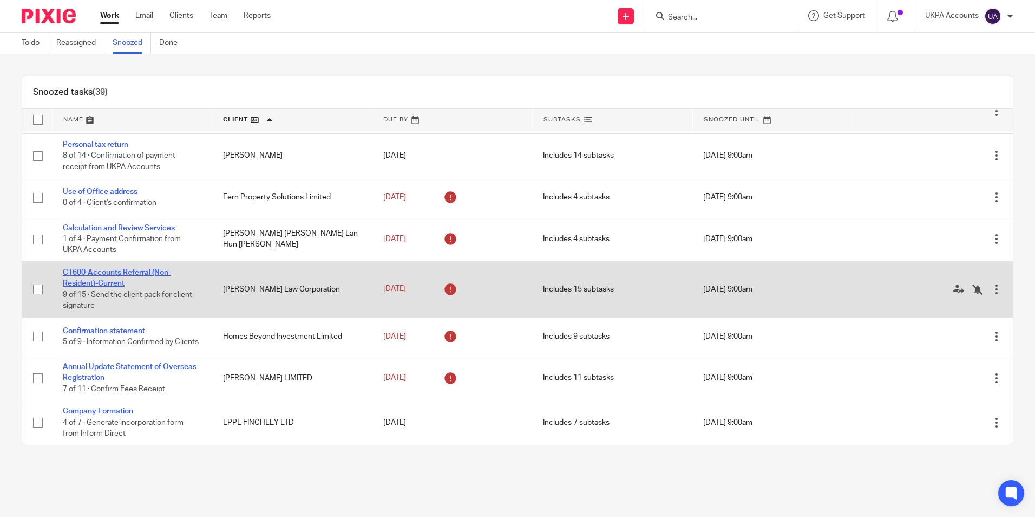
click at [112, 273] on link "CT600-Accounts Referral (Non-Resident)-Current" at bounding box center [117, 278] width 108 height 18
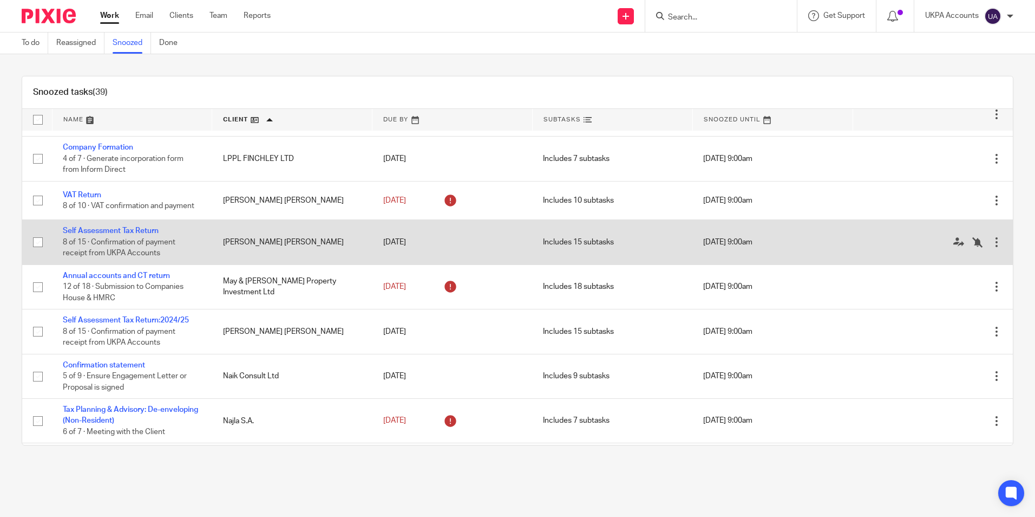
scroll to position [758, 0]
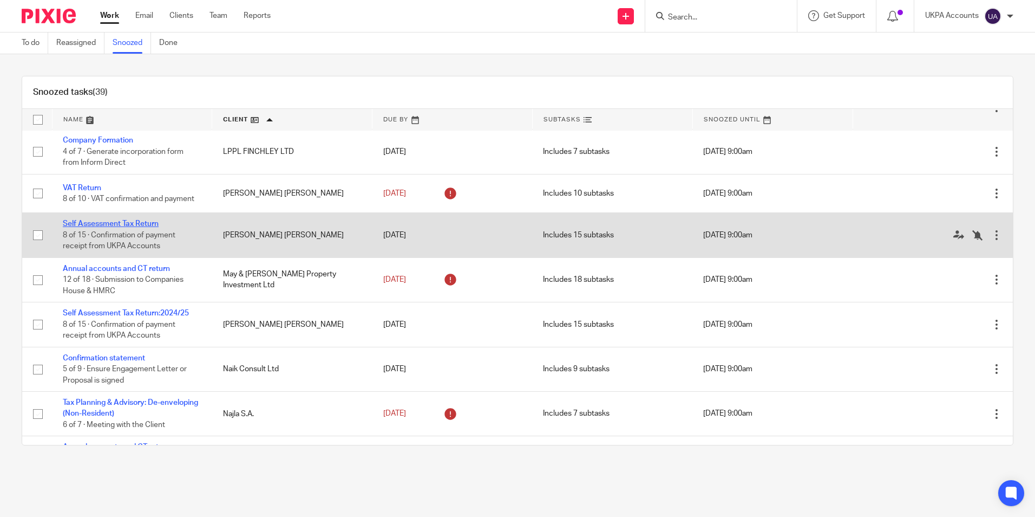
click at [149, 227] on link "Self Assessment Tax Return" at bounding box center [111, 224] width 96 height 8
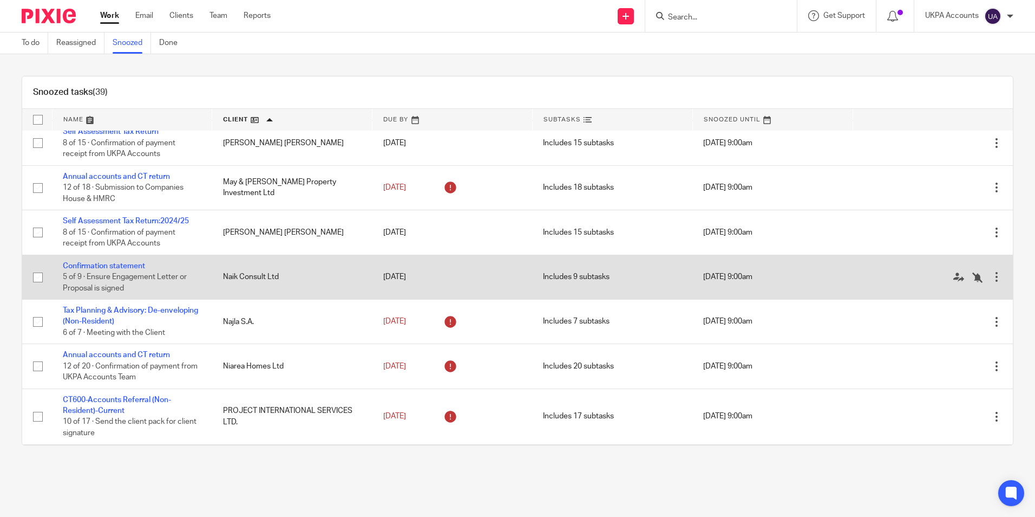
scroll to position [866, 0]
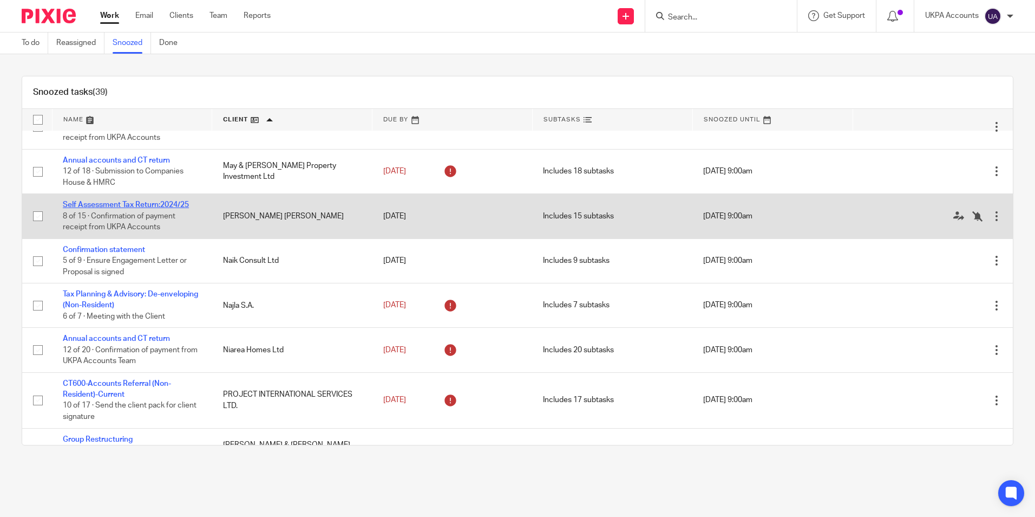
click at [133, 208] on link "Self Assessment Tax Return:2024/25" at bounding box center [126, 205] width 126 height 8
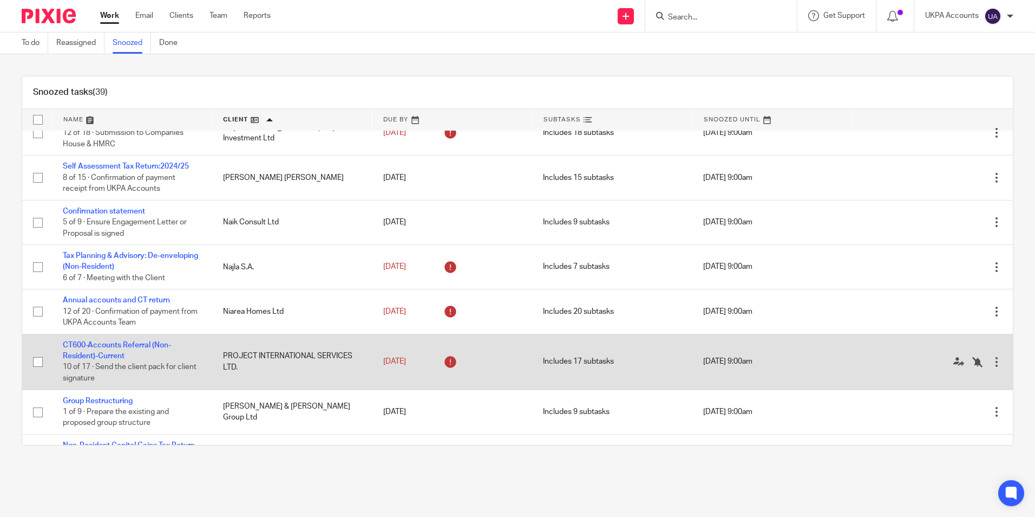
scroll to position [921, 0]
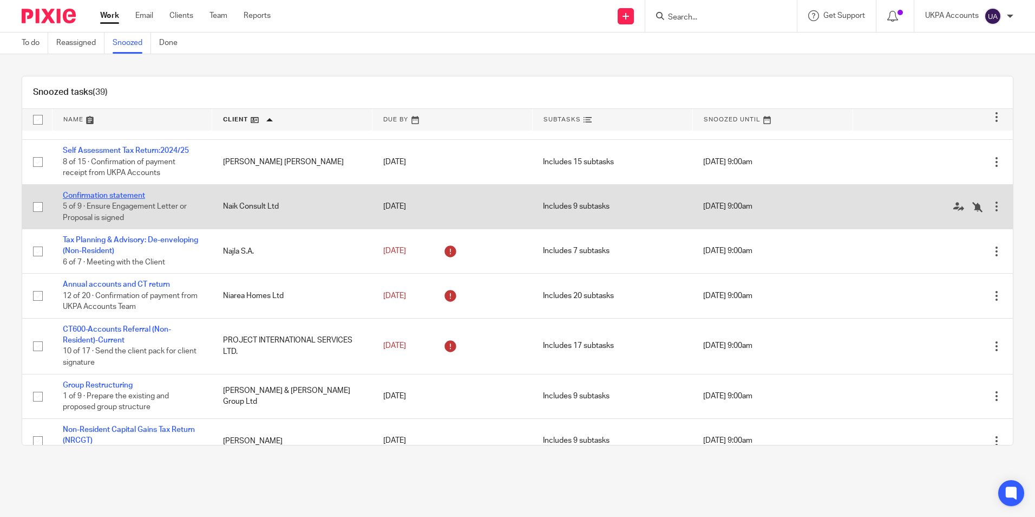
click at [140, 199] on link "Confirmation statement" at bounding box center [104, 196] width 82 height 8
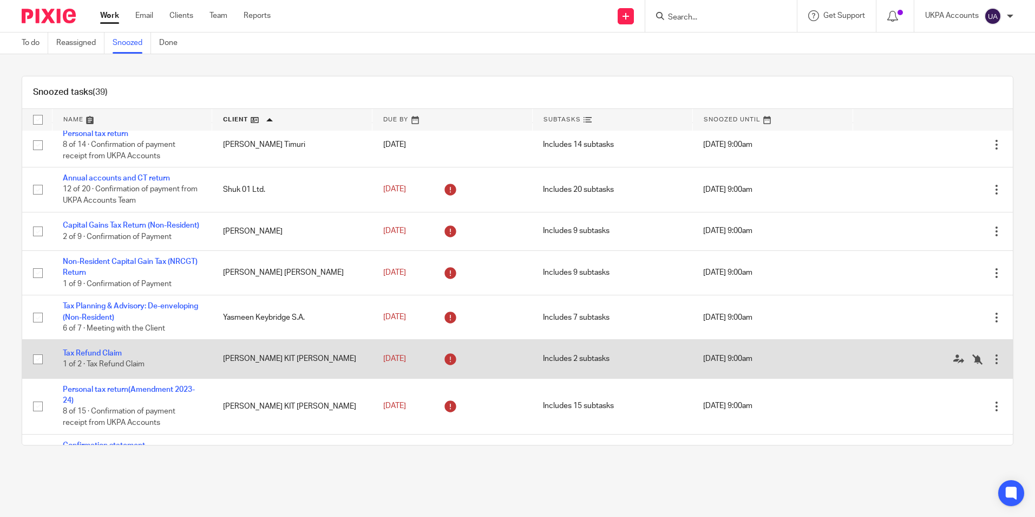
scroll to position [1434, 0]
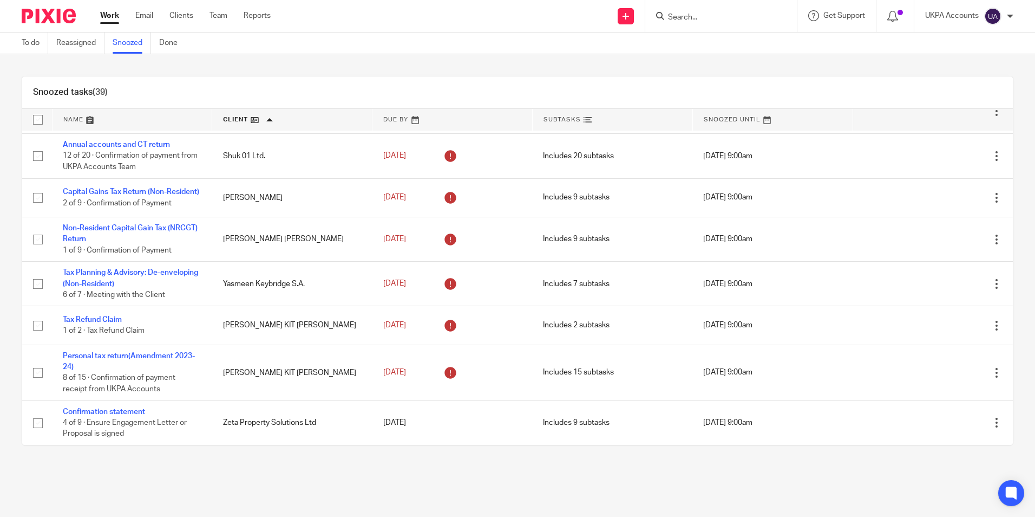
click at [731, 17] on input "Search" at bounding box center [715, 18] width 97 height 10
paste input "Yasmeen Keybridge S.A."
type input "Yasmeen Keybridge S.A."
click at [759, 39] on link at bounding box center [754, 51] width 179 height 34
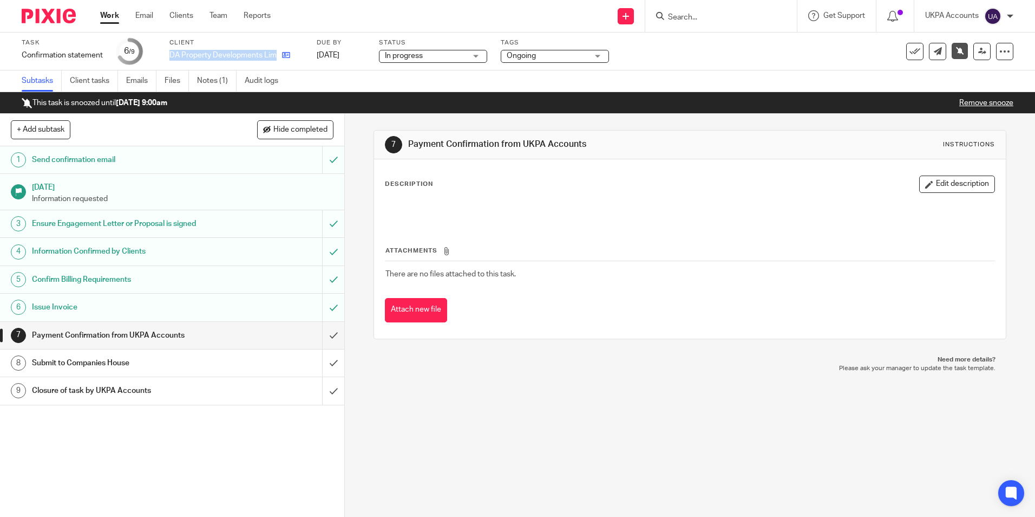
drag, startPoint x: 169, startPoint y: 55, endPoint x: 284, endPoint y: 60, distance: 114.4
click at [284, 60] on div "DA Property Developments Limited" at bounding box center [236, 55] width 134 height 11
copy div "DA Property Developments Limited"
click at [226, 82] on link "Notes (1)" at bounding box center [217, 80] width 40 height 21
drag, startPoint x: 169, startPoint y: 54, endPoint x: 230, endPoint y: 58, distance: 60.2
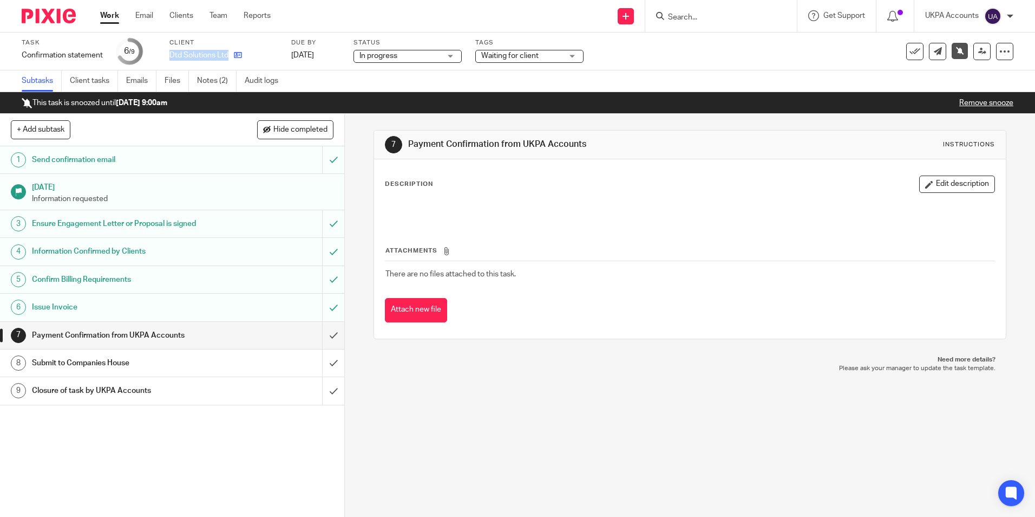
click at [230, 58] on div "Dtd Solutions Ltd" at bounding box center [223, 55] width 108 height 11
click at [213, 77] on link "Notes (2)" at bounding box center [217, 80] width 40 height 21
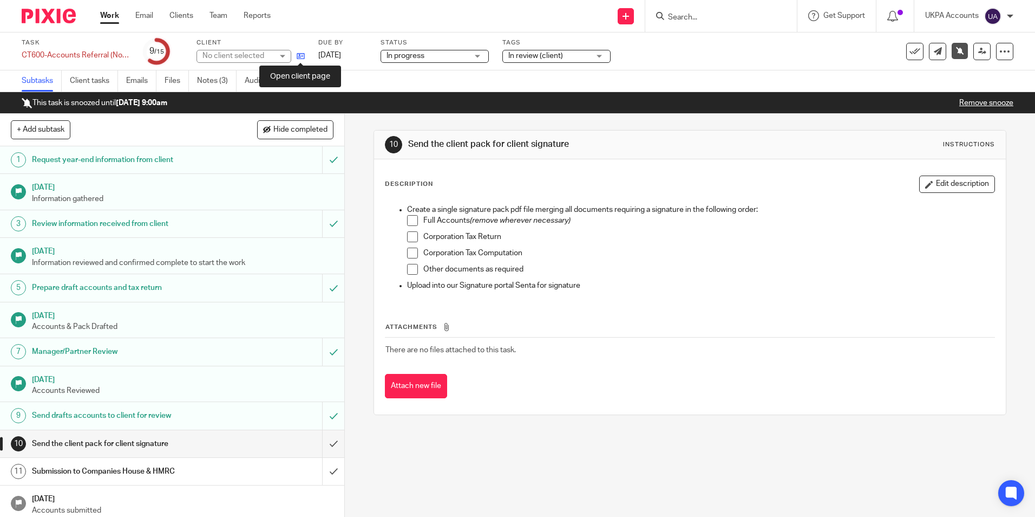
click at [303, 57] on icon at bounding box center [301, 56] width 8 height 8
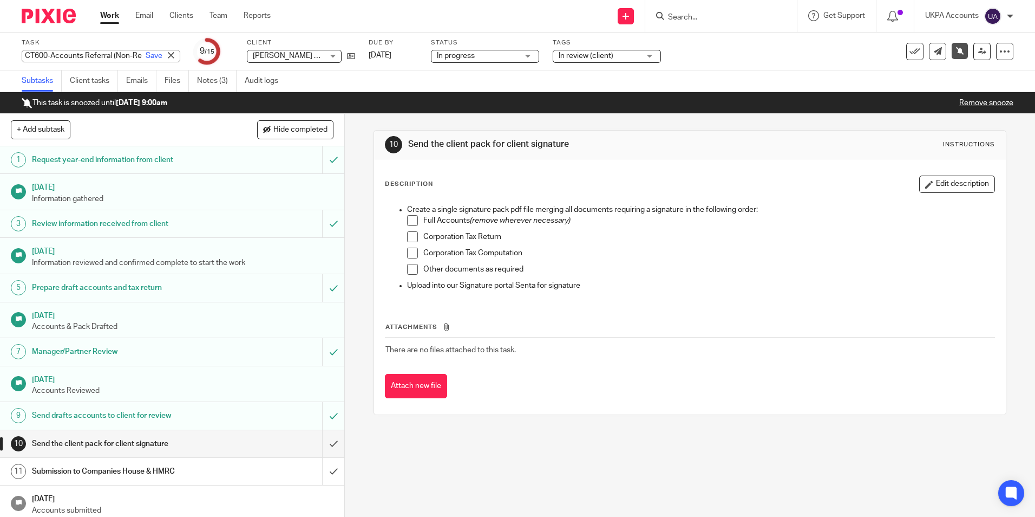
drag, startPoint x: 106, startPoint y: 67, endPoint x: 95, endPoint y: 63, distance: 11.3
click at [111, 68] on div "Task CT600-Accounts Referral (Non-Resident)-Current Save CT600-Accounts Referra…" at bounding box center [517, 51] width 1035 height 38
click at [66, 55] on input "CT600-Accounts Referral (Non-Resident)-Current" at bounding box center [101, 56] width 159 height 12
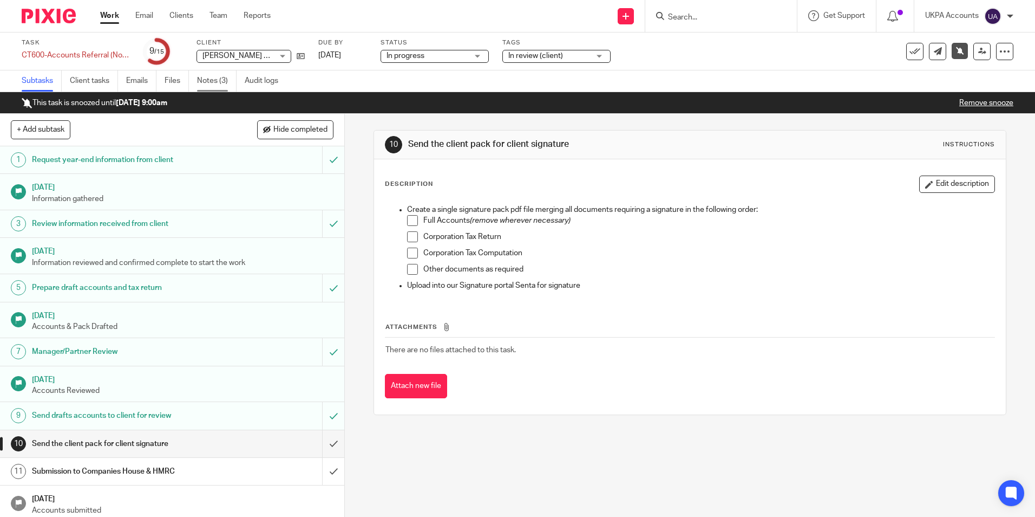
click at [201, 80] on link "Notes (3)" at bounding box center [217, 80] width 40 height 21
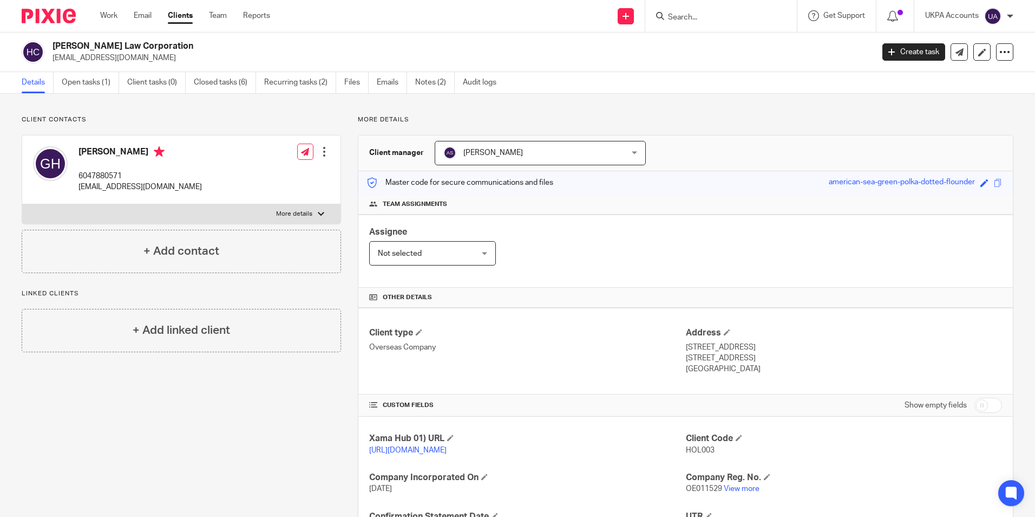
drag, startPoint x: 51, startPoint y: 44, endPoint x: 186, endPoint y: 47, distance: 134.9
click at [186, 47] on div "[PERSON_NAME] Law Corporation [EMAIL_ADDRESS][DOMAIN_NAME]" at bounding box center [444, 52] width 845 height 23
copy h2 "[PERSON_NAME] Law Corporation"
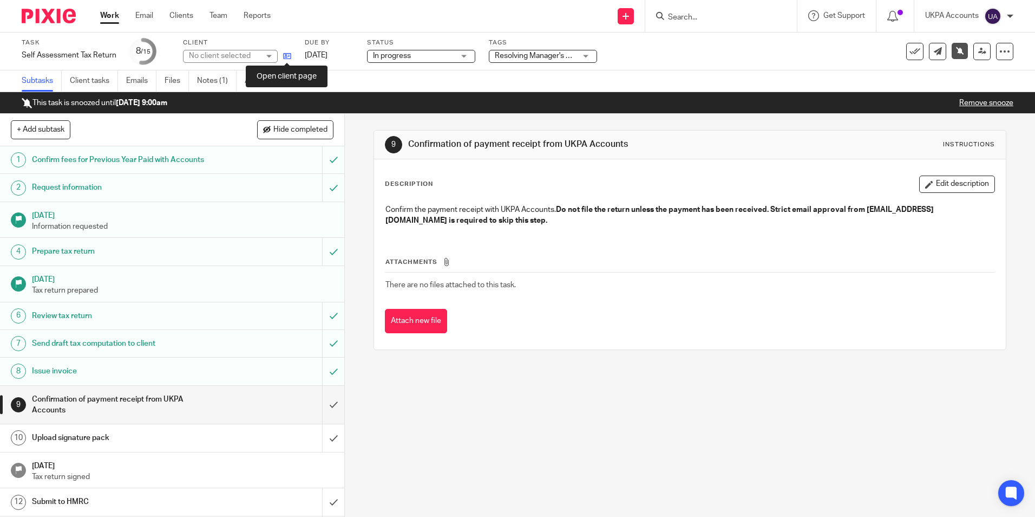
click at [286, 56] on icon at bounding box center [287, 56] width 8 height 8
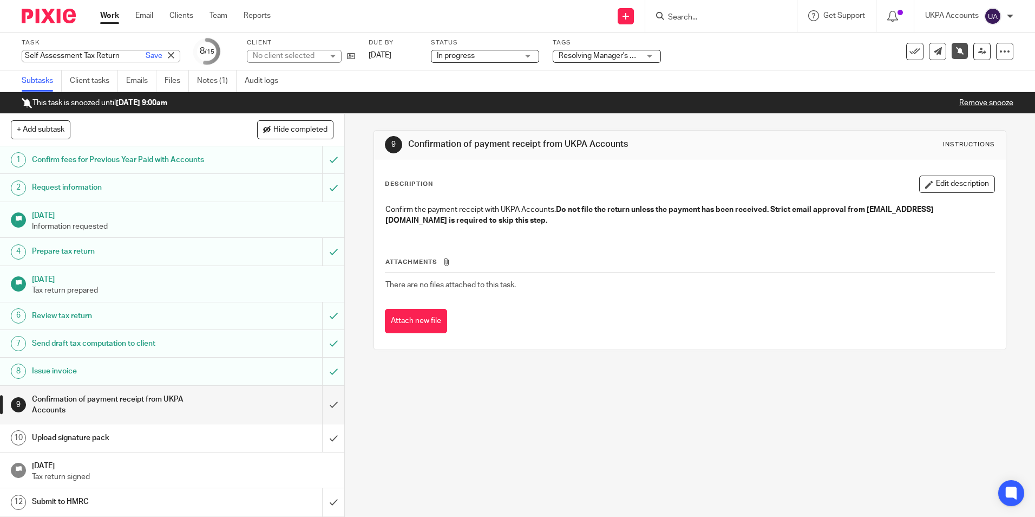
click at [25, 50] on div "Self Assessment Tax Return Save Self Assessment Tax Return" at bounding box center [101, 56] width 159 height 12
click at [25, 50] on input "Self Assessment Tax Return" at bounding box center [101, 56] width 159 height 12
click at [210, 75] on link "Notes (1)" at bounding box center [217, 80] width 40 height 21
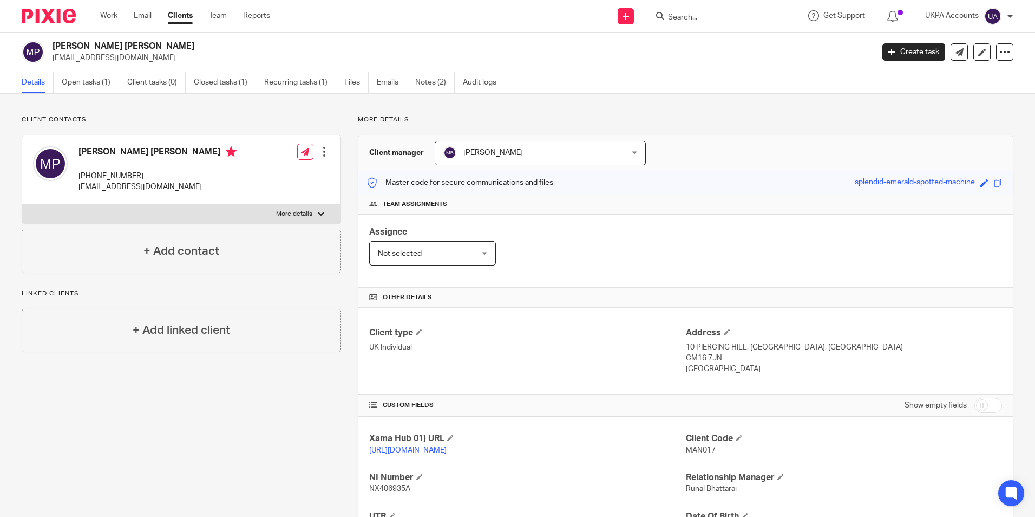
click at [125, 44] on h2 "[PERSON_NAME] [PERSON_NAME]" at bounding box center [378, 46] width 651 height 11
copy div "[PERSON_NAME] [PERSON_NAME]"
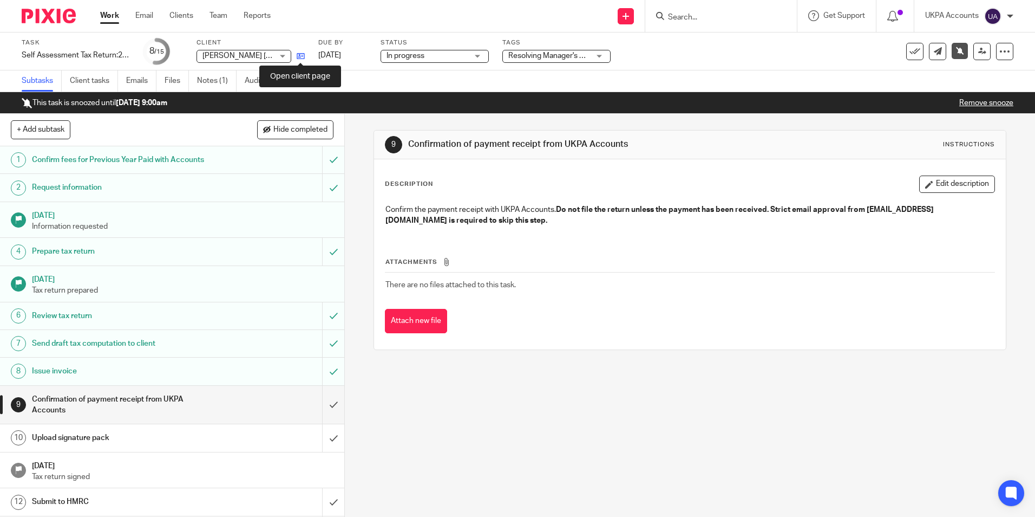
click at [303, 56] on icon at bounding box center [301, 56] width 8 height 8
click at [210, 75] on link "Notes (1)" at bounding box center [217, 80] width 40 height 21
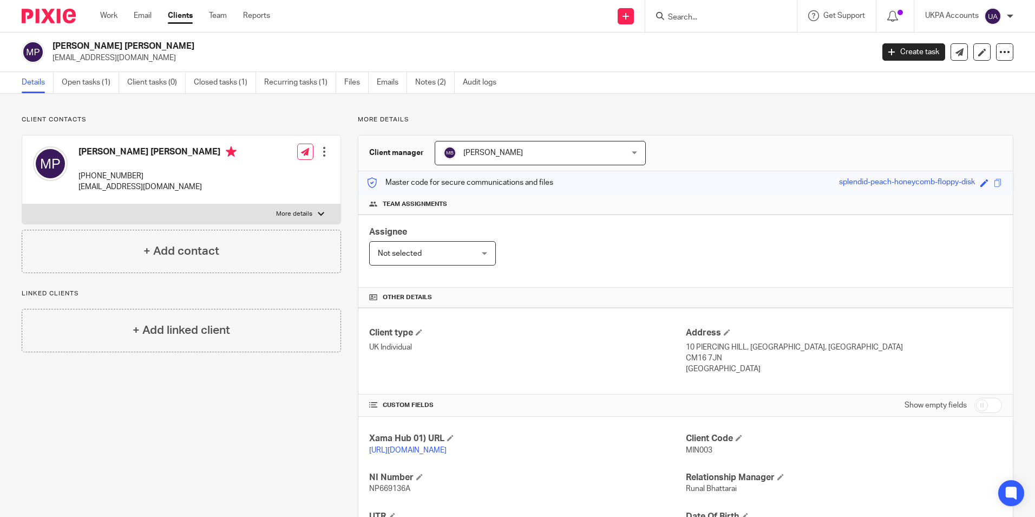
click at [77, 46] on h2 "[PERSON_NAME] [PERSON_NAME]" at bounding box center [378, 46] width 651 height 11
click at [78, 46] on h2 "[PERSON_NAME] [PERSON_NAME]" at bounding box center [378, 46] width 651 height 11
click at [80, 46] on h2 "[PERSON_NAME] [PERSON_NAME]" at bounding box center [378, 46] width 651 height 11
click at [85, 45] on h2 "[PERSON_NAME] [PERSON_NAME]" at bounding box center [378, 46] width 651 height 11
click at [154, 45] on h2 "[PERSON_NAME] [PERSON_NAME]" at bounding box center [378, 46] width 651 height 11
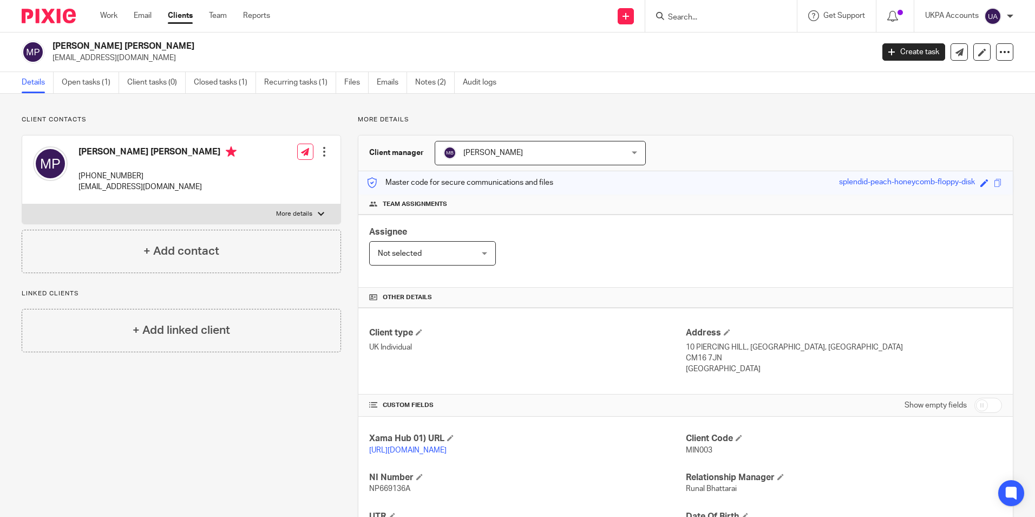
click at [154, 45] on h2 "[PERSON_NAME] [PERSON_NAME]" at bounding box center [378, 46] width 651 height 11
drag, startPoint x: 154, startPoint y: 45, endPoint x: 148, endPoint y: 45, distance: 6.0
click at [151, 45] on h2 "[PERSON_NAME] [PERSON_NAME]" at bounding box center [378, 46] width 651 height 11
copy div "[PERSON_NAME] [PERSON_NAME]"
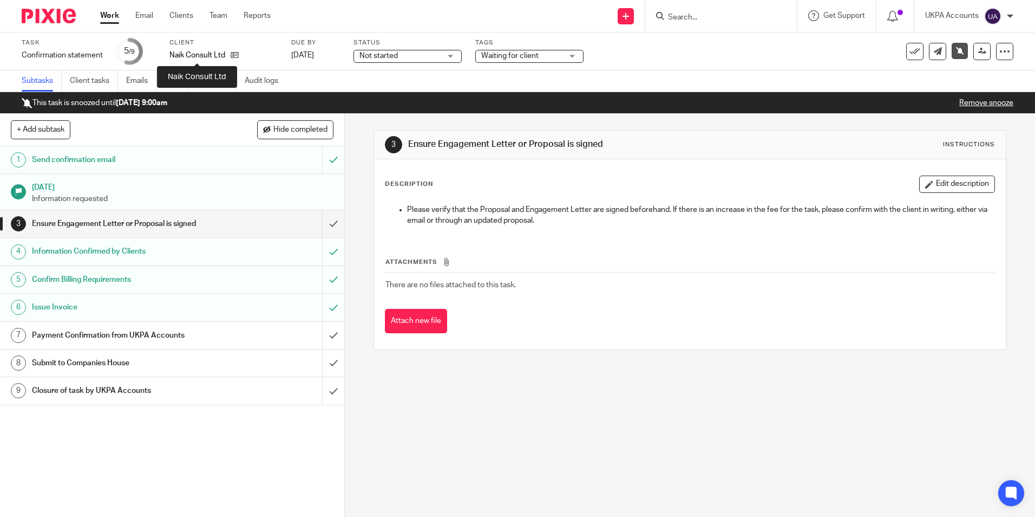
click at [204, 55] on p "Naik Consult Ltd" at bounding box center [197, 55] width 56 height 11
click at [205, 55] on p "Naik Consult Ltd" at bounding box center [197, 55] width 56 height 11
drag, startPoint x: 205, startPoint y: 55, endPoint x: 174, endPoint y: 53, distance: 31.5
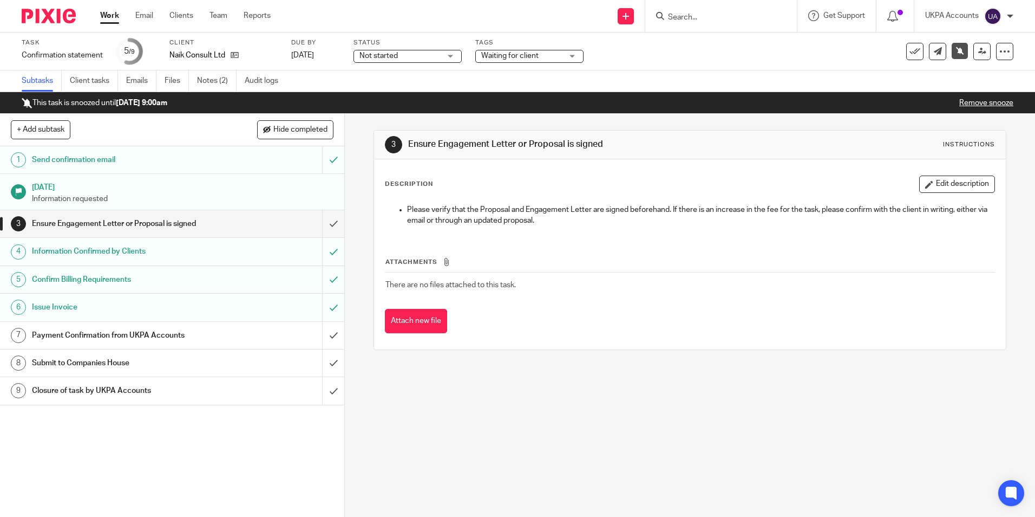
click at [174, 53] on p "Naik Consult Ltd" at bounding box center [197, 55] width 56 height 11
copy div "Naik Consult Ltd"
click at [214, 77] on link "Notes (2)" at bounding box center [217, 80] width 40 height 21
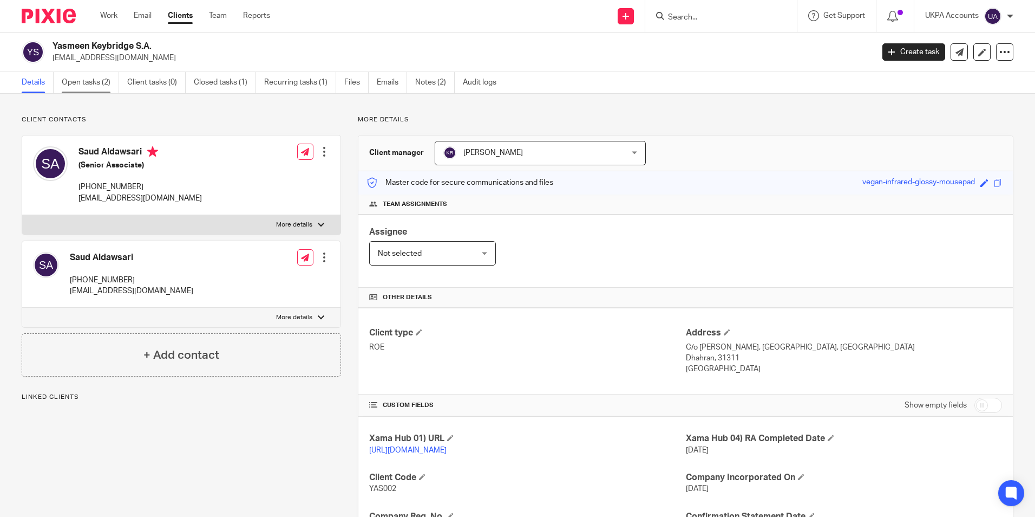
click at [109, 83] on link "Open tasks (2)" at bounding box center [90, 82] width 57 height 21
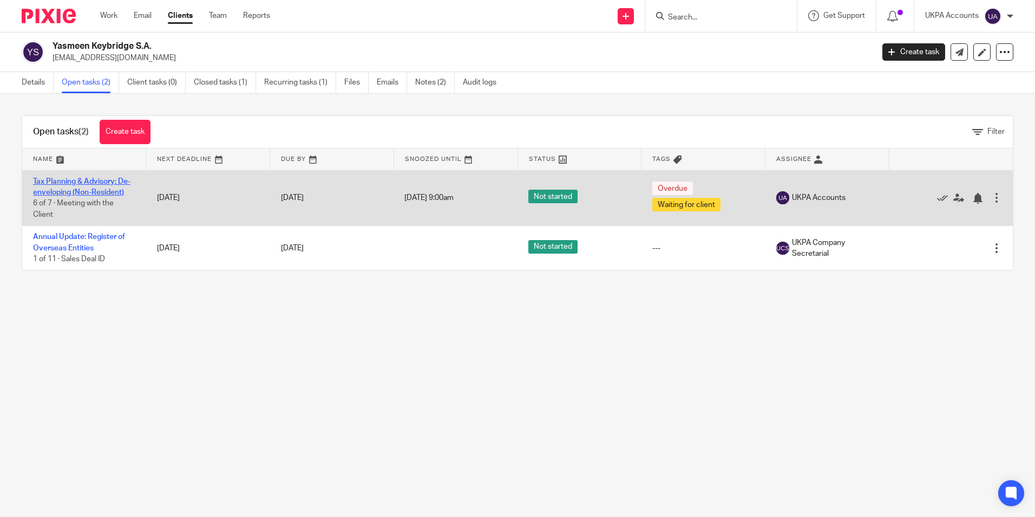
click at [108, 184] on link "Tax Planning & Advisory: De-enveloping (Non-Resident)" at bounding box center [81, 187] width 97 height 18
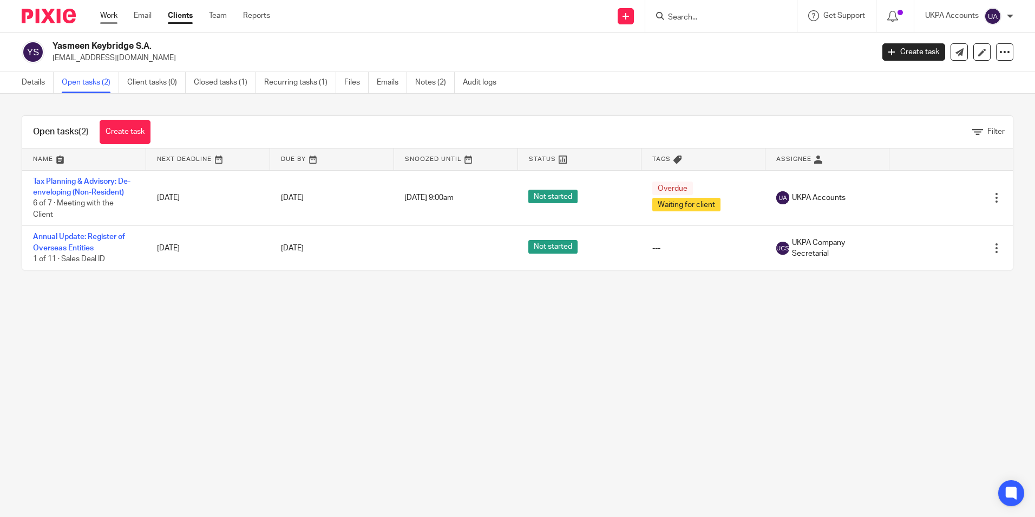
click at [112, 18] on link "Work" at bounding box center [108, 15] width 17 height 11
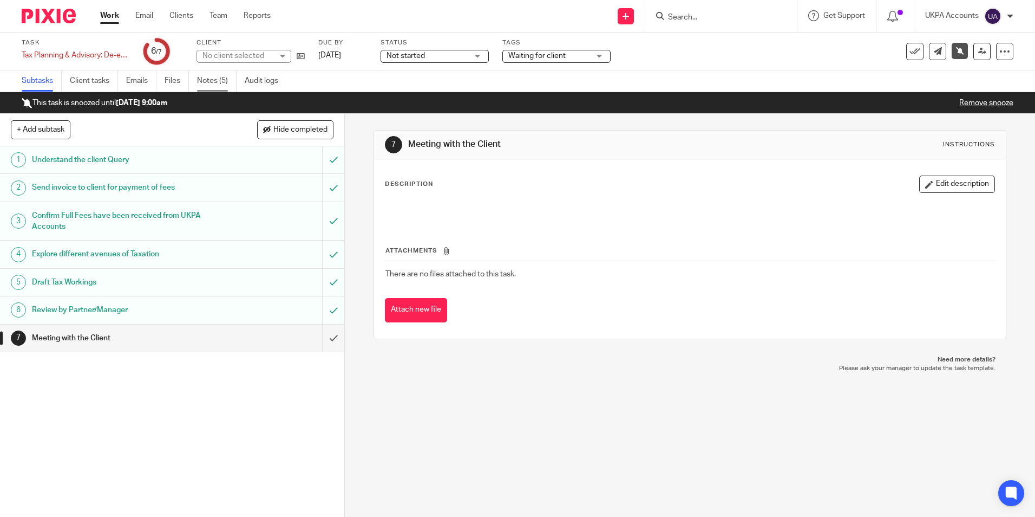
click at [218, 78] on link "Notes (5)" at bounding box center [217, 80] width 40 height 21
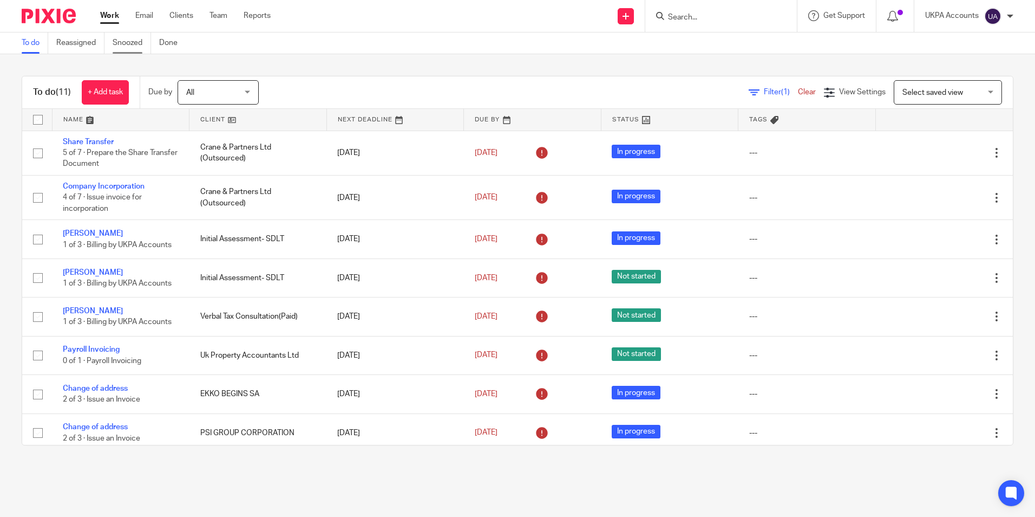
click at [140, 44] on link "Snoozed" at bounding box center [132, 42] width 38 height 21
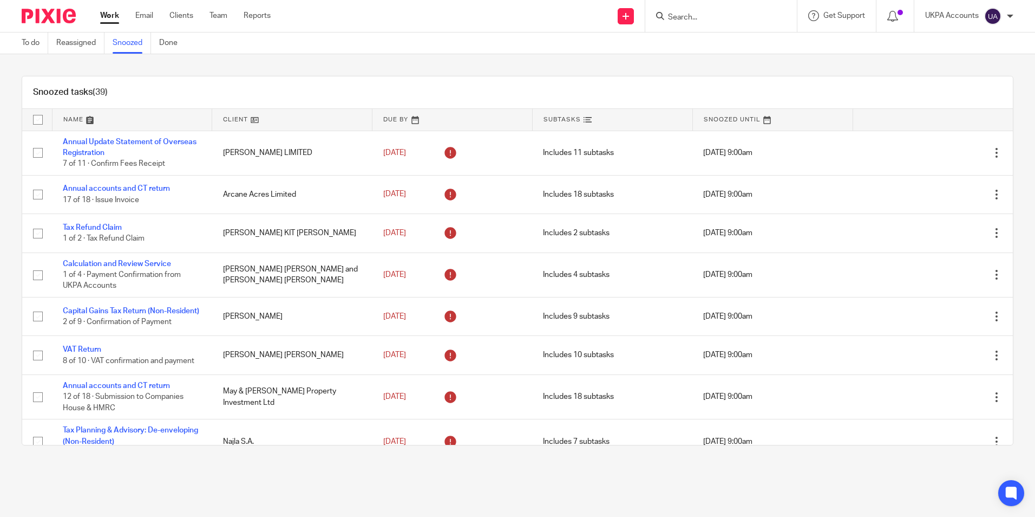
click at [249, 123] on link at bounding box center [292, 120] width 160 height 22
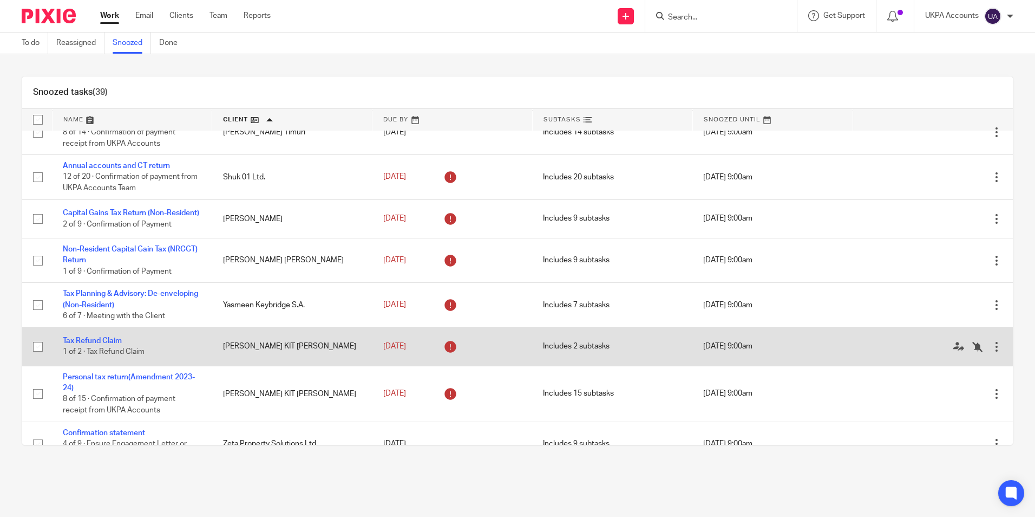
scroll to position [1434, 0]
